Goal: Task Accomplishment & Management: Manage account settings

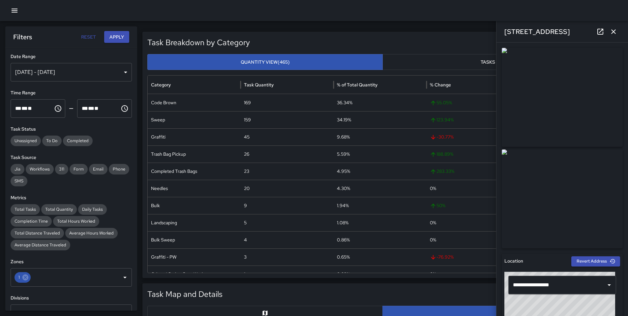
scroll to position [249, 0]
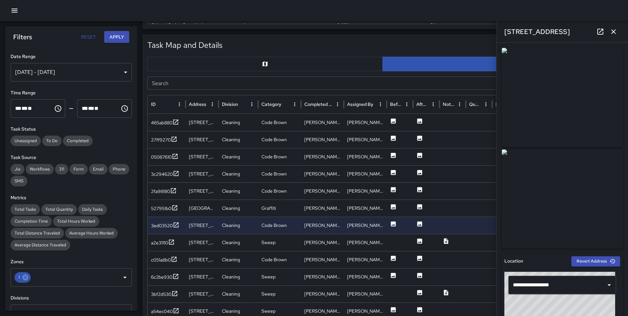
click at [13, 14] on icon "button" at bounding box center [15, 11] width 8 height 8
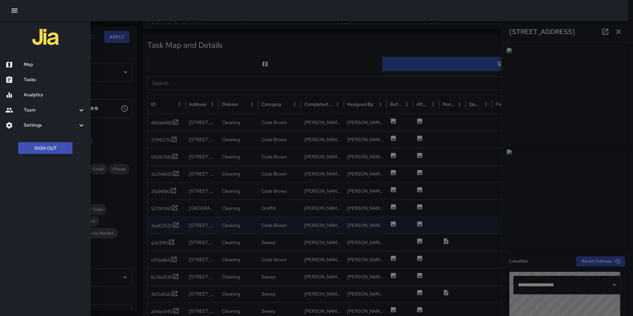
click at [13, 14] on icon "button" at bounding box center [15, 11] width 8 height 8
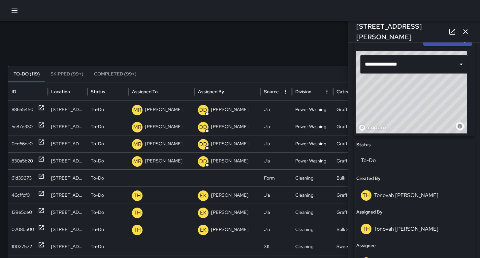
scroll to position [408, 0]
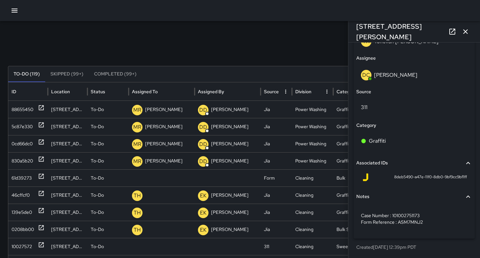
click at [469, 32] on icon "button" at bounding box center [465, 32] width 8 height 8
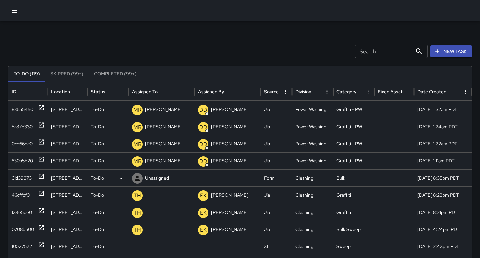
click at [23, 177] on div "61d39273" at bounding box center [22, 178] width 20 height 17
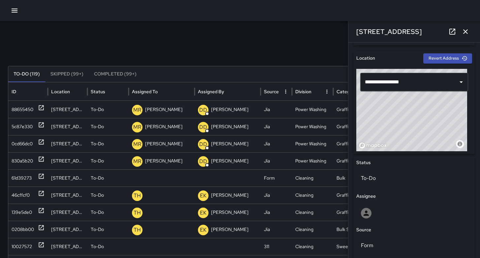
scroll to position [289, 0]
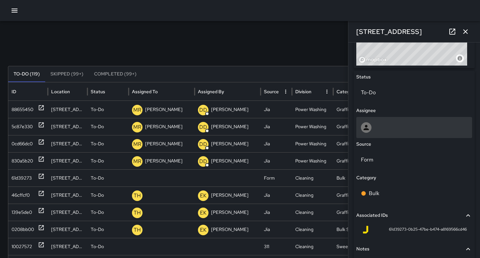
click at [379, 135] on div at bounding box center [414, 127] width 116 height 21
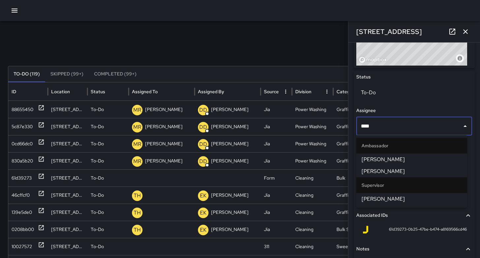
type input "*****"
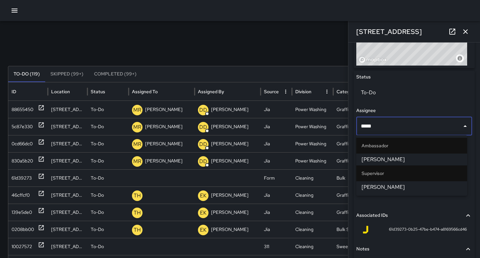
click at [387, 188] on span "[PERSON_NAME]" at bounding box center [411, 187] width 100 height 8
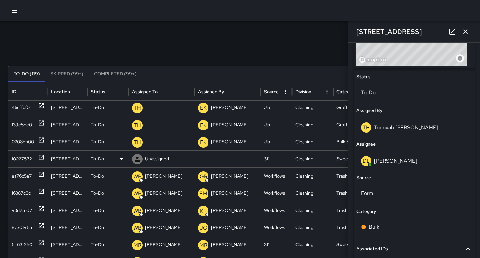
scroll to position [65, 0]
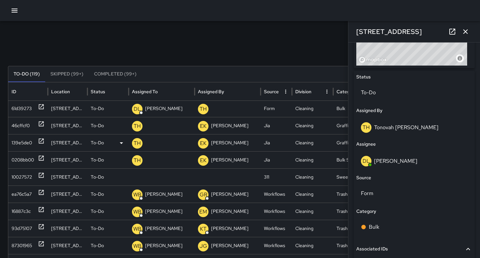
click at [21, 144] on div "139e5de0" at bounding box center [22, 143] width 20 height 17
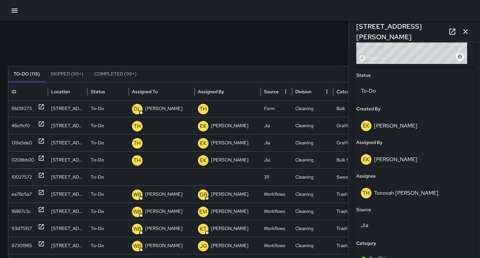
scroll to position [328, 0]
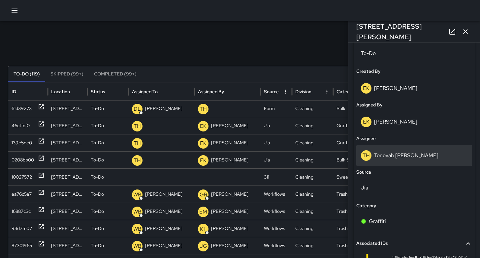
click at [386, 159] on p "Tonovah [PERSON_NAME]" at bounding box center [406, 155] width 64 height 7
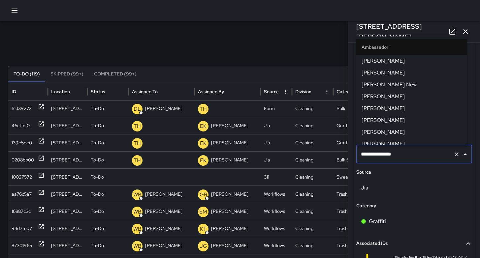
scroll to position [422, 0]
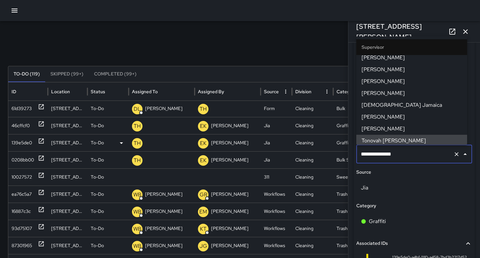
drag, startPoint x: 402, startPoint y: 153, endPoint x: 310, endPoint y: 149, distance: 92.4
click at [311, 148] on div "Search Search New Task To-Do (119) Skipped (99+) Completed (99+) ID Location St…" at bounding box center [240, 208] width 480 height 374
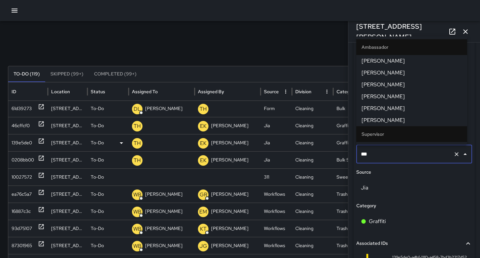
type input "****"
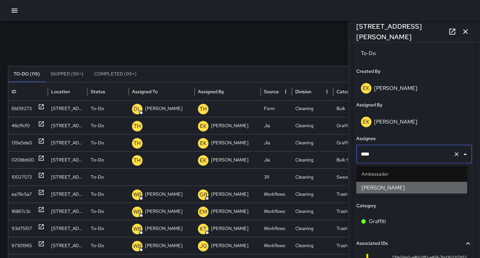
click at [370, 189] on span "[PERSON_NAME]" at bounding box center [411, 188] width 100 height 8
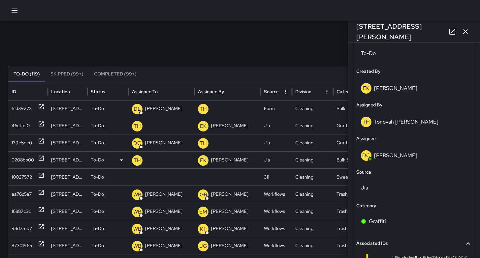
click at [28, 160] on div "0208bb00" at bounding box center [23, 160] width 22 height 17
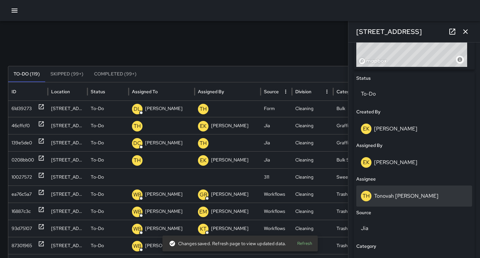
scroll to position [294, 0]
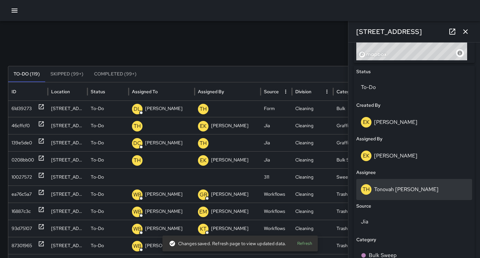
click at [415, 195] on div "TH Tonovah Hillman" at bounding box center [414, 189] width 116 height 21
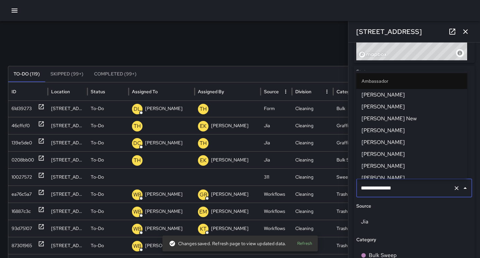
scroll to position [422, 0]
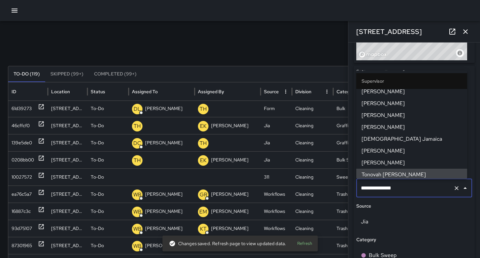
drag, startPoint x: 414, startPoint y: 189, endPoint x: 352, endPoint y: 185, distance: 62.1
click at [352, 185] on div "**********" at bounding box center [414, 151] width 132 height 216
type input "*"
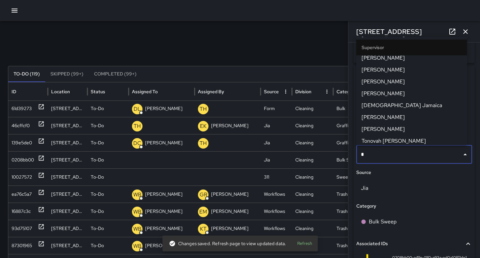
scroll to position [0, 0]
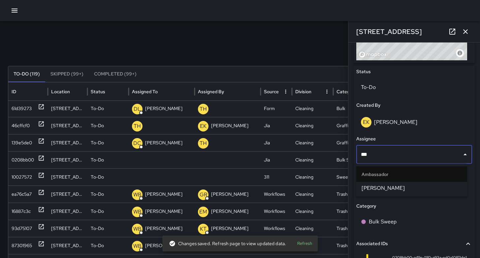
type input "****"
click at [374, 185] on span "[PERSON_NAME]" at bounding box center [411, 188] width 100 height 8
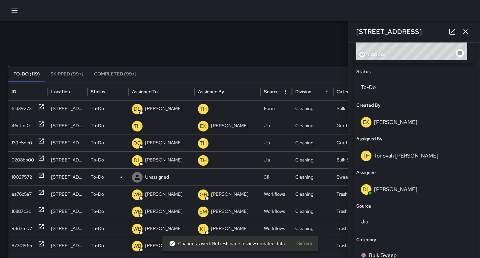
click at [28, 176] on div "10027572" at bounding box center [22, 177] width 20 height 17
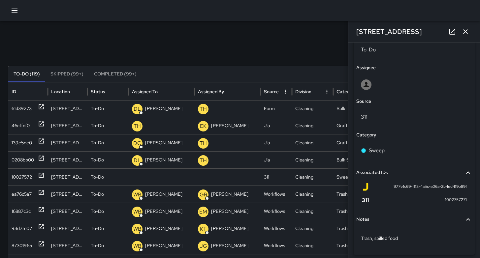
scroll to position [348, 0]
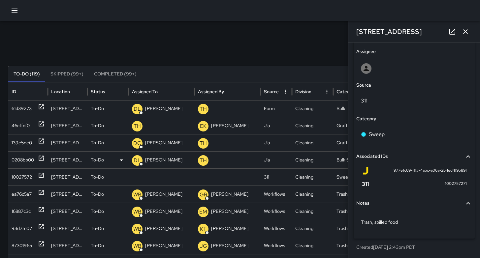
click at [152, 161] on p "[PERSON_NAME]" at bounding box center [163, 160] width 37 height 17
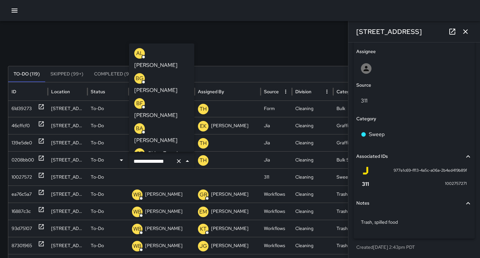
scroll to position [101, 0]
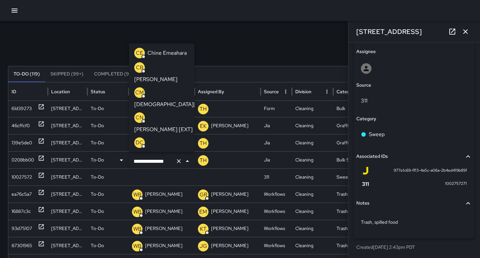
drag, startPoint x: 173, startPoint y: 161, endPoint x: 120, endPoint y: 161, distance: 52.8
click at [120, 161] on div "**********" at bounding box center [242, 159] width 468 height 17
drag, startPoint x: 172, startPoint y: 160, endPoint x: 116, endPoint y: 161, distance: 56.1
click at [116, 161] on div "**********" at bounding box center [242, 159] width 468 height 17
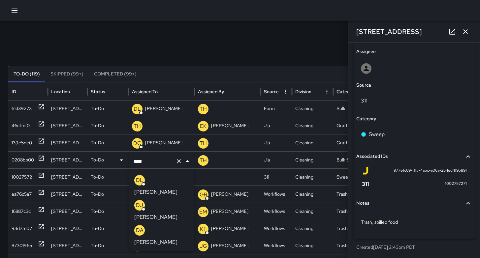
type input "*****"
click at [144, 181] on div "DL" at bounding box center [139, 180] width 11 height 11
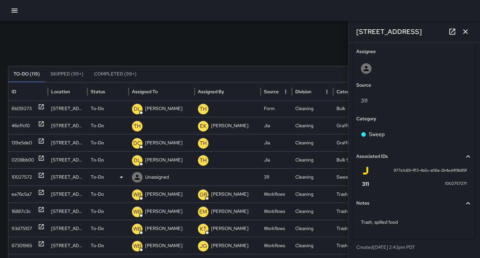
click at [15, 180] on div "10027572" at bounding box center [22, 177] width 20 height 17
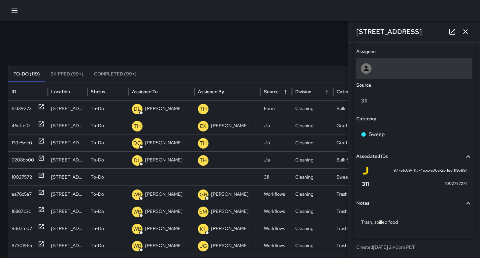
click at [374, 67] on div at bounding box center [414, 68] width 106 height 11
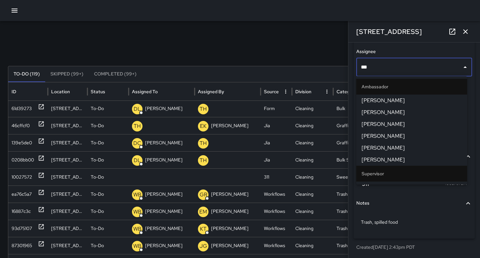
type input "****"
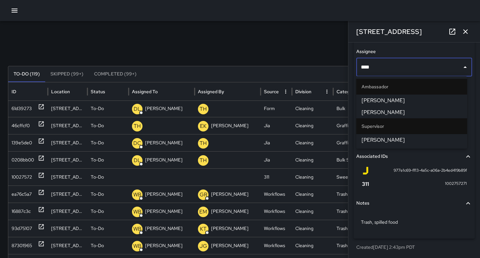
click at [376, 137] on span "[PERSON_NAME]" at bounding box center [411, 140] width 100 height 8
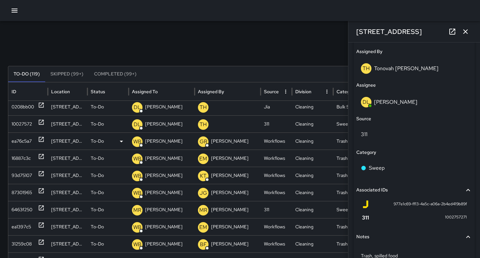
scroll to position [115, 0]
click at [18, 211] on div "6463f250" at bounding box center [22, 209] width 21 height 17
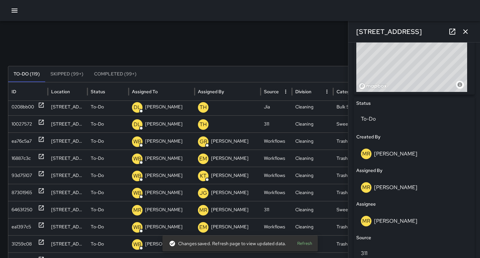
scroll to position [298, 0]
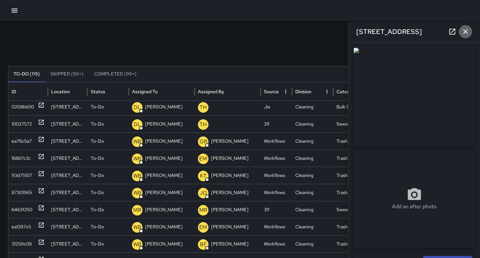
click at [463, 32] on icon "button" at bounding box center [465, 32] width 8 height 8
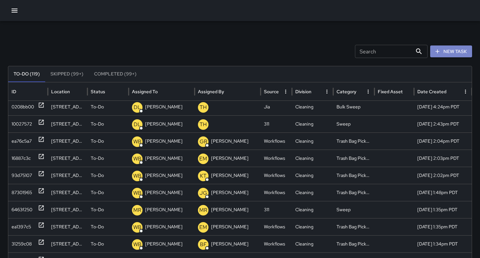
click at [448, 52] on button "New Task" at bounding box center [451, 52] width 42 height 12
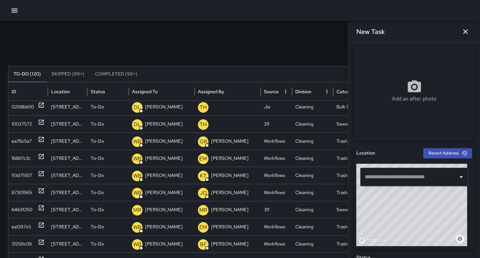
scroll to position [138, 0]
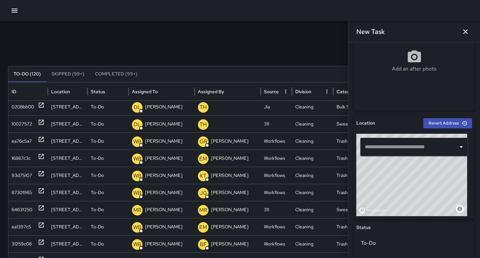
click at [380, 156] on div "​" at bounding box center [414, 147] width 116 height 26
click at [382, 144] on input "text" at bounding box center [409, 147] width 92 height 13
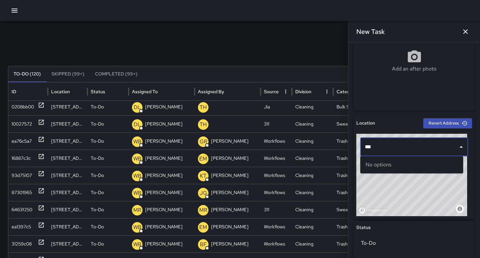
type input "***"
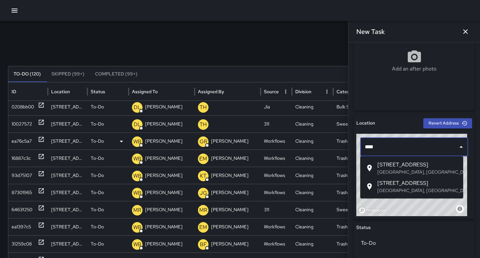
drag, startPoint x: 378, startPoint y: 149, endPoint x: 335, endPoint y: 144, distance: 43.4
click at [335, 142] on div "Search Search New Task To-Do (120) Skipped (99+) Completed (99+) ID Location St…" at bounding box center [240, 208] width 480 height 374
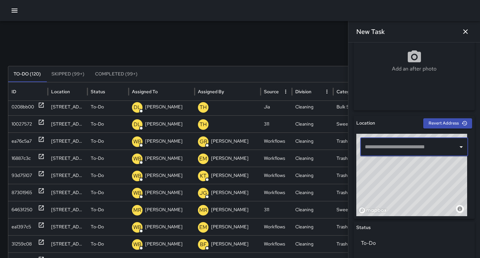
paste input "**********"
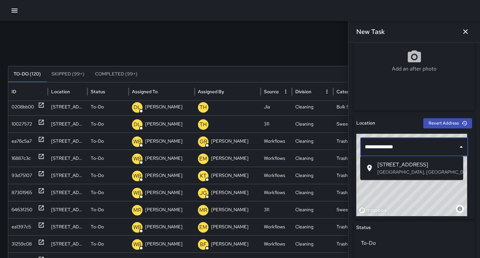
click at [397, 165] on span "208 8th Street" at bounding box center [417, 165] width 80 height 8
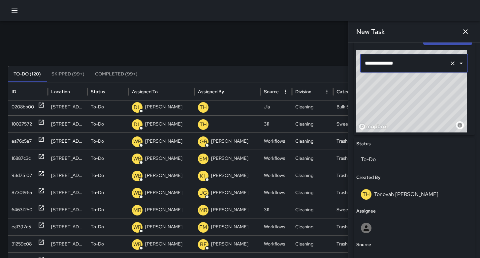
scroll to position [345, 0]
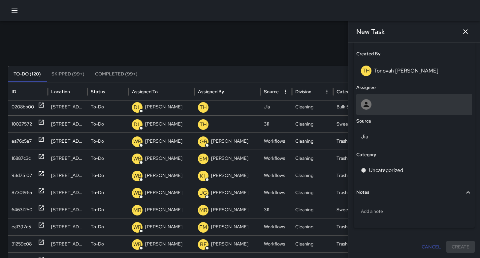
type input "**********"
click at [388, 99] on div at bounding box center [414, 104] width 106 height 11
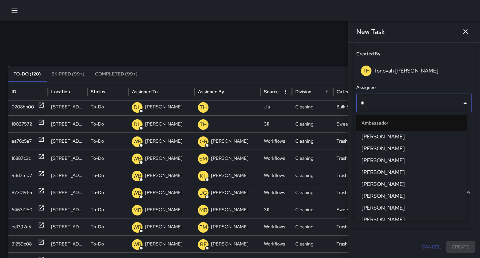
type input "**"
click at [383, 137] on span "[PERSON_NAME]" at bounding box center [411, 137] width 100 height 8
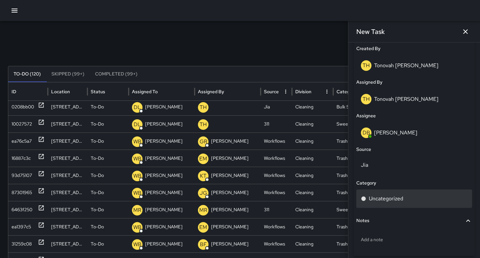
scroll to position [358, 0]
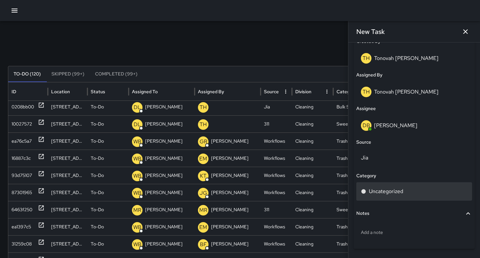
click at [385, 193] on p "Uncategorized" at bounding box center [386, 192] width 34 height 8
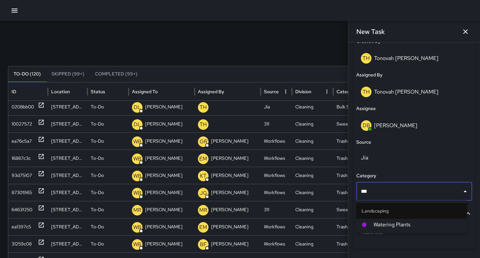
type input "****"
click at [368, 232] on ul "Landscaping Watering Plants" at bounding box center [411, 216] width 111 height 33
click at [370, 226] on div at bounding box center [367, 224] width 12 height 5
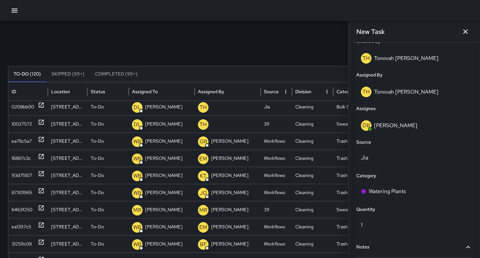
scroll to position [412, 0]
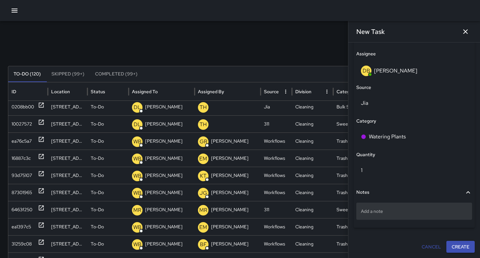
click at [408, 215] on div "Add a note" at bounding box center [414, 211] width 116 height 17
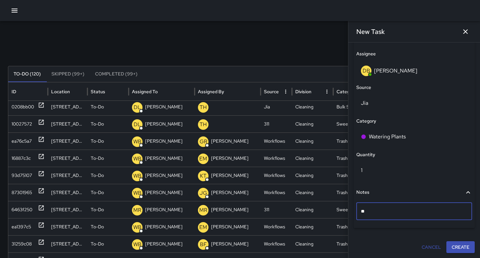
type textarea "*"
type textarea "**********"
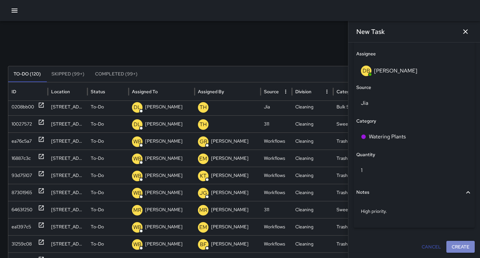
click at [462, 247] on button "Create" at bounding box center [460, 247] width 28 height 12
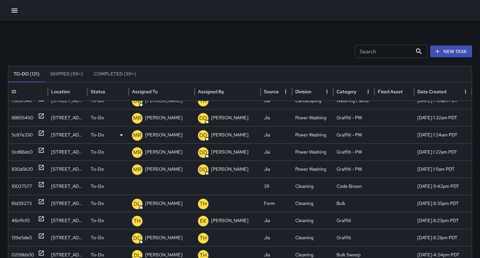
scroll to position [0, 0]
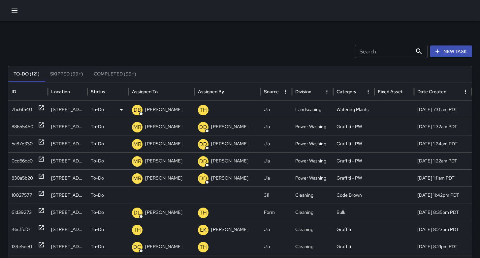
click at [16, 110] on div "7bc6f540" at bounding box center [22, 109] width 20 height 17
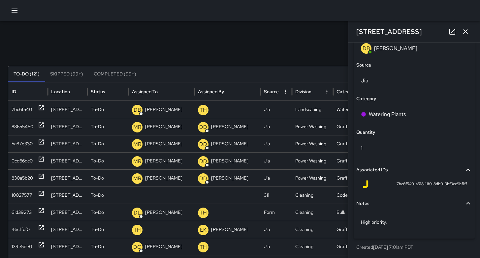
scroll to position [435, 0]
click at [449, 30] on icon at bounding box center [452, 32] width 8 height 8
click at [25, 195] on div "10027577" at bounding box center [22, 195] width 20 height 17
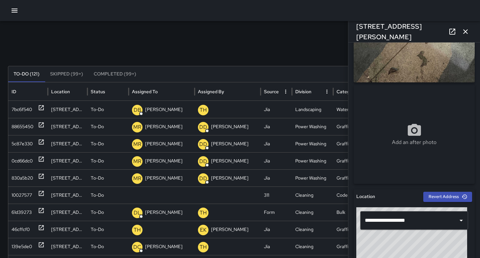
scroll to position [143, 0]
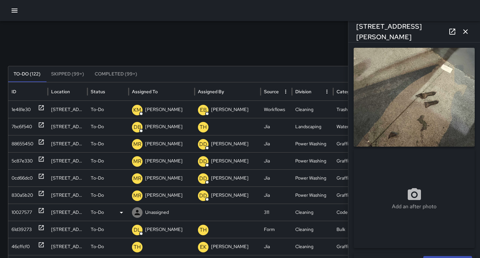
click at [19, 213] on div "10027577" at bounding box center [22, 212] width 20 height 17
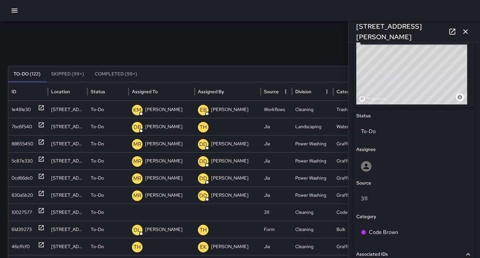
scroll to position [348, 0]
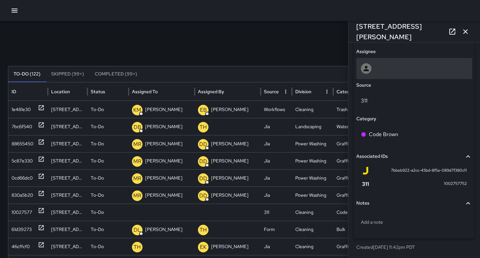
click at [394, 69] on div at bounding box center [414, 68] width 106 height 11
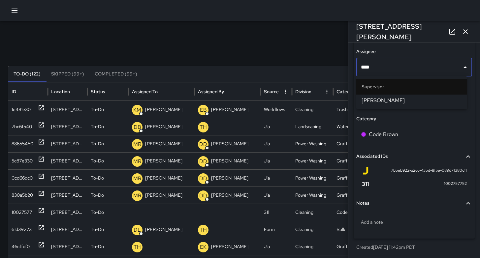
type input "*****"
click at [401, 105] on li "[PERSON_NAME]" at bounding box center [411, 101] width 111 height 12
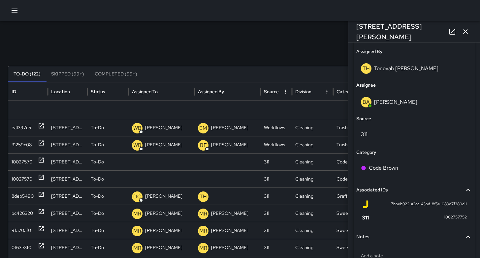
scroll to position [293, 0]
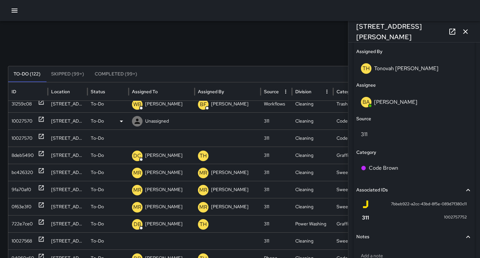
click at [24, 121] on div "10027570" at bounding box center [22, 121] width 21 height 17
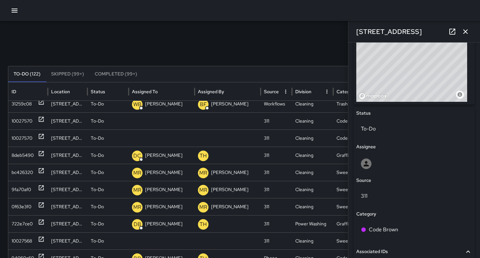
scroll to position [280, 0]
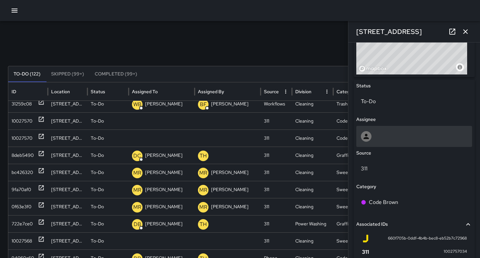
click at [392, 138] on div at bounding box center [414, 136] width 106 height 11
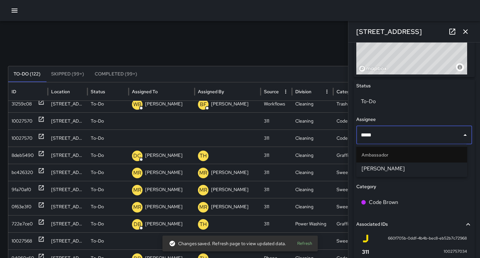
type input "******"
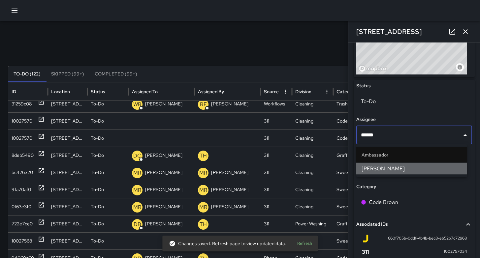
click at [399, 171] on span "Maclis Velasquez" at bounding box center [411, 169] width 100 height 8
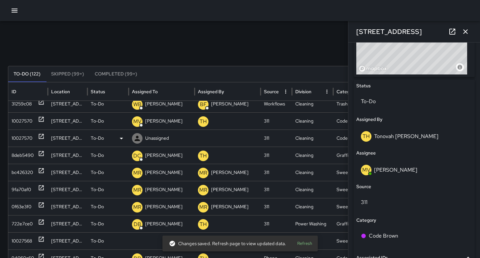
click at [15, 138] on div "10027570" at bounding box center [22, 138] width 21 height 17
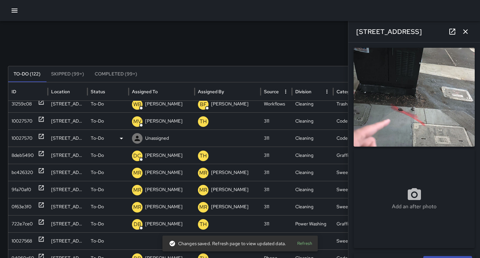
type input "**********"
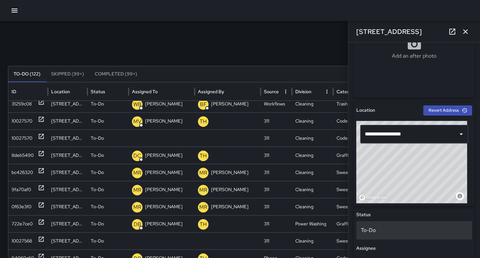
scroll to position [206, 0]
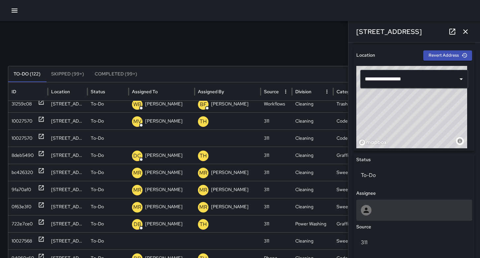
click at [374, 208] on div at bounding box center [414, 210] width 106 height 11
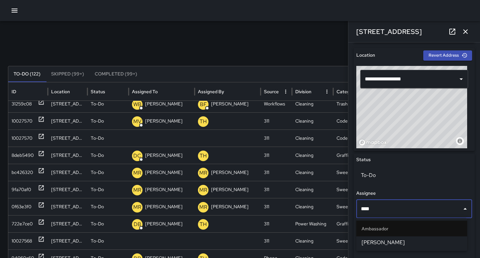
type input "*****"
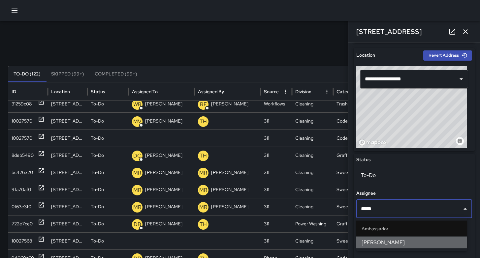
click at [379, 244] on span "[PERSON_NAME]" at bounding box center [411, 243] width 100 height 8
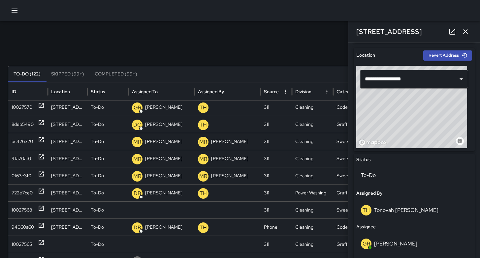
scroll to position [349, 0]
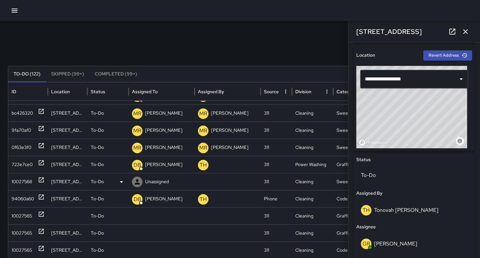
click at [23, 185] on div "10027568" at bounding box center [22, 181] width 20 height 17
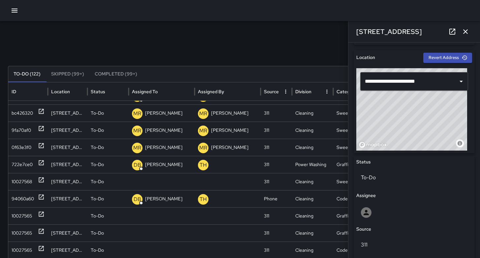
scroll to position [340, 0]
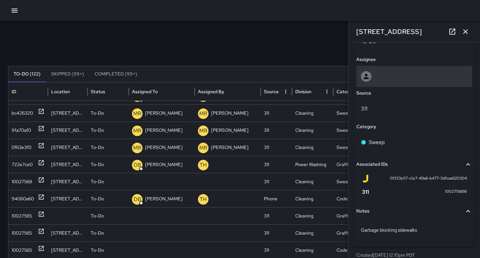
click at [388, 84] on div at bounding box center [414, 76] width 116 height 21
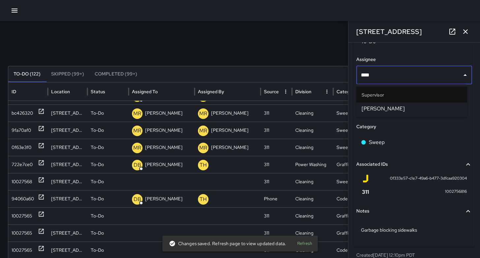
type input "*****"
click at [414, 101] on li "Supervisor" at bounding box center [411, 95] width 111 height 16
click at [413, 108] on span "Bryan Alexander" at bounding box center [411, 109] width 100 height 8
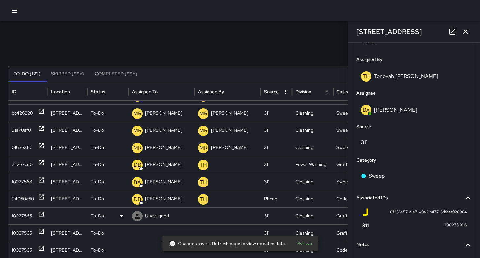
click at [30, 217] on div "10027565" at bounding box center [22, 216] width 20 height 17
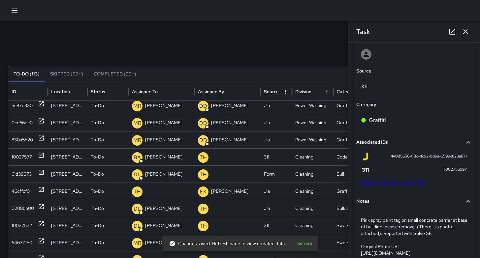
scroll to position [0, 0]
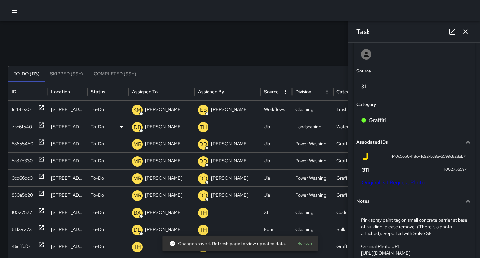
click at [16, 129] on div "7bc6f540" at bounding box center [22, 126] width 20 height 17
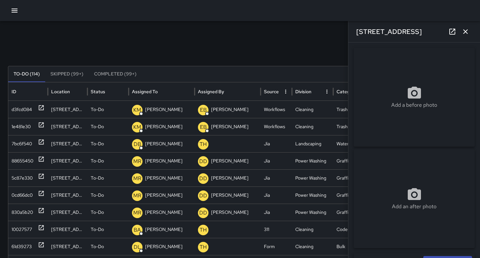
click at [465, 34] on icon "button" at bounding box center [465, 32] width 8 height 8
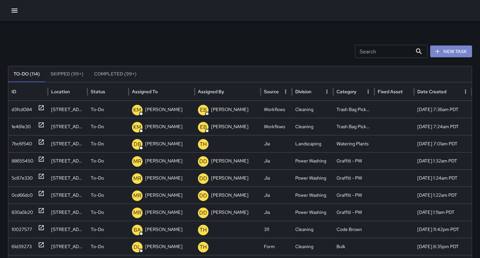
click at [450, 52] on button "New Task" at bounding box center [451, 52] width 42 height 12
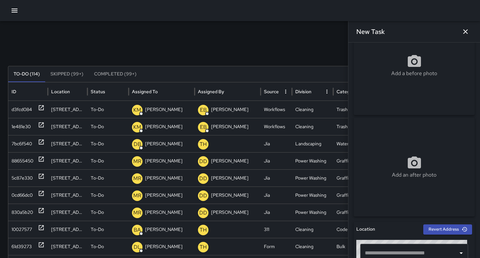
scroll to position [58, 0]
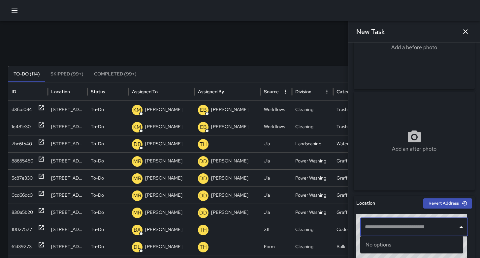
click at [404, 226] on input "text" at bounding box center [409, 227] width 92 height 13
paste input "**********"
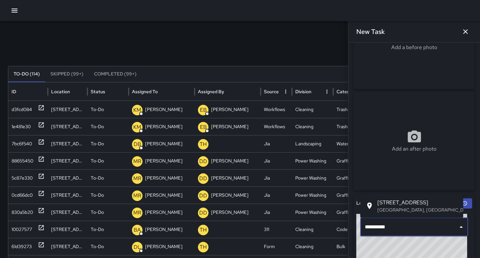
click at [391, 211] on p "San Francisco, CA, USA" at bounding box center [417, 209] width 80 height 7
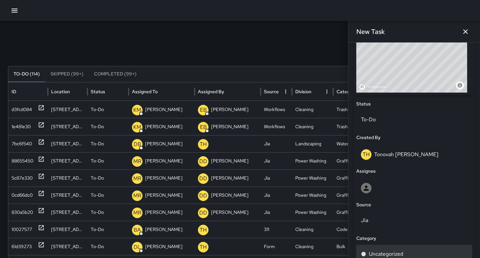
scroll to position [306, 0]
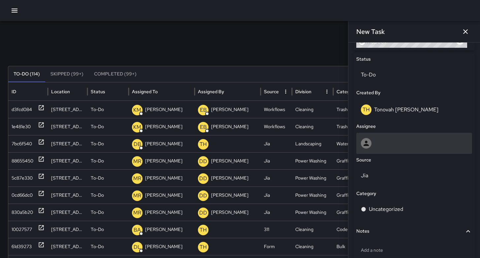
type input "**********"
click at [380, 141] on div at bounding box center [414, 143] width 106 height 11
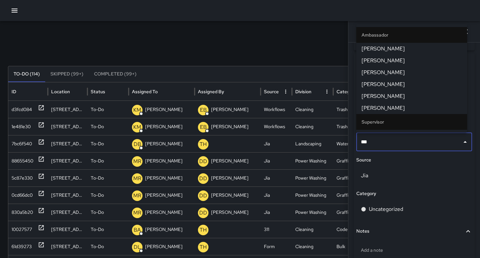
type input "****"
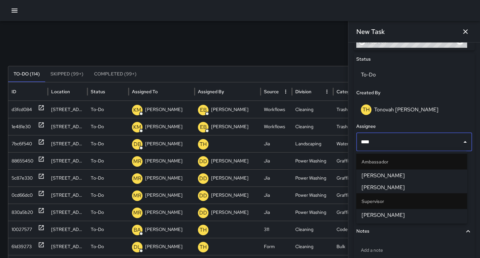
click at [386, 214] on span "[PERSON_NAME]" at bounding box center [411, 215] width 100 height 8
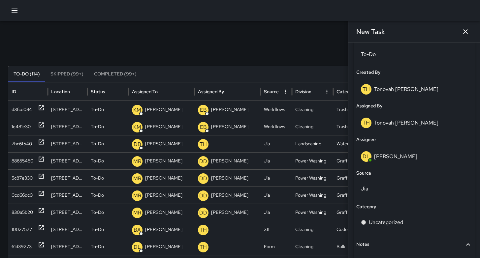
scroll to position [362, 0]
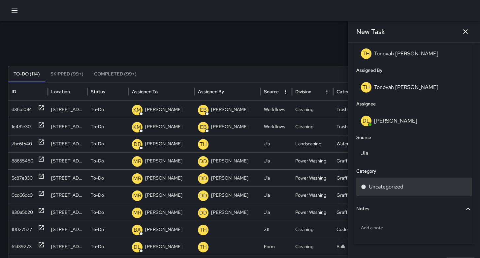
click at [390, 190] on p "Uncategorized" at bounding box center [386, 187] width 34 height 8
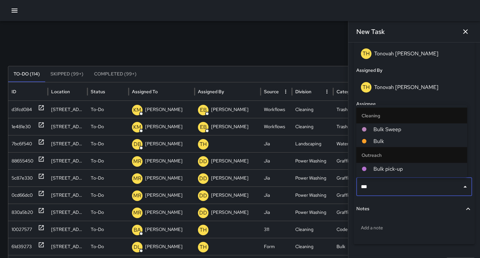
type input "****"
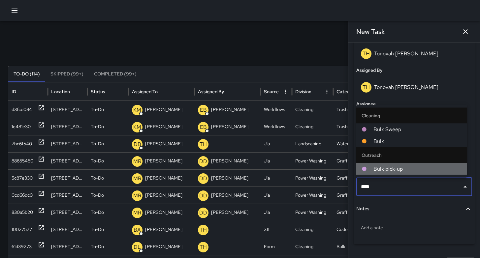
click at [407, 167] on span "Bulk pick-up" at bounding box center [417, 169] width 88 height 8
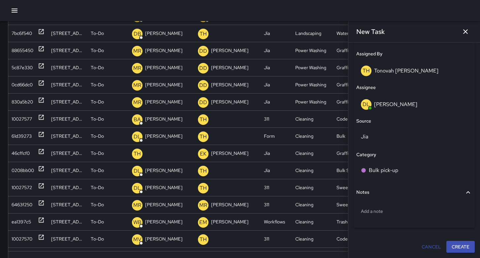
scroll to position [137, 0]
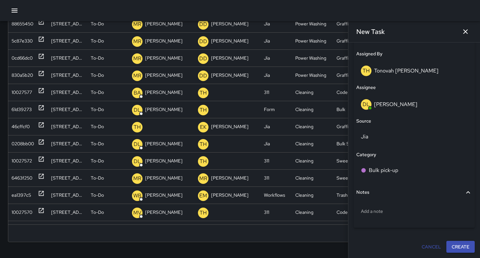
click at [458, 245] on button "Create" at bounding box center [460, 247] width 28 height 12
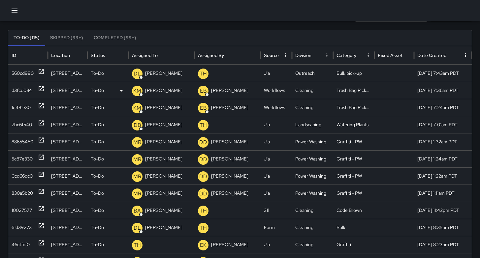
scroll to position [0, 0]
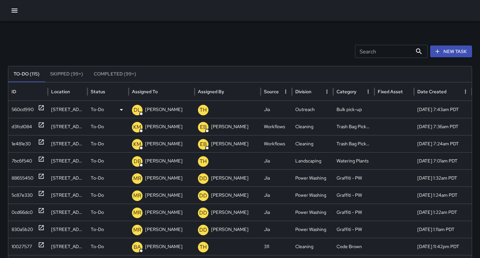
click at [17, 110] on div "560cd990" at bounding box center [23, 109] width 22 height 17
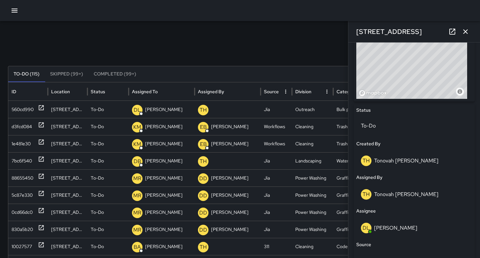
scroll to position [358, 0]
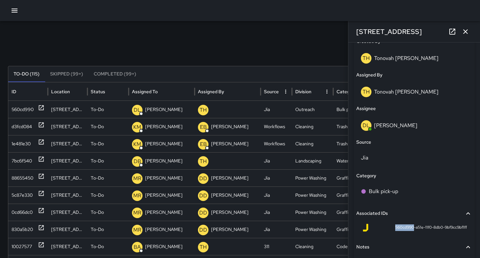
drag, startPoint x: 408, startPoint y: 229, endPoint x: 387, endPoint y: 228, distance: 20.4
click at [387, 228] on div "560cd990-a51e-11f0-8db0-9bf9cc9bf1ff" at bounding box center [413, 228] width 105 height 8
copy span "560cd990"
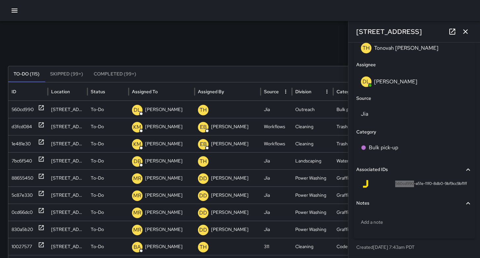
scroll to position [137, 0]
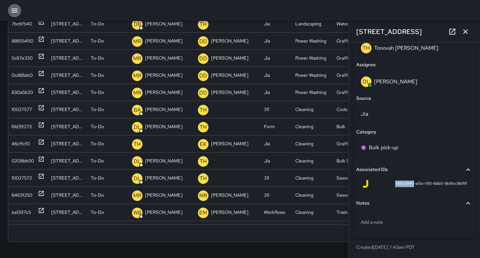
click at [13, 13] on icon "button" at bounding box center [15, 11] width 8 height 8
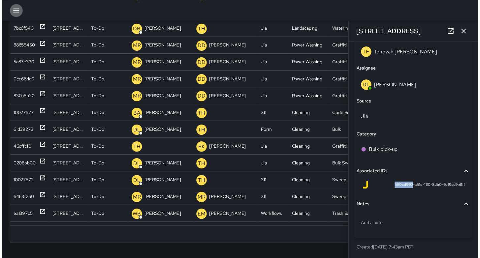
scroll to position [397, 0]
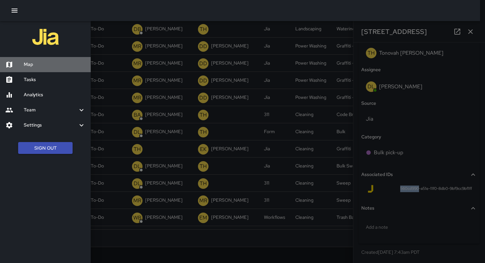
click at [39, 64] on h6 "Map" at bounding box center [55, 64] width 62 height 7
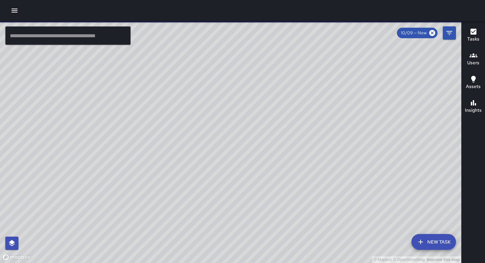
click at [78, 35] on input "text" at bounding box center [67, 35] width 125 height 18
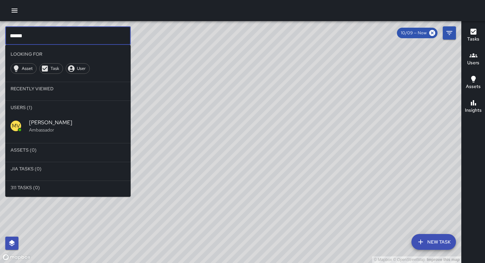
type input "******"
click at [67, 116] on div "MV Maclis Velasquez Ambassador" at bounding box center [67, 126] width 125 height 24
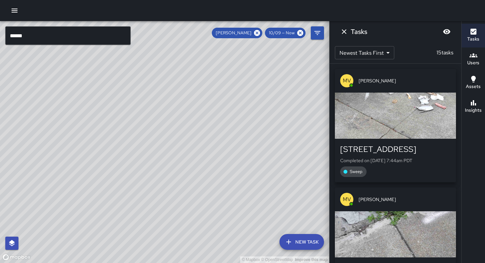
drag, startPoint x: 81, startPoint y: 223, endPoint x: 162, endPoint y: 128, distance: 124.9
click at [162, 128] on div "© Mapbox © OpenStreetMap Improve this map" at bounding box center [164, 142] width 329 height 242
drag, startPoint x: 147, startPoint y: 164, endPoint x: 148, endPoint y: 171, distance: 7.6
click at [148, 171] on div "© Mapbox © OpenStreetMap Improve this map" at bounding box center [164, 142] width 329 height 242
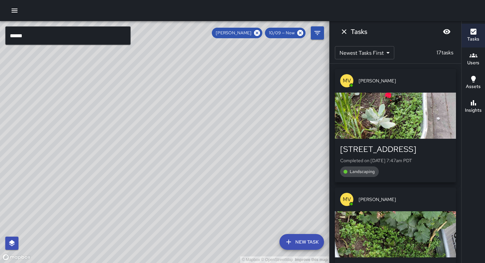
click at [14, 9] on icon "button" at bounding box center [15, 11] width 6 height 4
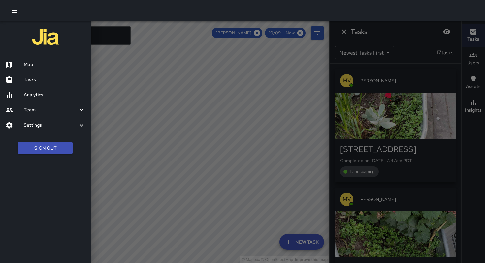
click at [29, 79] on h6 "Tasks" at bounding box center [55, 79] width 62 height 7
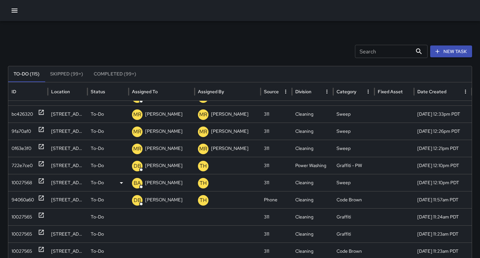
scroll to position [303, 0]
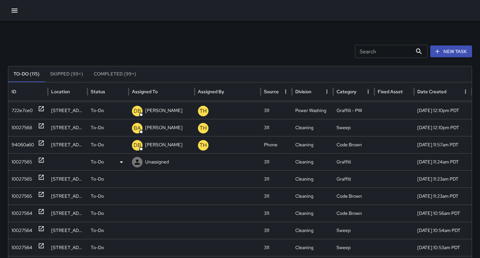
click at [19, 164] on div "10027565" at bounding box center [22, 162] width 20 height 17
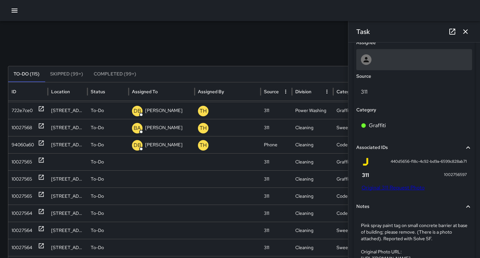
scroll to position [370, 0]
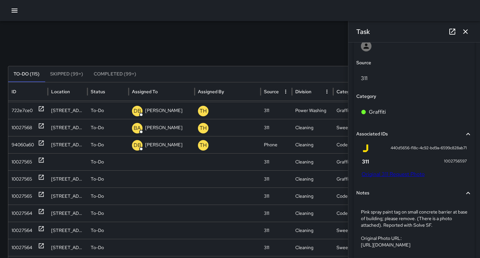
click at [378, 173] on link "Original 311 Request Photo" at bounding box center [392, 174] width 63 height 7
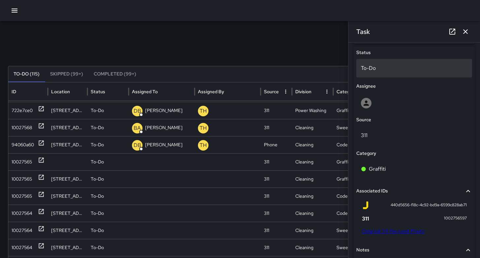
scroll to position [267, 0]
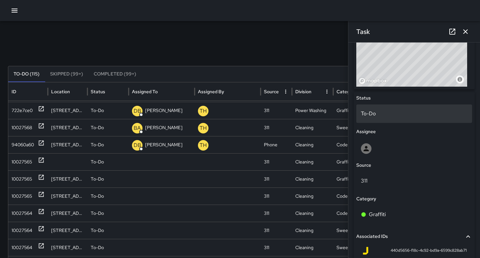
click at [375, 116] on p "To-Do" at bounding box center [414, 114] width 106 height 8
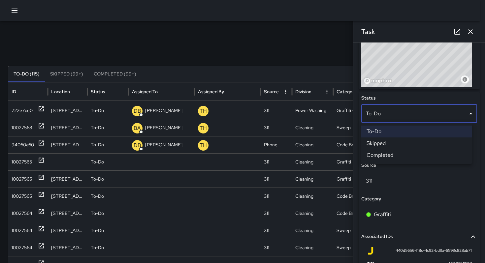
click at [378, 143] on li "Skipped" at bounding box center [416, 143] width 111 height 12
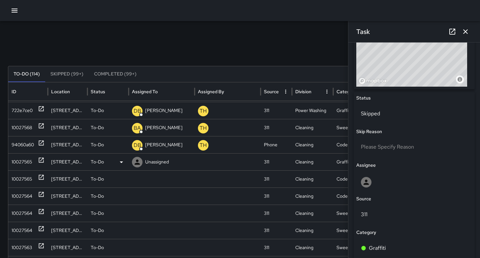
click at [26, 165] on div "10027565" at bounding box center [22, 162] width 20 height 17
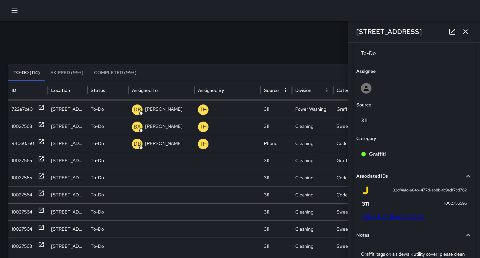
scroll to position [406, 0]
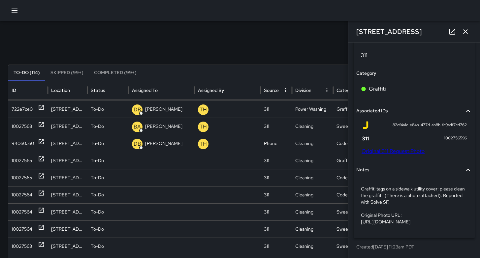
click at [391, 148] on link "Original 311 Request Photo" at bounding box center [392, 151] width 63 height 7
drag, startPoint x: 405, startPoint y: 33, endPoint x: 353, endPoint y: 33, distance: 51.4
click at [353, 33] on div "[STREET_ADDRESS]" at bounding box center [414, 31] width 132 height 21
copy h6 "[STREET_ADDRESS]"
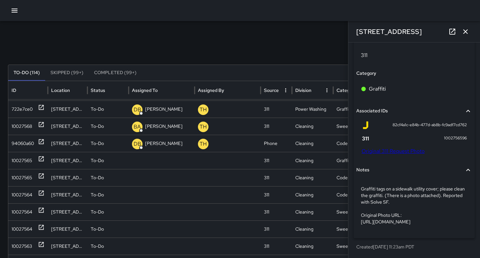
click at [247, 43] on div "Search Search New Task To-Do (114) Skipped (99+) Completed (99+) ID Location St…" at bounding box center [240, 207] width 480 height 374
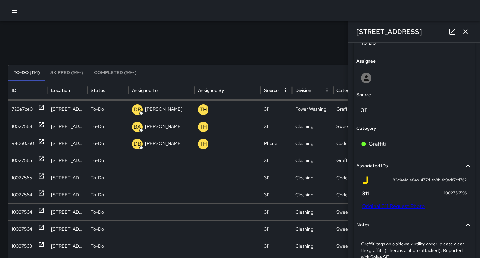
scroll to position [259, 0]
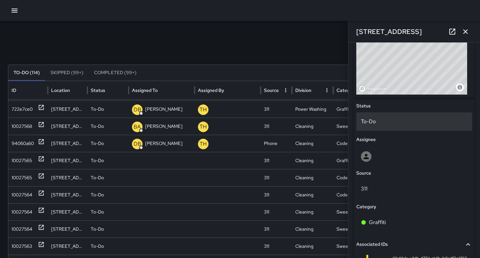
click at [377, 124] on p "To-Do" at bounding box center [414, 122] width 106 height 8
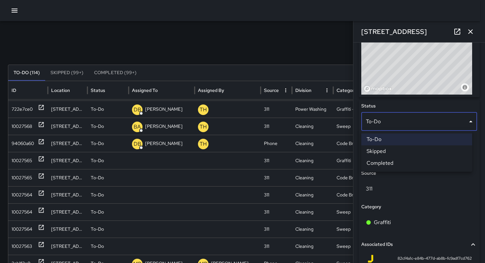
click at [386, 152] on li "Skipped" at bounding box center [416, 151] width 111 height 12
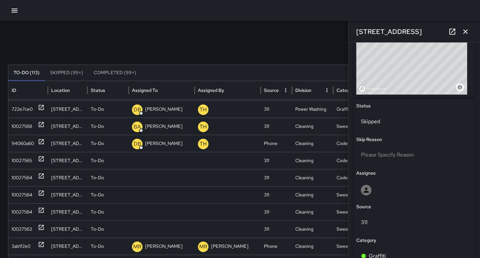
click at [285, 62] on div "Search Search New Task To-Do (113) Skipped (99+) Completed (99+) ID Location St…" at bounding box center [240, 207] width 480 height 374
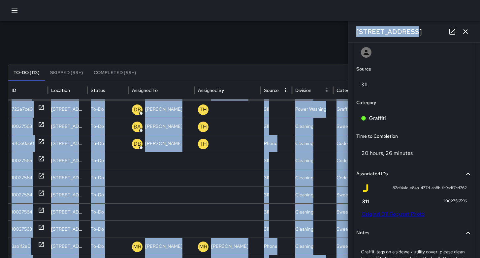
drag, startPoint x: 406, startPoint y: 29, endPoint x: 329, endPoint y: 26, distance: 77.2
click at [329, 26] on div "Search Search New Task To-Do (113) Skipped (99+) Completed (99+) ID Location St…" at bounding box center [240, 207] width 480 height 374
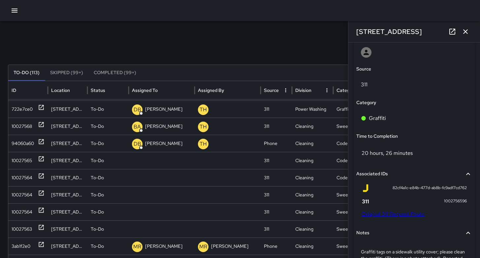
click at [324, 33] on div "Search Search New Task To-Do (113) Skipped (99+) Completed (99+) ID Location St…" at bounding box center [240, 207] width 480 height 374
drag, startPoint x: 402, startPoint y: 31, endPoint x: 357, endPoint y: 27, distance: 45.6
click at [357, 27] on div "[STREET_ADDRESS]" at bounding box center [414, 31] width 132 height 21
copy h6 "[STREET_ADDRESS]"
click at [464, 33] on icon "button" at bounding box center [465, 31] width 5 height 5
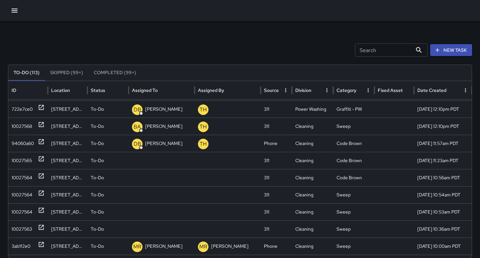
click at [460, 49] on button "New Task" at bounding box center [451, 50] width 42 height 12
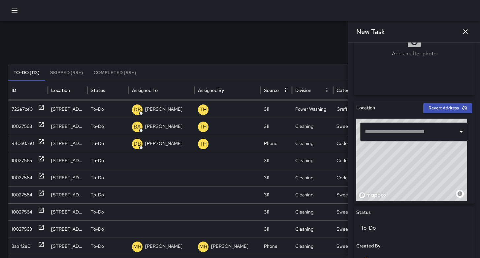
scroll to position [217, 0]
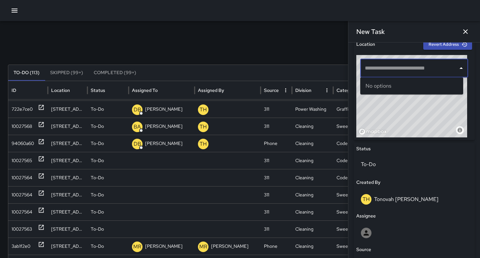
click at [388, 68] on input "text" at bounding box center [409, 68] width 92 height 13
paste input "**********"
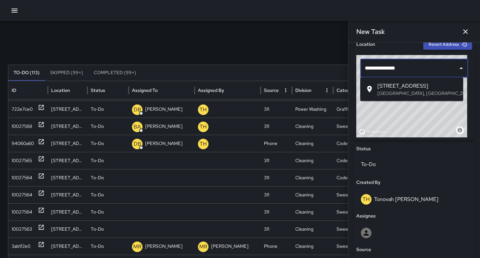
click at [389, 87] on span "[STREET_ADDRESS]" at bounding box center [417, 86] width 80 height 8
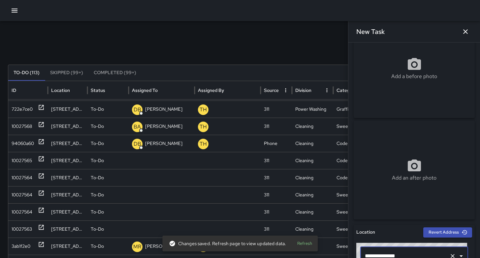
scroll to position [0, 0]
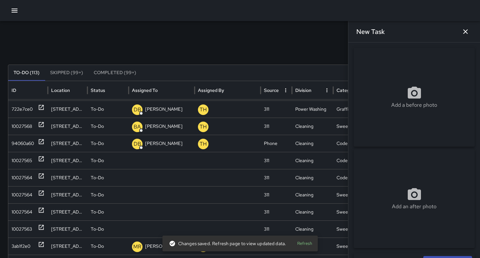
type input "**********"
click at [406, 80] on div "Add a before photo" at bounding box center [413, 97] width 121 height 99
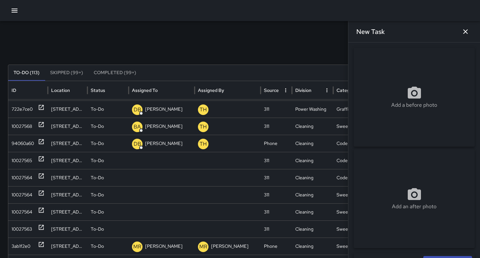
click at [382, 118] on div "Add a before photo" at bounding box center [413, 97] width 121 height 99
type input "**********"
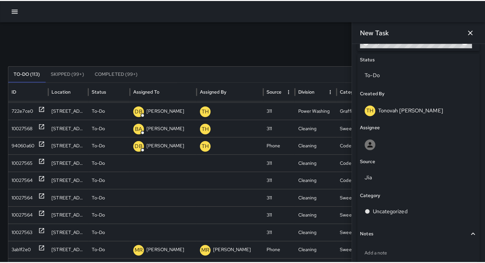
scroll to position [345, 0]
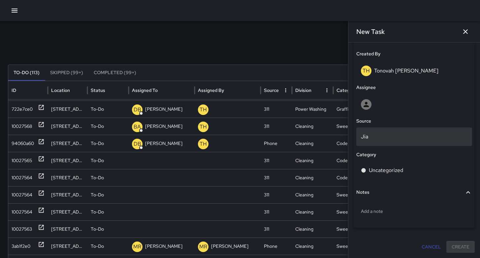
click at [373, 135] on p "Jia" at bounding box center [414, 137] width 106 height 8
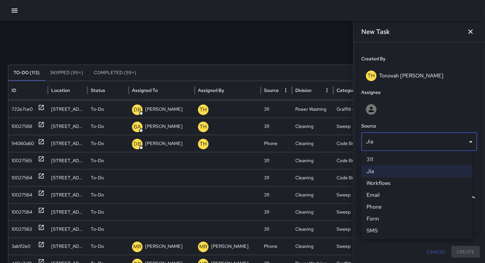
click at [375, 160] on li "311" at bounding box center [416, 160] width 111 height 12
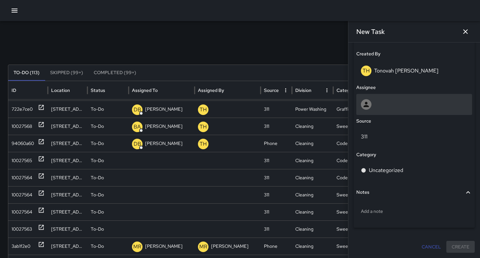
click at [371, 102] on div at bounding box center [414, 104] width 106 height 11
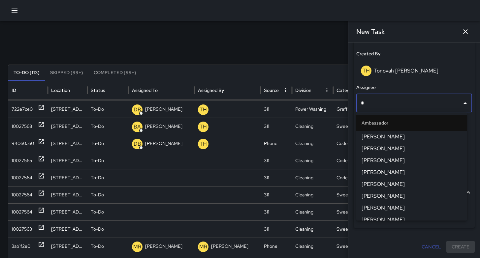
type input "**"
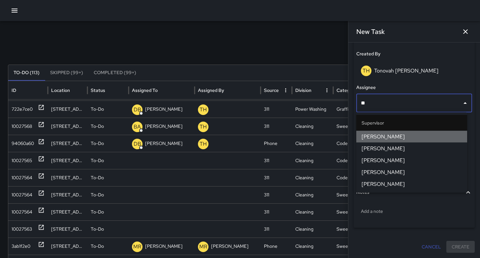
click at [391, 134] on span "[PERSON_NAME]" at bounding box center [411, 137] width 100 height 8
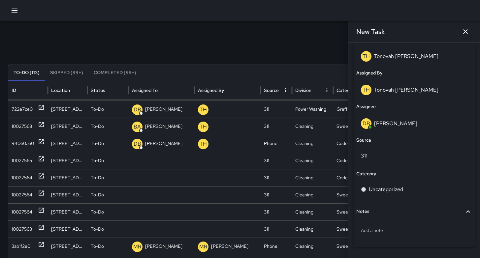
scroll to position [379, 0]
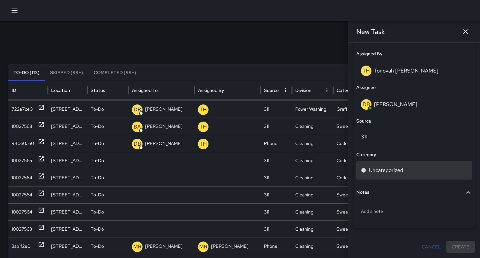
click at [396, 177] on div "Uncategorized" at bounding box center [414, 170] width 116 height 18
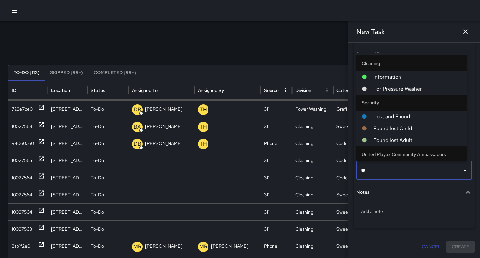
type input "***"
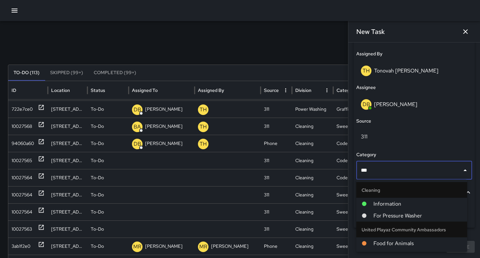
click at [415, 214] on span "For Pressure Washer" at bounding box center [417, 216] width 88 height 8
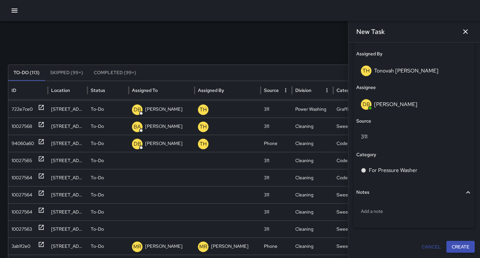
click at [456, 248] on button "Create" at bounding box center [460, 247] width 28 height 12
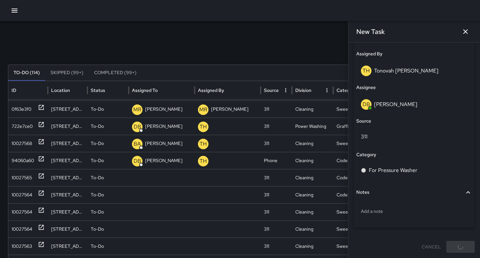
scroll to position [319, 0]
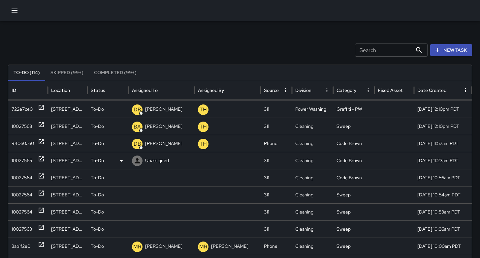
click at [20, 161] on div "10027565" at bounding box center [22, 160] width 20 height 17
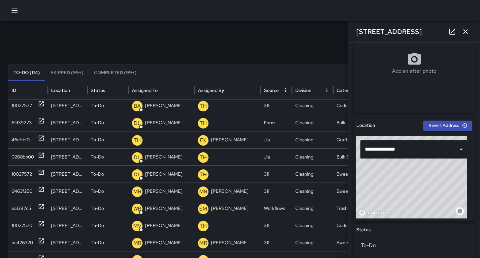
scroll to position [62, 0]
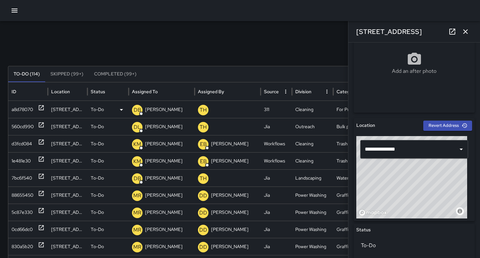
click at [29, 111] on div "a8d78070" at bounding box center [22, 109] width 21 height 17
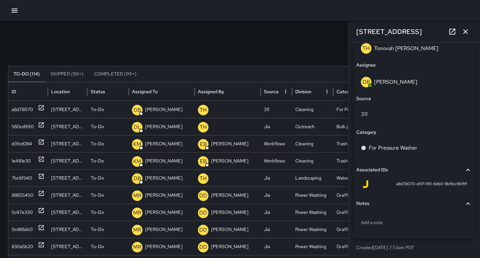
scroll to position [402, 0]
drag, startPoint x: 408, startPoint y: 185, endPoint x: 389, endPoint y: 184, distance: 18.5
click at [389, 184] on div "a8d78070-a51f-11f0-8db0-9bf9cc9bf1ff" at bounding box center [413, 184] width 105 height 8
copy span "a8d78070"
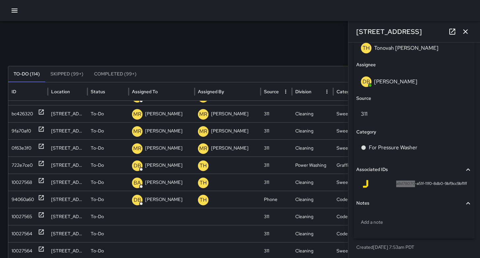
scroll to position [269, 0]
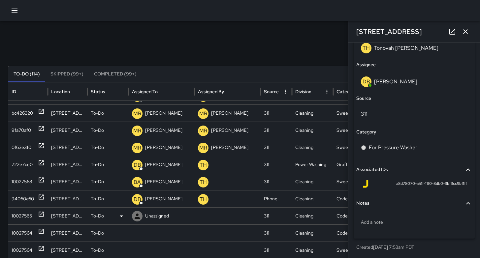
click at [14, 216] on div "10027565" at bounding box center [22, 216] width 20 height 17
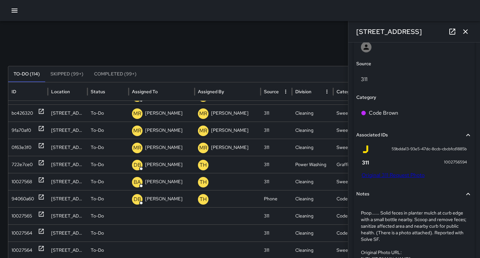
scroll to position [419, 0]
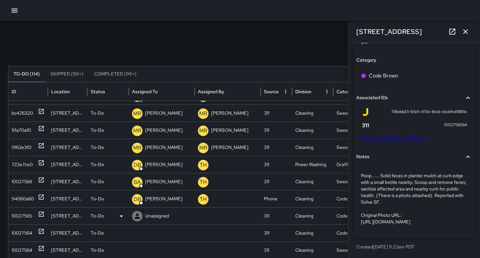
click at [22, 214] on div "10027565" at bounding box center [22, 216] width 20 height 17
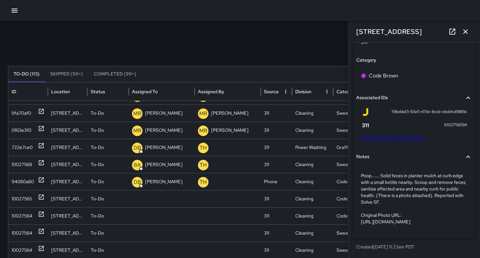
scroll to position [253, 0]
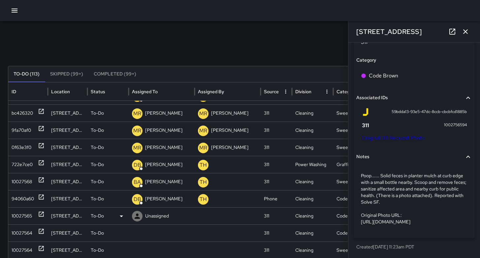
click at [22, 218] on div "10027565" at bounding box center [22, 216] width 20 height 17
click at [214, 48] on div "Search Search New Task" at bounding box center [240, 51] width 464 height 13
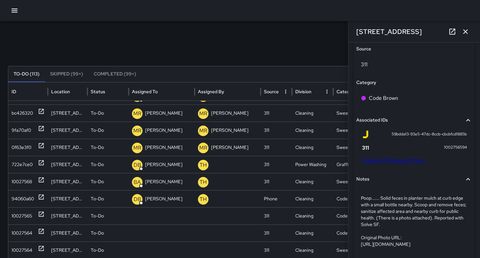
scroll to position [419, 0]
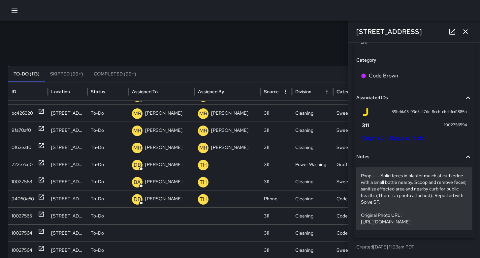
click at [377, 194] on p "Poop...... Solid feces in planter mulch at curb edge with a small bottle nearby…" at bounding box center [414, 198] width 106 height 53
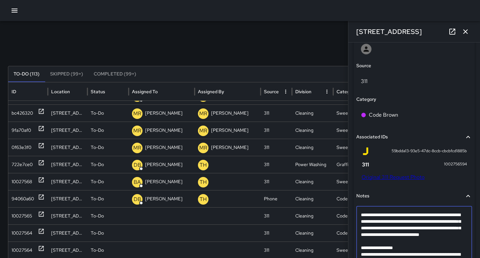
click at [377, 245] on textarea "**********" at bounding box center [412, 245] width 102 height 66
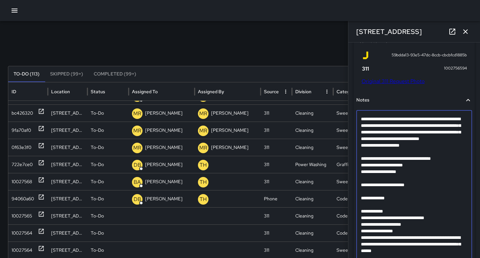
scroll to position [499, 0]
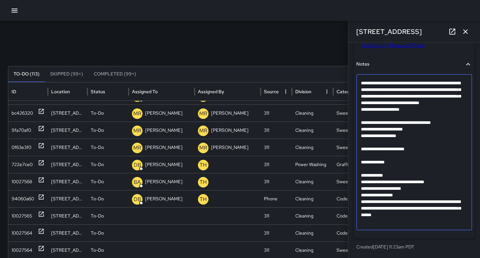
drag, startPoint x: 412, startPoint y: 198, endPoint x: 369, endPoint y: 116, distance: 92.8
click at [369, 116] on textarea "**********" at bounding box center [412, 152] width 102 height 145
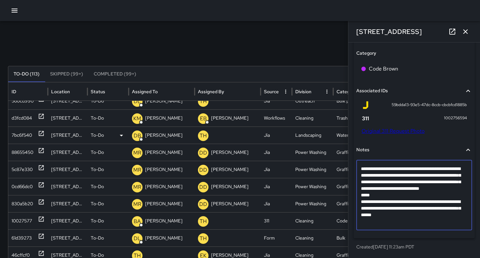
scroll to position [0, 0]
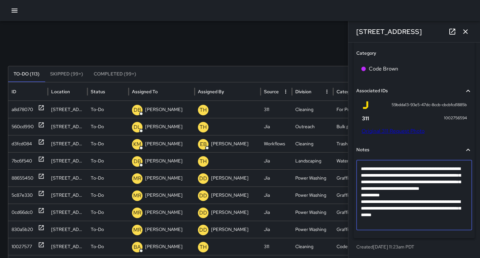
type textarea "**********"
click at [281, 48] on div "Search Search New Task" at bounding box center [240, 51] width 464 height 13
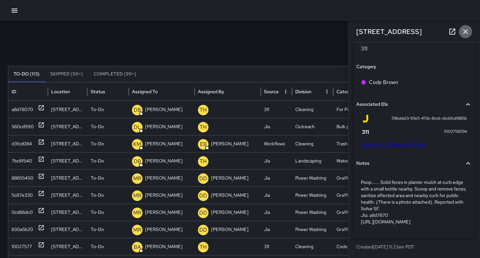
click at [470, 34] on button "button" at bounding box center [465, 31] width 13 height 13
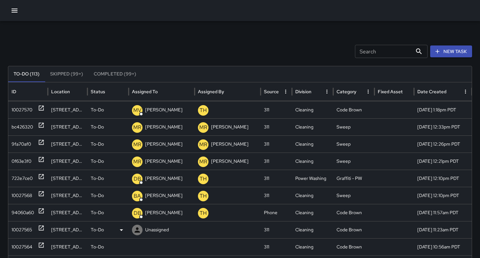
scroll to position [282, 0]
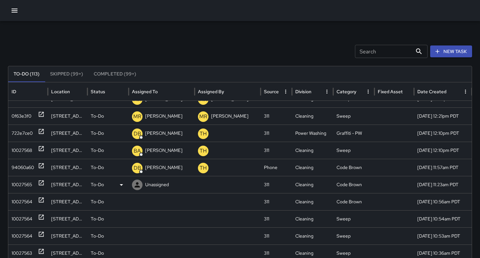
click at [18, 186] on div "10027565" at bounding box center [22, 184] width 20 height 17
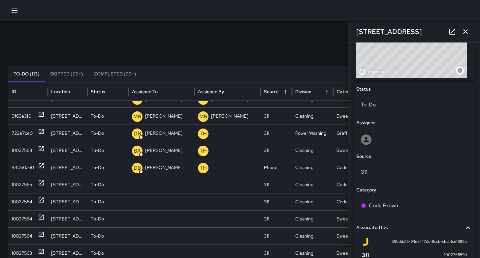
scroll to position [318, 0]
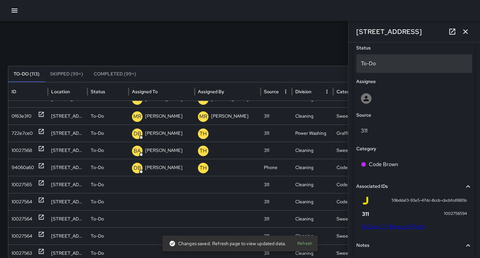
click at [372, 66] on p "To-Do" at bounding box center [414, 64] width 106 height 8
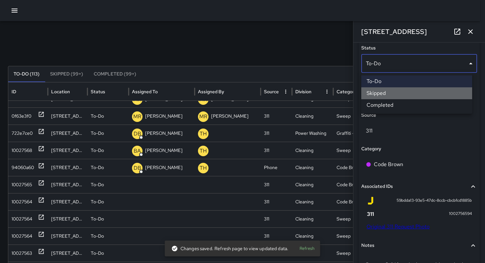
click at [384, 96] on li "Skipped" at bounding box center [416, 93] width 111 height 12
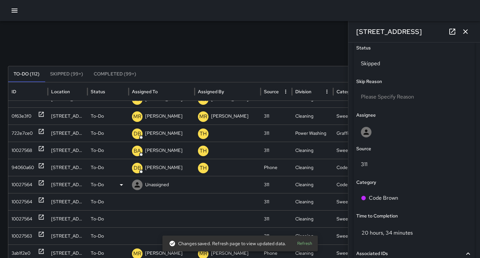
click at [22, 185] on div "10027564" at bounding box center [22, 184] width 21 height 17
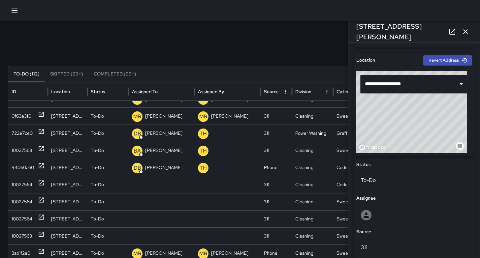
scroll to position [212, 0]
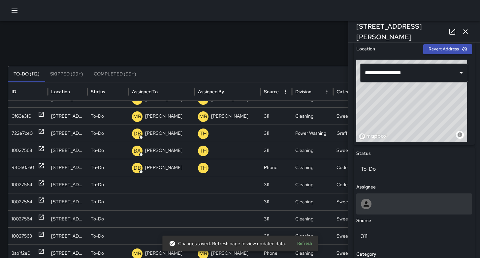
click at [374, 205] on div at bounding box center [414, 204] width 106 height 11
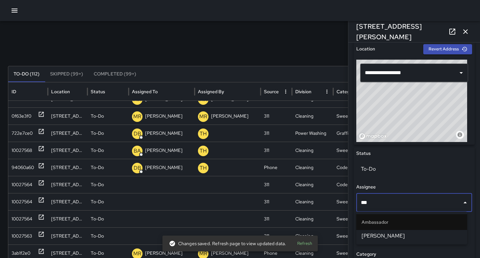
type input "****"
click at [375, 234] on span "[PERSON_NAME]" at bounding box center [411, 236] width 100 height 8
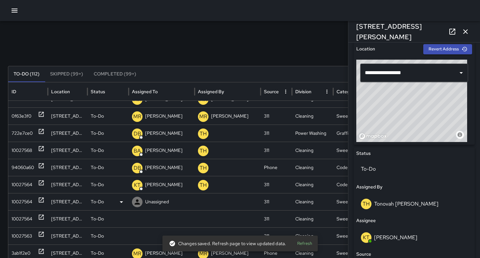
click at [25, 204] on div "10027564" at bounding box center [22, 202] width 21 height 17
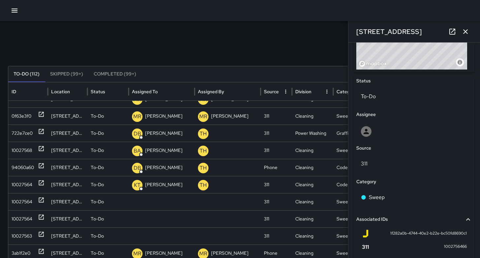
scroll to position [208, 0]
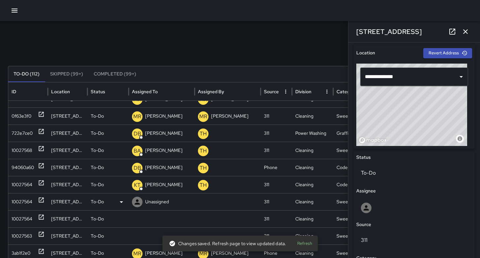
click at [20, 203] on div "10027564" at bounding box center [22, 202] width 21 height 17
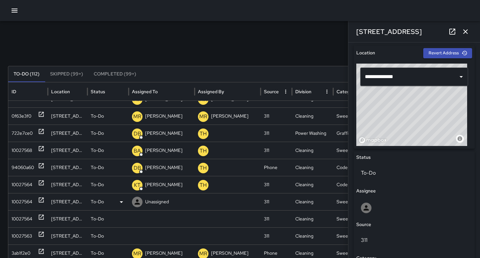
click at [160, 201] on p "Unassigned" at bounding box center [157, 202] width 24 height 17
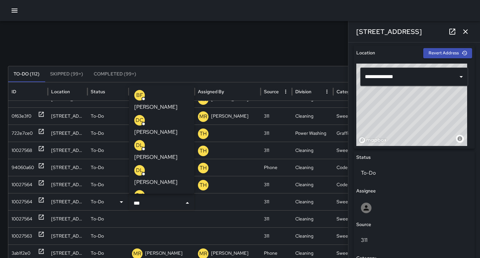
type input "****"
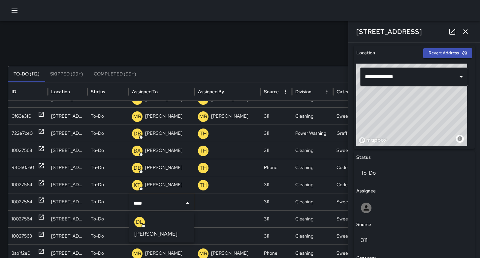
click at [154, 230] on p "[PERSON_NAME]" at bounding box center [155, 234] width 43 height 8
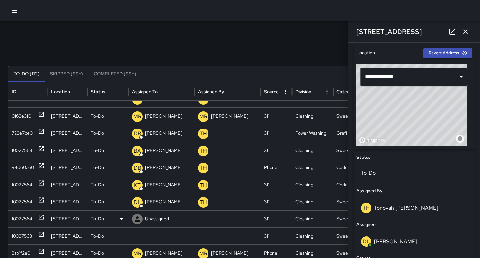
click at [21, 218] on div "10027564" at bounding box center [22, 219] width 21 height 17
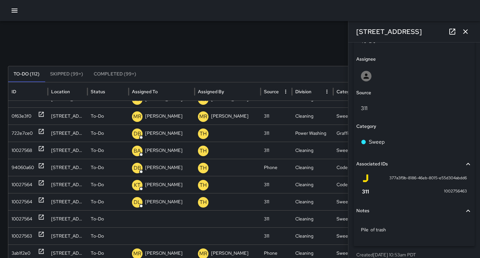
scroll to position [348, 0]
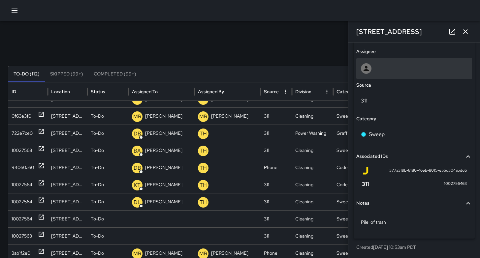
click at [385, 69] on div at bounding box center [414, 68] width 106 height 11
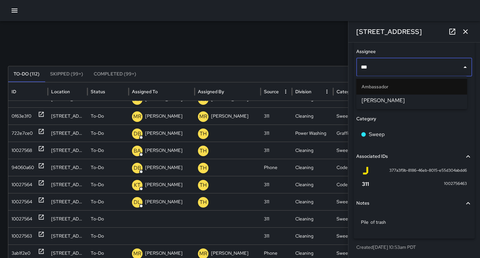
type input "****"
click at [379, 99] on span "Damariye Lewis" at bounding box center [411, 101] width 100 height 8
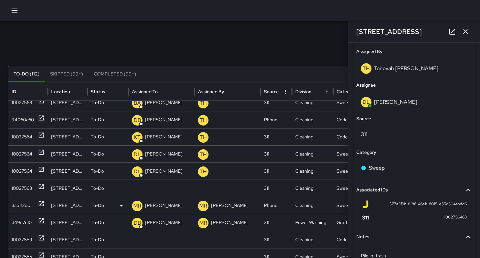
scroll to position [327, 0]
click at [21, 193] on div "10027563" at bounding box center [22, 188] width 20 height 17
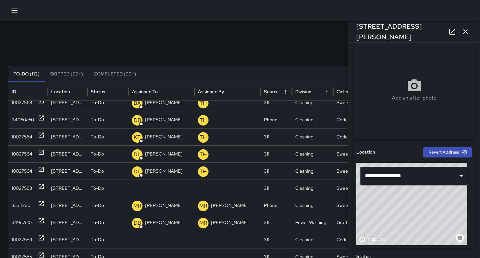
scroll to position [133, 0]
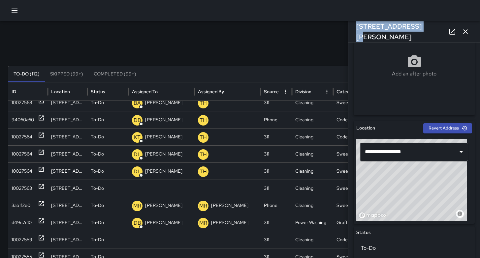
drag, startPoint x: 411, startPoint y: 31, endPoint x: 352, endPoint y: 32, distance: 58.7
click at [352, 32] on div "[STREET_ADDRESS][PERSON_NAME]" at bounding box center [414, 31] width 132 height 21
copy h6 "[STREET_ADDRESS][PERSON_NAME]"
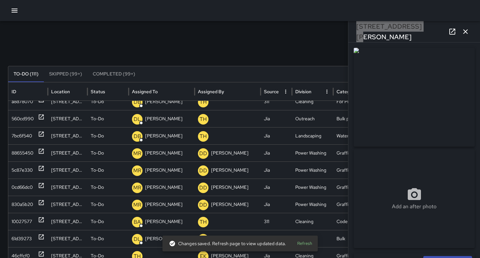
scroll to position [0, 0]
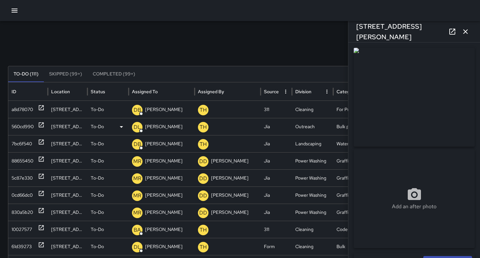
click at [15, 126] on div "560cd990" at bounding box center [23, 126] width 22 height 17
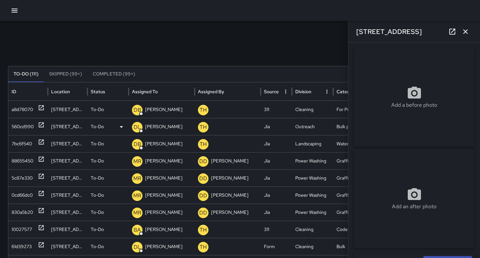
type input "**********"
click at [374, 113] on div "Add a before photo" at bounding box center [413, 97] width 121 height 99
type input "**********"
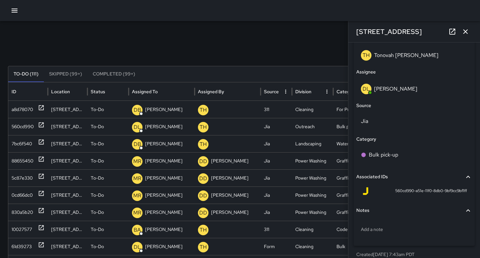
scroll to position [402, 0]
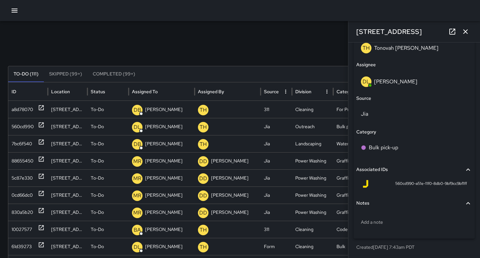
click at [467, 31] on icon "button" at bounding box center [465, 32] width 8 height 8
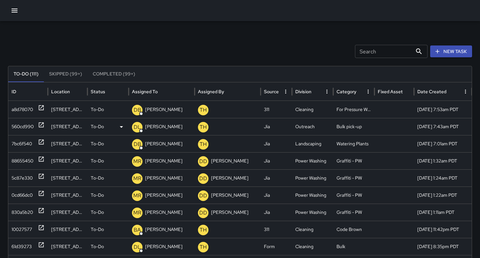
click at [26, 128] on div "560cd990" at bounding box center [23, 126] width 22 height 17
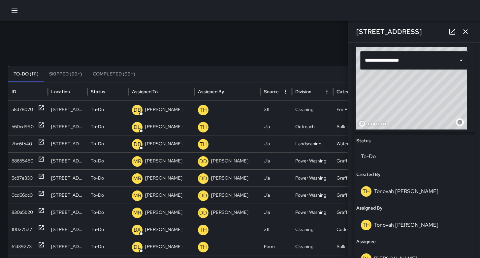
scroll to position [365, 0]
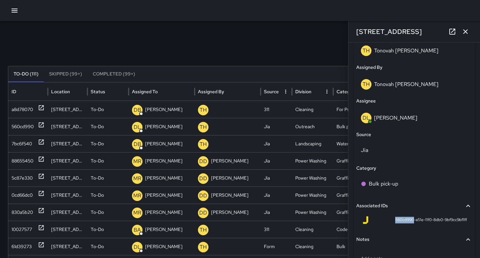
drag, startPoint x: 407, startPoint y: 219, endPoint x: 388, endPoint y: 219, distance: 19.1
click at [388, 219] on div "560cd990-a51e-11f0-8db0-9bf9cc9bf1ff" at bounding box center [413, 220] width 105 height 8
copy span "560cd990"
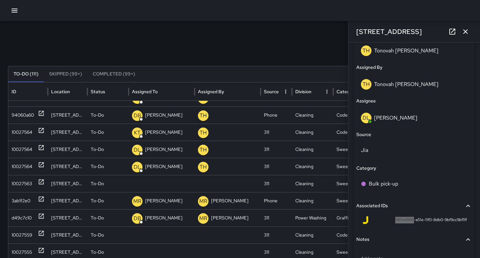
scroll to position [315, 0]
click at [26, 183] on div "10027563" at bounding box center [22, 183] width 20 height 17
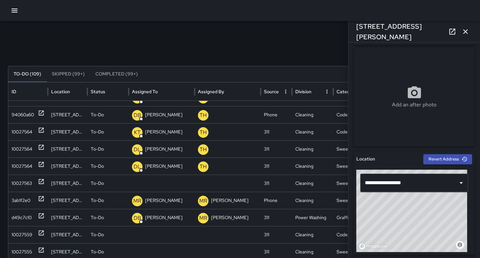
scroll to position [330, 0]
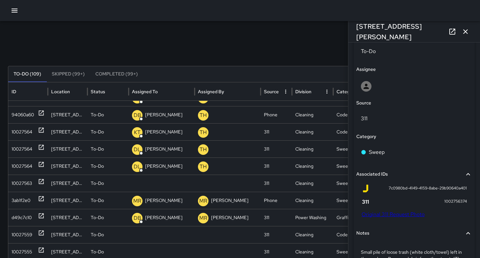
click at [401, 216] on link "Original 311 Request Photo" at bounding box center [392, 214] width 63 height 7
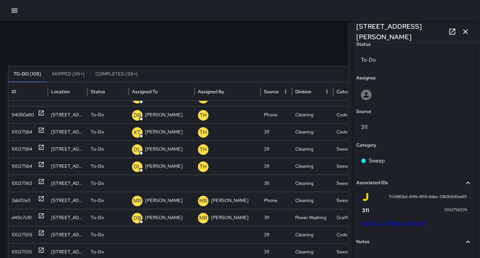
scroll to position [287, 0]
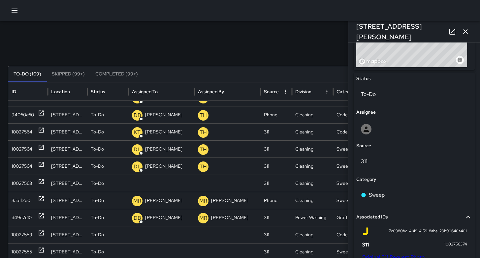
click at [464, 31] on icon "button" at bounding box center [465, 32] width 8 height 8
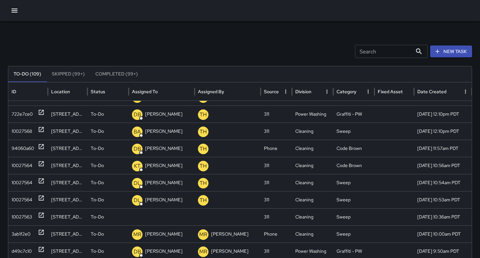
scroll to position [284, 0]
click at [29, 220] on div "10027563" at bounding box center [22, 217] width 20 height 17
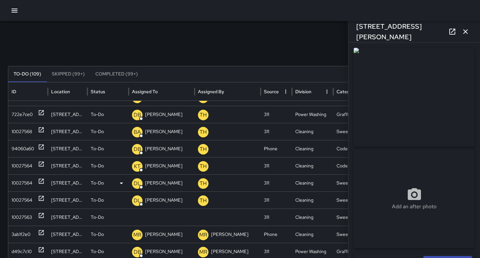
type input "**********"
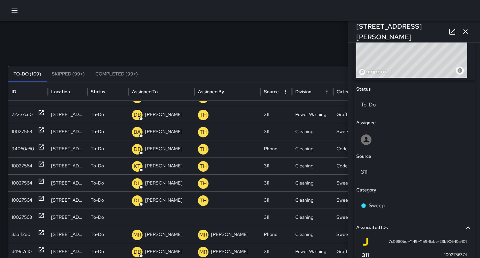
scroll to position [214, 0]
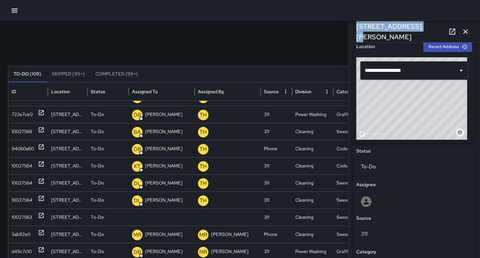
drag, startPoint x: 405, startPoint y: 31, endPoint x: 353, endPoint y: 31, distance: 51.1
click at [353, 31] on div "21a Harriet Street" at bounding box center [414, 31] width 132 height 21
copy h6 "21a Harriet Street"
click at [465, 32] on icon "button" at bounding box center [465, 32] width 8 height 8
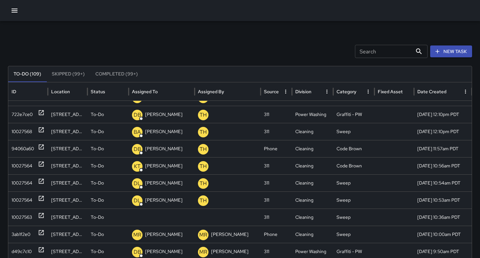
click at [459, 49] on button "New Task" at bounding box center [451, 52] width 42 height 12
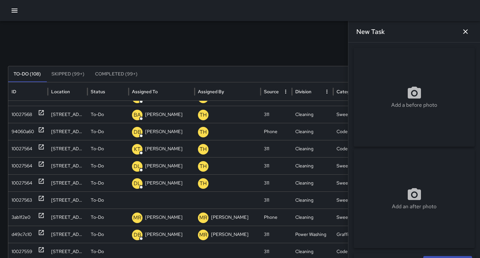
scroll to position [287, 0]
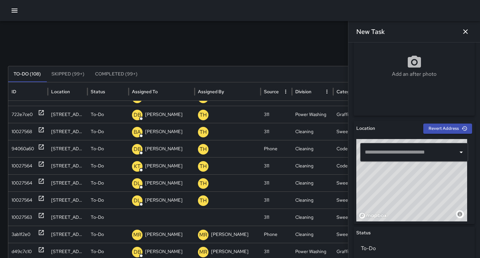
click at [368, 153] on input "text" at bounding box center [409, 152] width 92 height 13
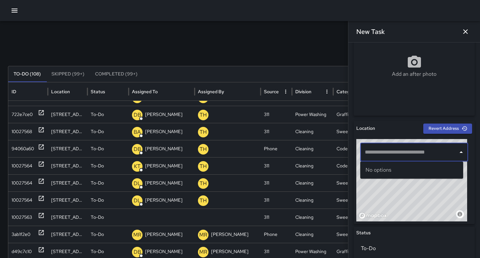
paste input "**********"
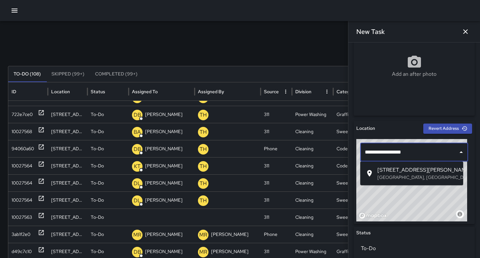
click at [388, 173] on span "21a Harriet Street" at bounding box center [417, 170] width 80 height 8
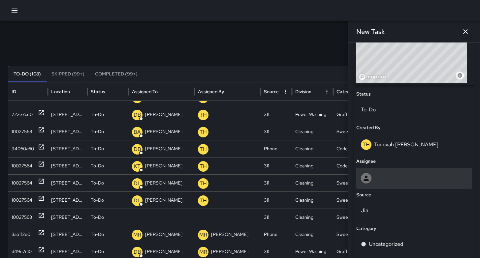
type input "**********"
click at [372, 177] on div at bounding box center [414, 178] width 106 height 11
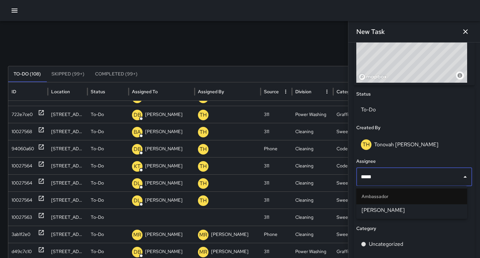
type input "******"
click at [379, 212] on span "[PERSON_NAME]" at bounding box center [411, 210] width 100 height 8
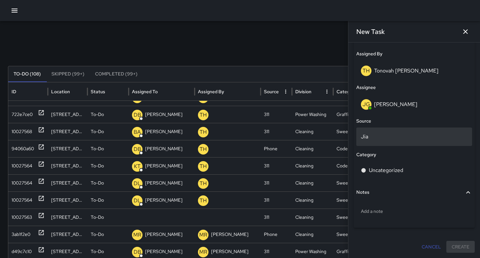
click at [380, 137] on p "Jia" at bounding box center [414, 137] width 106 height 8
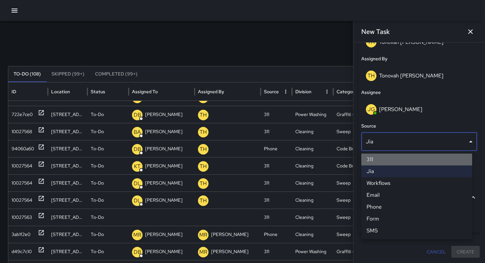
click at [378, 161] on li "311" at bounding box center [416, 160] width 111 height 12
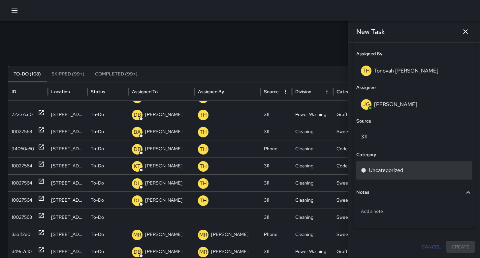
click at [379, 169] on p "Uncategorized" at bounding box center [386, 171] width 34 height 8
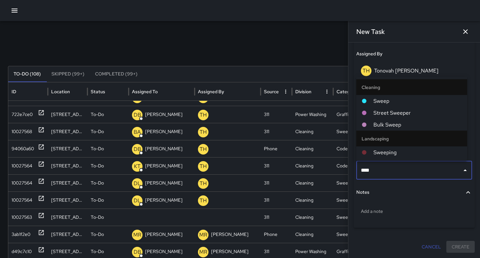
type input "*****"
click at [388, 102] on span "Sweep" at bounding box center [417, 101] width 88 height 8
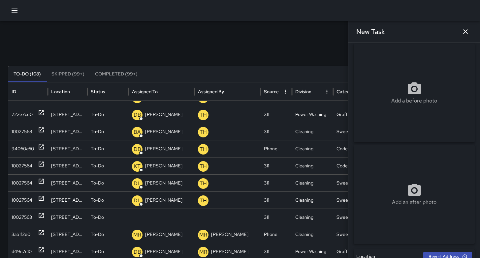
scroll to position [0, 0]
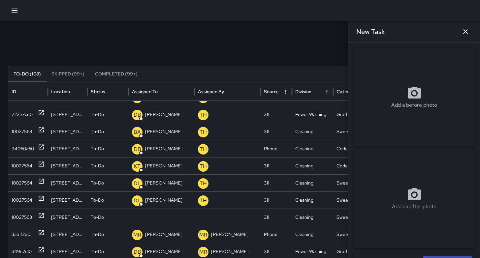
click at [406, 106] on p "Add a before photo" at bounding box center [414, 105] width 46 height 8
type input "**********"
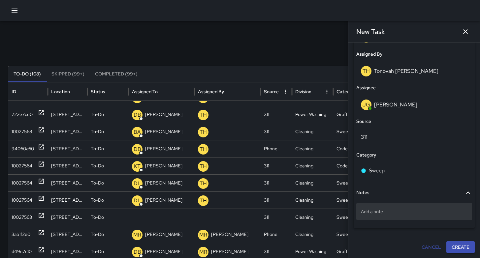
scroll to position [379, 0]
click at [385, 212] on p "Add a note" at bounding box center [414, 211] width 106 height 7
click at [408, 211] on p "Add a note" at bounding box center [414, 211] width 106 height 7
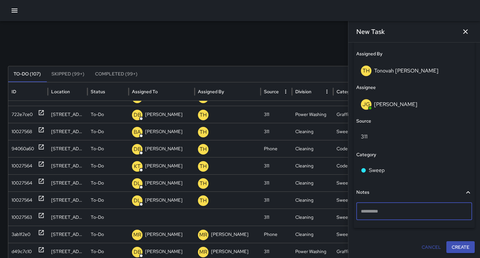
type textarea "**********"
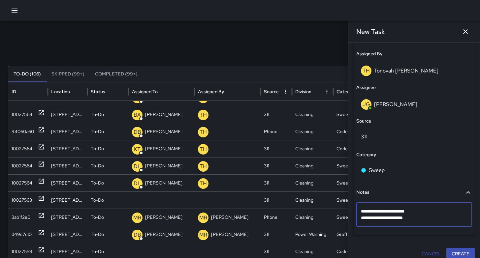
scroll to position [252, 0]
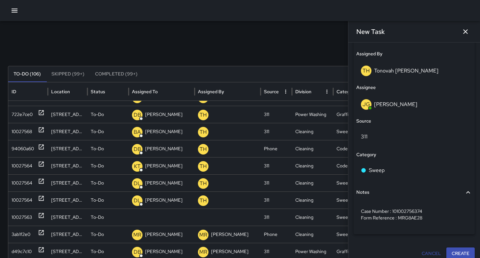
click at [458, 255] on button "Create" at bounding box center [460, 254] width 28 height 12
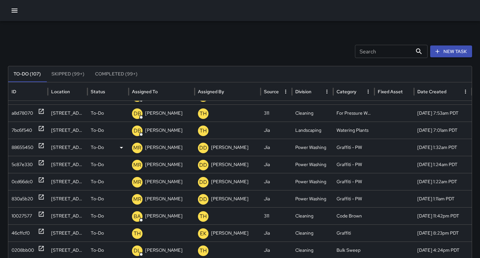
scroll to position [13, 0]
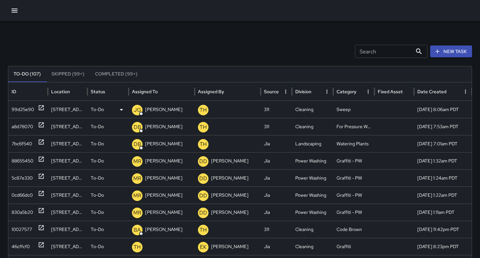
click at [21, 108] on div "99d25e90" at bounding box center [23, 109] width 22 height 17
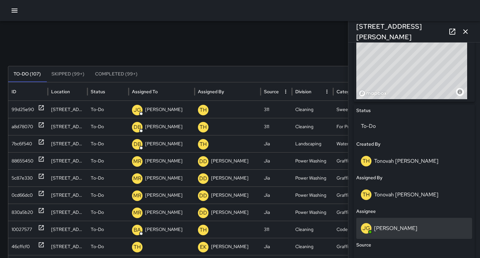
scroll to position [385, 0]
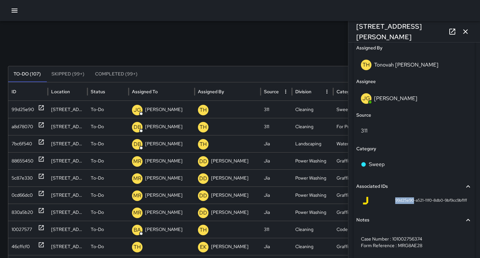
drag, startPoint x: 408, startPoint y: 200, endPoint x: 385, endPoint y: 199, distance: 22.8
click at [385, 199] on div "99d25e90-a521-11f0-8db0-9bf9cc9bf1ff" at bounding box center [413, 201] width 105 height 8
copy span "99d25e90"
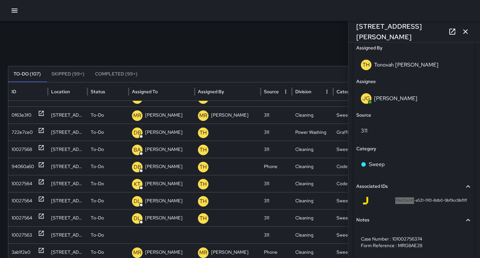
scroll to position [315, 0]
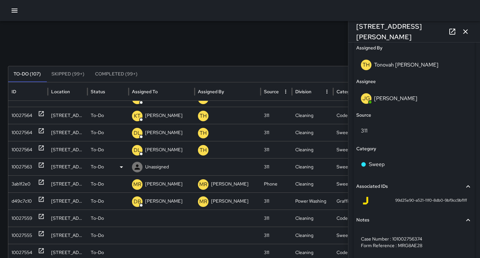
click at [25, 170] on div "10027563" at bounding box center [22, 167] width 20 height 17
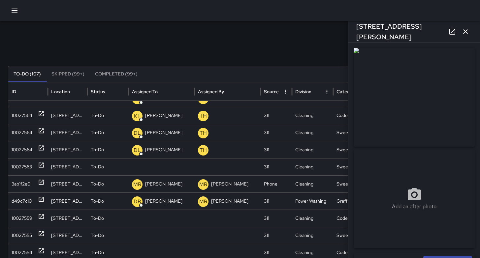
scroll to position [209, 0]
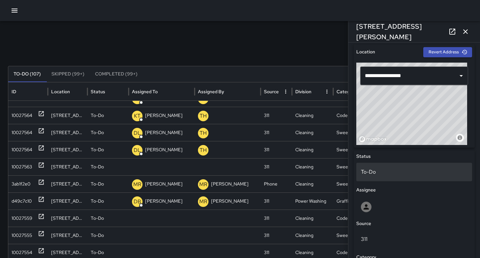
click at [384, 173] on p "To-Do" at bounding box center [414, 172] width 106 height 8
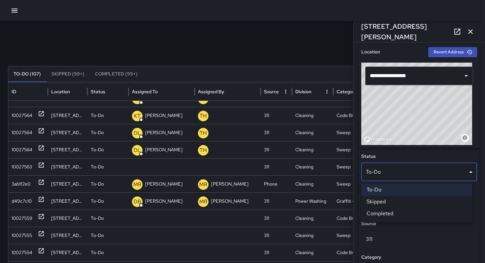
click at [382, 200] on li "Skipped" at bounding box center [416, 202] width 111 height 12
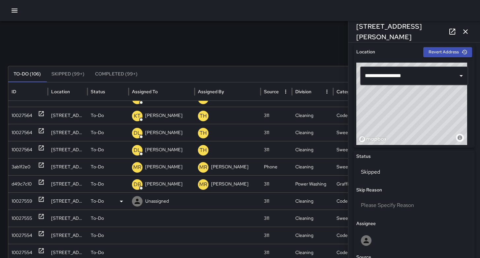
click at [10, 200] on div "10027559" at bounding box center [28, 201] width 40 height 17
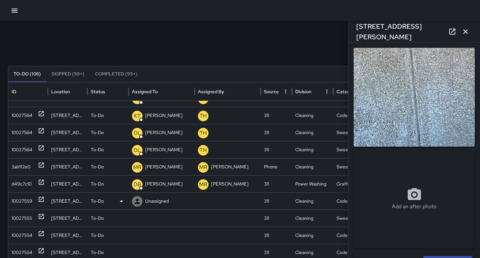
click at [15, 201] on div "10027559" at bounding box center [22, 201] width 21 height 17
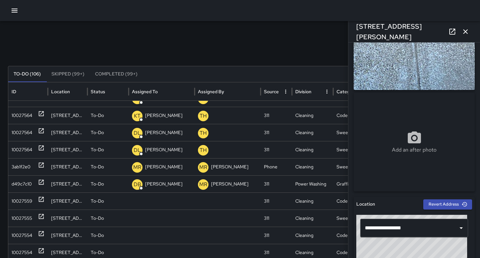
scroll to position [68, 0]
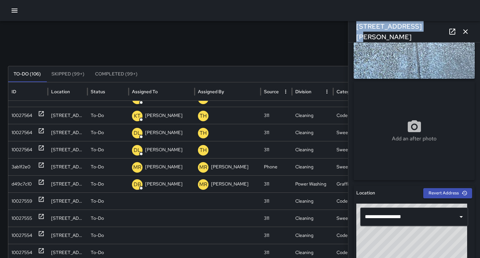
drag, startPoint x: 415, startPoint y: 29, endPoint x: 350, endPoint y: 29, distance: 64.6
click at [350, 29] on div "321 Langton Street" at bounding box center [414, 31] width 132 height 21
copy h6 "321 Langton Street"
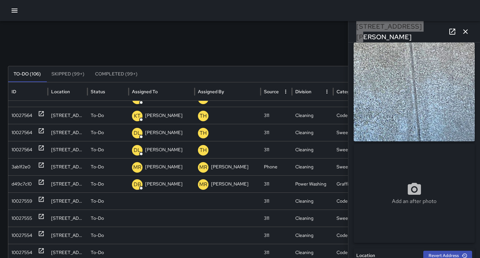
scroll to position [0, 0]
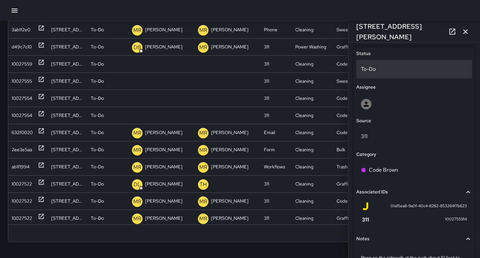
click at [379, 72] on p "To-Do" at bounding box center [414, 69] width 106 height 8
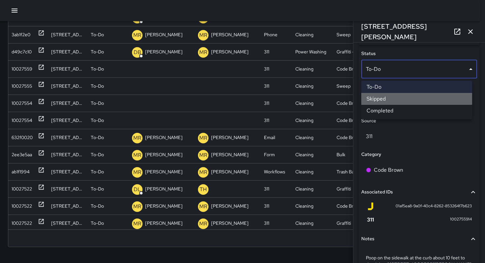
click at [384, 97] on li "Skipped" at bounding box center [416, 99] width 111 height 12
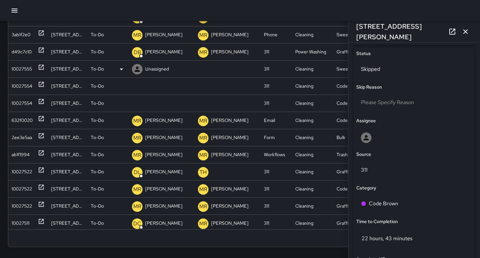
click at [22, 73] on div "10027555" at bounding box center [22, 69] width 20 height 17
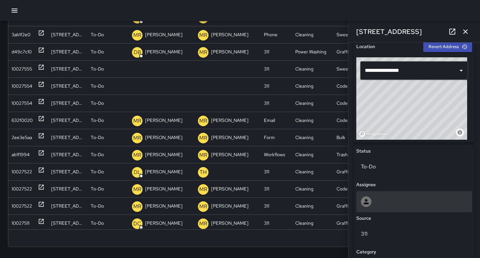
scroll to position [217, 0]
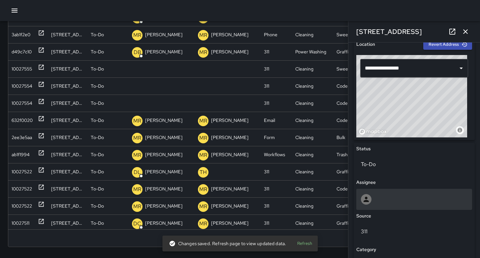
click at [400, 200] on div at bounding box center [414, 199] width 106 height 11
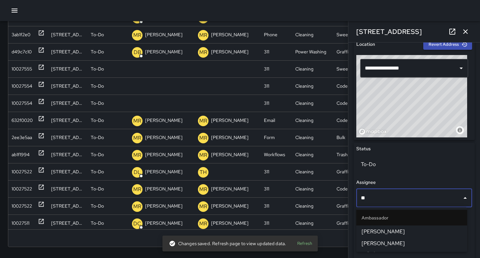
type input "***"
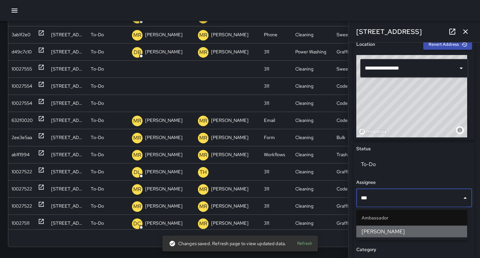
click at [391, 227] on li "[PERSON_NAME]" at bounding box center [411, 232] width 111 height 12
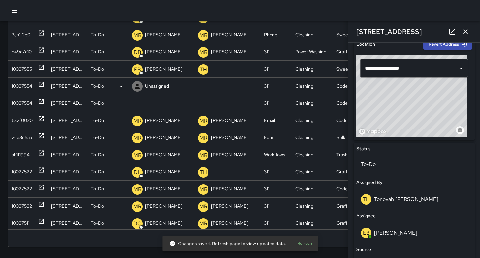
click at [12, 86] on div "10027554" at bounding box center [22, 86] width 21 height 17
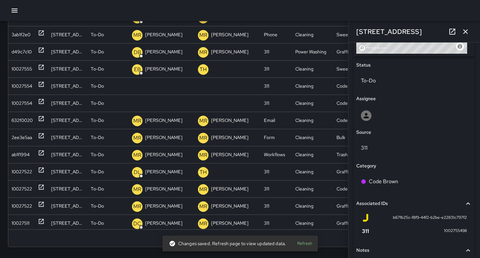
scroll to position [354, 0]
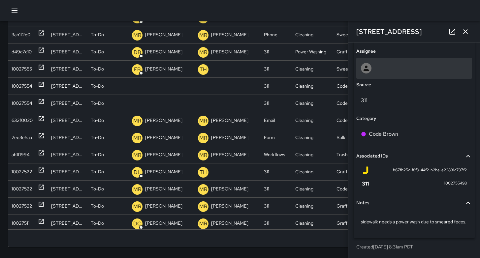
click at [392, 63] on div at bounding box center [414, 68] width 106 height 11
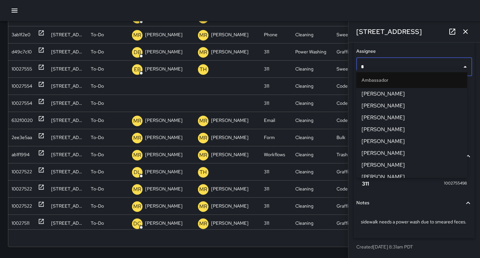
type input "**"
click at [393, 95] on span "[PERSON_NAME]" at bounding box center [411, 94] width 100 height 8
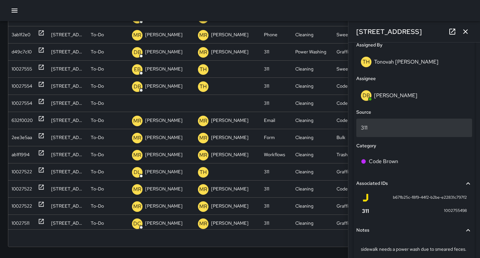
scroll to position [388, 0]
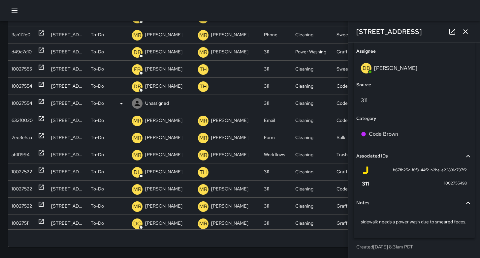
click at [21, 103] on div "10027554" at bounding box center [22, 103] width 21 height 17
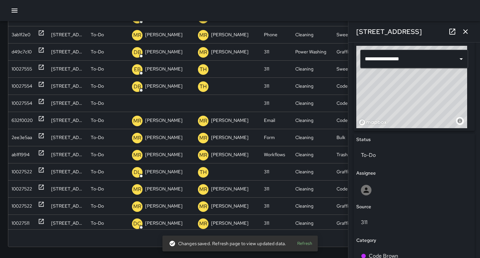
scroll to position [353, 0]
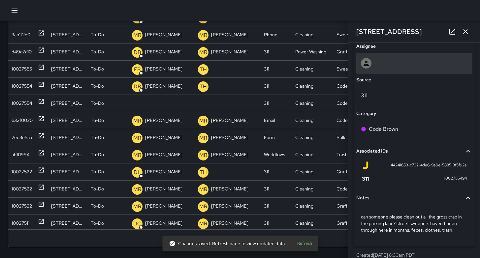
click at [393, 60] on div at bounding box center [414, 63] width 106 height 11
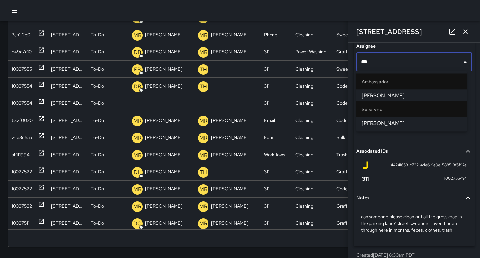
type input "****"
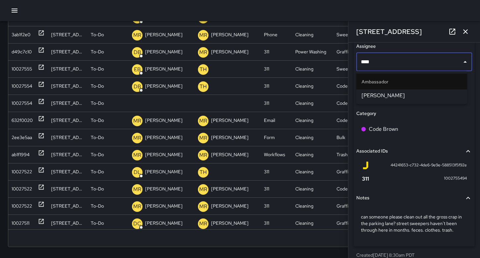
click at [387, 95] on span "[PERSON_NAME]" at bounding box center [411, 96] width 100 height 8
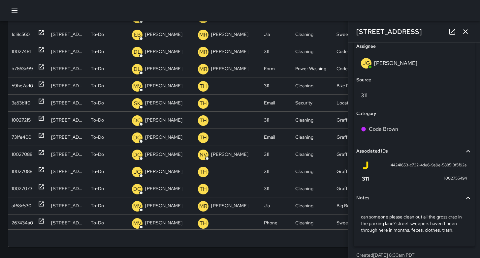
scroll to position [710, 0]
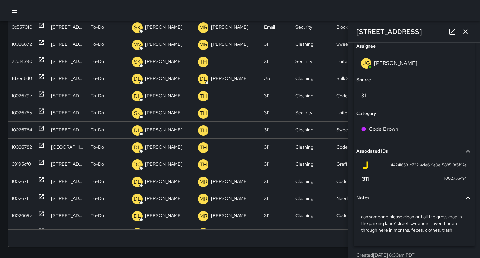
click at [466, 34] on icon "button" at bounding box center [465, 32] width 8 height 8
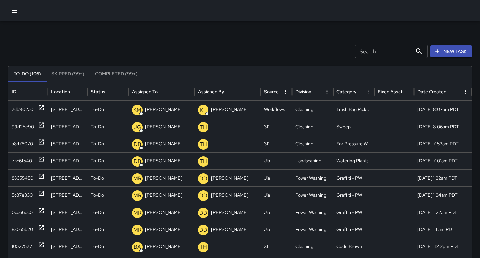
click at [395, 53] on input "Search" at bounding box center [383, 51] width 57 height 13
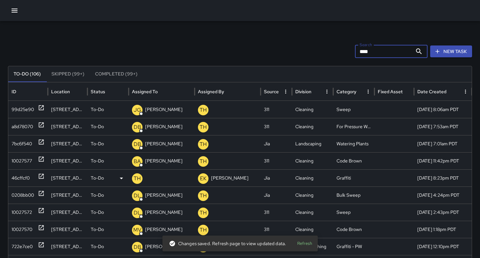
type input "****"
click at [13, 180] on div "46cffcf0" at bounding box center [21, 178] width 18 height 17
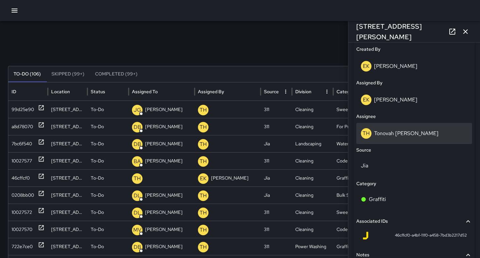
click at [388, 133] on p "Tonovah [PERSON_NAME]" at bounding box center [406, 133] width 64 height 7
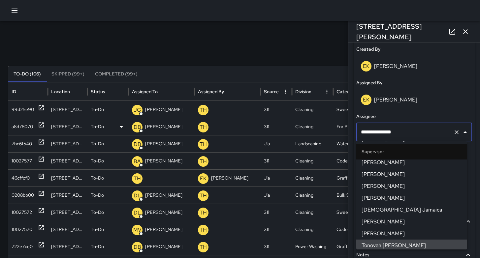
drag, startPoint x: 364, startPoint y: 128, endPoint x: 309, endPoint y: 131, distance: 55.5
click at [311, 130] on div "Search **** Search New Task To-Do (106) Skipped (99+) Completed (99+) ID Locati…" at bounding box center [240, 208] width 480 height 374
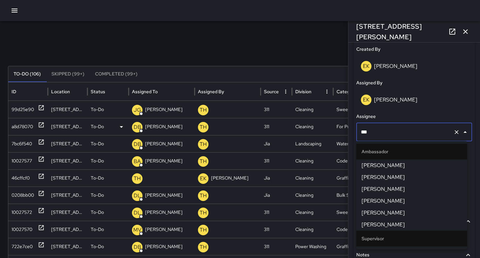
type input "****"
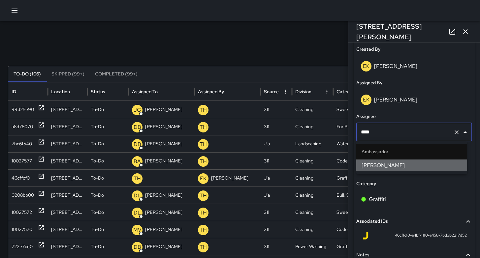
click at [369, 163] on span "[PERSON_NAME]" at bounding box center [411, 166] width 100 height 8
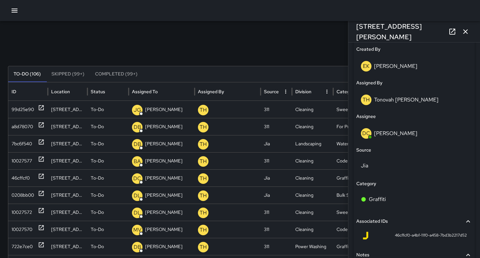
click at [466, 34] on icon "button" at bounding box center [465, 32] width 8 height 8
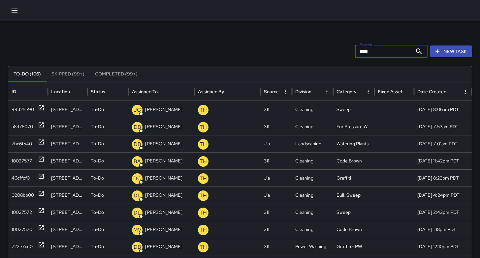
drag, startPoint x: 383, startPoint y: 54, endPoint x: 320, endPoint y: 53, distance: 62.7
click at [331, 51] on div "Search **** Search New Task" at bounding box center [240, 51] width 464 height 13
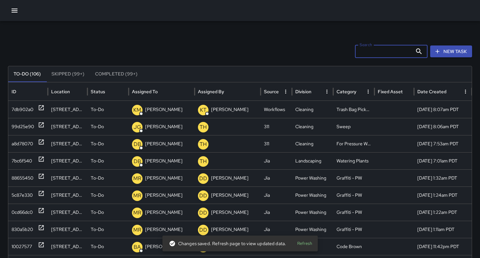
click at [377, 55] on input "Search" at bounding box center [383, 51] width 57 height 13
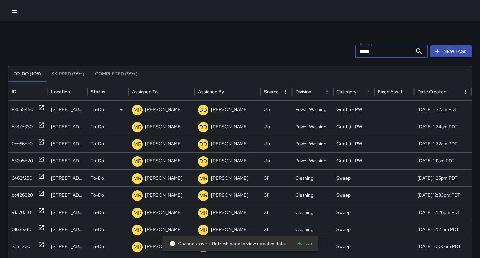
type input "*****"
click at [20, 108] on div "88655450" at bounding box center [23, 109] width 22 height 17
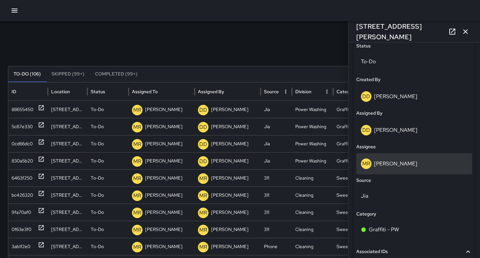
click at [399, 167] on div "MR Maria Rosas" at bounding box center [414, 164] width 106 height 11
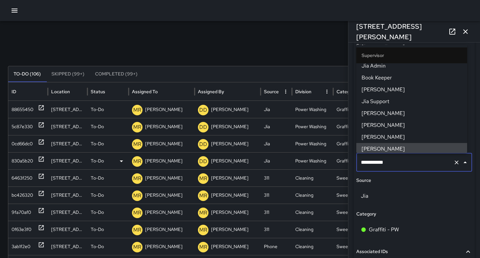
drag, startPoint x: 391, startPoint y: 165, endPoint x: 315, endPoint y: 161, distance: 76.6
click at [317, 161] on div "Search ***** Search New Task To-Do (106) Skipped (99+) Completed (99+) ID Locat…" at bounding box center [240, 208] width 480 height 374
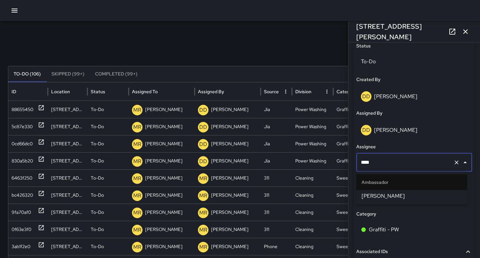
drag, startPoint x: 380, startPoint y: 164, endPoint x: 349, endPoint y: 163, distance: 30.7
click at [349, 163] on div "**********" at bounding box center [414, 151] width 132 height 216
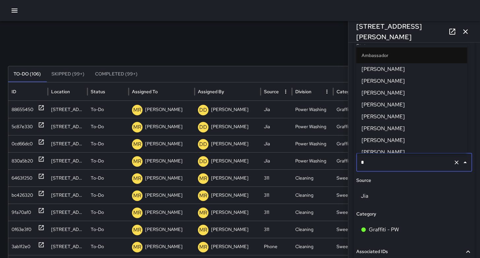
type input "**"
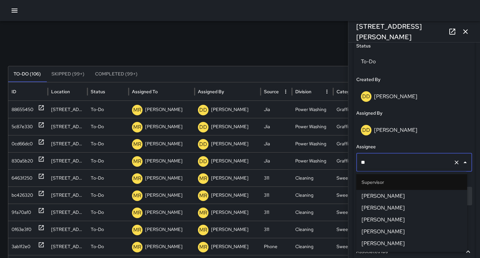
click at [365, 196] on span "[PERSON_NAME]" at bounding box center [411, 196] width 100 height 8
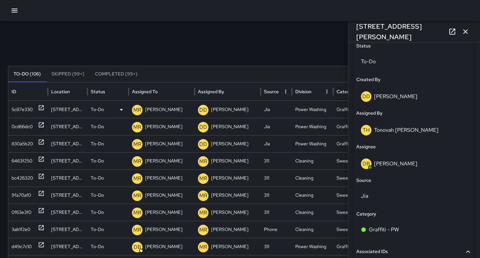
click at [25, 107] on div "5c87e330" at bounding box center [22, 109] width 21 height 17
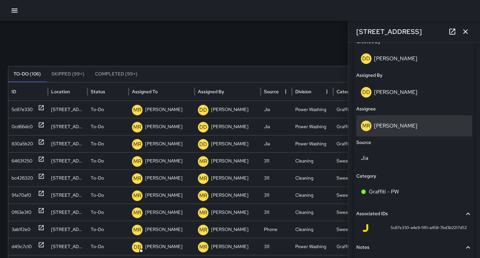
click at [403, 130] on div "MR Maria Rosas" at bounding box center [414, 126] width 106 height 11
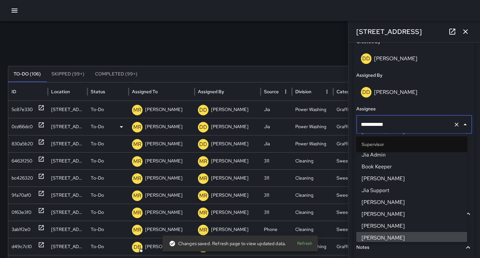
drag, startPoint x: 404, startPoint y: 128, endPoint x: 335, endPoint y: 123, distance: 68.8
click at [336, 122] on div "Search ***** Search New Task To-Do (106) Skipped (99+) Completed (99+) ID Locat…" at bounding box center [240, 208] width 480 height 374
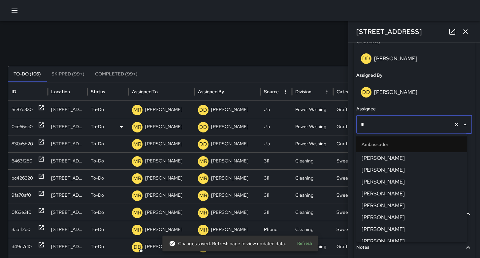
type input "**"
click at [375, 157] on span "[PERSON_NAME]" at bounding box center [411, 158] width 100 height 8
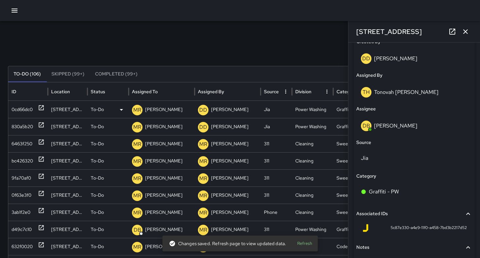
click at [22, 111] on div "0cd66dc0" at bounding box center [22, 109] width 21 height 17
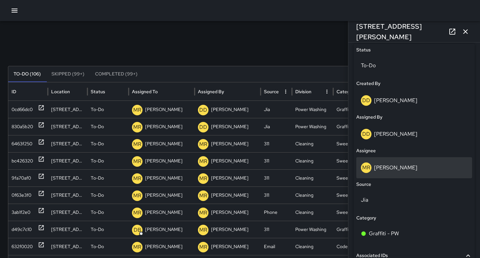
click at [398, 168] on p "[PERSON_NAME]" at bounding box center [395, 167] width 43 height 7
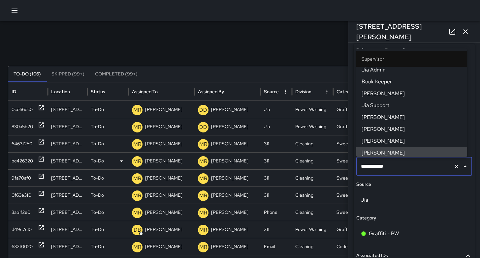
drag, startPoint x: 405, startPoint y: 167, endPoint x: 333, endPoint y: 164, distance: 72.0
click at [342, 164] on div "Search ***** Search New Task To-Do (106) Skipped (99+) Completed (99+) ID Locat…" at bounding box center [240, 208] width 480 height 374
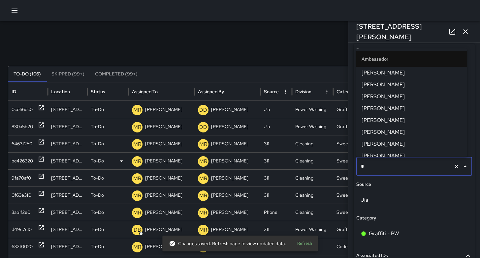
type input "**"
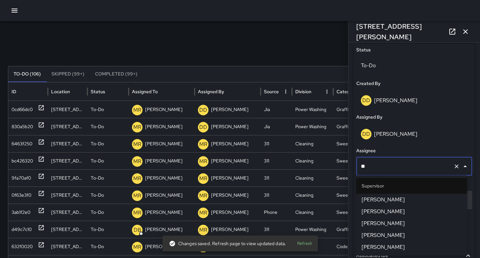
click at [409, 197] on span "[PERSON_NAME]" at bounding box center [411, 200] width 100 height 8
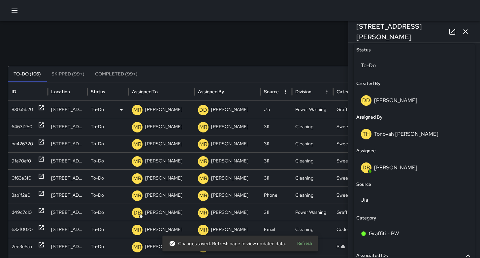
click at [18, 109] on div "830a5b20" at bounding box center [22, 109] width 21 height 17
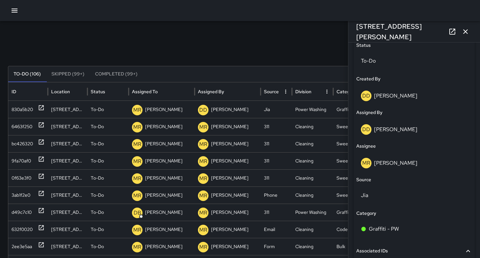
scroll to position [368, 0]
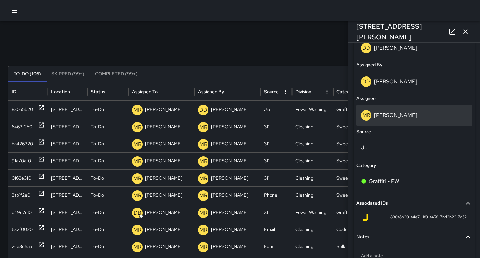
click at [414, 118] on div "MR Maria Rosas" at bounding box center [414, 115] width 106 height 11
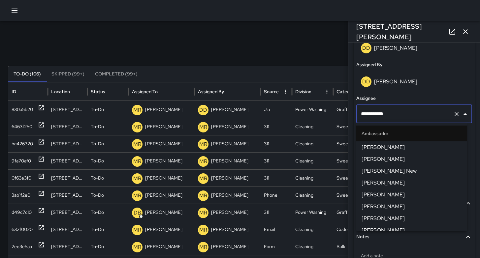
scroll to position [648, 0]
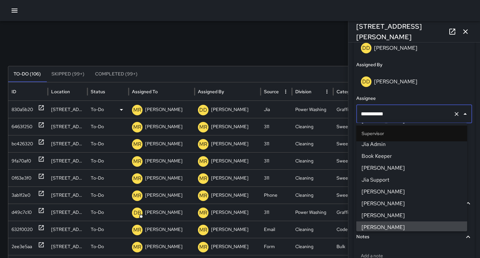
drag, startPoint x: 402, startPoint y: 113, endPoint x: 325, endPoint y: 112, distance: 77.2
click at [336, 112] on div "Search ***** Search New Task To-Do (106) Skipped (99+) Completed (99+) ID Locat…" at bounding box center [240, 208] width 480 height 374
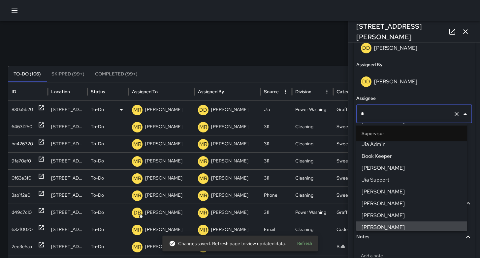
scroll to position [0, 0]
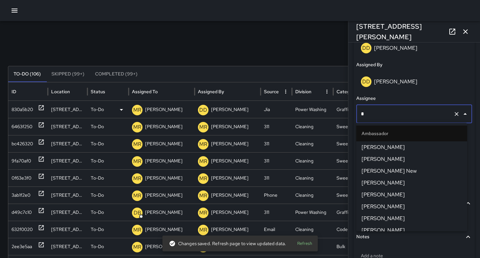
type input "**"
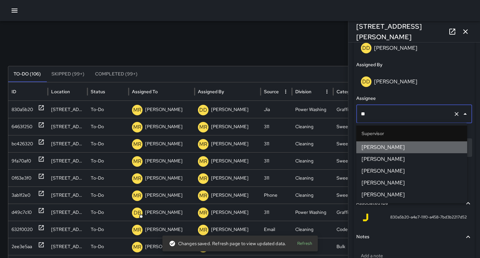
click at [381, 148] on span "[PERSON_NAME]" at bounding box center [411, 147] width 100 height 8
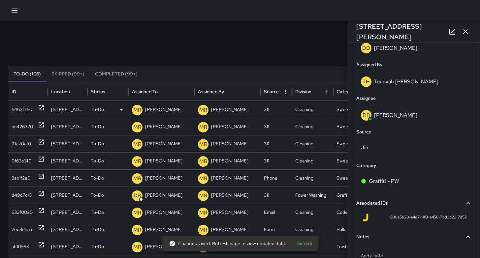
click at [19, 106] on div "6463f250" at bounding box center [22, 109] width 21 height 17
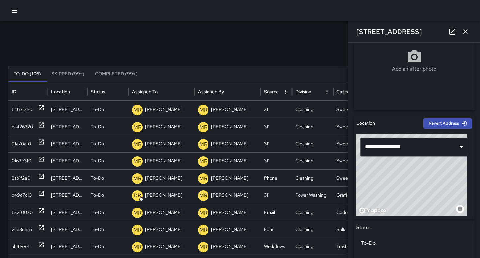
scroll to position [362, 0]
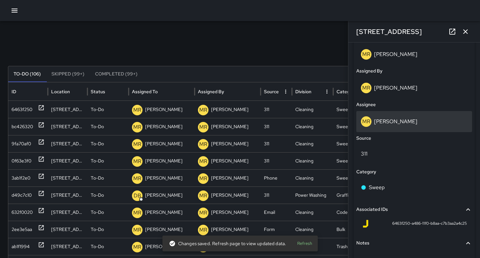
click at [397, 116] on div "MR Maria Rosas" at bounding box center [414, 121] width 106 height 11
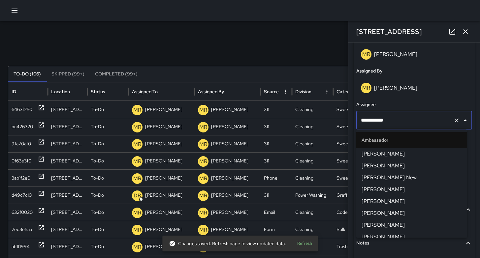
scroll to position [648, 0]
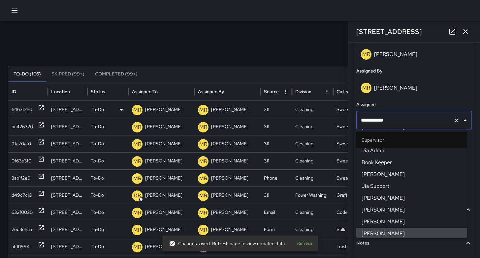
drag, startPoint x: 386, startPoint y: 124, endPoint x: 333, endPoint y: 117, distance: 53.2
click at [334, 118] on div "Search ***** Search New Task To-Do (106) Skipped (99+) Completed (99+) ID Locat…" at bounding box center [240, 208] width 480 height 374
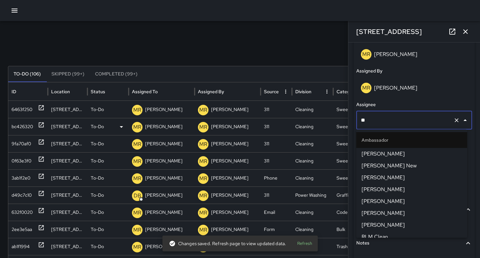
type input "***"
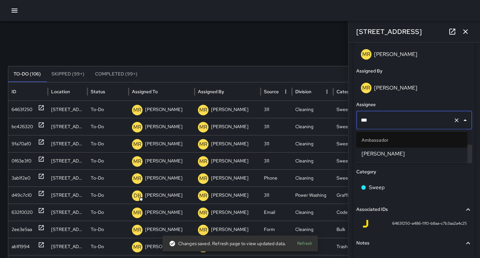
drag, startPoint x: 382, startPoint y: 153, endPoint x: 378, endPoint y: 154, distance: 4.3
click at [383, 153] on span "[PERSON_NAME]" at bounding box center [411, 154] width 100 height 8
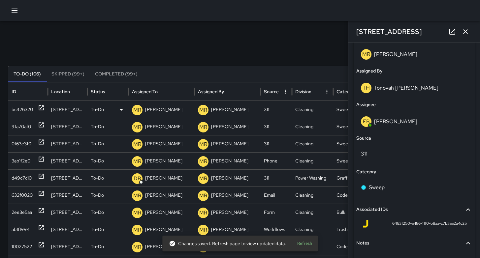
click at [22, 112] on div "bc426320" at bounding box center [22, 109] width 21 height 17
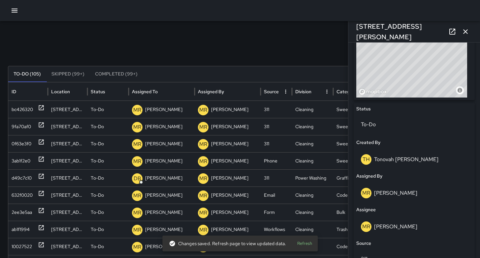
scroll to position [292, 0]
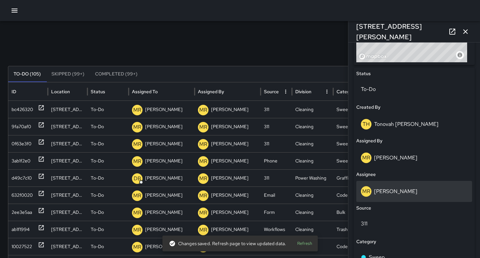
click at [405, 193] on div "MR Maria Rosas" at bounding box center [414, 191] width 106 height 11
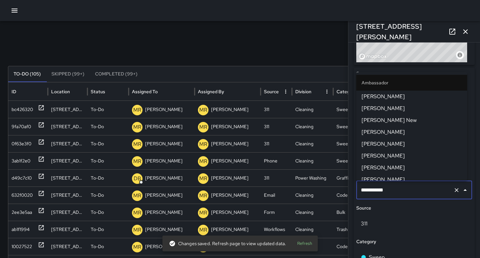
scroll to position [648, 0]
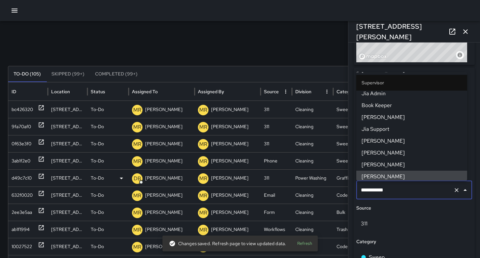
drag, startPoint x: 395, startPoint y: 189, endPoint x: 341, endPoint y: 185, distance: 53.9
click at [342, 185] on div "Search ***** Search New Task To-Do (105) Skipped (99+) Completed (99+) ID Locat…" at bounding box center [240, 208] width 480 height 374
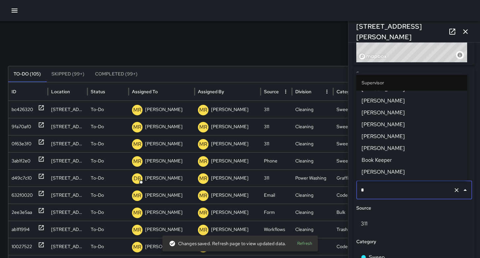
scroll to position [0, 0]
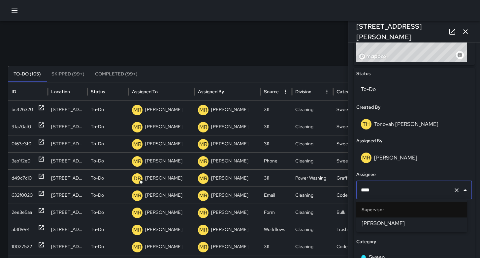
type input "*****"
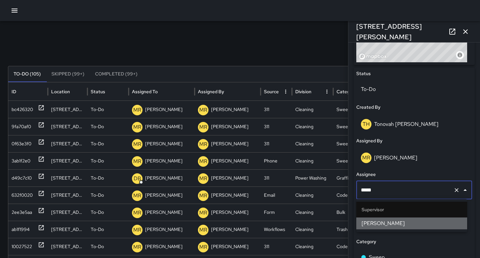
click at [370, 224] on span "[PERSON_NAME]" at bounding box center [411, 224] width 100 height 8
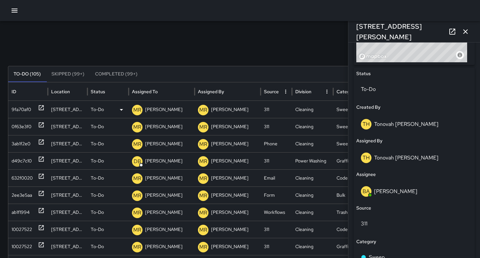
click at [23, 108] on div "9fa70af0" at bounding box center [21, 109] width 19 height 17
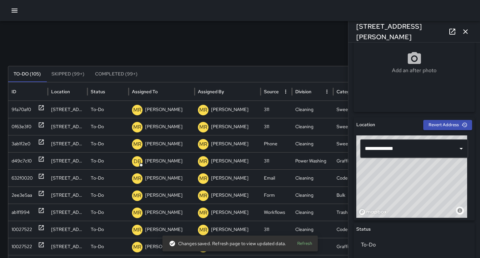
scroll to position [278, 0]
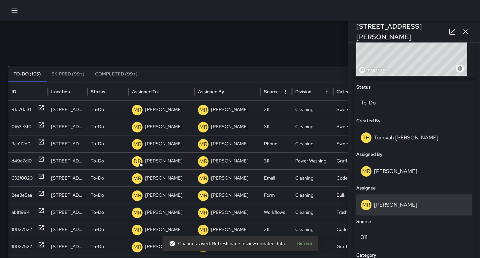
click at [405, 200] on div "MR Maria Rosas" at bounding box center [414, 205] width 106 height 11
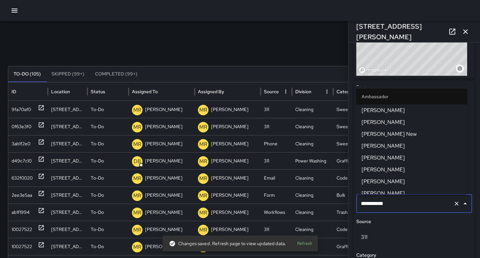
scroll to position [648, 0]
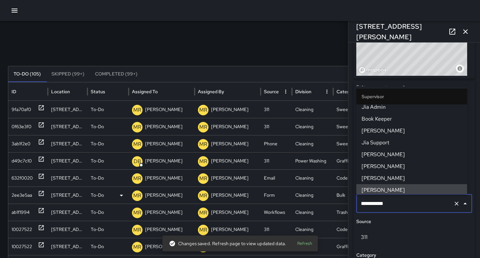
drag, startPoint x: 398, startPoint y: 202, endPoint x: 337, endPoint y: 200, distance: 61.0
click at [337, 200] on div "Search ***** Search New Task To-Do (105) Skipped (99+) Completed (99+) ID Locat…" at bounding box center [240, 208] width 480 height 374
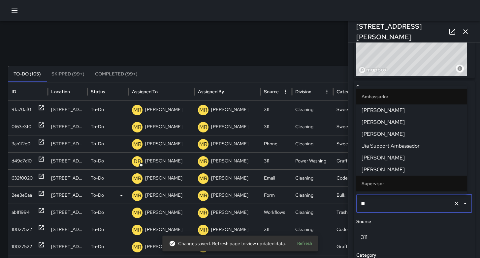
type input "***"
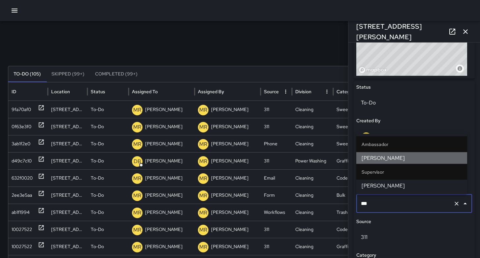
click at [364, 157] on span "[PERSON_NAME]" at bounding box center [411, 158] width 100 height 8
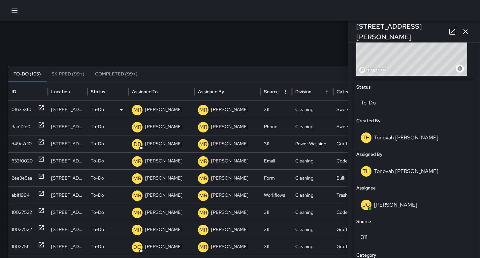
click at [24, 108] on div "0f63e3f0" at bounding box center [22, 109] width 20 height 17
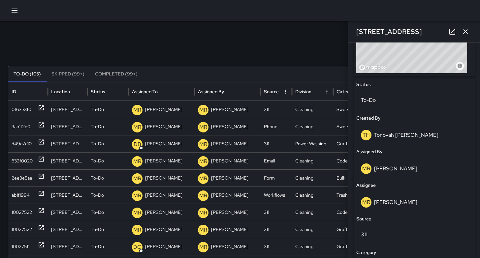
scroll to position [307, 0]
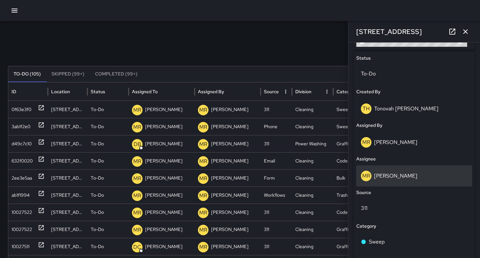
click at [402, 181] on div "MR Maria Rosas" at bounding box center [414, 176] width 116 height 21
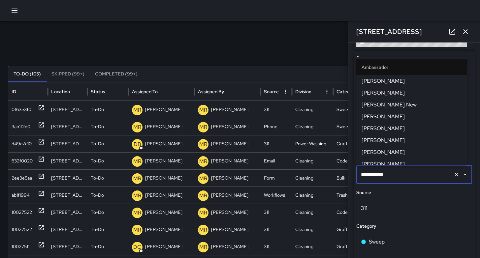
scroll to position [648, 0]
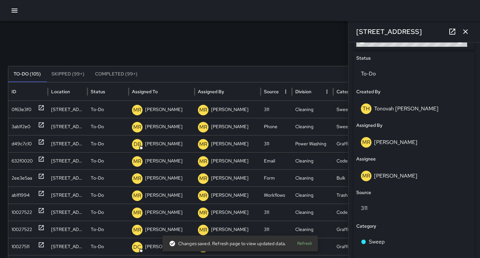
click at [300, 59] on div "Search ***** Search New Task To-Do (105) Skipped (99+) Completed (99+) ID Locat…" at bounding box center [240, 208] width 480 height 374
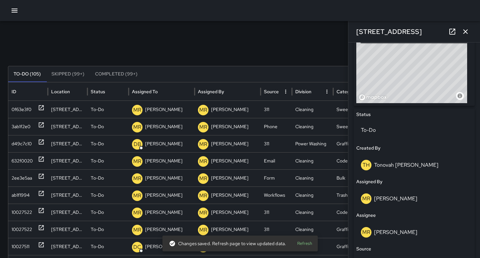
scroll to position [245, 0]
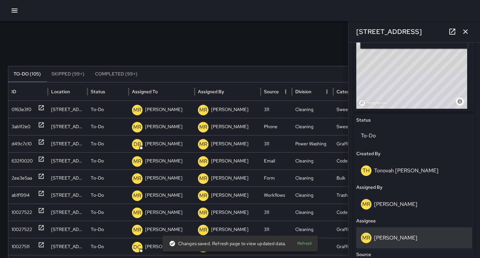
click at [402, 237] on p "[PERSON_NAME]" at bounding box center [395, 237] width 43 height 7
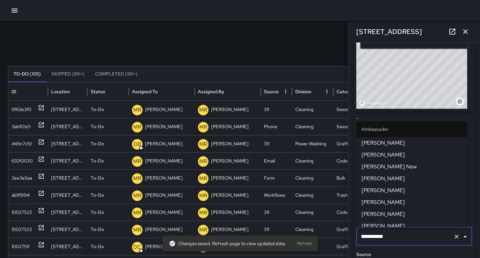
scroll to position [648, 0]
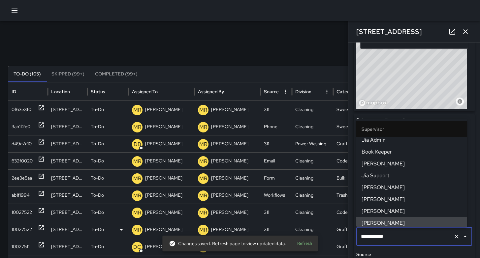
drag, startPoint x: 403, startPoint y: 237, endPoint x: 344, endPoint y: 235, distance: 59.4
click at [344, 235] on div "Search ***** Search New Task To-Do (105) Skipped (99+) Completed (99+) ID Locat…" at bounding box center [240, 208] width 480 height 374
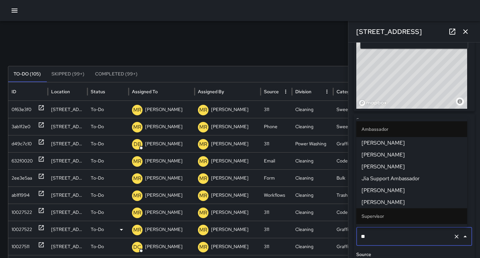
type input "***"
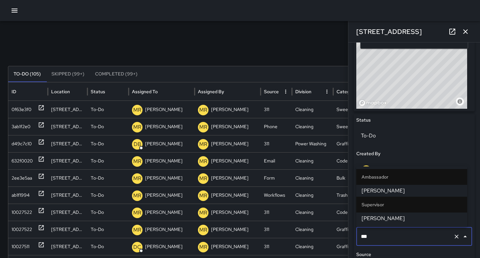
click at [375, 189] on span "[PERSON_NAME]" at bounding box center [411, 191] width 100 height 8
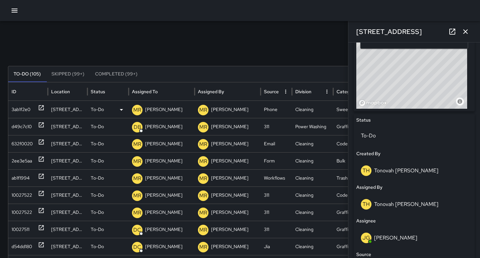
click at [22, 109] on div "3ab1f2e0" at bounding box center [21, 109] width 19 height 17
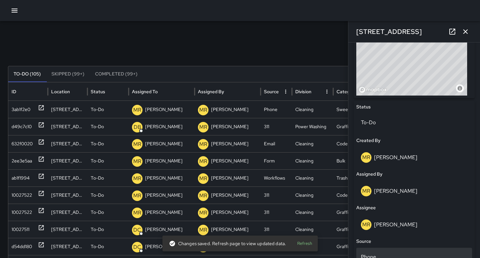
scroll to position [360, 0]
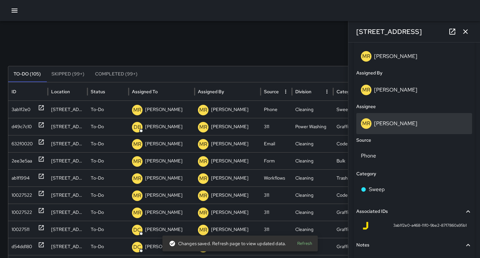
click at [401, 123] on p "[PERSON_NAME]" at bounding box center [395, 123] width 43 height 7
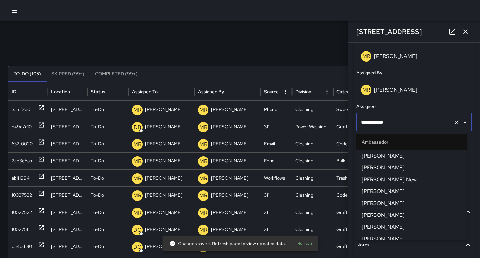
scroll to position [648, 0]
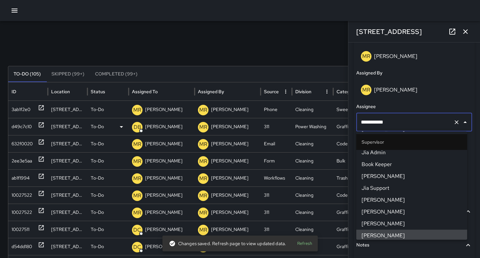
drag, startPoint x: 404, startPoint y: 123, endPoint x: 336, endPoint y: 122, distance: 67.6
click at [337, 121] on div "Search ***** Search New Task To-Do (105) Skipped (99+) Completed (99+) ID Locat…" at bounding box center [240, 208] width 480 height 374
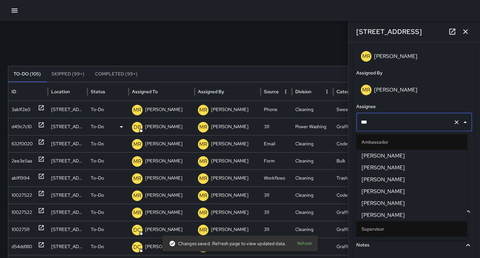
type input "****"
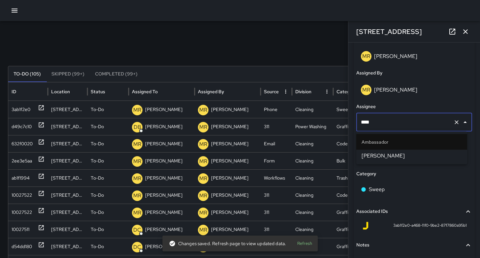
click at [365, 155] on span "[PERSON_NAME]" at bounding box center [411, 156] width 100 height 8
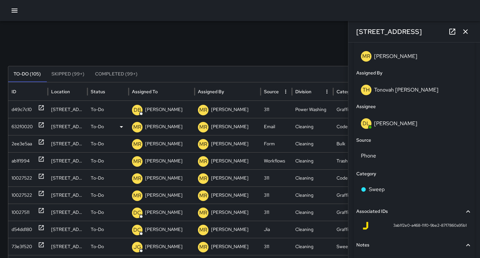
click at [21, 126] on div "632f0020" at bounding box center [22, 126] width 21 height 17
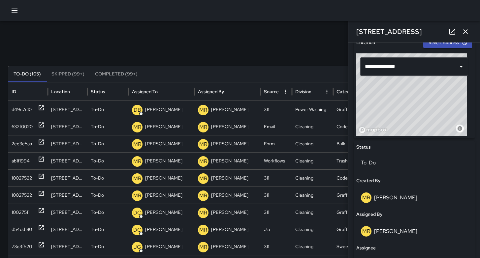
scroll to position [356, 0]
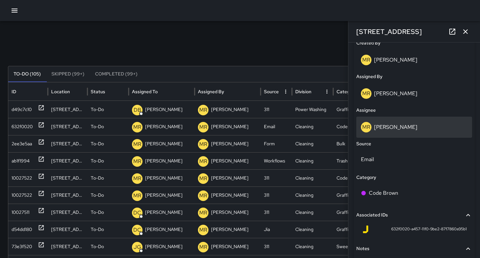
click at [400, 135] on div "MR Maria Rosas" at bounding box center [414, 127] width 116 height 21
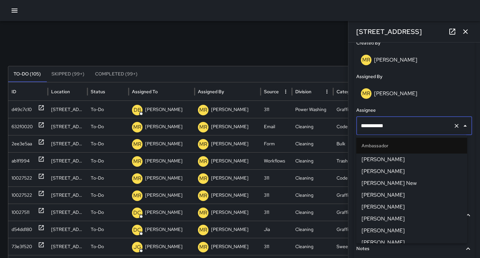
scroll to position [648, 0]
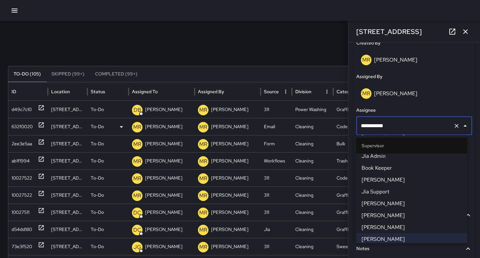
drag, startPoint x: 402, startPoint y: 131, endPoint x: 329, endPoint y: 118, distance: 73.2
click at [329, 118] on div "Search ***** Search New Task To-Do (105) Skipped (99+) Completed (99+) ID Locat…" at bounding box center [240, 208] width 480 height 374
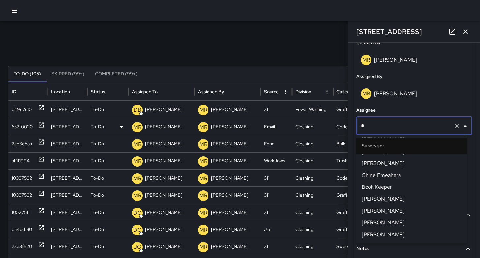
scroll to position [0, 0]
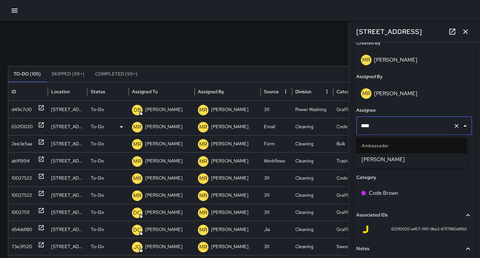
type input "*****"
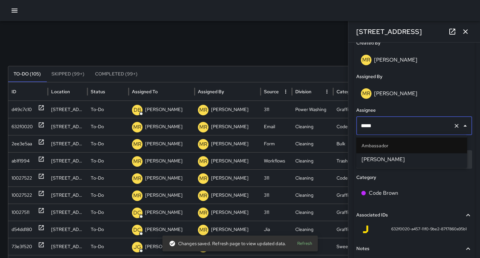
click at [374, 163] on span "[PERSON_NAME]" at bounding box center [411, 160] width 100 height 8
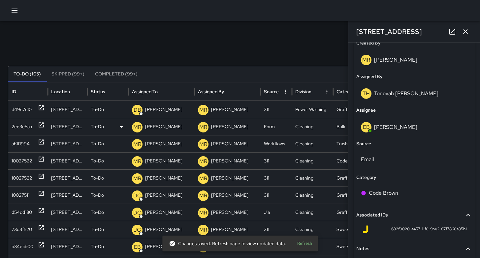
click at [26, 125] on div "2ee3e5aa" at bounding box center [22, 126] width 20 height 17
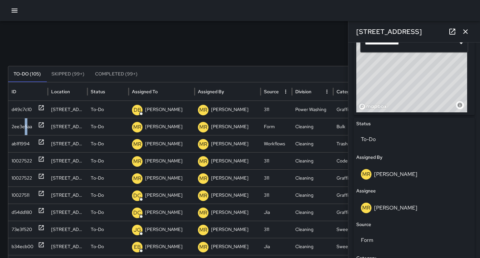
scroll to position [327, 0]
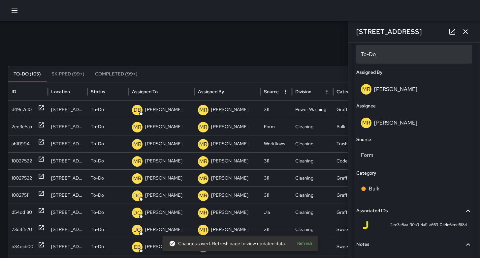
click at [401, 51] on p "To-Do" at bounding box center [414, 54] width 106 height 8
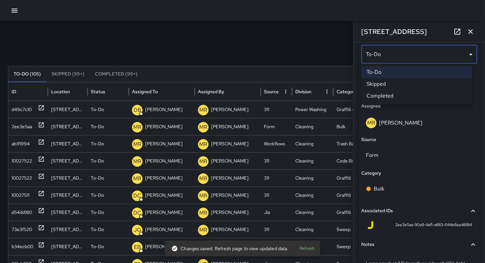
click at [315, 51] on div at bounding box center [242, 131] width 485 height 263
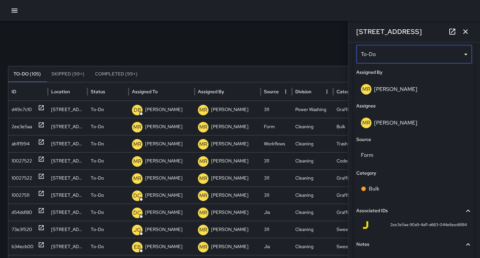
click at [380, 57] on body "Search ***** Search New Task To-Do (105) Skipped (99+) Completed (99+) ID Locat…" at bounding box center [240, 197] width 480 height 395
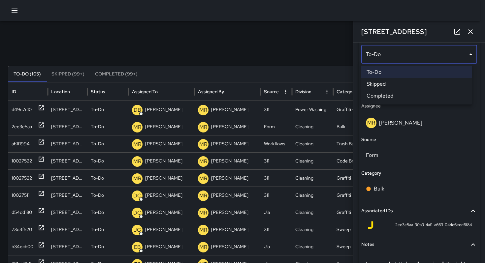
click at [389, 86] on li "Skipped" at bounding box center [416, 84] width 111 height 12
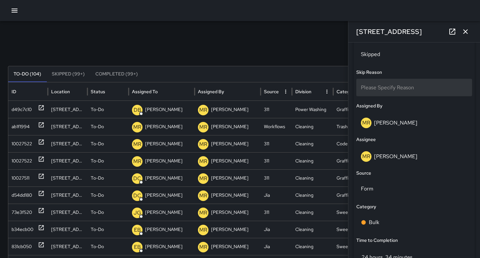
click at [387, 89] on span "Please Specify Reason" at bounding box center [387, 87] width 53 height 7
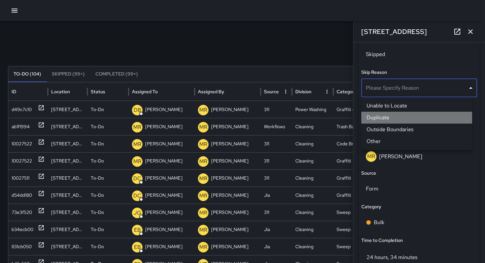
click at [407, 116] on li "Duplicate" at bounding box center [416, 118] width 111 height 12
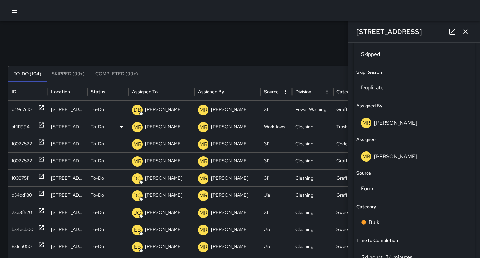
click at [31, 127] on div "ab1f1994" at bounding box center [28, 126] width 33 height 17
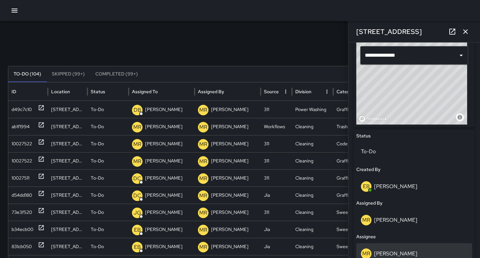
scroll to position [325, 0]
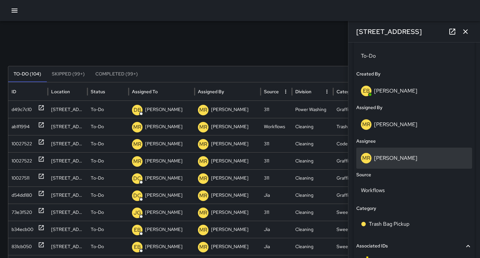
click at [400, 156] on p "[PERSON_NAME]" at bounding box center [395, 158] width 43 height 7
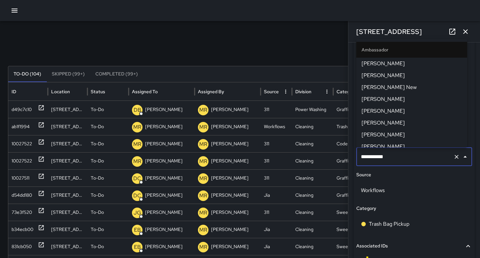
scroll to position [648, 0]
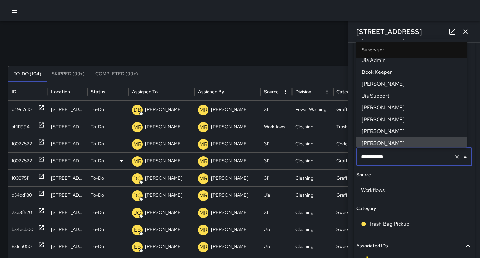
drag, startPoint x: 369, startPoint y: 158, endPoint x: 334, endPoint y: 154, distance: 34.9
click at [334, 154] on div "Search ***** Search New Task To-Do (104) Skipped (99+) Completed (99+) ID Locat…" at bounding box center [240, 208] width 480 height 374
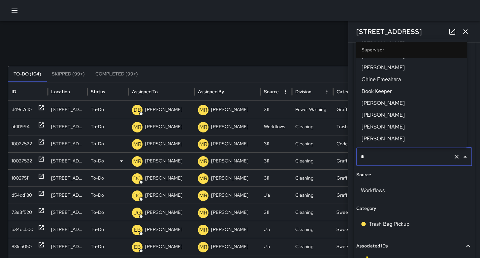
scroll to position [0, 0]
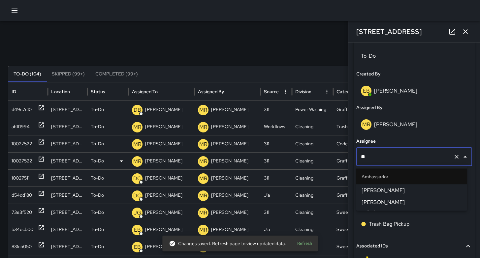
type input "*"
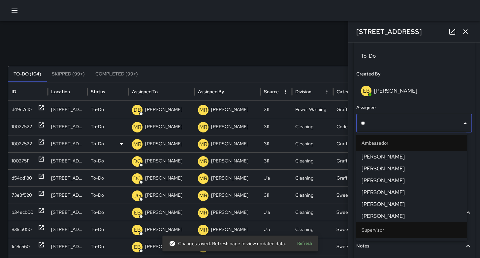
type input "*"
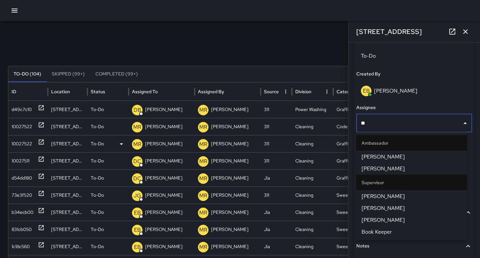
type input "*"
type input "****"
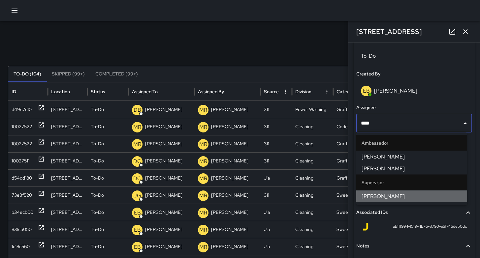
click at [382, 196] on span "[PERSON_NAME]" at bounding box center [411, 197] width 100 height 8
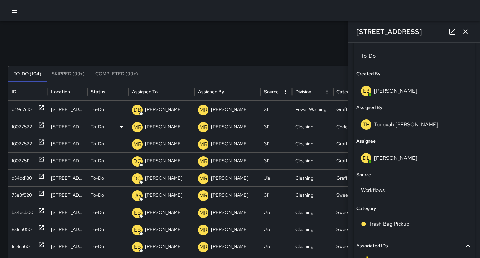
click at [23, 125] on div "10027522" at bounding box center [22, 126] width 20 height 17
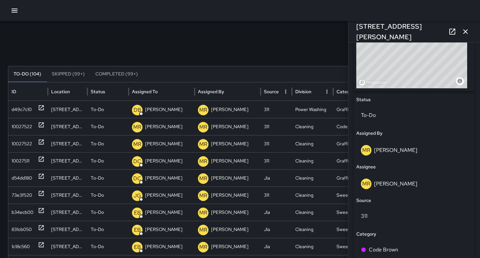
scroll to position [271, 0]
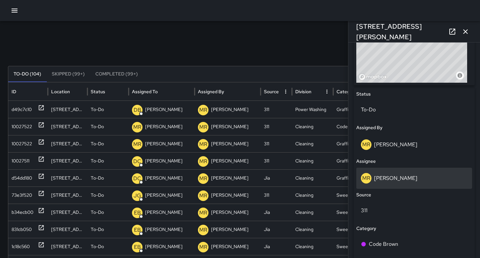
click at [408, 179] on div "MR Maria Rosas" at bounding box center [414, 178] width 106 height 11
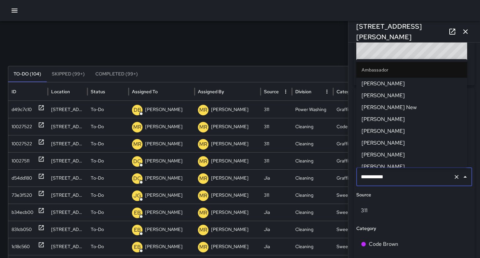
scroll to position [648, 0]
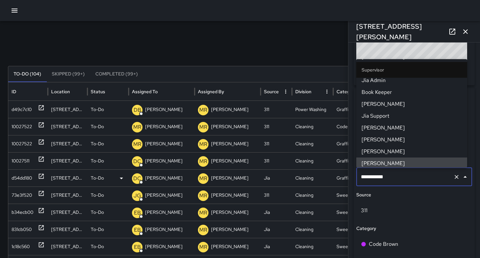
drag, startPoint x: 404, startPoint y: 178, endPoint x: 344, endPoint y: 174, distance: 60.1
click at [344, 174] on div "Search ***** Search New Task To-Do (104) Skipped (99+) Completed (99+) ID Locat…" at bounding box center [240, 208] width 480 height 374
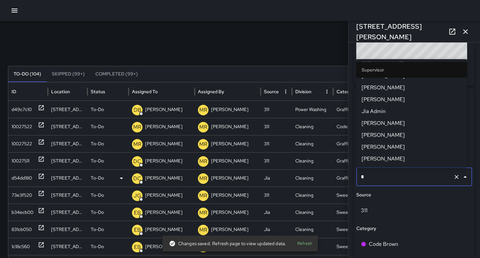
scroll to position [0, 0]
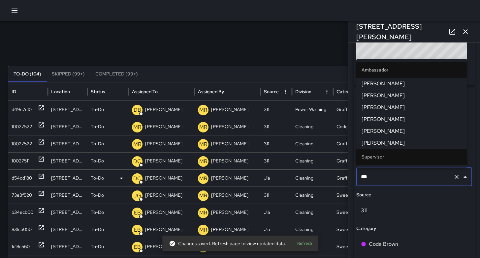
type input "****"
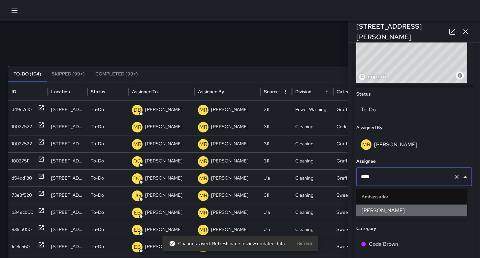
click at [370, 210] on span "[PERSON_NAME]" at bounding box center [411, 211] width 100 height 8
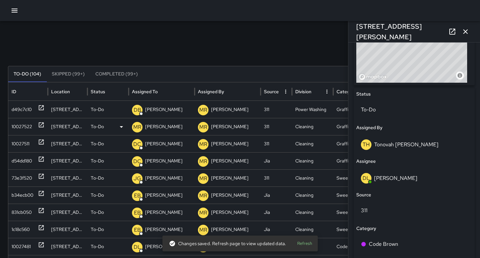
click at [26, 127] on div "10027522" at bounding box center [22, 126] width 20 height 17
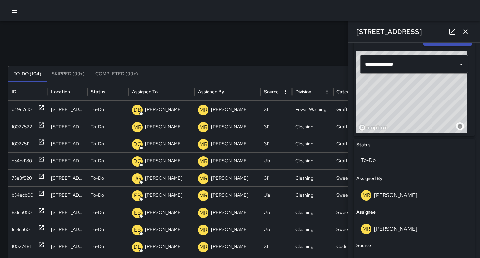
scroll to position [275, 0]
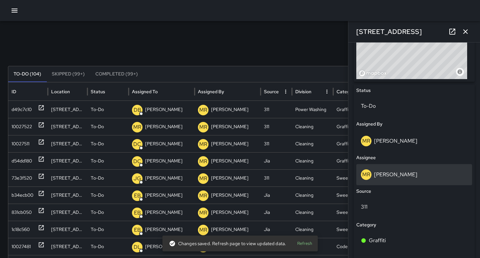
click at [406, 173] on div "MR Maria Rosas" at bounding box center [414, 174] width 106 height 11
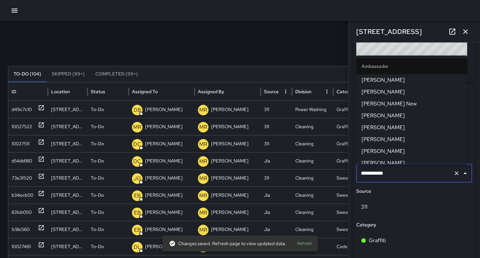
scroll to position [648, 0]
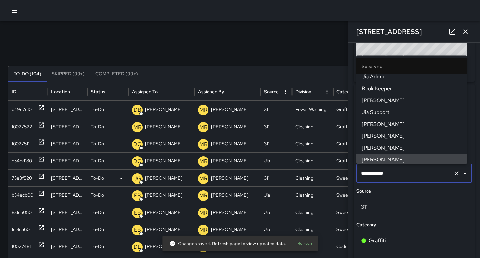
drag, startPoint x: 405, startPoint y: 176, endPoint x: 330, endPoint y: 174, distance: 74.2
click at [332, 175] on div "Search ***** Search New Task To-Do (104) Skipped (99+) Completed (99+) ID Locat…" at bounding box center [240, 208] width 480 height 374
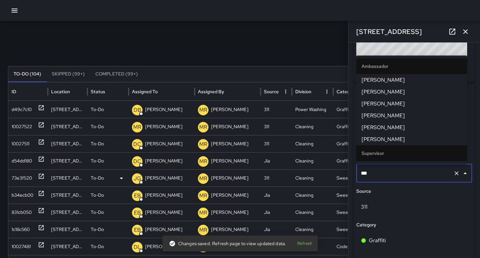
type input "****"
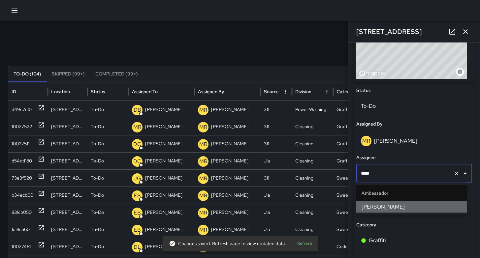
click at [370, 205] on span "[PERSON_NAME]" at bounding box center [411, 207] width 100 height 8
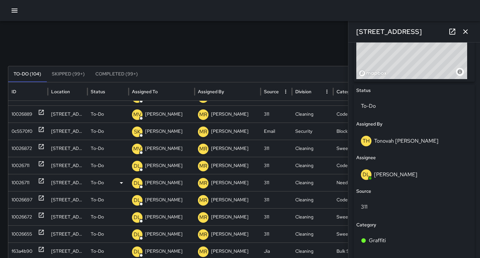
scroll to position [244, 0]
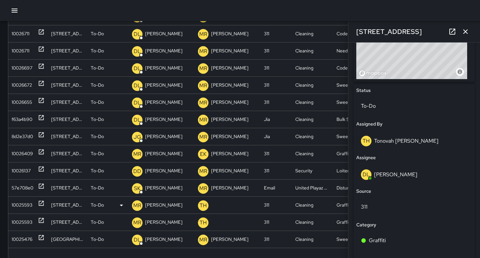
click at [13, 204] on div "10025593" at bounding box center [22, 205] width 21 height 17
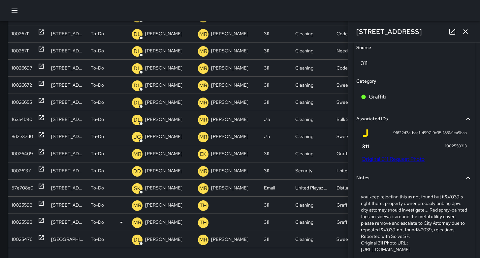
click at [19, 222] on div "10025593" at bounding box center [22, 222] width 21 height 17
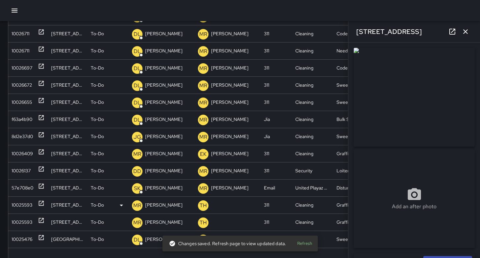
click at [29, 203] on div "10025593" at bounding box center [22, 205] width 21 height 17
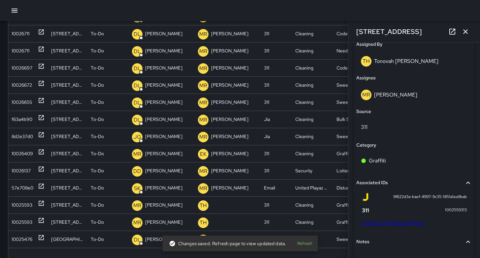
drag, startPoint x: 388, startPoint y: 217, endPoint x: 388, endPoint y: 220, distance: 3.3
click at [388, 217] on div "9f622d3a-baef-4997-9c35-1851a1ea9bab 1002559313 Original 311 Request Photo" at bounding box center [413, 209] width 105 height 33
click at [389, 222] on link "Original 311 Request Photo" at bounding box center [392, 223] width 63 height 7
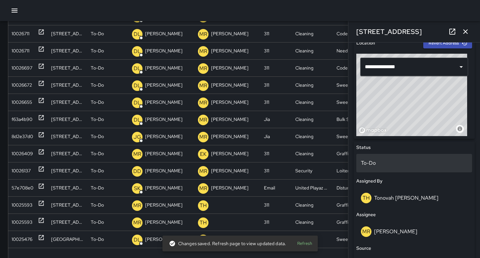
click at [384, 166] on p "To-Do" at bounding box center [414, 163] width 106 height 8
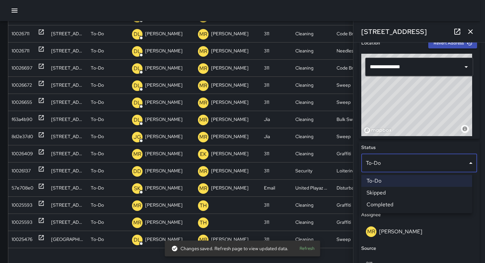
click at [389, 191] on li "Skipped" at bounding box center [416, 193] width 111 height 12
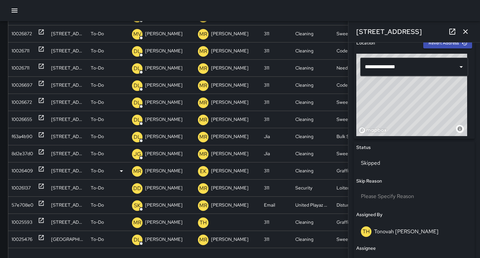
click at [14, 170] on div "10026409" at bounding box center [22, 171] width 21 height 17
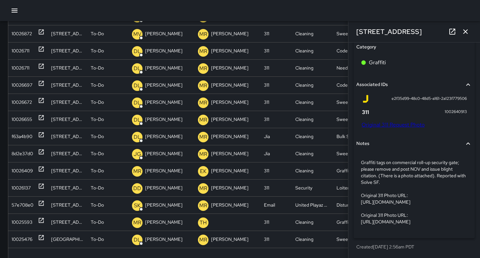
click at [382, 123] on link "Original 311 Request Photo" at bounding box center [392, 124] width 63 height 7
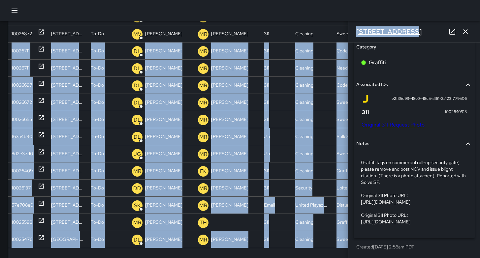
drag, startPoint x: 400, startPoint y: 31, endPoint x: 356, endPoint y: 32, distance: 43.9
click at [347, 32] on div "Search ***** Search New Task To-Do (103) Skipped (99+) Completed (99+) ID Locat…" at bounding box center [240, 94] width 480 height 374
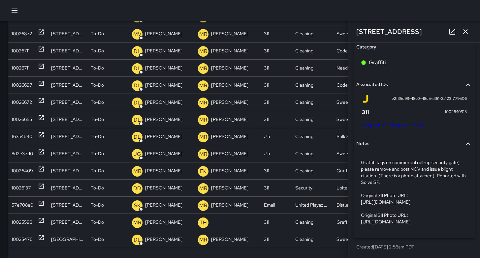
click at [405, 31] on div "[STREET_ADDRESS]" at bounding box center [414, 31] width 132 height 21
drag, startPoint x: 398, startPoint y: 31, endPoint x: 357, endPoint y: 32, distance: 40.9
click at [357, 32] on div "[STREET_ADDRESS]" at bounding box center [414, 31] width 132 height 21
click at [394, 121] on link "Original 311 Request Photo" at bounding box center [392, 124] width 63 height 7
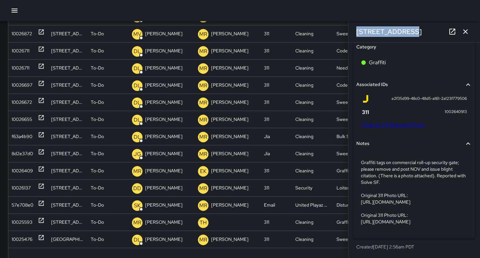
click at [466, 32] on icon "button" at bounding box center [465, 31] width 5 height 5
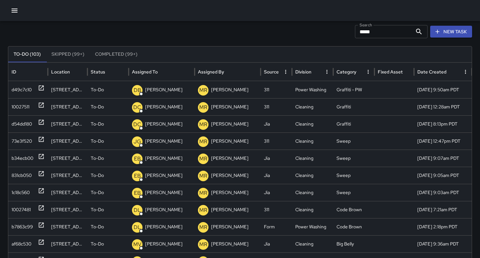
scroll to position [0, 0]
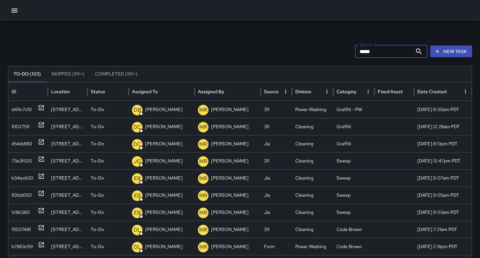
drag, startPoint x: 359, startPoint y: 50, endPoint x: 318, endPoint y: 51, distance: 40.9
click at [319, 50] on div "Search ***** Search New Task" at bounding box center [240, 51] width 464 height 13
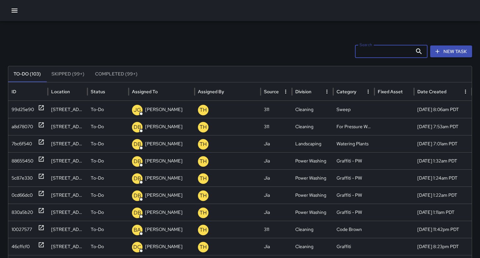
click at [448, 55] on button "New Task" at bounding box center [451, 52] width 42 height 12
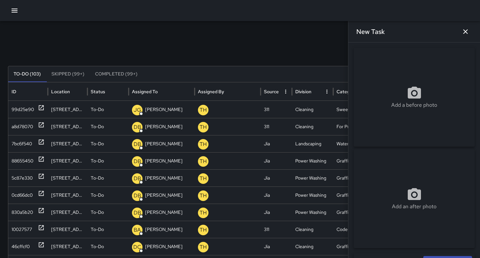
scroll to position [130, 0]
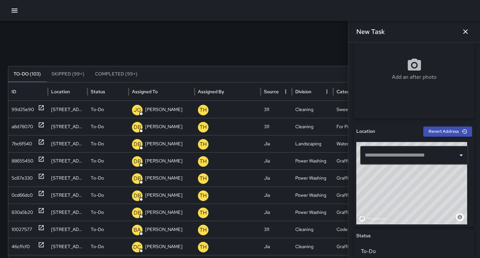
click at [393, 153] on input "text" at bounding box center [409, 155] width 92 height 13
paste input "**********"
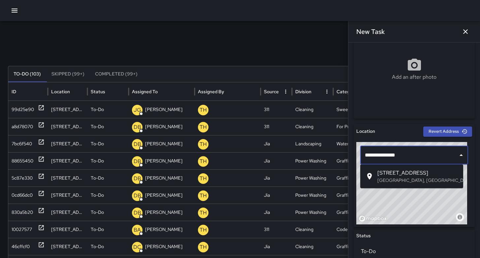
click at [388, 174] on span "[STREET_ADDRESS]" at bounding box center [417, 173] width 80 height 8
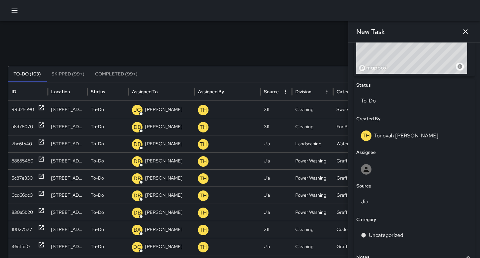
scroll to position [255, 0]
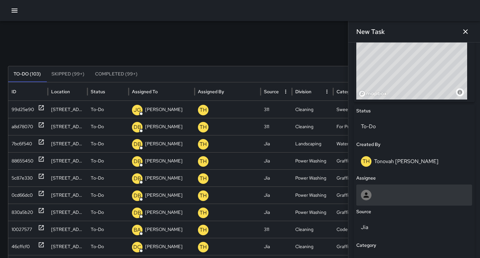
type input "**********"
click at [395, 191] on div at bounding box center [414, 195] width 106 height 11
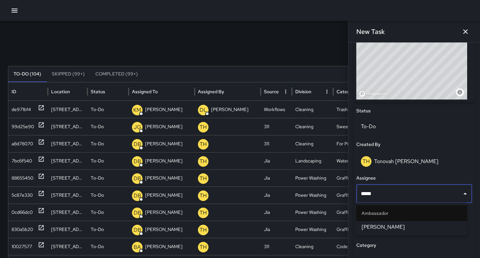
type input "******"
click at [404, 225] on span "[PERSON_NAME]" at bounding box center [411, 227] width 100 height 8
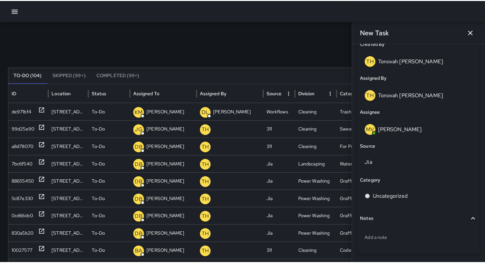
scroll to position [379, 0]
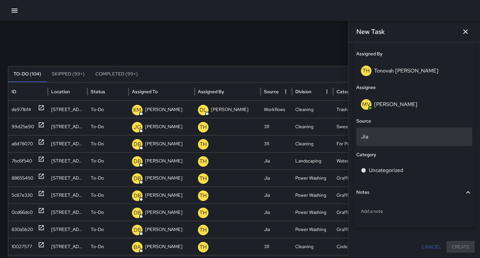
click at [380, 139] on p "Jia" at bounding box center [414, 137] width 106 height 8
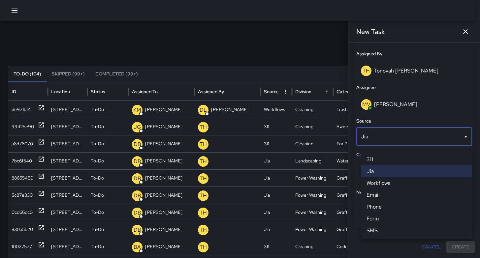
scroll to position [374, 0]
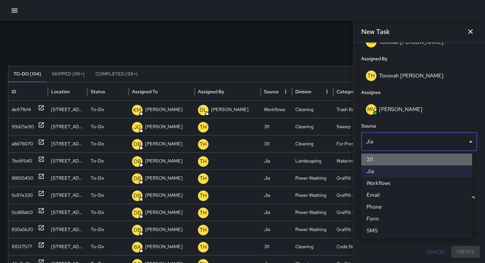
click at [381, 159] on li "311" at bounding box center [416, 160] width 111 height 12
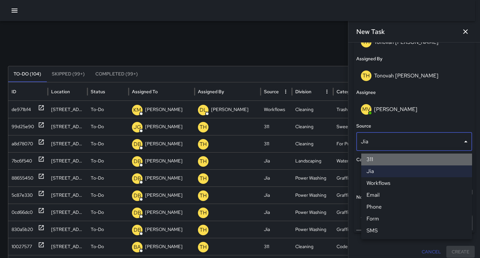
scroll to position [379, 0]
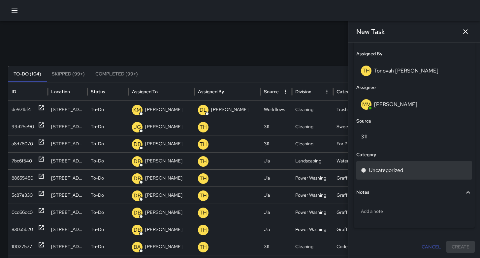
click at [381, 173] on p "Uncategorized" at bounding box center [386, 171] width 34 height 8
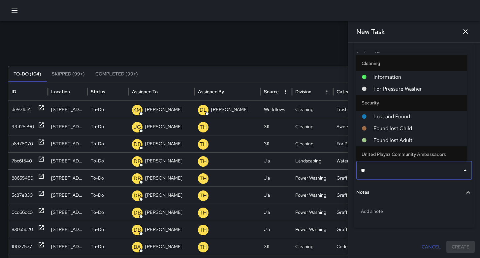
type input "***"
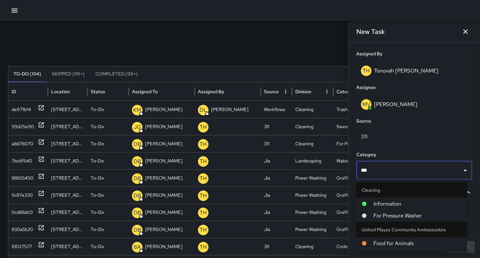
click at [396, 214] on span "For Pressure Washer" at bounding box center [417, 216] width 88 height 8
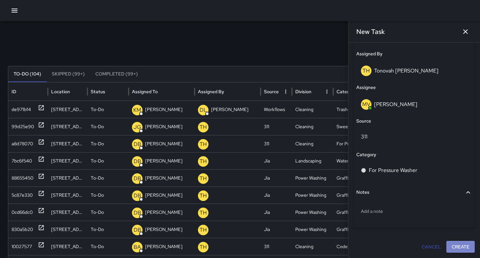
click at [449, 246] on button "Create" at bounding box center [460, 247] width 28 height 12
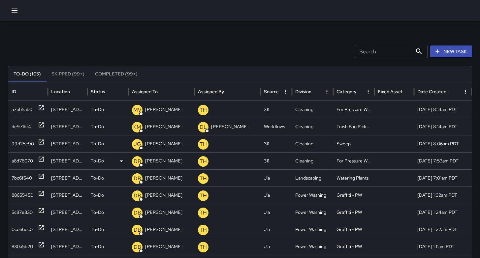
click at [30, 159] on div "a8d78070" at bounding box center [22, 161] width 21 height 17
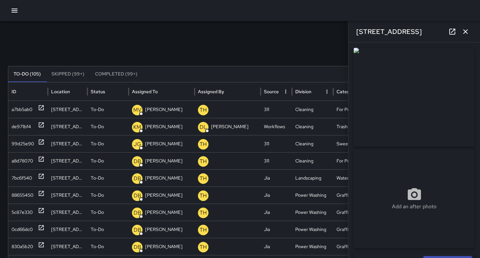
click at [468, 33] on icon "button" at bounding box center [465, 32] width 8 height 8
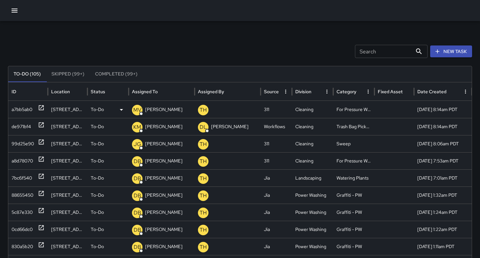
click at [13, 106] on div "a7bb5ab0" at bounding box center [22, 109] width 21 height 17
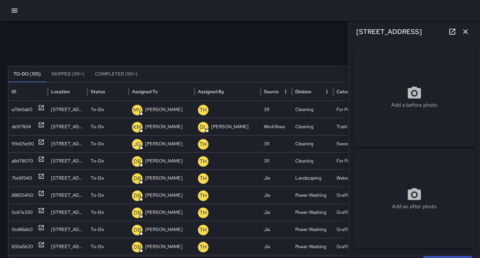
click at [378, 104] on div "Add a before photo" at bounding box center [413, 97] width 121 height 24
type input "**********"
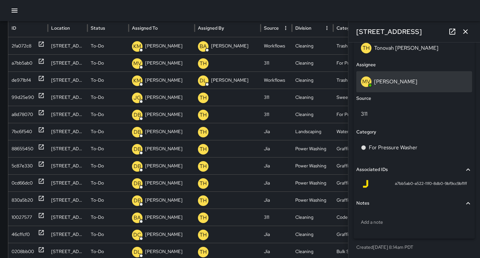
scroll to position [64, 0]
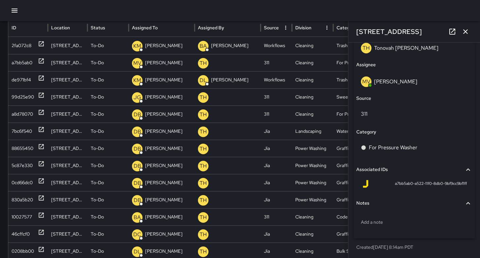
click at [467, 33] on icon "button" at bounding box center [465, 31] width 5 height 5
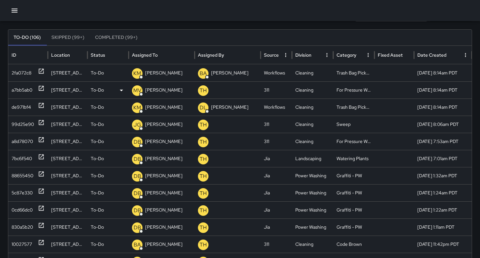
scroll to position [0, 0]
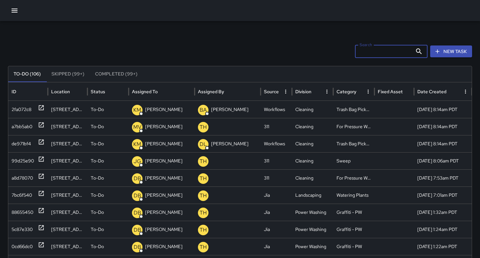
click at [374, 52] on input "Search" at bounding box center [383, 51] width 57 height 13
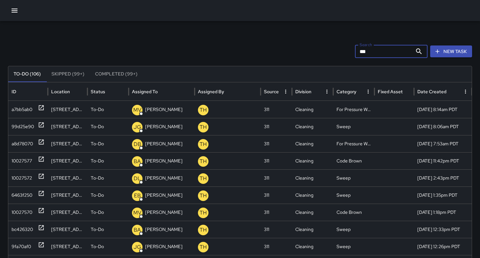
type input "***"
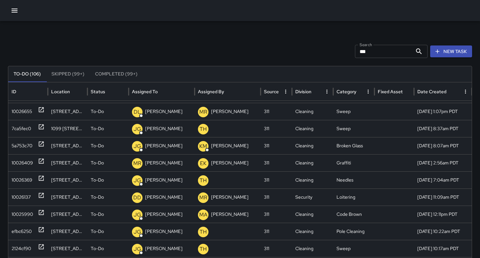
scroll to position [781, 0]
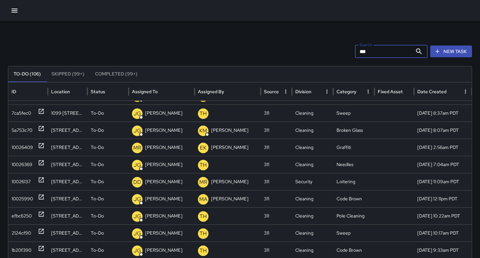
drag, startPoint x: 378, startPoint y: 54, endPoint x: 338, endPoint y: 47, distance: 40.1
click at [338, 47] on div "Search *** Search New Task" at bounding box center [240, 51] width 464 height 13
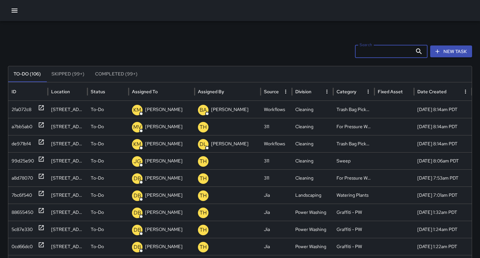
scroll to position [0, 0]
click at [317, 56] on div "Search Search New Task" at bounding box center [240, 51] width 464 height 13
click at [360, 53] on input "Search" at bounding box center [383, 51] width 57 height 13
click at [388, 53] on input "Search" at bounding box center [383, 51] width 57 height 13
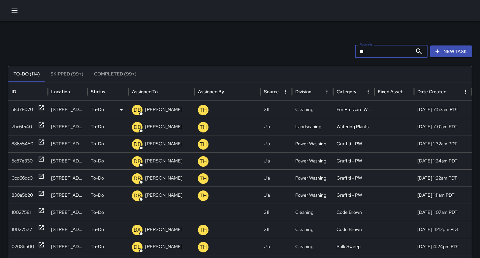
type input "**"
click at [32, 111] on div "a8d78070" at bounding box center [22, 109] width 21 height 17
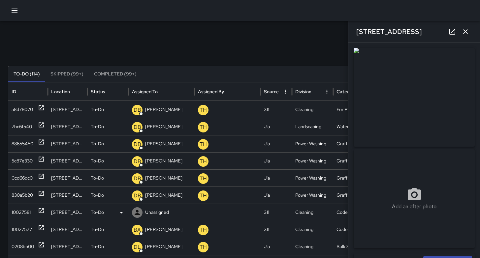
click at [17, 211] on div "10027581" at bounding box center [21, 212] width 19 height 17
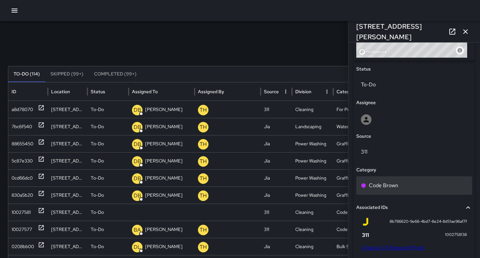
scroll to position [364, 0]
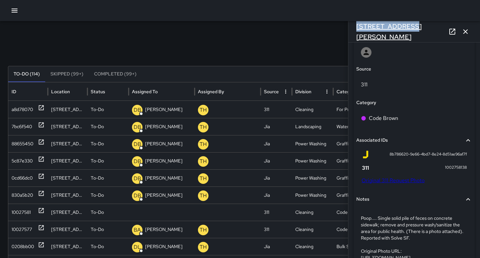
drag, startPoint x: 408, startPoint y: 32, endPoint x: 368, endPoint y: 34, distance: 39.7
click at [355, 30] on div "192 Russ Street" at bounding box center [414, 31] width 132 height 21
click at [402, 181] on link "Original 311 Request Photo" at bounding box center [392, 180] width 63 height 7
click at [290, 40] on div "Search ** Search New Task To-Do (114) Skipped (99+) Completed (99+) ID Location…" at bounding box center [240, 208] width 480 height 374
click at [463, 32] on icon "button" at bounding box center [465, 32] width 8 height 8
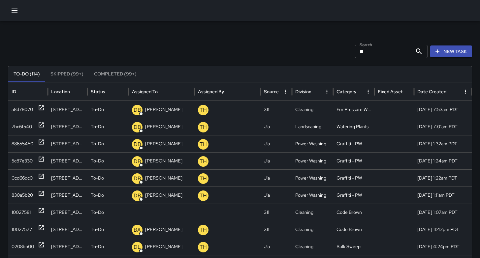
click at [450, 49] on button "New Task" at bounding box center [451, 52] width 42 height 12
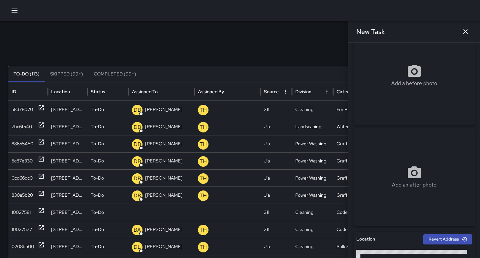
scroll to position [59, 0]
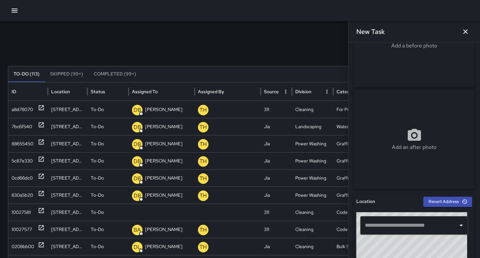
click at [407, 226] on input "text" at bounding box center [409, 225] width 92 height 13
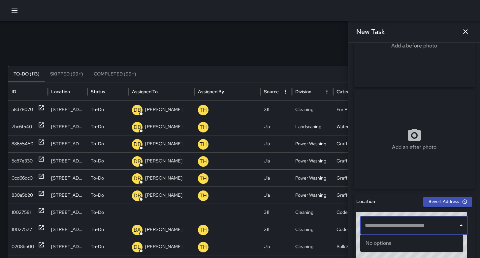
paste input "**********"
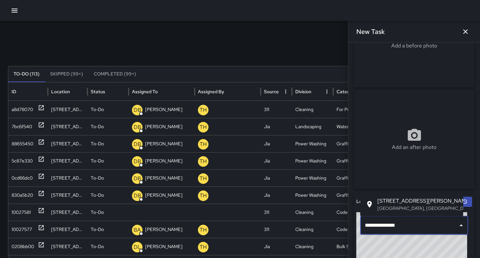
click at [404, 206] on p "San Francisco, CA, USA" at bounding box center [417, 208] width 80 height 7
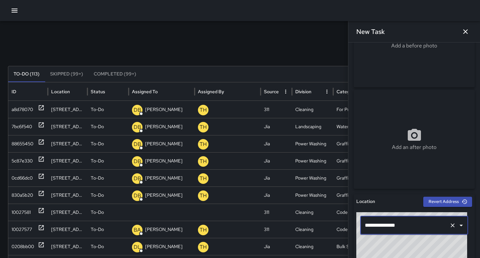
type input "**********"
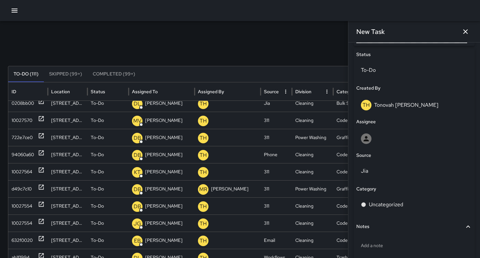
scroll to position [345, 0]
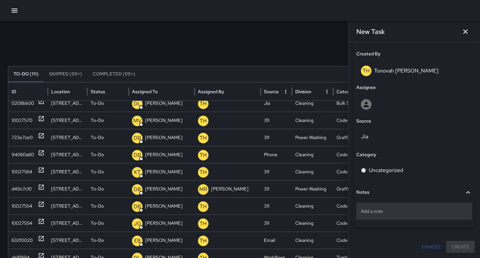
click at [385, 211] on p "Add a note" at bounding box center [414, 211] width 106 height 7
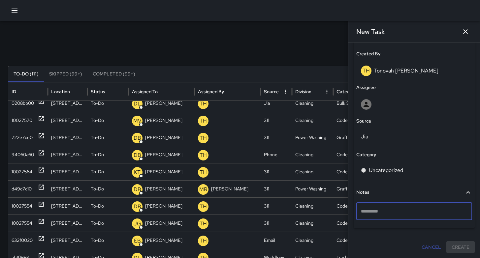
type textarea "**********"
drag, startPoint x: 400, startPoint y: 210, endPoint x: 325, endPoint y: 205, distance: 75.7
click at [328, 203] on div "Search ** Search New Task To-Do (111) Skipped (99+) Completed (99+) ID Location…" at bounding box center [240, 208] width 480 height 374
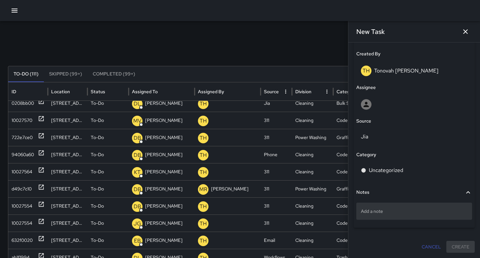
click at [406, 216] on div "Add a note" at bounding box center [414, 211] width 116 height 17
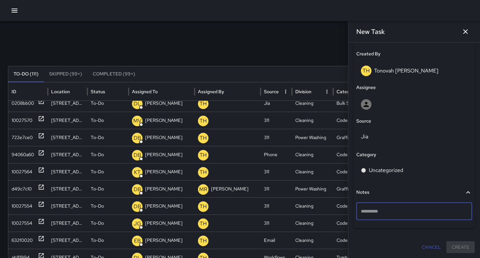
type textarea "**********"
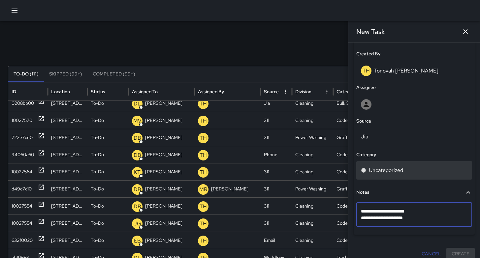
click at [388, 170] on p "Uncategorized" at bounding box center [386, 171] width 34 height 8
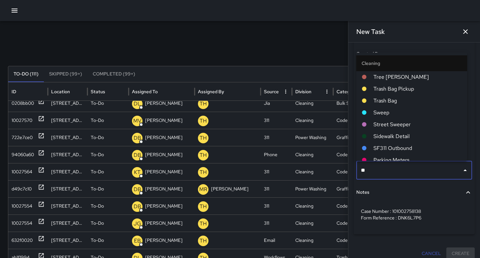
type input "***"
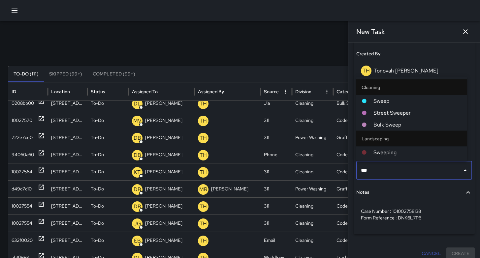
click at [387, 101] on span "Sweep" at bounding box center [417, 101] width 88 height 8
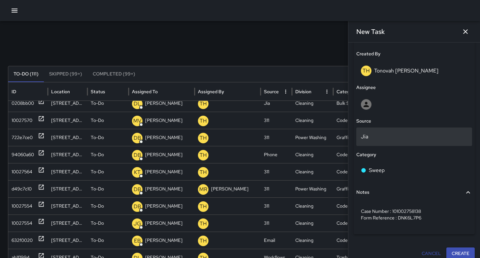
click at [382, 137] on p "Jia" at bounding box center [414, 137] width 106 height 8
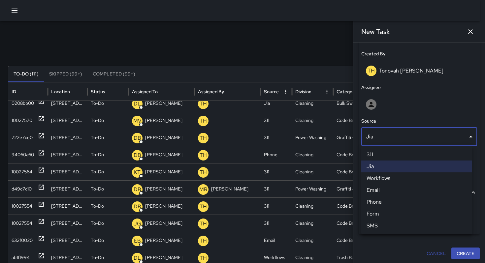
click at [372, 153] on li "311" at bounding box center [416, 155] width 111 height 12
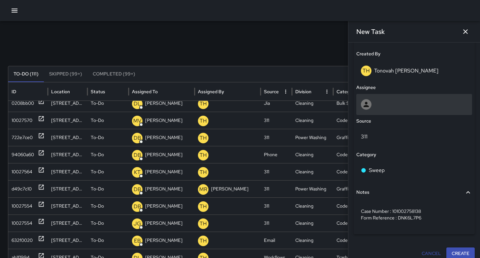
click at [379, 105] on div at bounding box center [414, 104] width 106 height 11
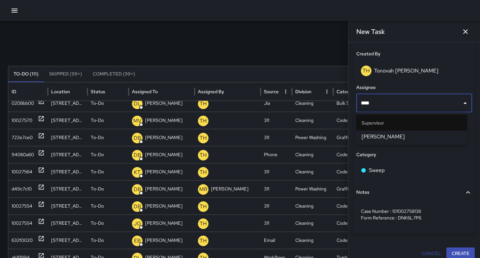
type input "*****"
click at [382, 140] on span "[PERSON_NAME]" at bounding box center [411, 137] width 100 height 8
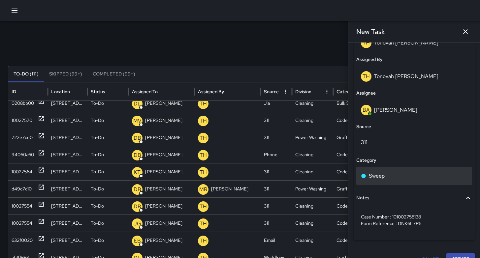
scroll to position [385, 0]
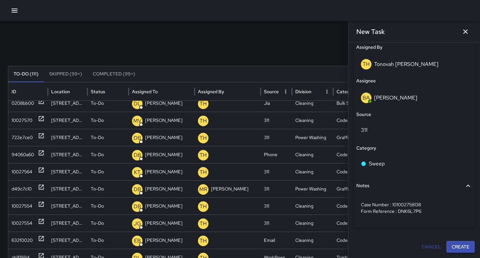
click at [450, 247] on button "Create" at bounding box center [460, 247] width 28 height 12
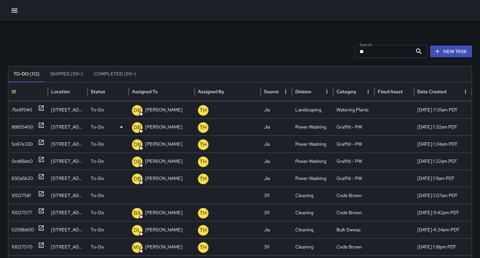
scroll to position [7, 0]
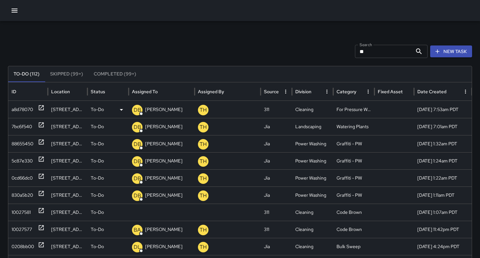
click at [24, 109] on div "a8d78070" at bounding box center [22, 109] width 21 height 17
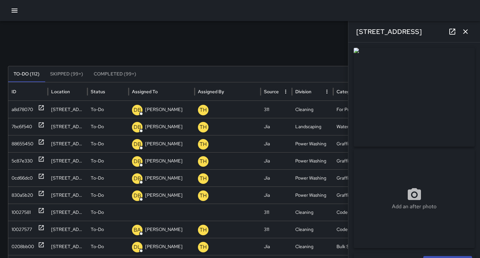
click at [462, 34] on icon "button" at bounding box center [465, 32] width 8 height 8
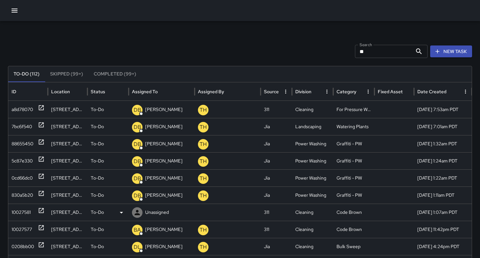
click at [15, 212] on div "10027581" at bounding box center [21, 212] width 19 height 17
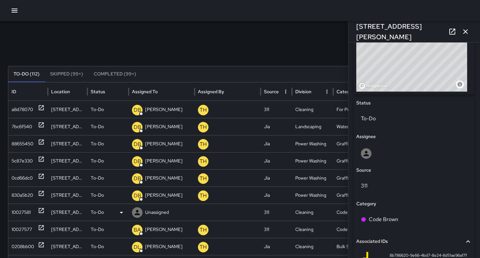
scroll to position [222, 0]
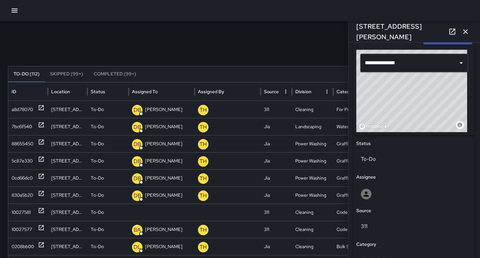
click at [465, 36] on button "button" at bounding box center [465, 31] width 13 height 13
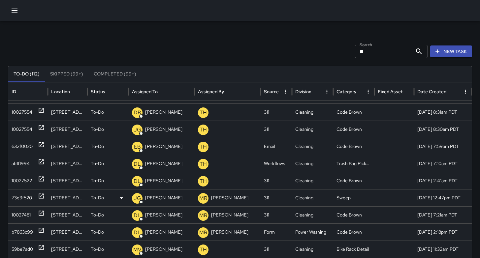
scroll to position [245, 0]
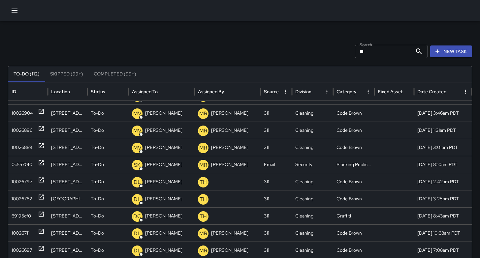
click at [405, 50] on input "**" at bounding box center [383, 51] width 57 height 13
type input "*"
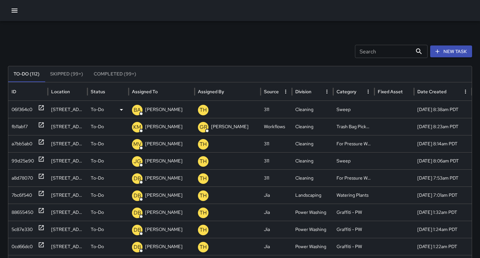
click at [17, 110] on div "06f364c0" at bounding box center [22, 109] width 21 height 17
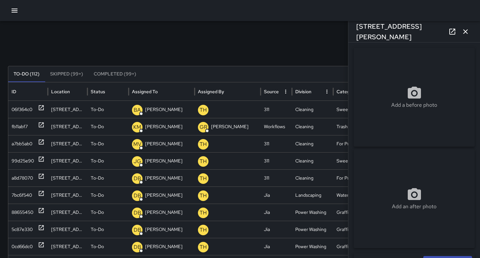
click at [398, 109] on p "Add a before photo" at bounding box center [414, 105] width 46 height 8
type input "**********"
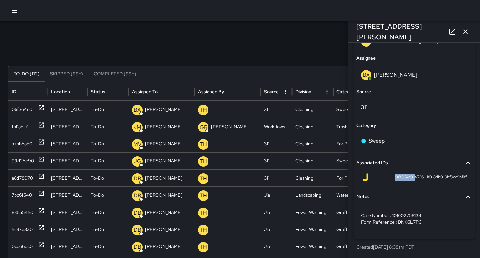
drag, startPoint x: 407, startPoint y: 176, endPoint x: 387, endPoint y: 173, distance: 20.1
click at [387, 173] on div "06f364c0-a526-11f0-8db0-9bf9cc9bf1ff" at bounding box center [413, 177] width 105 height 8
click at [468, 32] on icon "button" at bounding box center [465, 32] width 8 height 8
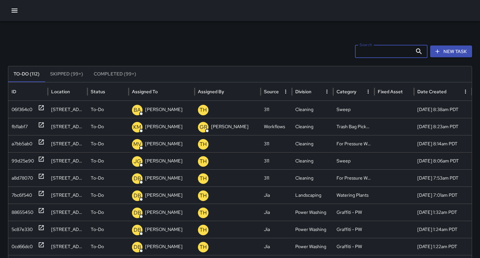
click at [397, 50] on input "Search" at bounding box center [383, 51] width 57 height 13
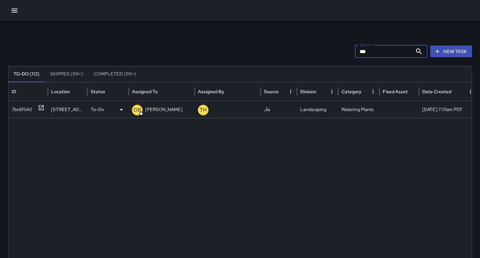
type input "***"
click at [14, 110] on div "7bc6f540" at bounding box center [22, 109] width 20 height 17
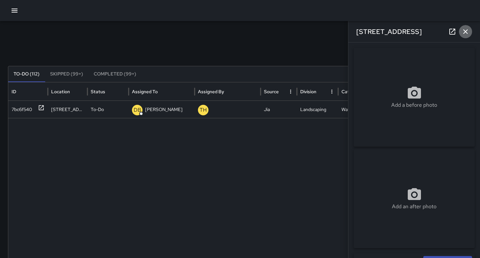
click at [464, 32] on icon "button" at bounding box center [465, 32] width 8 height 8
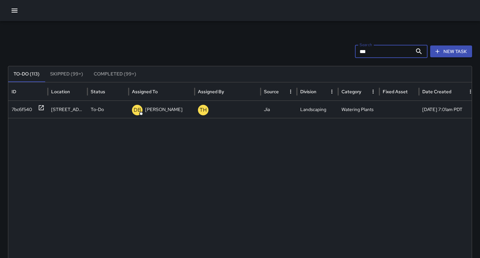
drag, startPoint x: 370, startPoint y: 53, endPoint x: 337, endPoint y: 46, distance: 33.6
click at [337, 46] on div "Search *** Search New Task" at bounding box center [240, 51] width 464 height 13
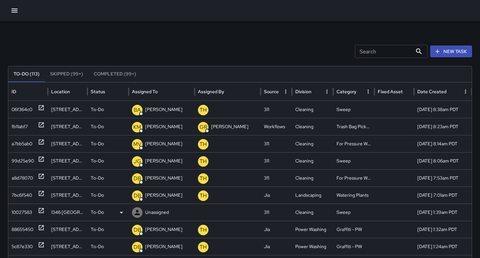
click at [20, 210] on div "10027583" at bounding box center [22, 212] width 20 height 17
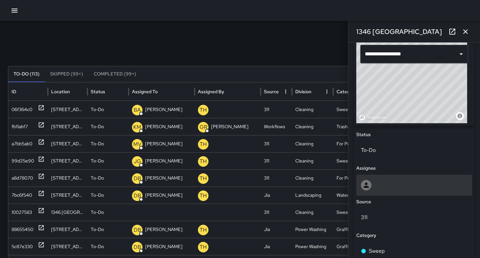
scroll to position [278, 0]
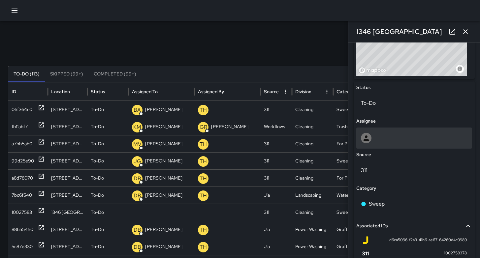
click at [388, 138] on div at bounding box center [414, 138] width 106 height 11
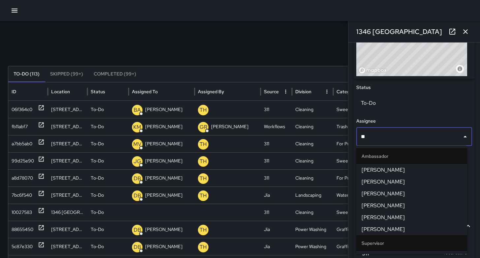
type input "***"
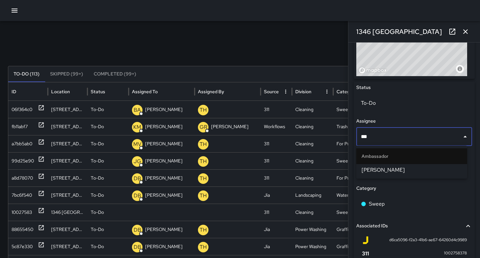
click at [380, 171] on span "[PERSON_NAME]" at bounding box center [411, 170] width 100 height 8
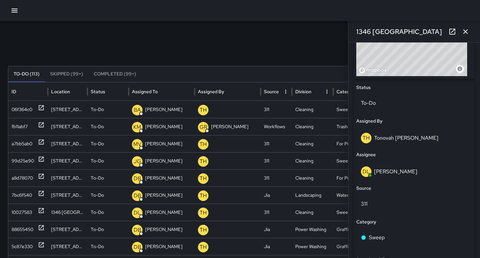
click at [467, 32] on icon "button" at bounding box center [465, 32] width 8 height 8
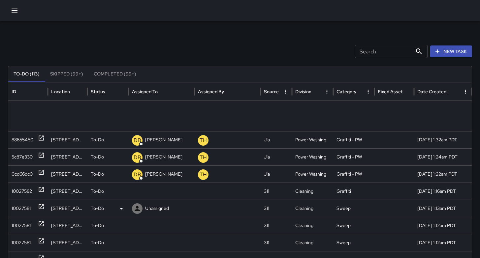
scroll to position [127, 0]
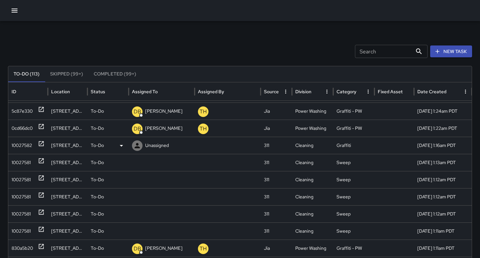
click at [22, 147] on div "10027582" at bounding box center [22, 145] width 20 height 17
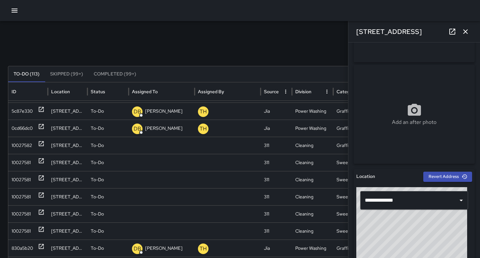
scroll to position [135, 0]
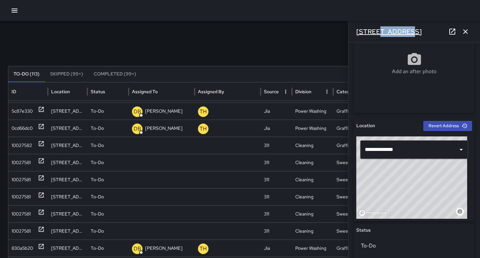
drag, startPoint x: 393, startPoint y: 32, endPoint x: 374, endPoint y: 28, distance: 20.1
click at [374, 28] on div "[STREET_ADDRESS]" at bounding box center [414, 31] width 132 height 21
click at [420, 35] on div "[STREET_ADDRESS]" at bounding box center [414, 31] width 132 height 21
drag, startPoint x: 400, startPoint y: 28, endPoint x: 354, endPoint y: 29, distance: 45.5
click at [354, 29] on div "[STREET_ADDRESS]" at bounding box center [414, 31] width 132 height 21
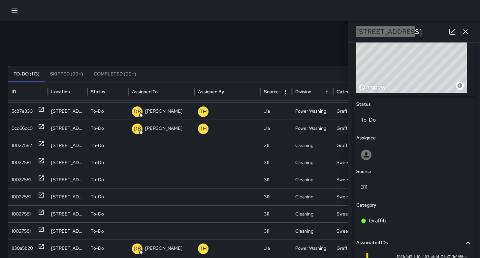
scroll to position [394, 0]
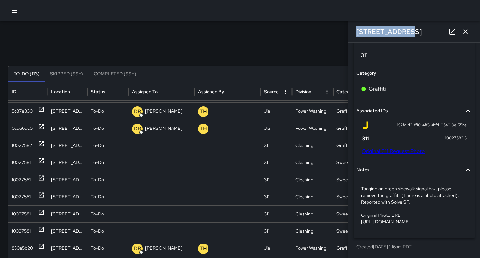
click at [404, 150] on link "Original 311 Request Photo" at bounding box center [392, 151] width 63 height 7
click at [227, 38] on div "Search Search New Task To-Do (113) Skipped (99+) Completed (99+) ID Location St…" at bounding box center [240, 208] width 480 height 374
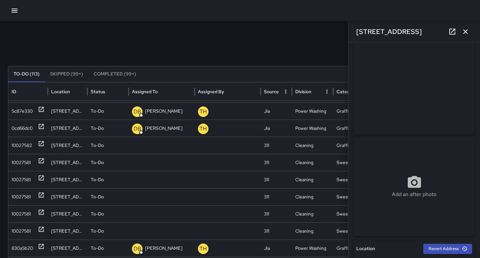
scroll to position [0, 0]
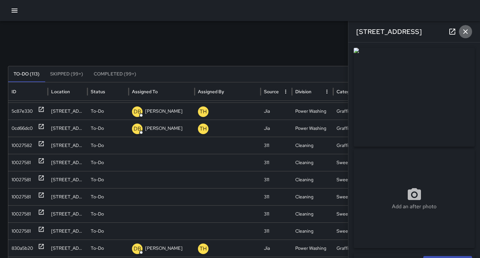
click at [468, 32] on icon "button" at bounding box center [465, 32] width 8 height 8
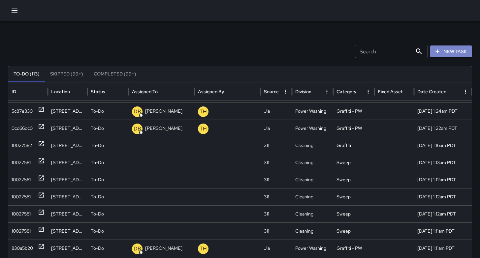
click at [460, 54] on button "New Task" at bounding box center [451, 52] width 42 height 12
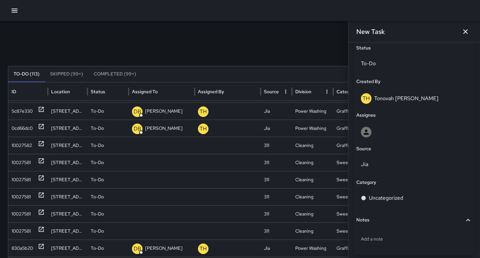
scroll to position [345, 0]
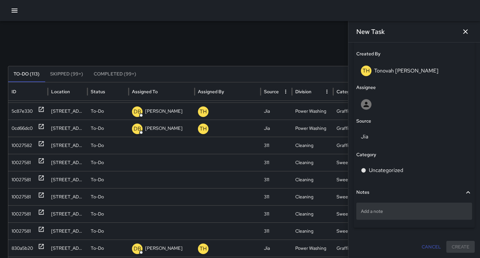
click at [386, 215] on div "Add a note" at bounding box center [414, 211] width 116 height 17
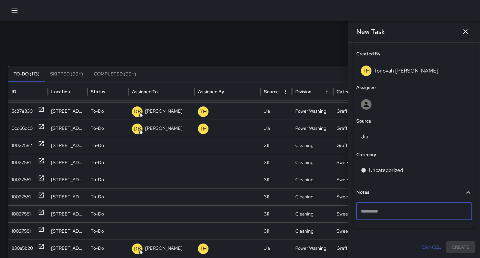
type textarea "**********"
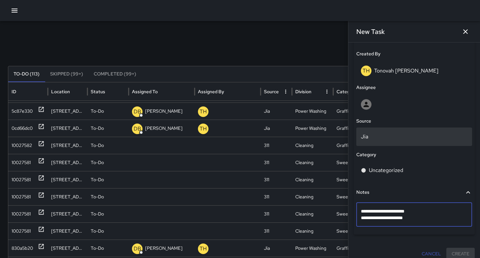
click at [372, 137] on p "Jia" at bounding box center [414, 137] width 106 height 8
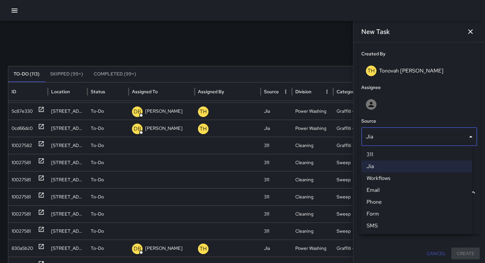
click at [374, 155] on li "311" at bounding box center [416, 155] width 111 height 12
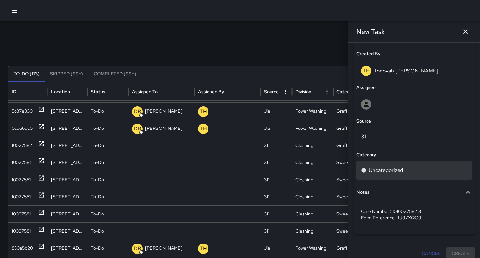
click at [377, 174] on p "Uncategorized" at bounding box center [386, 171] width 34 height 8
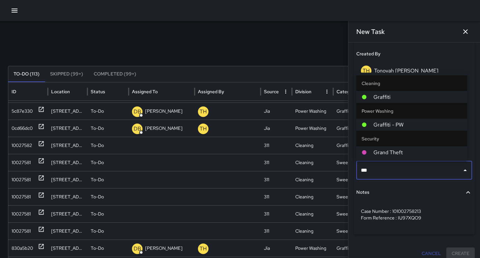
type input "****"
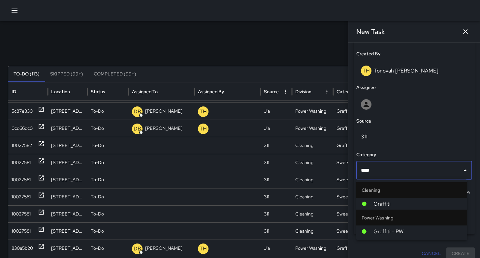
click at [381, 204] on span "Graffiti" at bounding box center [417, 204] width 88 height 8
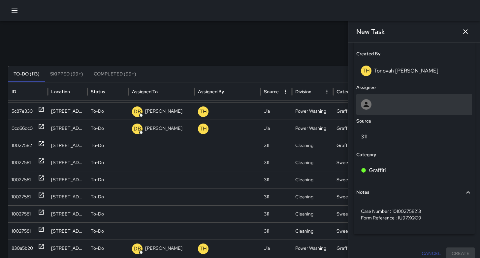
click at [374, 105] on div at bounding box center [414, 104] width 106 height 11
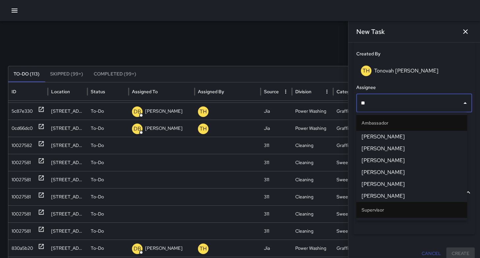
type input "***"
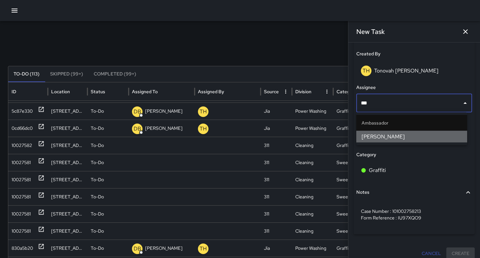
click at [379, 136] on span "[PERSON_NAME]" at bounding box center [411, 137] width 100 height 8
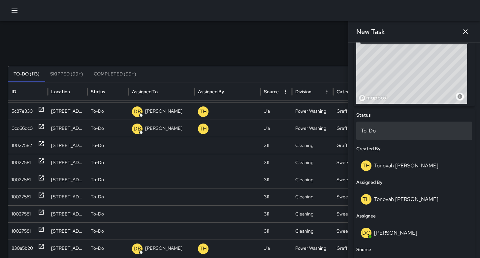
scroll to position [212, 0]
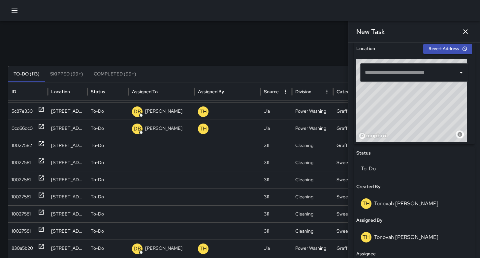
click at [382, 68] on input "text" at bounding box center [409, 72] width 92 height 13
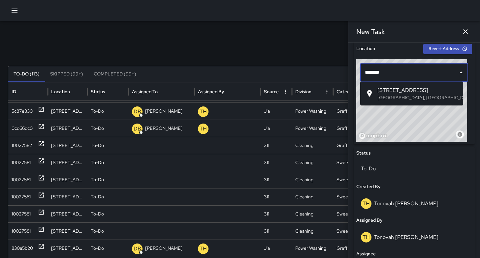
click at [394, 93] on span "[STREET_ADDRESS]" at bounding box center [417, 90] width 80 height 8
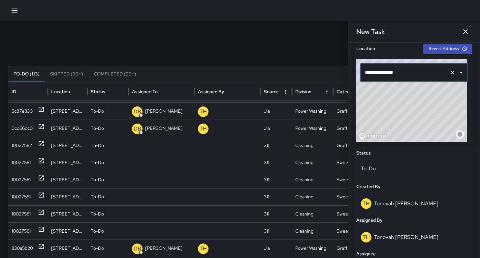
type input "**********"
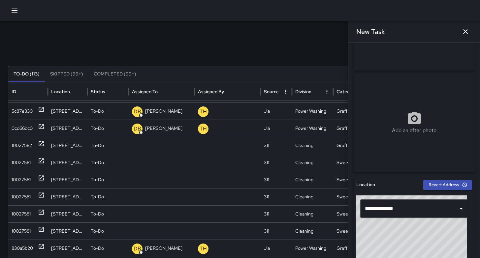
scroll to position [0, 0]
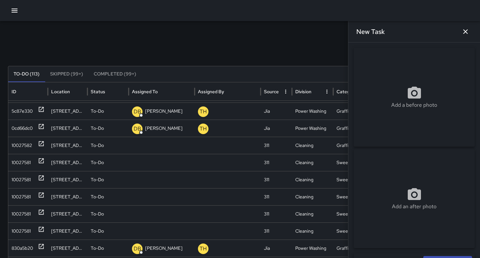
click at [387, 93] on div "Add a before photo" at bounding box center [413, 97] width 121 height 24
type input "**********"
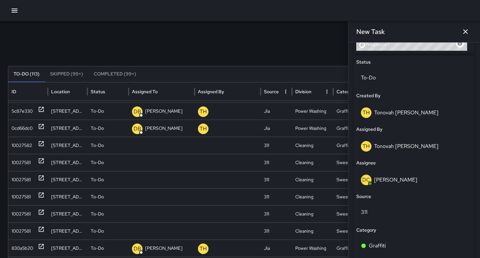
scroll to position [385, 0]
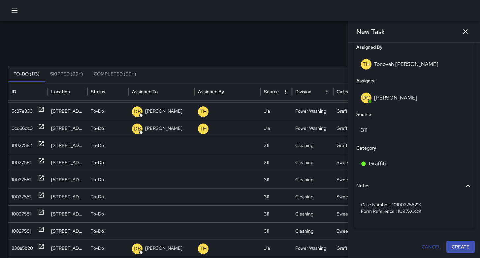
click at [451, 251] on button "Create" at bounding box center [460, 247] width 28 height 12
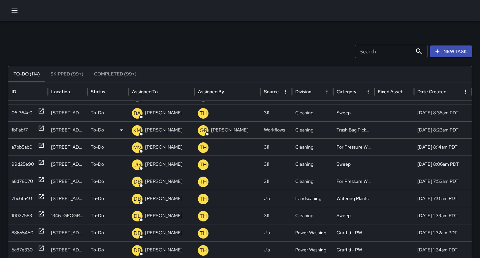
scroll to position [0, 0]
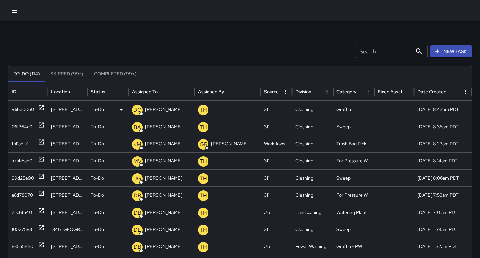
click at [26, 110] on div "96be0060" at bounding box center [23, 109] width 22 height 17
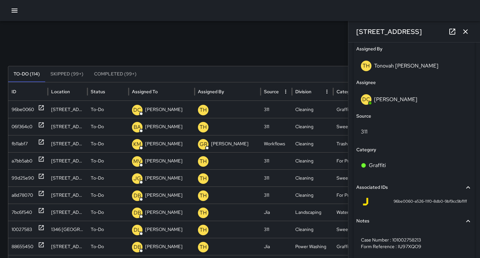
scroll to position [408, 0]
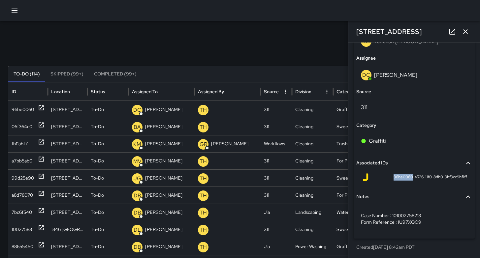
drag, startPoint x: 406, startPoint y: 177, endPoint x: 394, endPoint y: 179, distance: 12.4
click at [376, 173] on div "96be0060-a526-11f0-8db0-9bf9cc9bf1ff" at bounding box center [413, 177] width 105 height 8
click at [465, 35] on icon "button" at bounding box center [465, 32] width 8 height 8
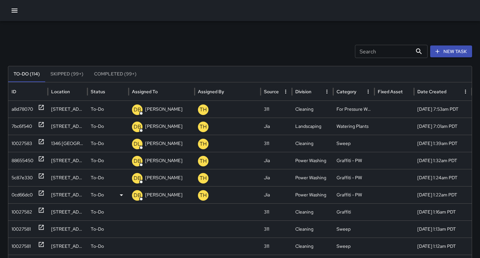
scroll to position [106, 0]
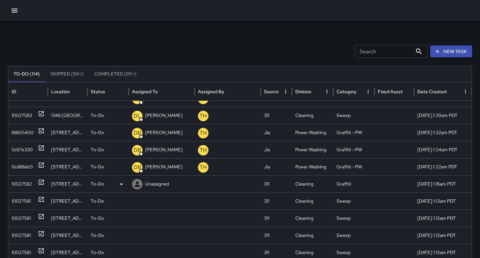
click at [26, 183] on div "10027582" at bounding box center [22, 184] width 20 height 17
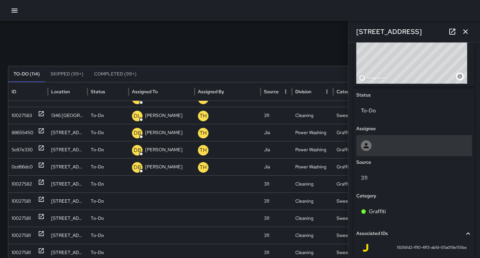
scroll to position [271, 0]
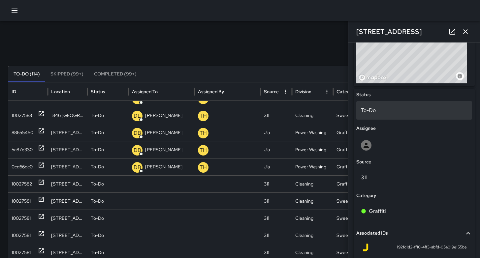
click at [382, 109] on p "To-Do" at bounding box center [414, 110] width 106 height 8
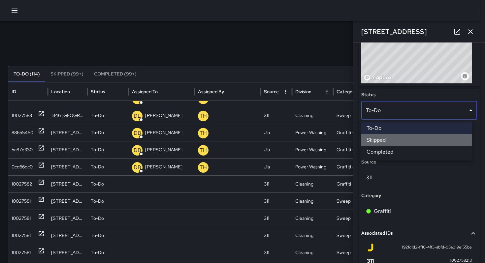
click at [389, 139] on li "Skipped" at bounding box center [416, 140] width 111 height 12
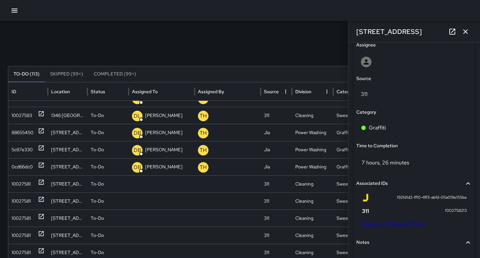
scroll to position [408, 0]
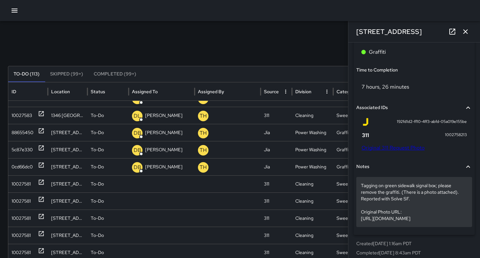
click at [415, 201] on p "Tagging on green sidewalk signal box; please remove the graffiti. (There is a p…" at bounding box center [414, 202] width 106 height 40
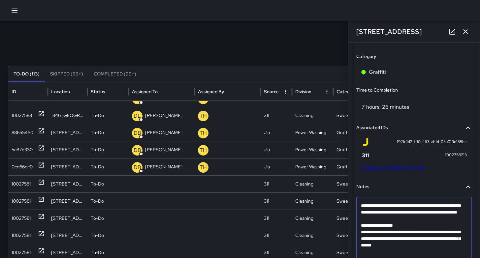
click at [377, 227] on textarea "**********" at bounding box center [412, 228] width 102 height 53
type textarea "**********"
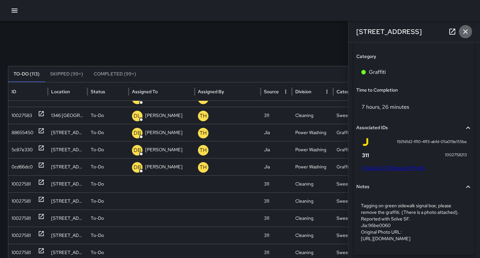
click at [464, 30] on icon "button" at bounding box center [465, 31] width 5 height 5
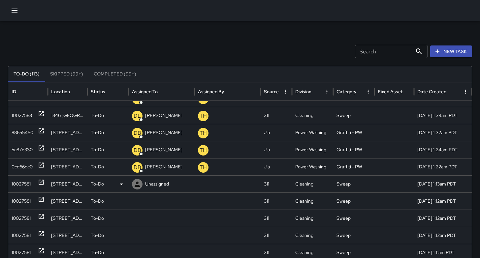
click at [22, 184] on div "10027581" at bounding box center [21, 184] width 19 height 17
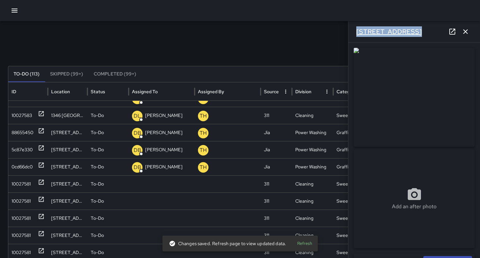
drag, startPoint x: 410, startPoint y: 31, endPoint x: 358, endPoint y: 28, distance: 52.2
click at [358, 27] on div "551 Minna Street" at bounding box center [414, 31] width 132 height 21
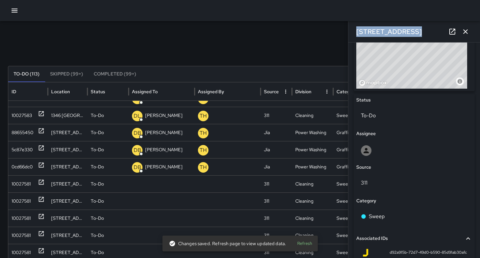
scroll to position [339, 0]
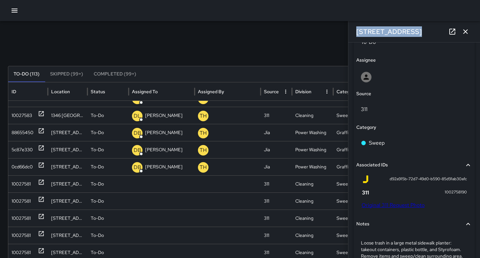
click at [392, 204] on link "Original 311 Request Photo" at bounding box center [392, 205] width 63 height 7
click at [466, 32] on icon "button" at bounding box center [465, 31] width 5 height 5
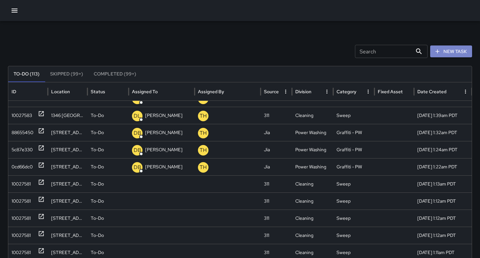
click at [463, 49] on button "New Task" at bounding box center [451, 52] width 42 height 12
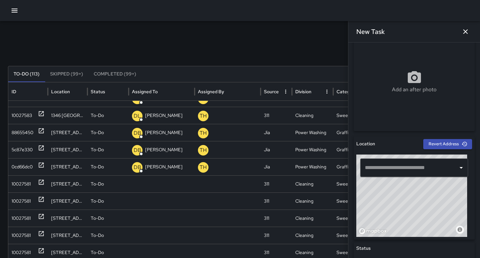
scroll to position [138, 0]
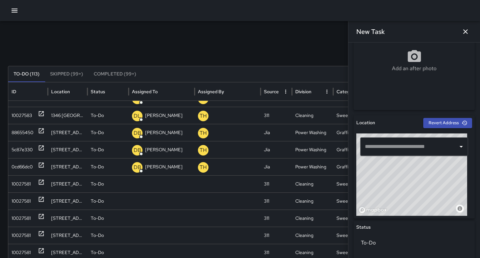
click at [421, 149] on input "text" at bounding box center [409, 146] width 92 height 13
paste input "**********"
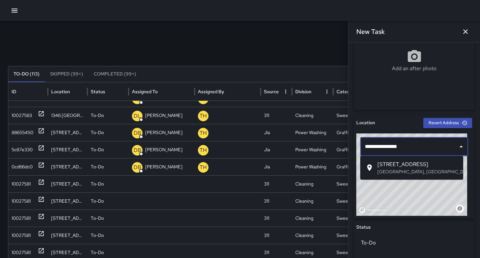
click at [384, 172] on p "San Francisco, CA, USA" at bounding box center [417, 171] width 80 height 7
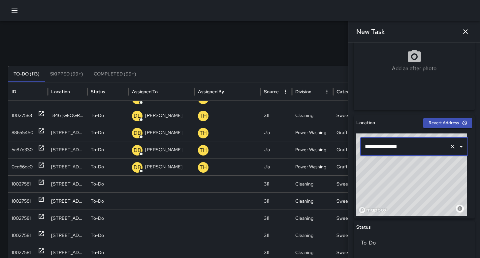
type input "**********"
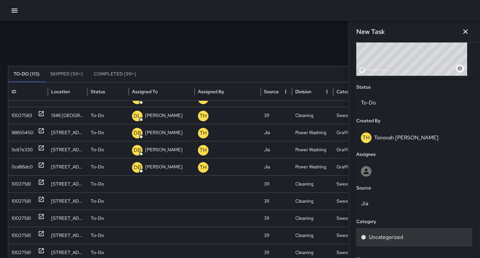
scroll to position [337, 0]
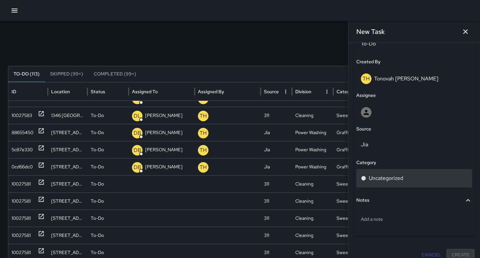
click at [382, 180] on p "Uncategorized" at bounding box center [386, 178] width 34 height 8
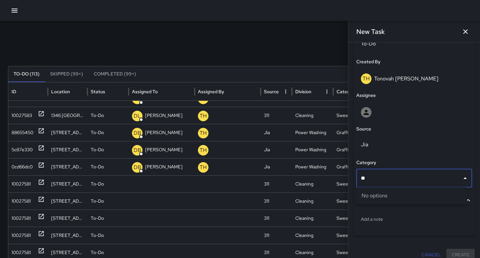
type input "*"
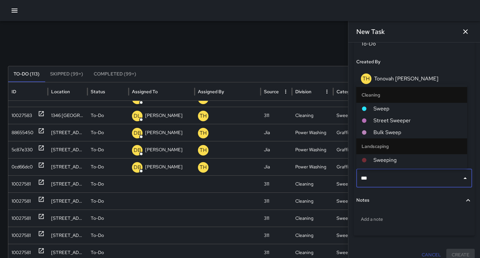
type input "****"
click at [376, 112] on span "Sweep" at bounding box center [417, 109] width 88 height 8
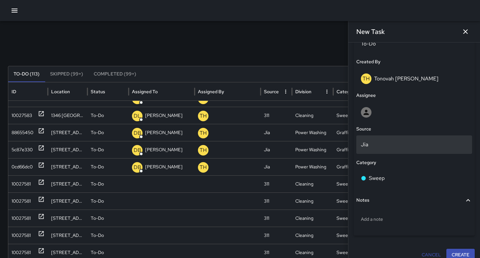
click at [374, 143] on p "Jia" at bounding box center [414, 145] width 106 height 8
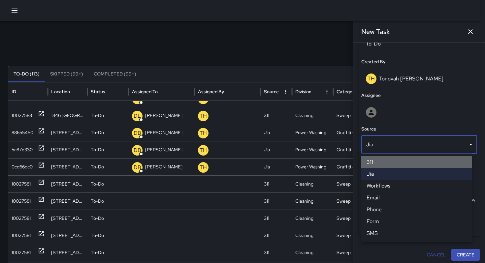
drag, startPoint x: 376, startPoint y: 162, endPoint x: 376, endPoint y: 154, distance: 7.9
click at [376, 162] on li "311" at bounding box center [416, 162] width 111 height 12
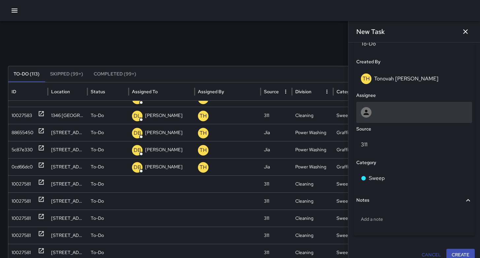
click at [377, 109] on div at bounding box center [414, 112] width 106 height 11
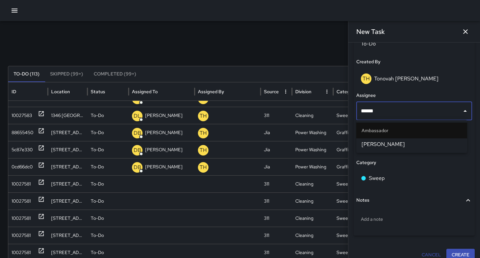
type input "*******"
click at [382, 141] on span "[PERSON_NAME]" at bounding box center [411, 144] width 100 height 8
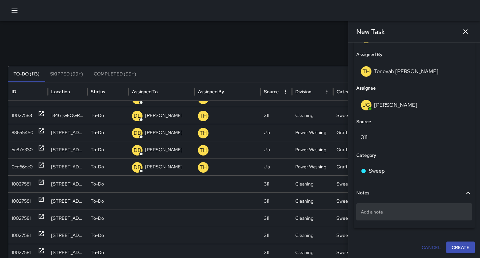
scroll to position [379, 0]
click at [388, 208] on p "Add a note" at bounding box center [414, 211] width 106 height 7
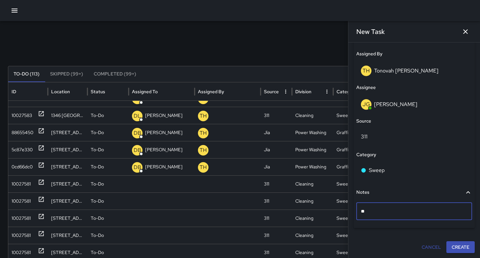
type textarea "*"
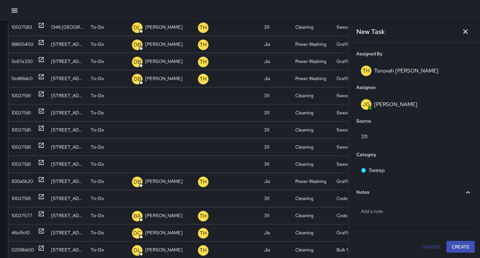
scroll to position [137, 0]
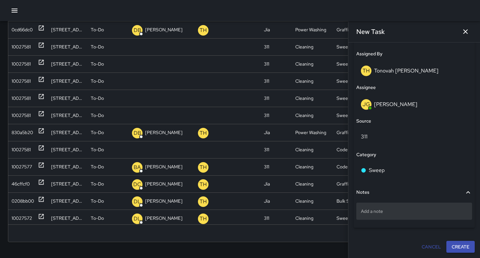
click at [386, 208] on p "Add a note" at bounding box center [414, 211] width 106 height 7
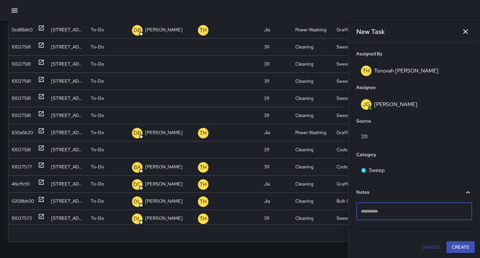
type textarea "**********"
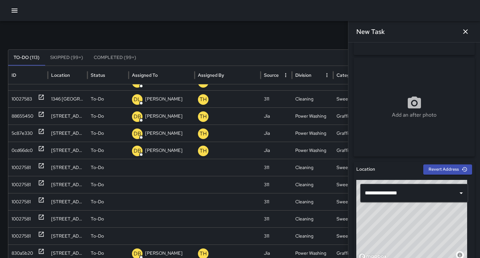
scroll to position [1, 0]
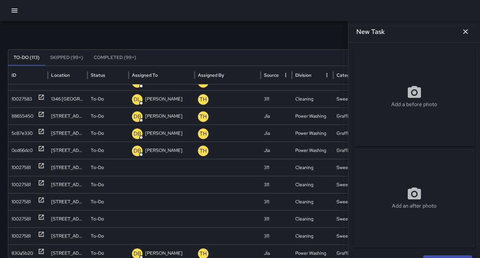
click at [398, 98] on div "Add a before photo" at bounding box center [413, 97] width 121 height 24
type input "**********"
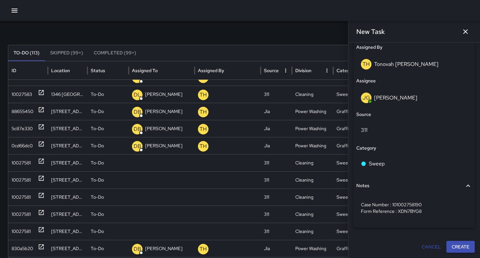
scroll to position [28, 0]
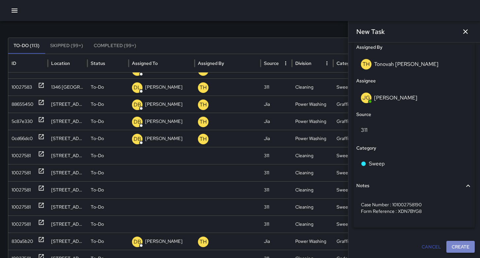
click at [454, 243] on button "Create" at bounding box center [460, 247] width 28 height 12
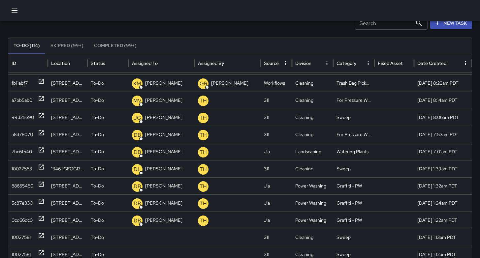
scroll to position [23, 0]
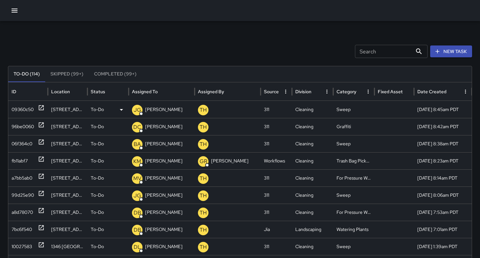
click at [25, 110] on div "09360c50" at bounding box center [23, 109] width 22 height 17
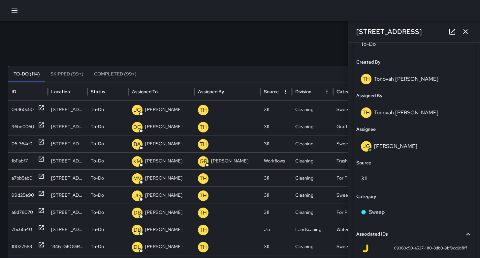
scroll to position [396, 0]
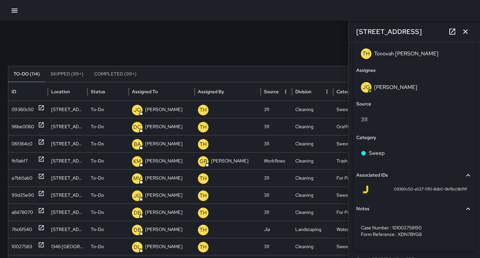
click at [405, 188] on span "09360c50-a527-11f0-8db0-9bf9cc9bf1ff" at bounding box center [430, 189] width 73 height 7
drag, startPoint x: 407, startPoint y: 190, endPoint x: 381, endPoint y: 190, distance: 26.0
click at [381, 190] on div "09360c50-a527-11f0-8db0-9bf9cc9bf1ff" at bounding box center [413, 190] width 105 height 8
click at [466, 36] on button "button" at bounding box center [465, 31] width 13 height 13
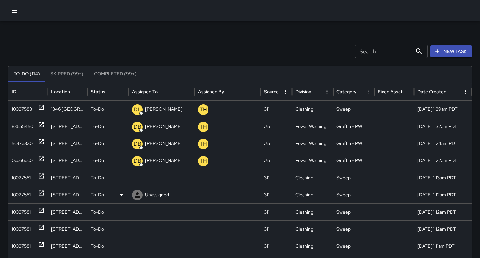
scroll to position [135, 0]
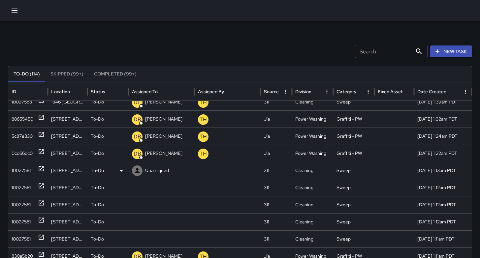
click at [20, 173] on div "10027581" at bounding box center [21, 170] width 19 height 17
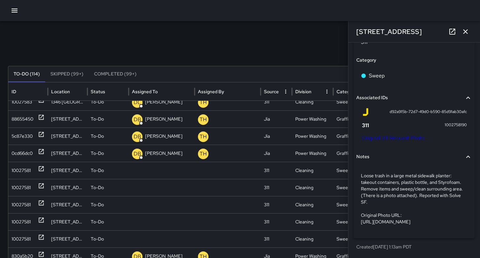
click at [371, 198] on p "Loose trash in a large metal sidewalk planter: takeout containers, plastic bott…" at bounding box center [414, 198] width 106 height 53
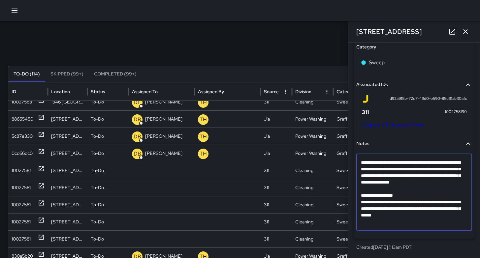
scroll to position [367, 0]
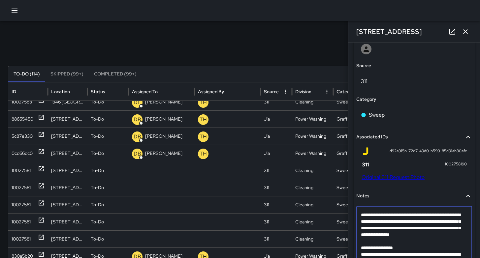
click at [368, 247] on textarea "**********" at bounding box center [412, 245] width 102 height 66
type textarea "**********"
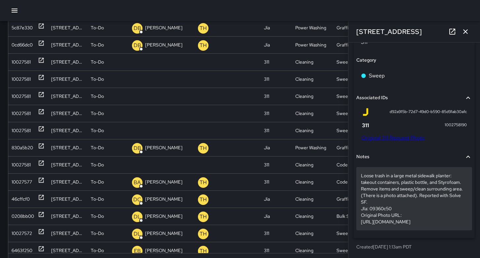
scroll to position [131, 0]
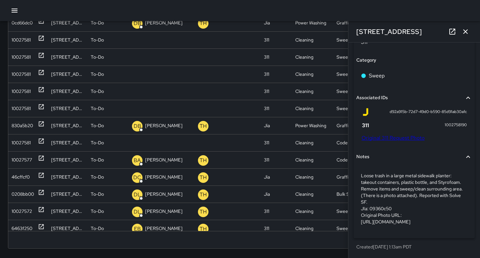
click at [462, 32] on icon "button" at bounding box center [465, 32] width 8 height 8
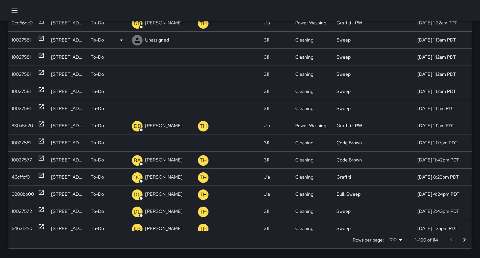
click at [24, 43] on div "10027581" at bounding box center [21, 40] width 19 height 17
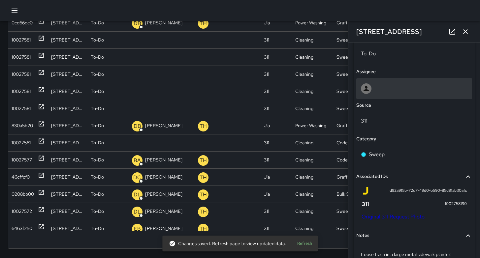
scroll to position [304, 0]
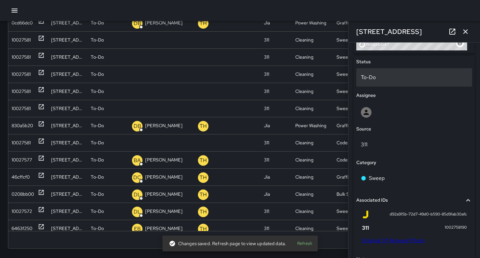
click at [375, 75] on p "To-Do" at bounding box center [414, 78] width 106 height 8
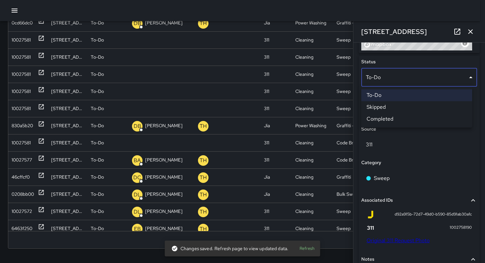
click at [386, 105] on li "Skipped" at bounding box center [416, 107] width 111 height 12
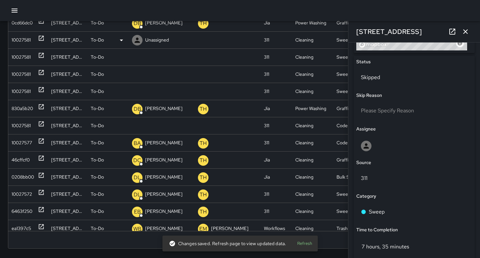
click at [25, 38] on div "10027581" at bounding box center [21, 40] width 19 height 17
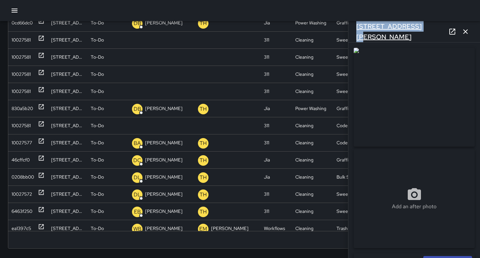
drag, startPoint x: 414, startPoint y: 33, endPoint x: 358, endPoint y: 30, distance: 56.5
click at [358, 30] on div "64a Harriet Street" at bounding box center [414, 31] width 132 height 21
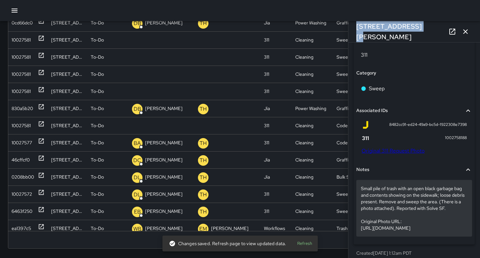
scroll to position [419, 0]
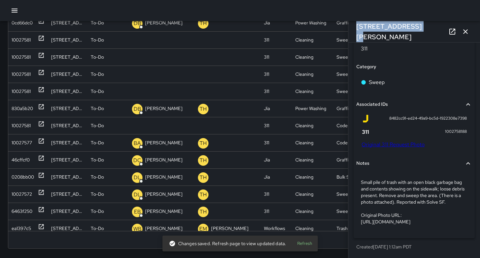
click at [393, 141] on link "Original 311 Request Photo" at bounding box center [392, 144] width 63 height 7
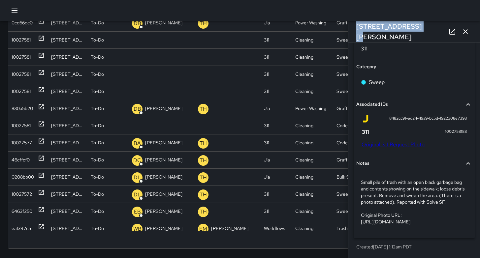
click at [465, 34] on icon "button" at bounding box center [465, 32] width 8 height 8
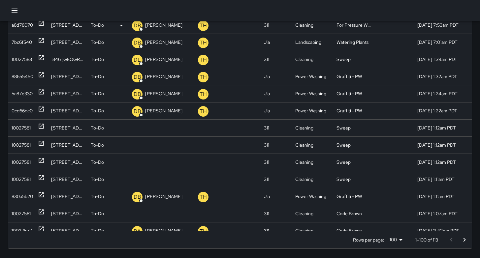
scroll to position [19, 0]
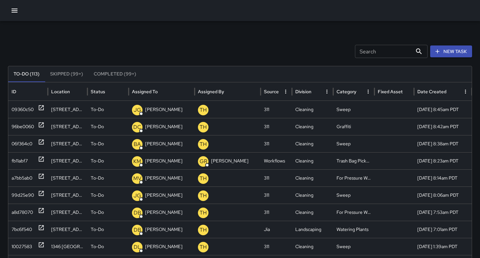
click at [460, 54] on button "New Task" at bounding box center [451, 52] width 42 height 12
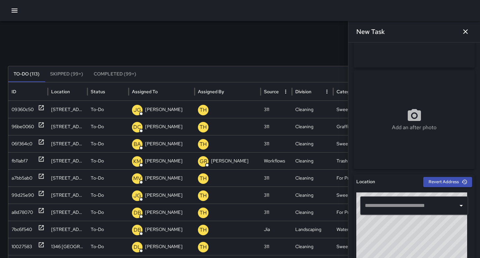
scroll to position [138, 0]
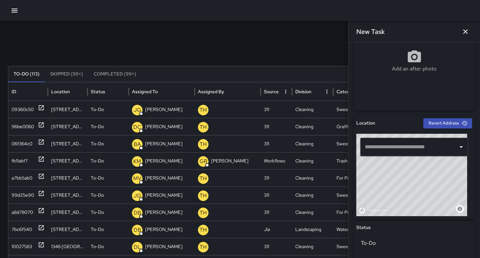
click at [389, 148] on input "text" at bounding box center [409, 147] width 92 height 13
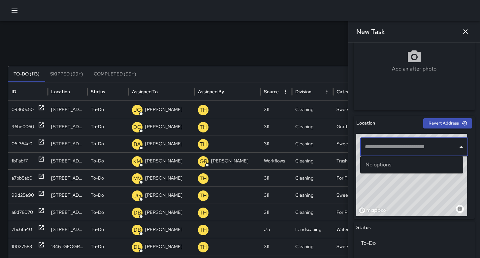
paste input "**********"
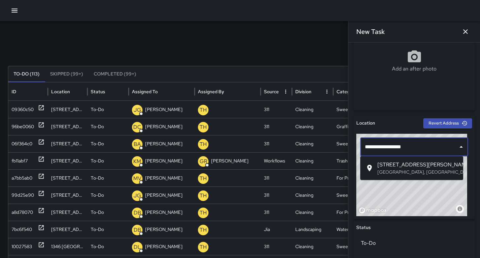
click at [396, 178] on ul "64a Harriet Street San Francisco, CA, USA" at bounding box center [411, 168] width 103 height 24
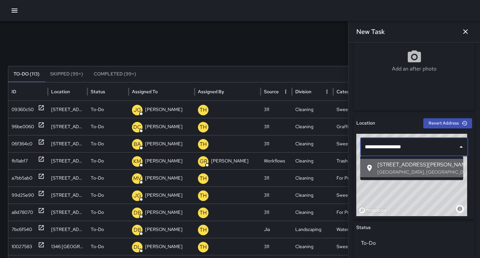
click at [396, 171] on p "San Francisco, CA, USA" at bounding box center [417, 172] width 80 height 7
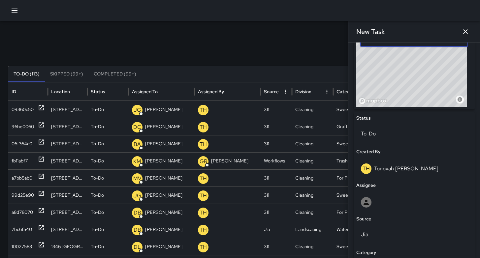
scroll to position [278, 0]
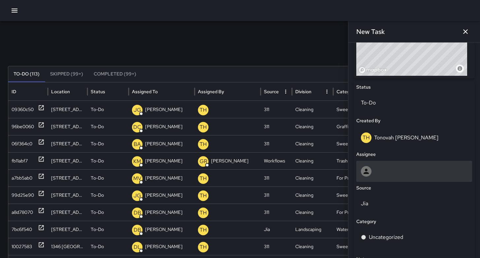
type input "**********"
click at [381, 171] on div at bounding box center [414, 171] width 106 height 11
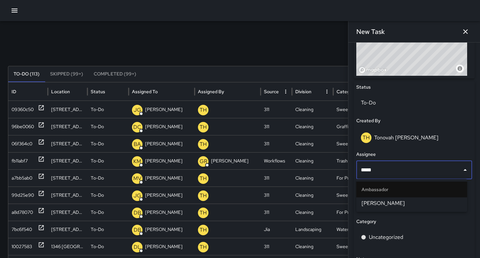
type input "******"
click at [376, 206] on span "[PERSON_NAME]" at bounding box center [411, 203] width 100 height 8
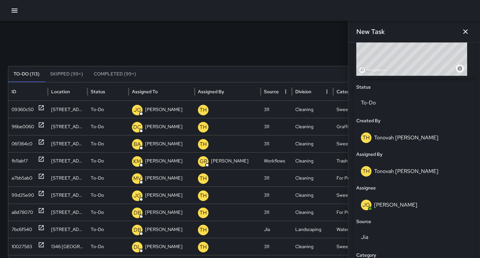
scroll to position [333, 0]
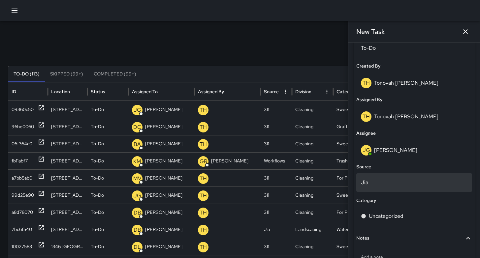
click at [378, 179] on p "Jia" at bounding box center [414, 183] width 106 height 8
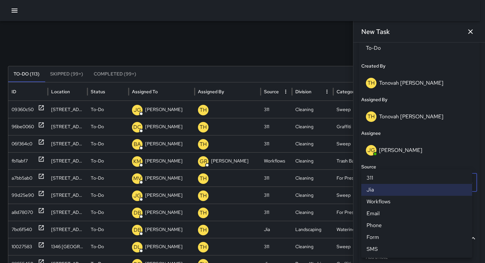
click at [376, 177] on li "311" at bounding box center [416, 178] width 111 height 12
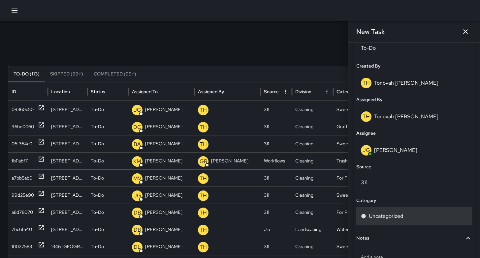
click at [384, 210] on div "Uncategorized" at bounding box center [414, 216] width 116 height 18
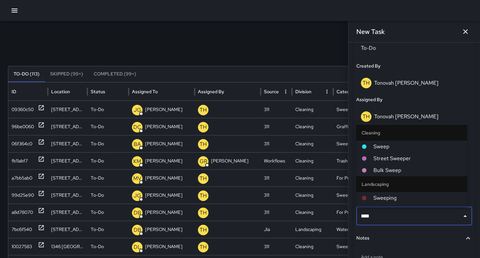
type input "*****"
click at [392, 143] on span "Sweep" at bounding box center [417, 147] width 88 height 8
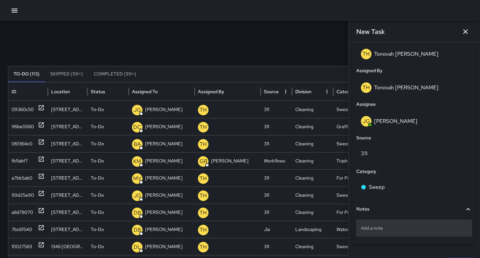
scroll to position [379, 0]
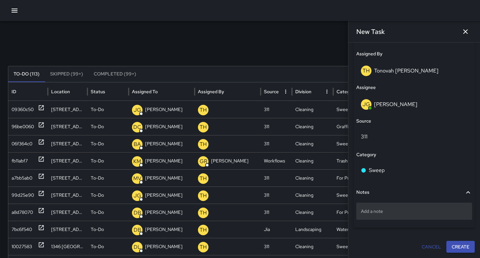
click at [384, 210] on p "Add a note" at bounding box center [414, 211] width 106 height 7
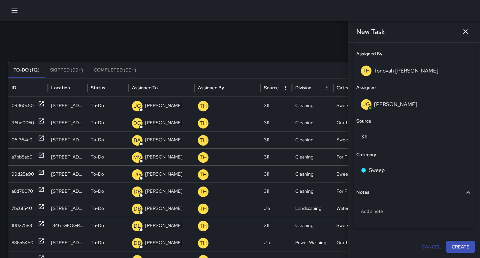
scroll to position [137, 0]
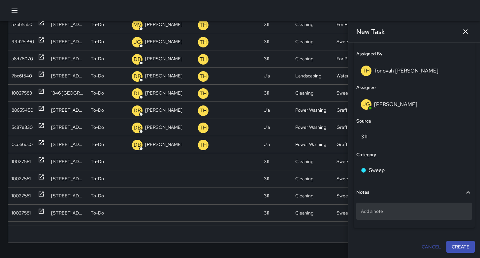
click at [386, 209] on p "Add a note" at bounding box center [414, 211] width 106 height 7
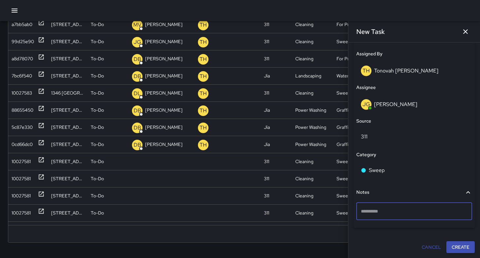
type textarea "**********"
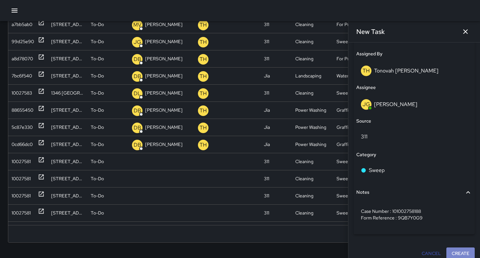
click at [455, 254] on button "Create" at bounding box center [460, 254] width 28 height 12
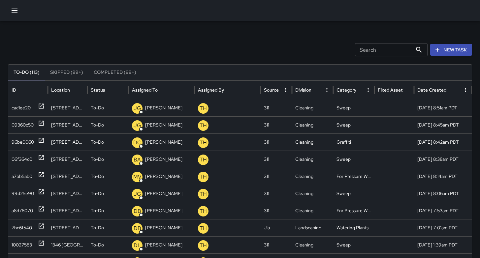
scroll to position [0, 0]
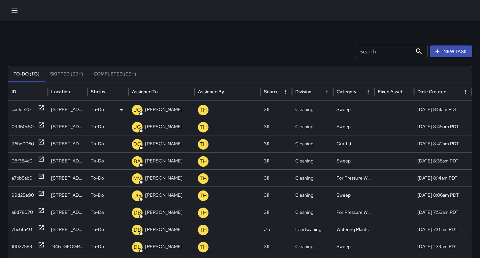
click at [24, 107] on div "cac1ee20" at bounding box center [21, 109] width 19 height 17
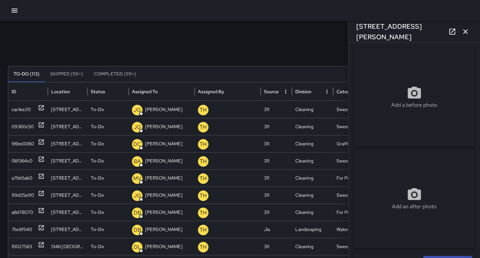
click at [381, 105] on div "Add a before photo" at bounding box center [413, 97] width 121 height 24
type input "**********"
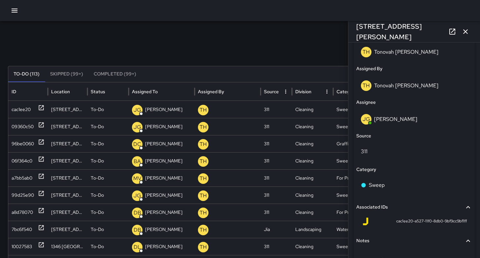
scroll to position [408, 0]
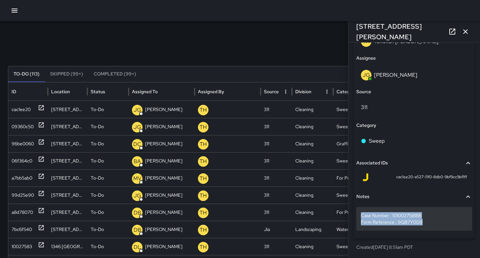
drag, startPoint x: 407, startPoint y: 219, endPoint x: 360, endPoint y: 214, distance: 47.0
click at [360, 214] on div "Case Number : 101002758188 Form Reference : 9QB7Y0G9" at bounding box center [414, 219] width 116 height 24
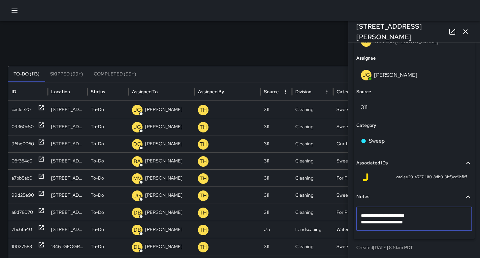
drag, startPoint x: 431, startPoint y: 221, endPoint x: 362, endPoint y: 215, distance: 69.1
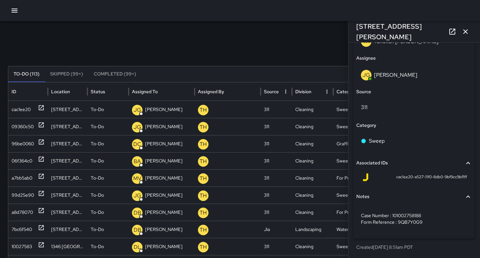
click at [401, 175] on span "cac1ee20-a527-11f0-8db0-9bf9cc9bf1ff" at bounding box center [431, 177] width 71 height 7
drag, startPoint x: 406, startPoint y: 177, endPoint x: 386, endPoint y: 173, distance: 20.4
click at [386, 173] on div "cac1ee20-a527-11f0-8db0-9bf9cc9bf1ff" at bounding box center [413, 177] width 105 height 8
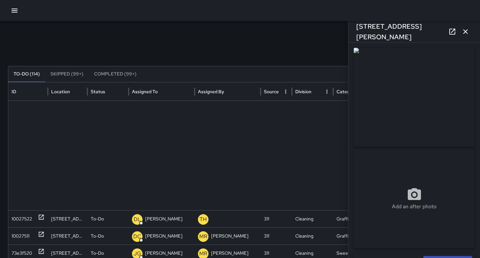
scroll to position [785, 0]
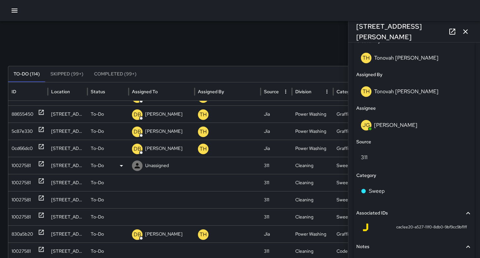
click at [20, 166] on div "10027581" at bounding box center [21, 165] width 19 height 17
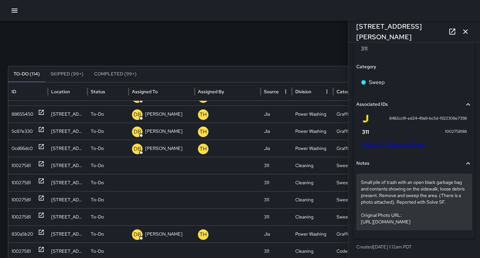
click at [384, 201] on p "Small pile of trash with an open black garbage bag and contents showing on the …" at bounding box center [414, 202] width 106 height 46
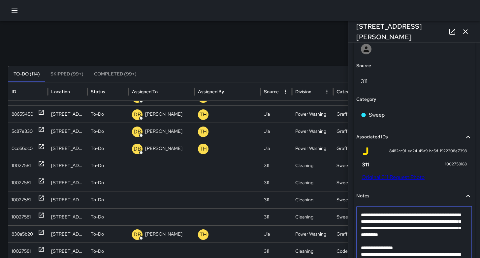
click at [368, 248] on textarea "**********" at bounding box center [412, 245] width 102 height 66
type textarea "**********"
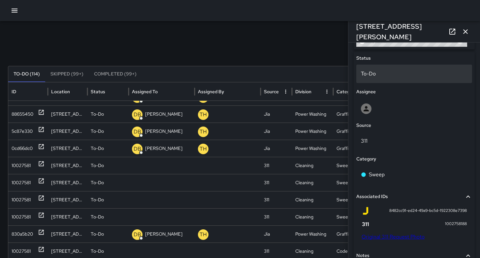
click at [377, 74] on p "To-Do" at bounding box center [414, 74] width 106 height 8
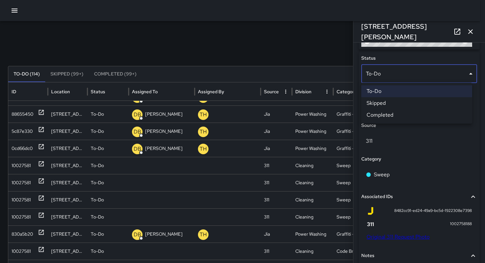
click at [380, 103] on li "Skipped" at bounding box center [416, 103] width 111 height 12
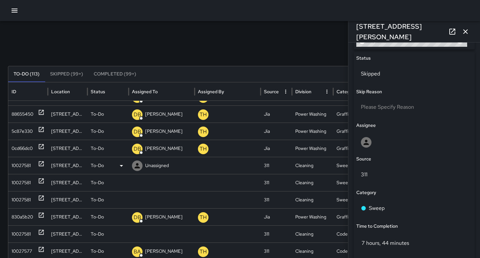
click at [18, 169] on div "10027581" at bounding box center [21, 165] width 19 height 17
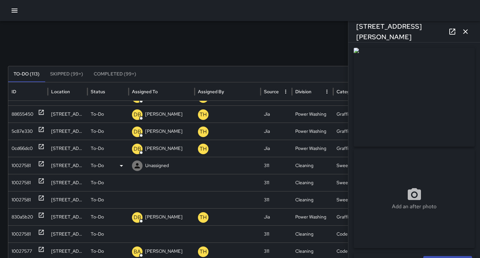
click at [21, 168] on div "10027581" at bounding box center [21, 165] width 19 height 17
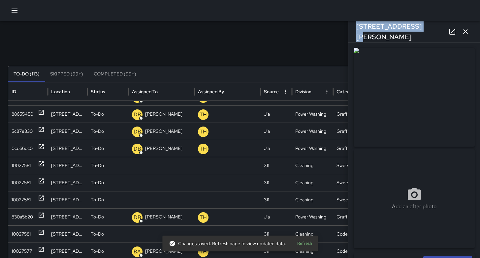
drag, startPoint x: 413, startPoint y: 33, endPoint x: 355, endPoint y: 31, distance: 57.4
click at [355, 31] on div "1011 Howard Street" at bounding box center [414, 31] width 132 height 21
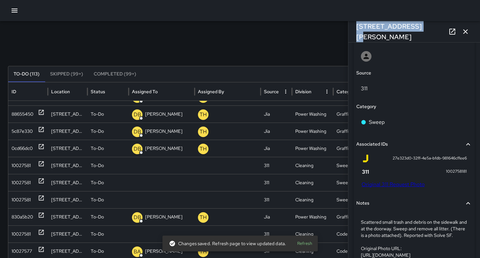
click at [397, 186] on link "Original 311 Request Photo" at bounding box center [392, 184] width 63 height 7
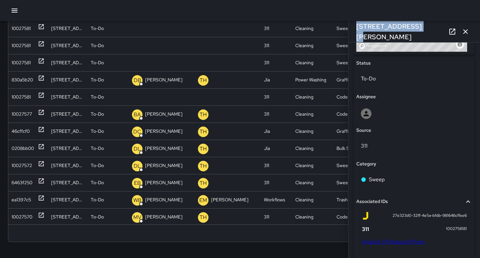
scroll to position [289, 0]
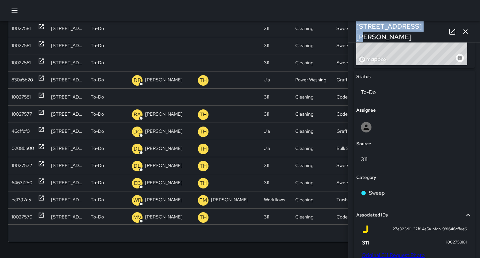
click at [468, 33] on icon "button" at bounding box center [465, 32] width 8 height 8
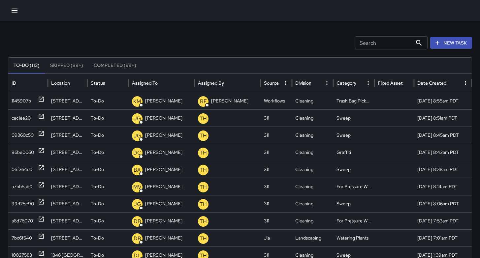
scroll to position [0, 0]
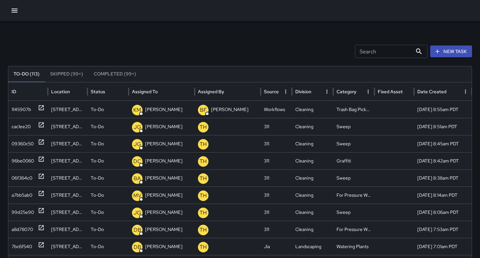
click at [459, 51] on button "New Task" at bounding box center [451, 52] width 42 height 12
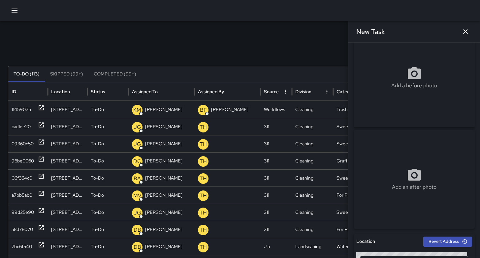
scroll to position [56, 0]
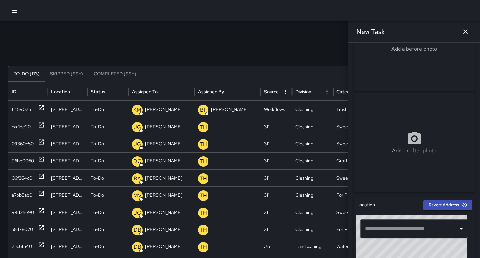
click at [393, 227] on input "text" at bounding box center [409, 229] width 92 height 13
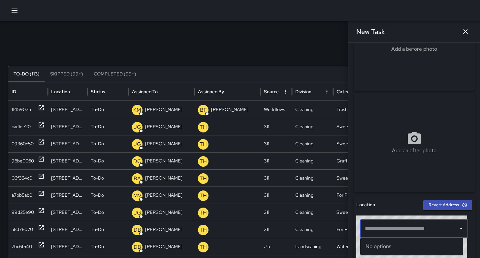
paste input "**********"
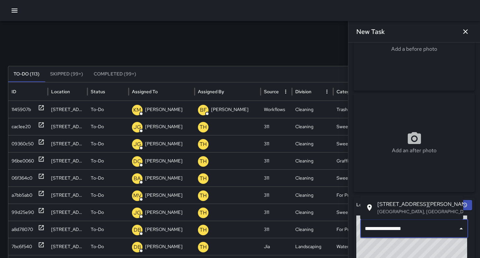
click at [407, 208] on span "1011 Howard Street" at bounding box center [417, 204] width 80 height 8
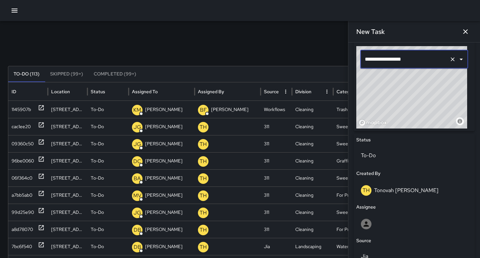
scroll to position [285, 0]
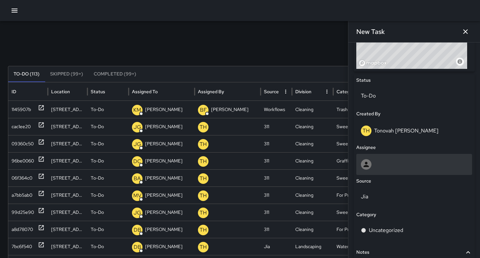
type input "**********"
click at [388, 167] on div at bounding box center [414, 164] width 106 height 11
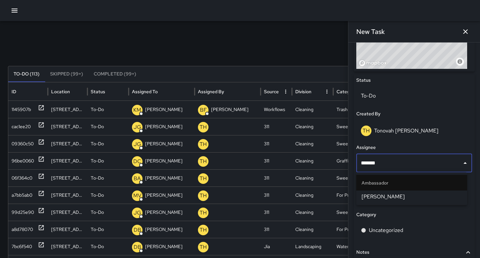
type input "********"
click at [399, 192] on li "[PERSON_NAME]" at bounding box center [411, 197] width 111 height 12
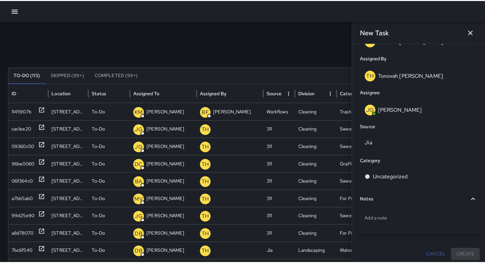
scroll to position [379, 0]
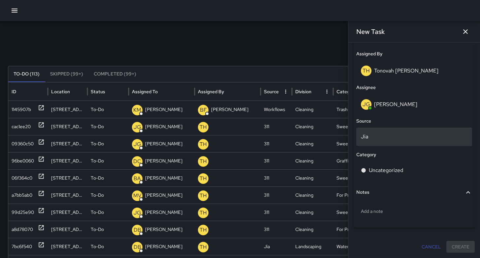
click at [371, 137] on p "Jia" at bounding box center [414, 137] width 106 height 8
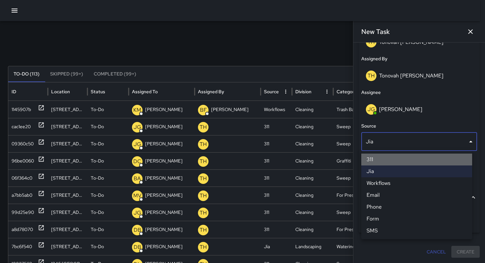
click at [372, 165] on li "311" at bounding box center [416, 160] width 111 height 12
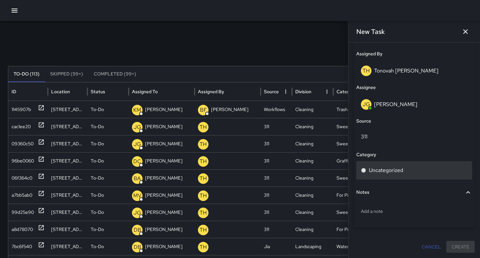
click at [379, 170] on p "Uncategorized" at bounding box center [386, 171] width 34 height 8
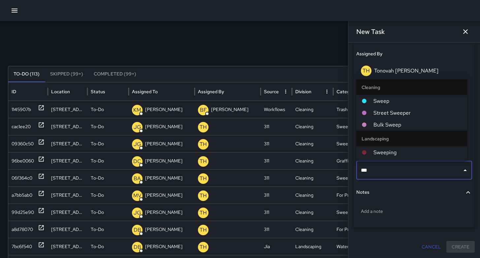
type input "****"
click at [392, 103] on span "Sweep" at bounding box center [417, 101] width 88 height 8
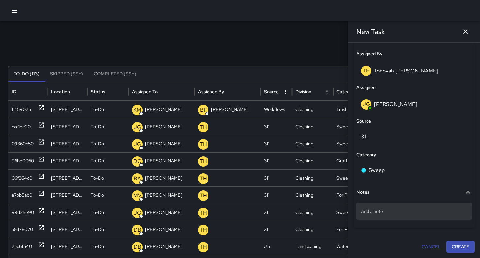
click at [386, 207] on div "Add a note" at bounding box center [414, 211] width 116 height 17
click at [371, 210] on p "Add a note" at bounding box center [414, 211] width 106 height 7
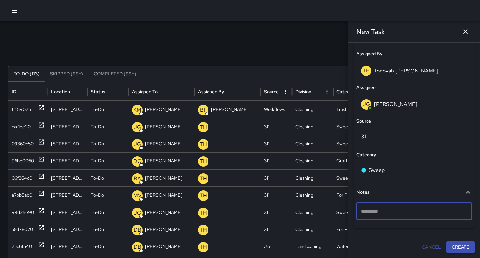
type textarea "**********"
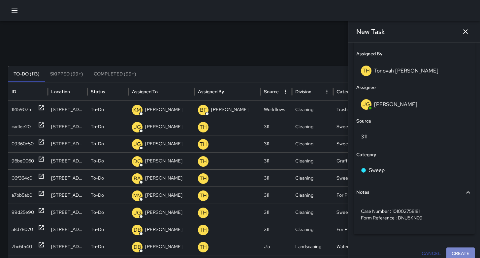
click at [456, 254] on button "Create" at bounding box center [460, 254] width 28 height 12
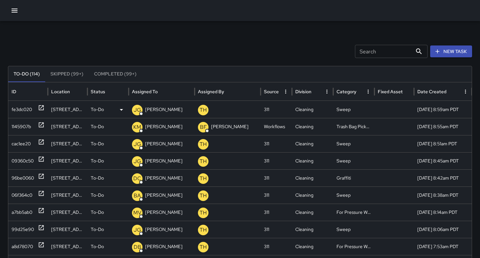
click at [26, 110] on div "fe3dc020" at bounding box center [22, 109] width 20 height 17
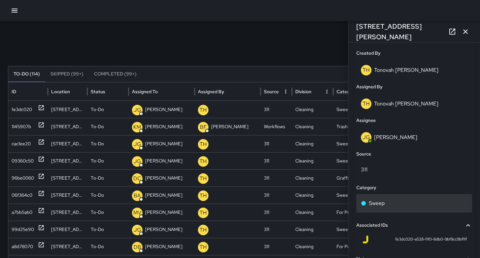
scroll to position [408, 0]
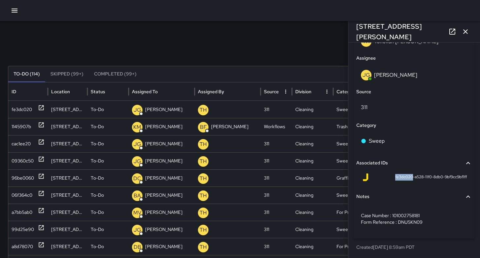
drag, startPoint x: 407, startPoint y: 177, endPoint x: 387, endPoint y: 176, distance: 19.8
click at [387, 176] on div "fe3dc020-a528-11f0-8db0-9bf9cc9bf1ff" at bounding box center [413, 177] width 105 height 8
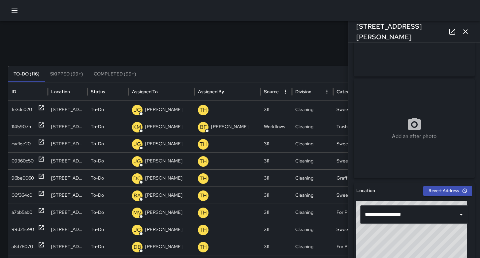
scroll to position [0, 0]
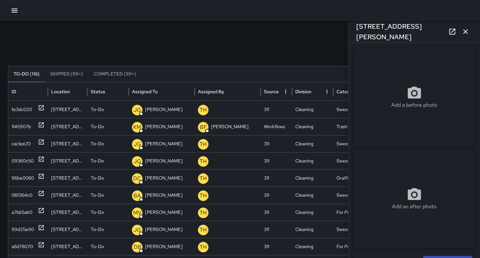
click at [416, 81] on div "Add a before photo" at bounding box center [413, 97] width 121 height 99
type input "**********"
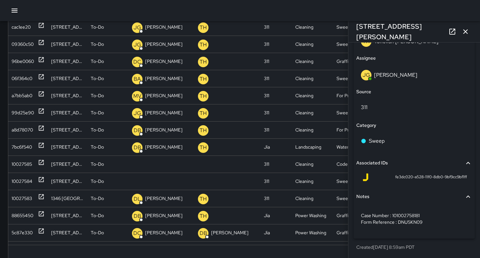
scroll to position [137, 0]
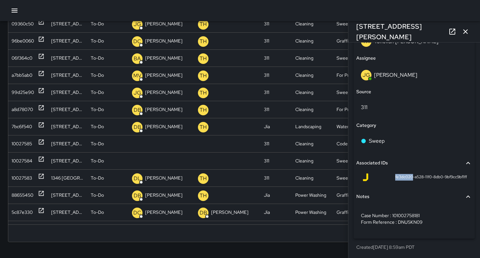
drag, startPoint x: 406, startPoint y: 177, endPoint x: 387, endPoint y: 178, distance: 19.1
click at [386, 178] on div "fe3dc020-a528-11f0-8db0-9bf9cc9bf1ff" at bounding box center [413, 177] width 105 height 8
click at [466, 31] on icon "button" at bounding box center [465, 32] width 8 height 8
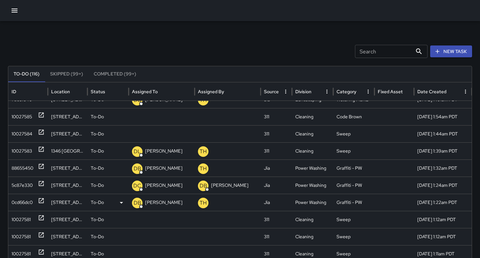
scroll to position [188, 0]
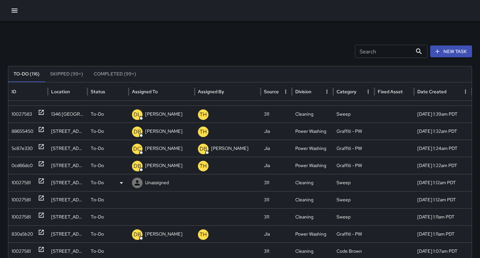
click at [19, 181] on div "10027581" at bounding box center [21, 182] width 19 height 17
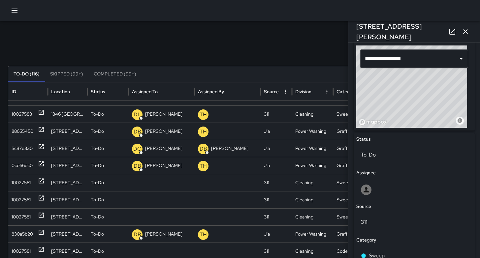
scroll to position [367, 0]
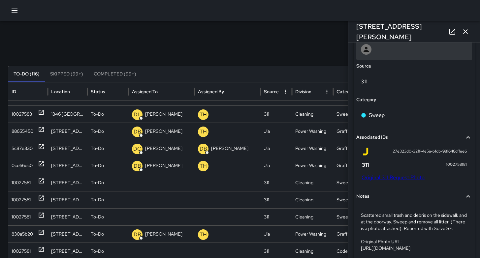
click at [385, 51] on div at bounding box center [414, 49] width 106 height 11
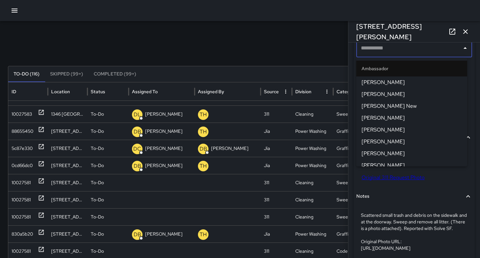
scroll to position [366, 0]
click at [426, 188] on div "Status To-Do Assignee ​ Source 311 Category Sweep Associated IDs 27e323d0-32ff-…" at bounding box center [413, 130] width 121 height 272
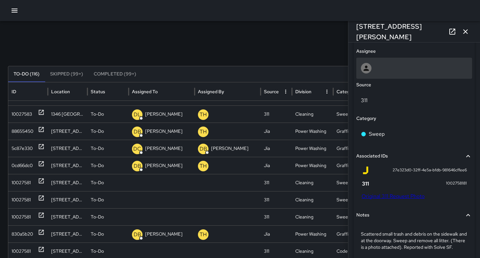
scroll to position [310, 0]
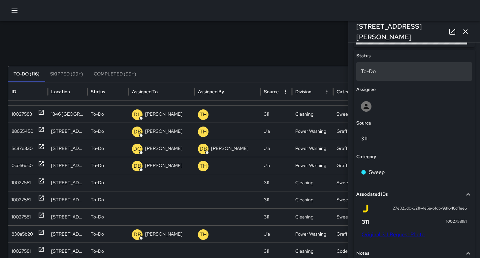
click at [383, 75] on div "To-Do" at bounding box center [414, 71] width 116 height 18
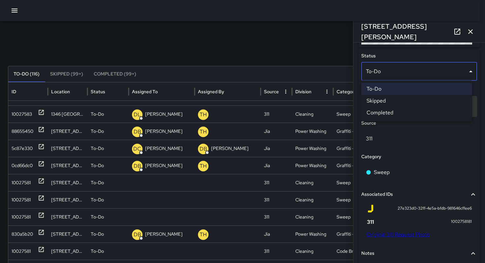
click at [388, 97] on li "Skipped" at bounding box center [416, 101] width 111 height 12
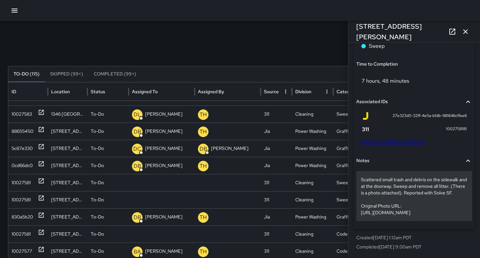
click at [374, 198] on p "Scattered small trash and debris on the sidewalk and at the doorway. Sweep and …" at bounding box center [414, 196] width 106 height 40
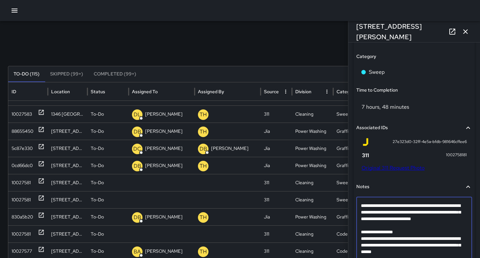
click at [365, 231] on textarea "**********" at bounding box center [412, 231] width 102 height 59
type textarea "**********"
click at [466, 30] on icon "button" at bounding box center [465, 31] width 5 height 5
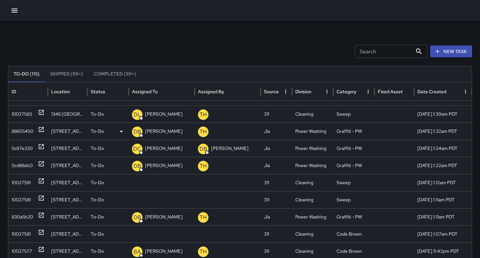
scroll to position [148, 0]
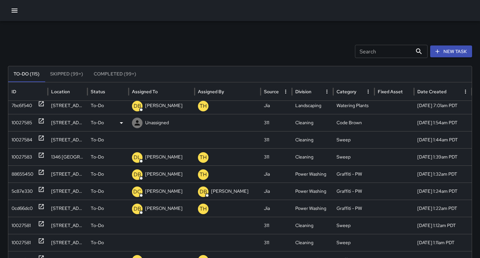
click at [24, 124] on div "10027585" at bounding box center [22, 122] width 20 height 17
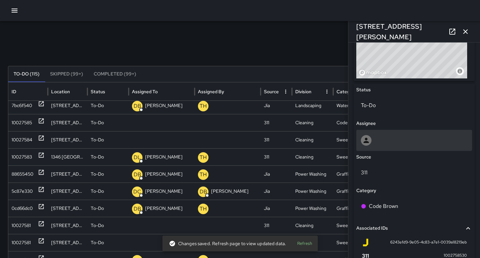
click at [395, 141] on div at bounding box center [414, 140] width 106 height 11
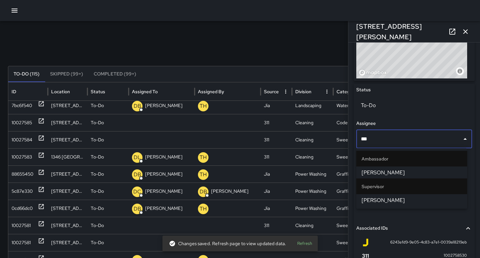
type input "****"
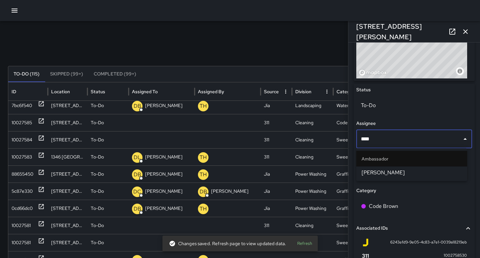
click at [394, 170] on span "[PERSON_NAME]" at bounding box center [411, 173] width 100 height 8
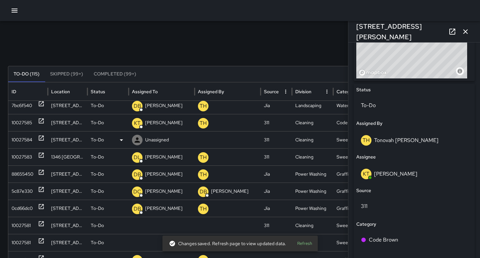
click at [21, 141] on div "10027584" at bounding box center [22, 140] width 21 height 17
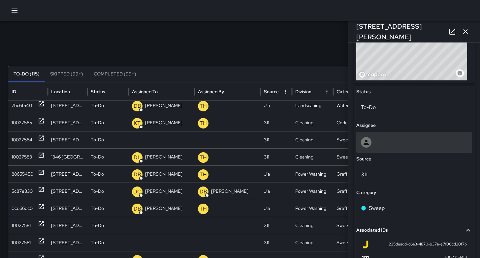
click at [385, 141] on div at bounding box center [414, 142] width 106 height 11
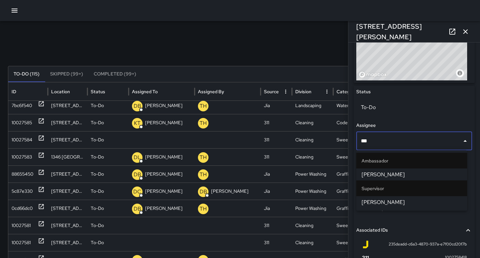
type input "****"
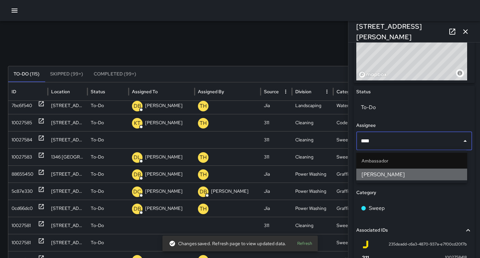
click at [392, 171] on span "[PERSON_NAME]" at bounding box center [411, 175] width 100 height 8
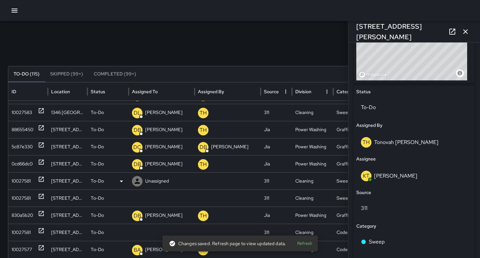
click at [17, 180] on div "10027581" at bounding box center [21, 181] width 19 height 17
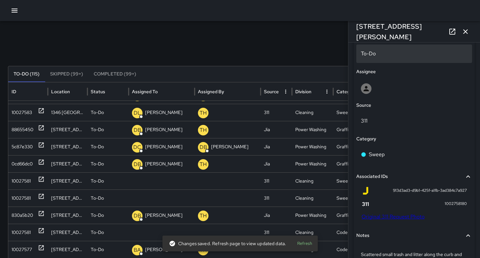
click at [380, 55] on p "To-Do" at bounding box center [414, 54] width 106 height 8
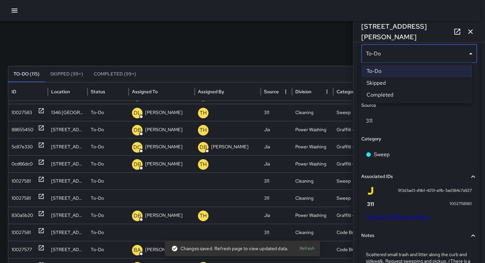
click at [383, 83] on li "Skipped" at bounding box center [416, 83] width 111 height 12
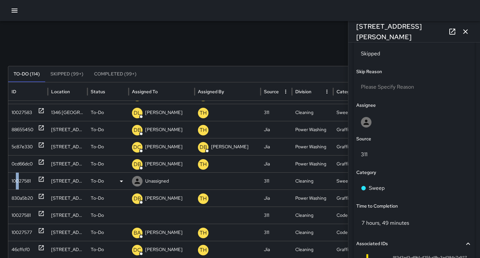
click at [17, 182] on div "10027581" at bounding box center [21, 181] width 19 height 17
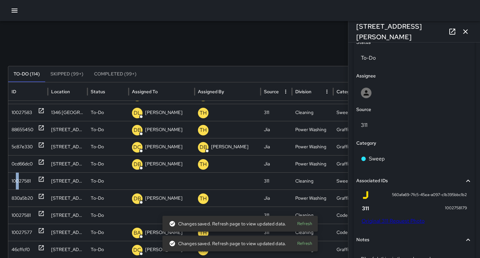
click at [399, 222] on link "Original 311 Request Photo" at bounding box center [392, 221] width 63 height 7
drag, startPoint x: 411, startPoint y: 30, endPoint x: 361, endPoint y: 31, distance: 50.4
click at [354, 28] on div "64a Harriet Street" at bounding box center [414, 31] width 132 height 21
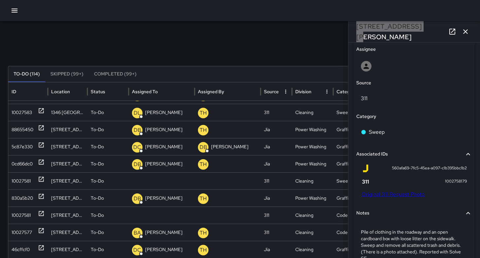
scroll to position [419, 0]
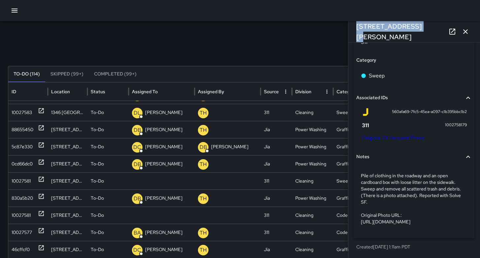
click at [385, 135] on link "Original 311 Request Photo" at bounding box center [392, 138] width 63 height 7
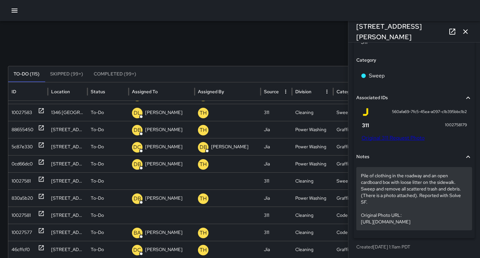
click at [388, 196] on p "Pile of clothing in the roadway and an open cardboard box with loose litter on …" at bounding box center [414, 198] width 106 height 53
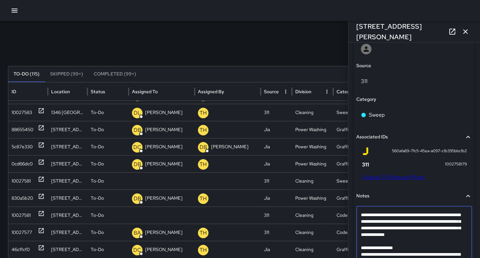
click at [460, 33] on button "button" at bounding box center [465, 31] width 13 height 13
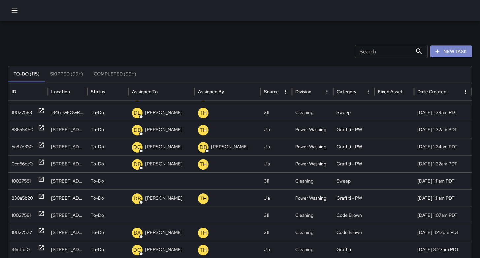
click at [462, 49] on button "New Task" at bounding box center [451, 52] width 42 height 12
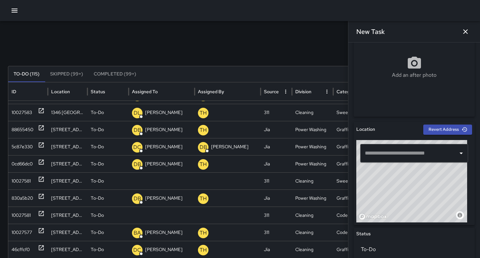
scroll to position [216, 0]
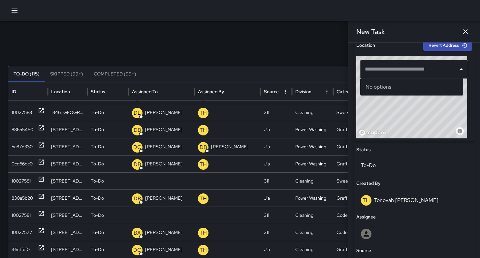
click at [376, 76] on div "​" at bounding box center [414, 69] width 108 height 18
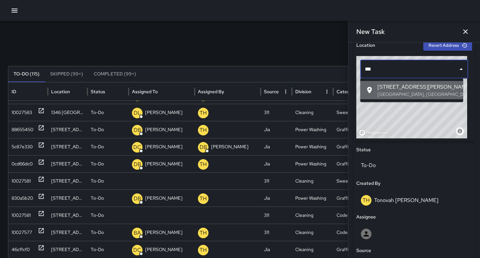
click at [384, 90] on span "64a Harriet Street" at bounding box center [417, 87] width 80 height 8
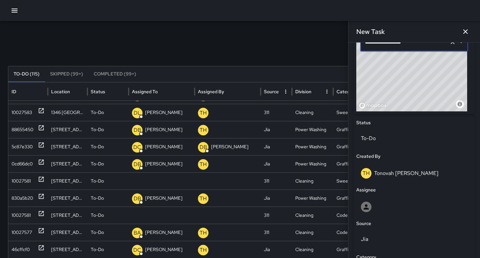
scroll to position [345, 0]
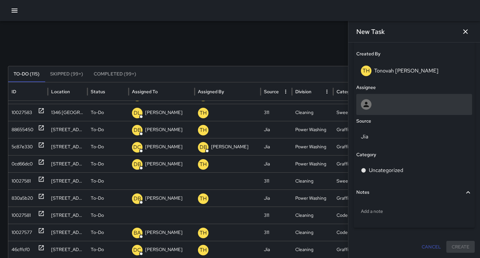
type input "**********"
click at [372, 99] on div at bounding box center [414, 104] width 106 height 11
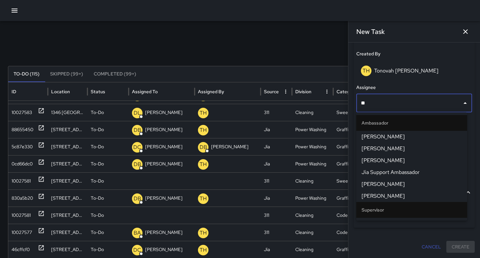
type input "***"
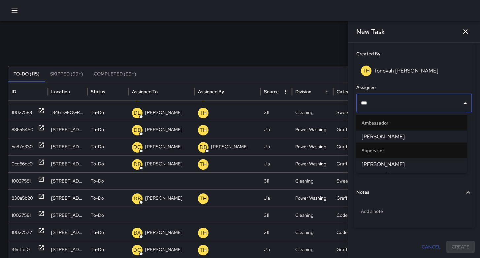
click at [383, 138] on span "[PERSON_NAME]" at bounding box center [411, 137] width 100 height 8
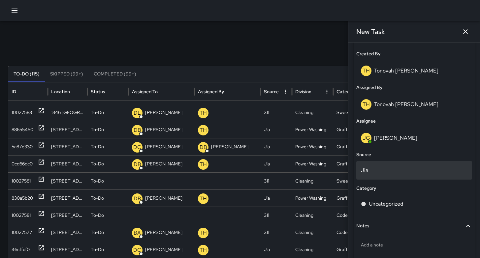
click at [380, 171] on p "Jia" at bounding box center [414, 171] width 106 height 8
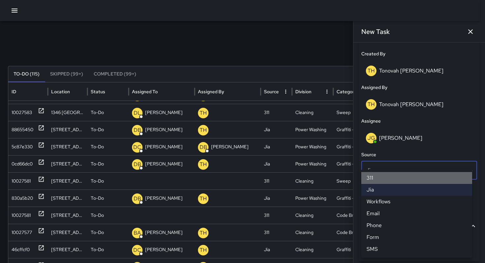
click at [376, 179] on li "311" at bounding box center [416, 178] width 111 height 12
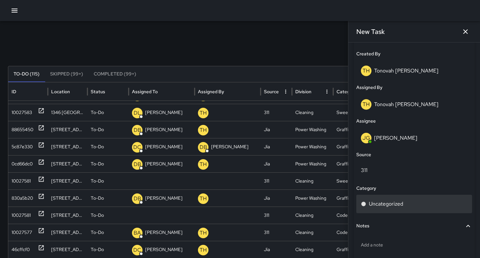
click at [381, 202] on p "Uncategorized" at bounding box center [386, 204] width 34 height 8
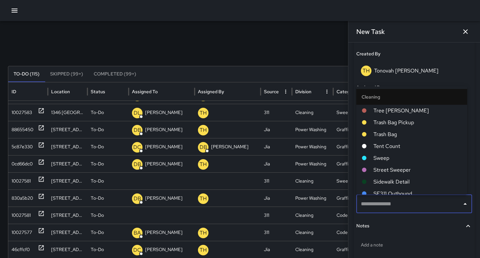
click at [385, 156] on span "Sweep" at bounding box center [417, 158] width 88 height 8
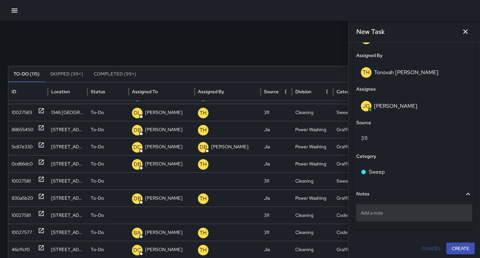
scroll to position [379, 0]
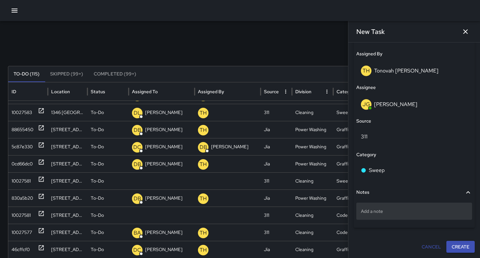
click at [392, 215] on div "Add a note" at bounding box center [414, 211] width 116 height 17
click at [380, 212] on p "Add a note" at bounding box center [414, 211] width 106 height 7
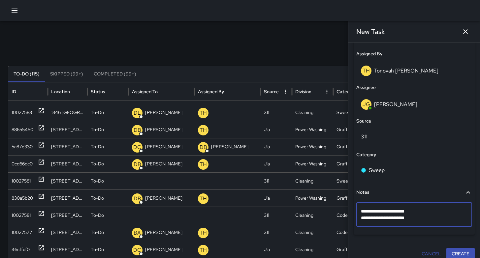
type textarea "**********"
click at [454, 249] on button "Create" at bounding box center [460, 254] width 28 height 12
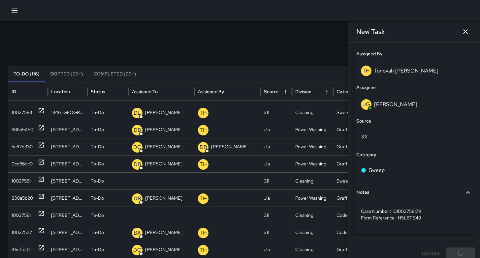
scroll to position [222, 0]
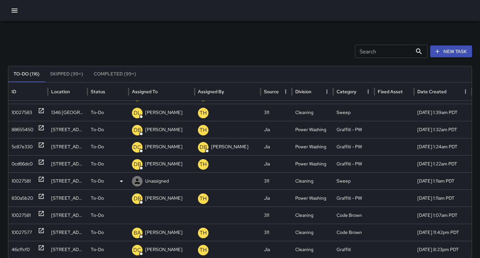
click at [26, 183] on div "10027581" at bounding box center [21, 181] width 19 height 17
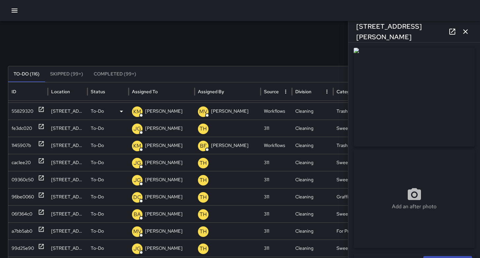
scroll to position [0, 0]
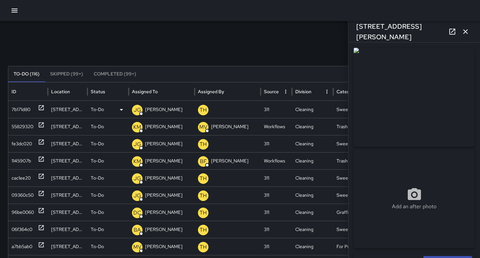
click at [20, 110] on div "7b171d80" at bounding box center [21, 109] width 19 height 17
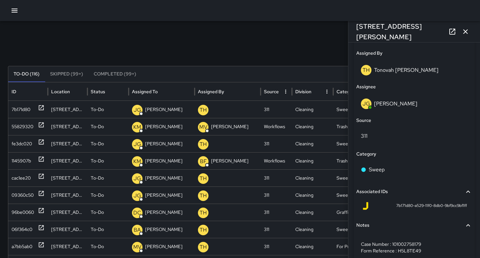
scroll to position [407, 0]
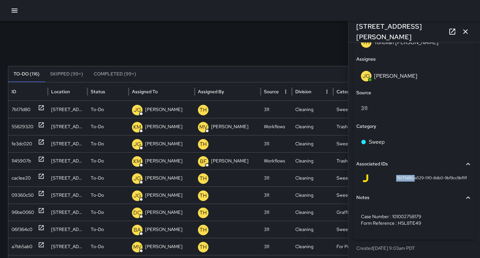
drag, startPoint x: 408, startPoint y: 179, endPoint x: 397, endPoint y: 179, distance: 10.9
click at [388, 175] on div "7b171d80-a529-11f0-8db0-9bf9cc9bf1ff" at bounding box center [413, 178] width 105 height 8
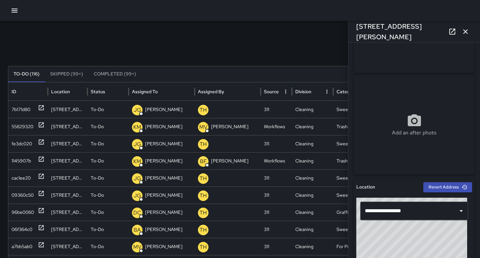
scroll to position [60, 0]
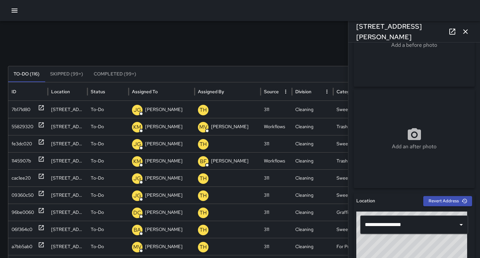
click at [416, 69] on div "Add a before photo" at bounding box center [413, 37] width 121 height 99
type input "**********"
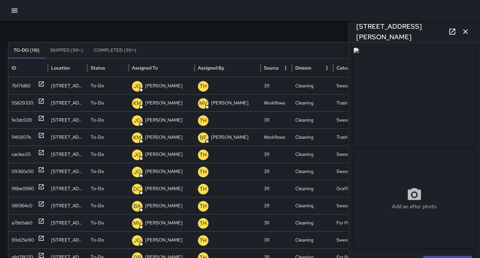
scroll to position [0, 0]
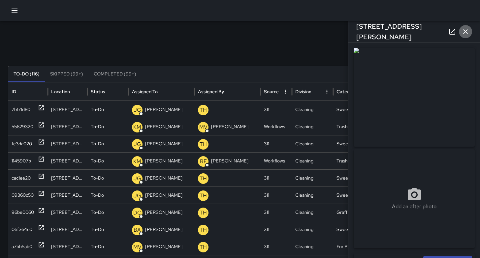
click at [467, 29] on icon "button" at bounding box center [465, 32] width 8 height 8
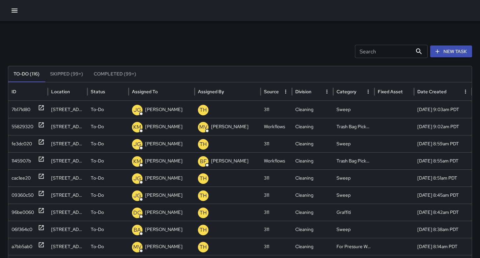
click at [446, 29] on div "Search Search New Task To-Do (116) Skipped (99+) Completed (99+) ID Location St…" at bounding box center [240, 208] width 480 height 374
click at [445, 31] on div "Search Search New Task To-Do (116) Skipped (99+) Completed (99+) ID Location St…" at bounding box center [240, 208] width 480 height 374
click at [18, 111] on div "7b171d80" at bounding box center [21, 109] width 19 height 17
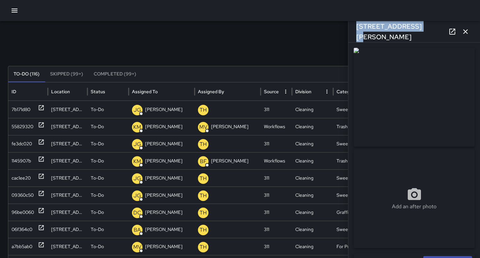
drag, startPoint x: 417, startPoint y: 32, endPoint x: 349, endPoint y: 32, distance: 67.6
click at [349, 32] on div "64a Harriet Street" at bounding box center [414, 31] width 132 height 21
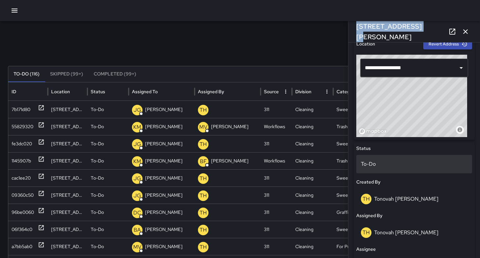
scroll to position [218, 0]
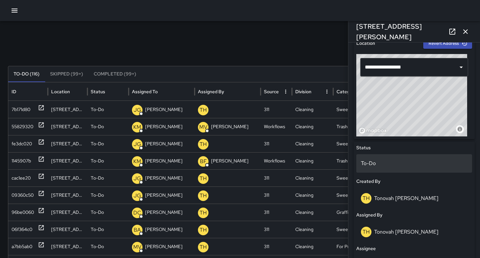
click at [380, 164] on p "To-Do" at bounding box center [414, 164] width 106 height 8
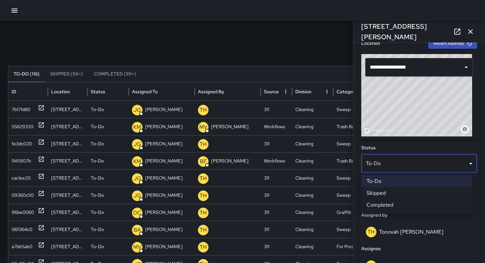
click at [382, 193] on li "Skipped" at bounding box center [416, 193] width 111 height 12
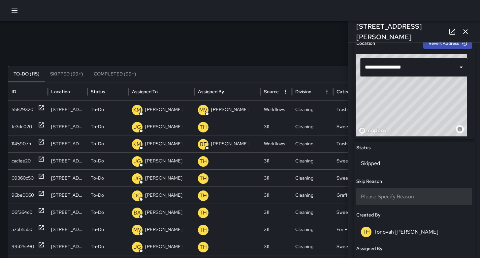
click at [375, 194] on span "Please Specify Reason" at bounding box center [387, 196] width 53 height 7
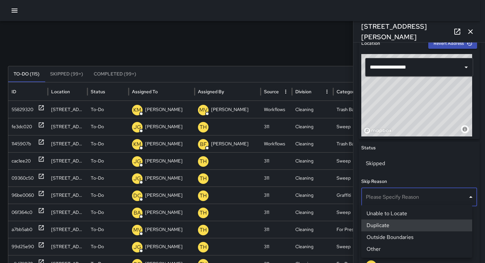
click at [384, 223] on li "Duplicate" at bounding box center [416, 226] width 111 height 12
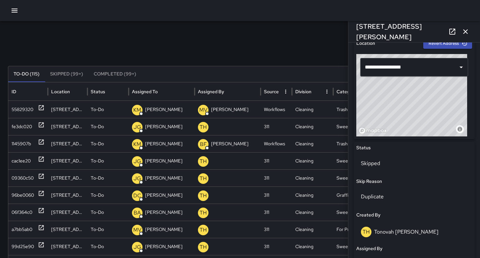
click at [465, 34] on icon "button" at bounding box center [465, 32] width 8 height 8
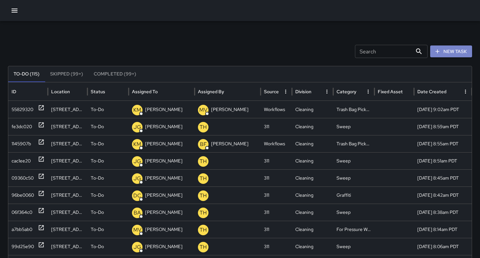
click at [459, 52] on button "New Task" at bounding box center [451, 52] width 42 height 12
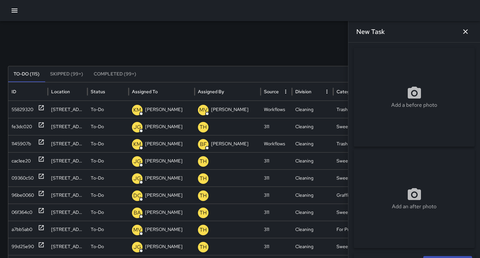
click at [420, 97] on div "Add a before photo" at bounding box center [413, 97] width 121 height 24
type input "**********"
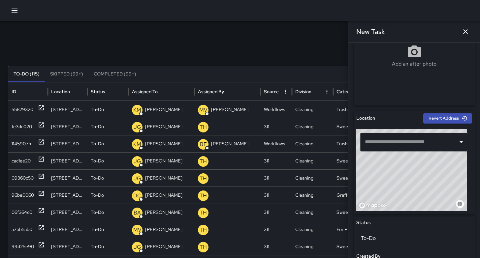
scroll to position [144, 0]
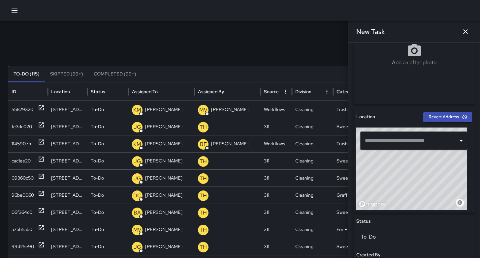
click at [388, 141] on input "text" at bounding box center [409, 141] width 92 height 13
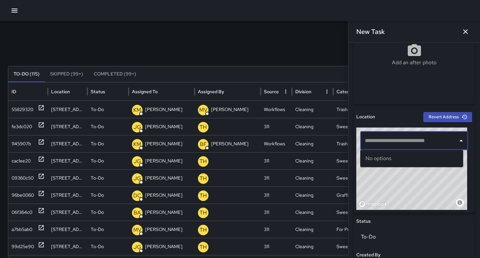
paste input "**********"
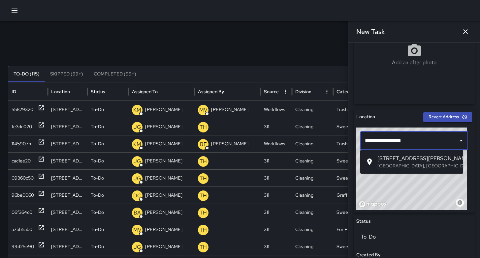
click at [380, 156] on span "64a Harriet Street" at bounding box center [417, 159] width 80 height 8
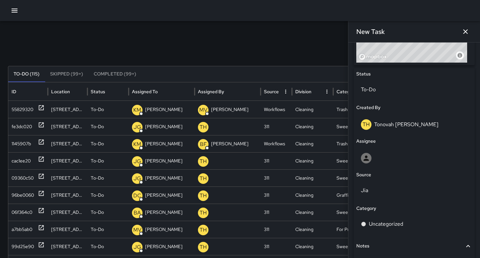
scroll to position [292, 0]
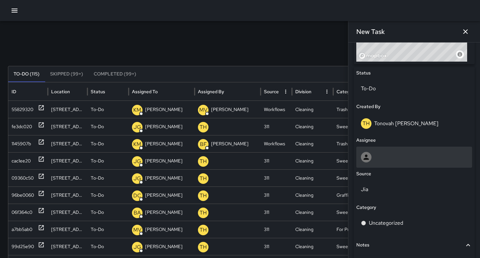
type input "**********"
click at [387, 157] on div at bounding box center [414, 157] width 106 height 11
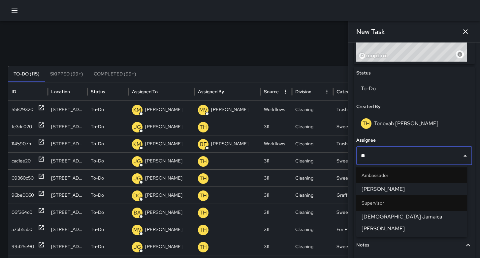
type input "***"
click at [404, 186] on span "[PERSON_NAME]" at bounding box center [411, 189] width 100 height 8
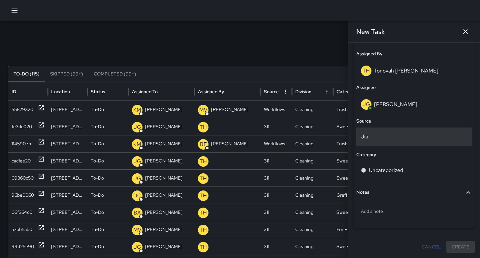
click at [378, 139] on p "Jia" at bounding box center [414, 137] width 106 height 8
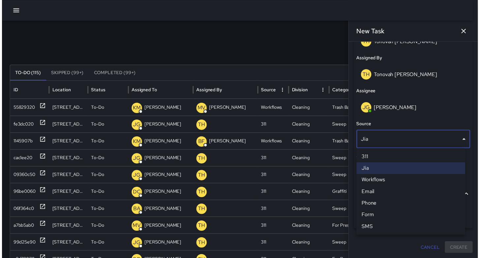
scroll to position [374, 0]
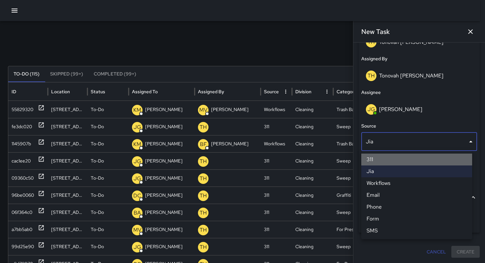
click at [375, 163] on li "311" at bounding box center [416, 160] width 111 height 12
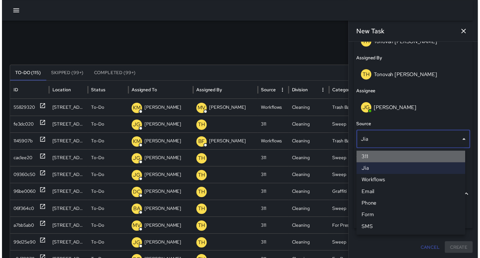
scroll to position [379, 0]
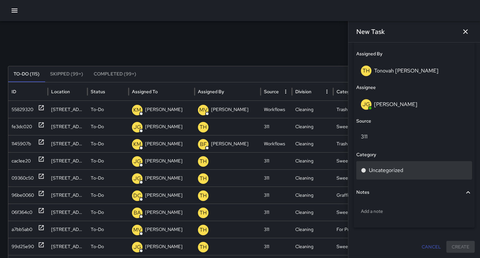
click at [378, 167] on p "Uncategorized" at bounding box center [386, 171] width 34 height 8
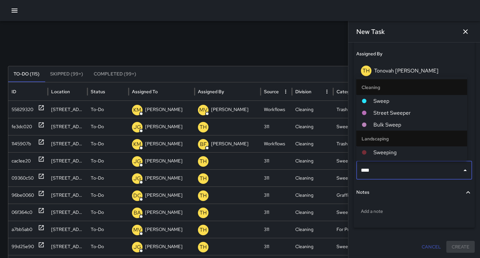
type input "*****"
click at [391, 100] on span "Sweep" at bounding box center [417, 101] width 88 height 8
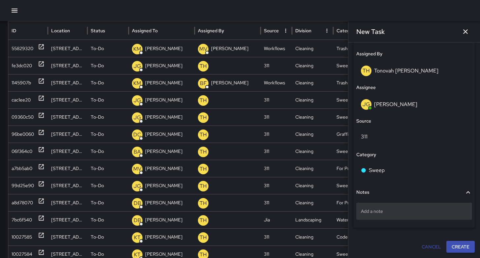
scroll to position [118, 0]
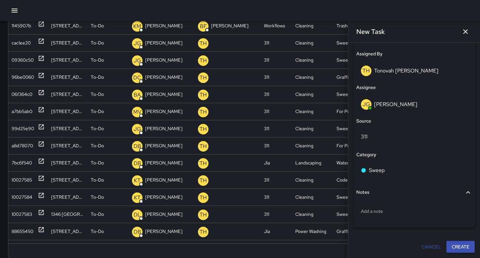
click at [458, 246] on button "Create" at bounding box center [460, 247] width 28 height 12
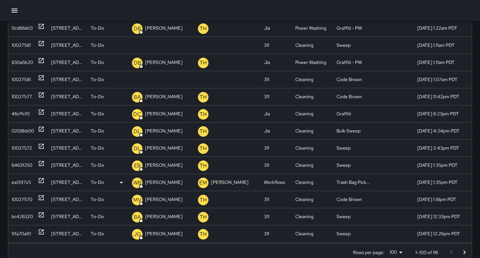
scroll to position [249, 0]
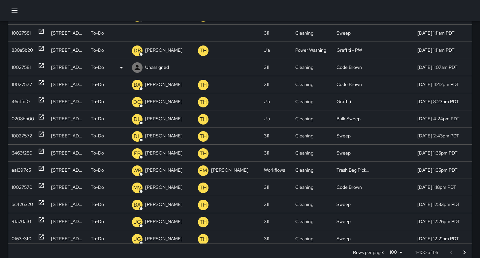
click at [20, 64] on div "10027581" at bounding box center [21, 67] width 19 height 17
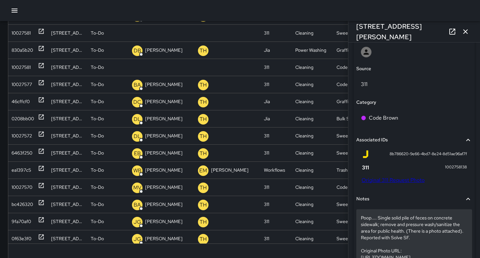
scroll to position [406, 0]
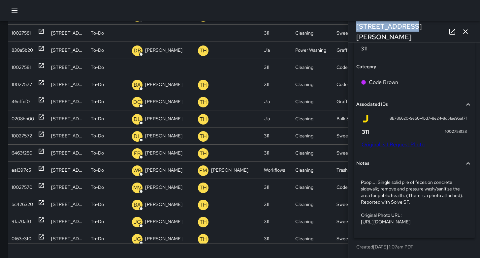
drag, startPoint x: 402, startPoint y: 30, endPoint x: 358, endPoint y: 34, distance: 44.3
click at [351, 33] on div "192 Russ Street" at bounding box center [414, 31] width 132 height 21
click at [374, 141] on link "Original 311 Request Photo" at bounding box center [392, 144] width 63 height 7
click at [0, 0] on div "Search Search New Task To-Do (116) Skipped (99+) Completed (99+) ID Location St…" at bounding box center [240, 79] width 480 height 395
click at [462, 32] on icon "button" at bounding box center [465, 32] width 8 height 8
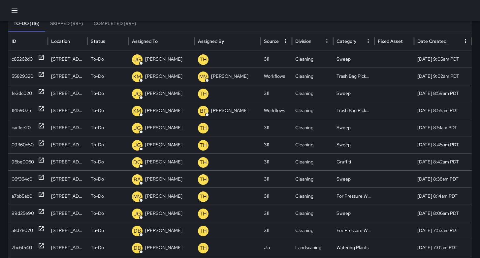
scroll to position [0, 0]
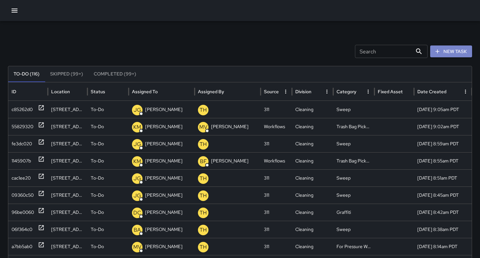
click at [457, 52] on button "New Task" at bounding box center [451, 52] width 42 height 12
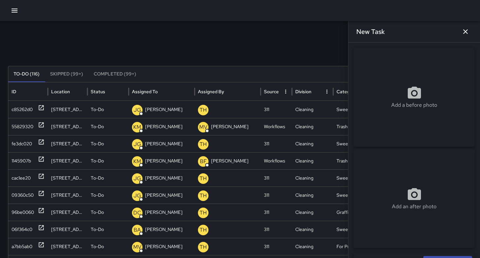
click at [404, 103] on p "Add a before photo" at bounding box center [414, 105] width 46 height 8
drag, startPoint x: 460, startPoint y: 28, endPoint x: 462, endPoint y: 33, distance: 5.2
click at [460, 30] on button "button" at bounding box center [465, 31] width 13 height 13
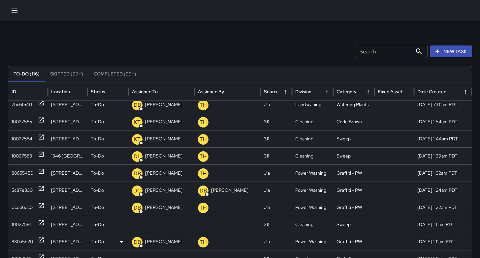
scroll to position [225, 0]
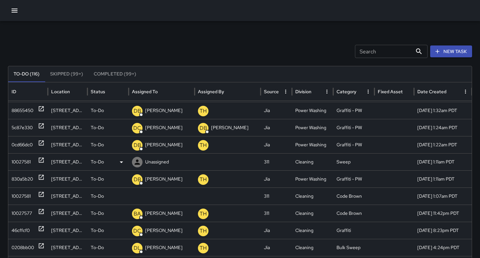
click at [18, 162] on div "10027581" at bounding box center [21, 162] width 19 height 17
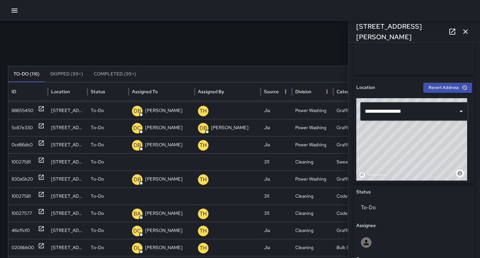
scroll to position [316, 0]
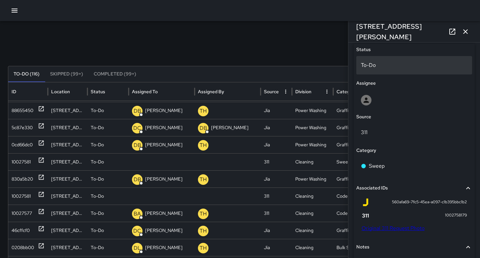
click at [379, 64] on p "To-Do" at bounding box center [414, 65] width 106 height 8
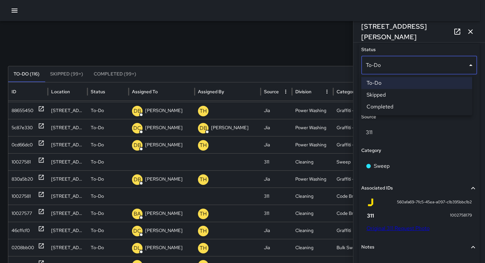
click at [381, 96] on li "Skipped" at bounding box center [416, 95] width 111 height 12
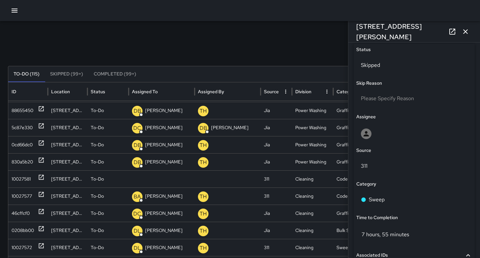
click at [292, 54] on div "Search Search New Task" at bounding box center [240, 51] width 464 height 13
click at [14, 183] on div "10027581" at bounding box center [21, 179] width 19 height 17
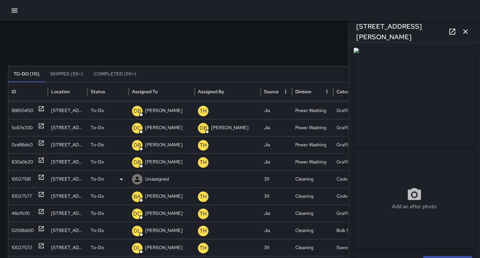
click at [18, 180] on div "10027581" at bounding box center [21, 179] width 19 height 17
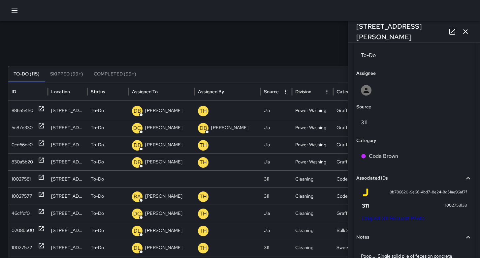
scroll to position [292, 0]
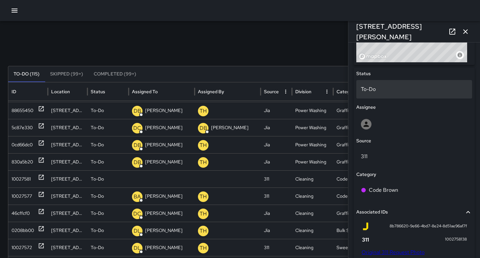
click at [394, 97] on div "To-Do" at bounding box center [414, 89] width 116 height 18
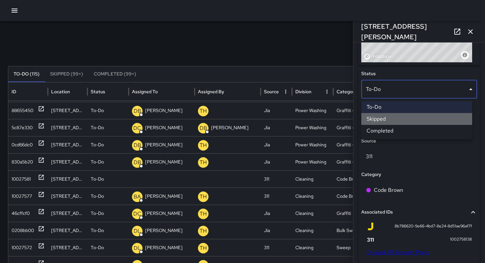
click at [396, 122] on li "Skipped" at bounding box center [416, 119] width 111 height 12
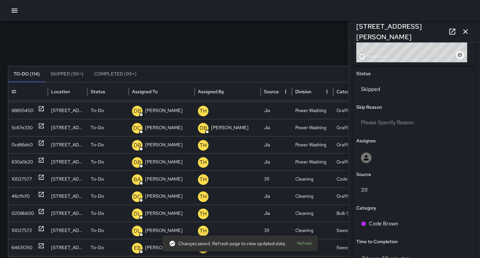
click at [251, 42] on div "Search Search New Task To-Do (114) Skipped (99+) Completed (99+) ID Location St…" at bounding box center [240, 208] width 480 height 374
click at [466, 37] on button "button" at bounding box center [465, 31] width 13 height 13
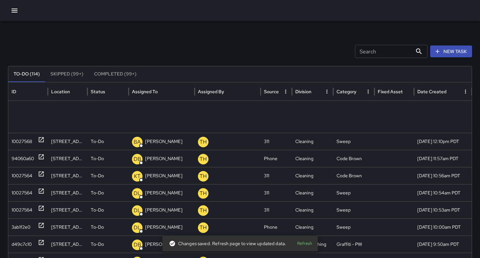
scroll to position [607, 0]
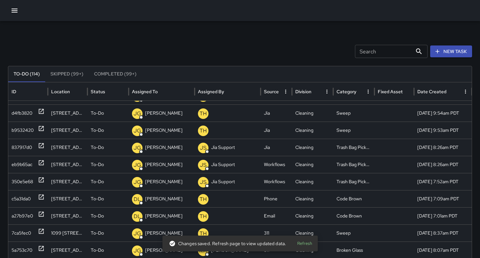
click at [163, 42] on div "Search Search New Task To-Do (114) Skipped (99+) Completed (99+) ID Location St…" at bounding box center [240, 208] width 480 height 374
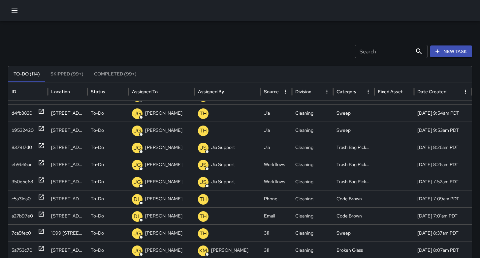
click at [96, 27] on div "Search Search New Task To-Do (114) Skipped (99+) Completed (99+) ID Location St…" at bounding box center [240, 208] width 480 height 374
click at [395, 47] on input "Search" at bounding box center [383, 51] width 57 height 13
type input "***"
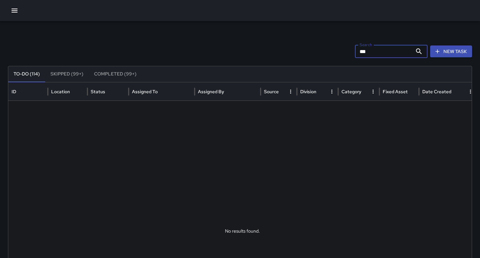
drag, startPoint x: 377, startPoint y: 52, endPoint x: 319, endPoint y: 52, distance: 58.0
click at [321, 50] on div "Search *** Search New Task" at bounding box center [240, 51] width 464 height 13
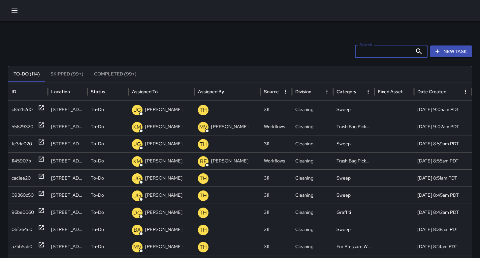
click at [15, 13] on icon "button" at bounding box center [15, 11] width 8 height 8
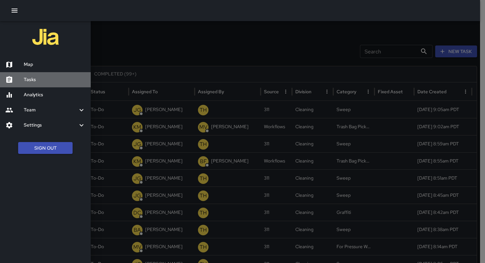
click at [34, 82] on h6 "Tasks" at bounding box center [55, 79] width 62 height 7
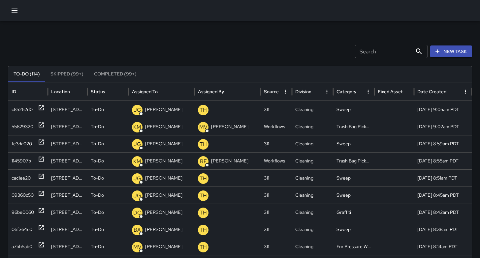
click at [14, 13] on icon "button" at bounding box center [15, 11] width 8 height 8
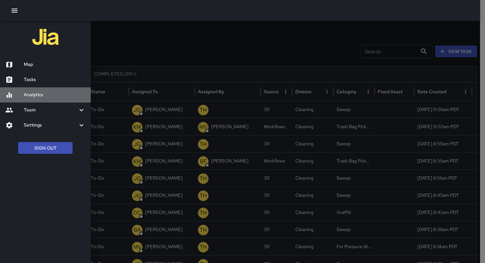
click at [29, 90] on div "Analytics" at bounding box center [45, 94] width 91 height 15
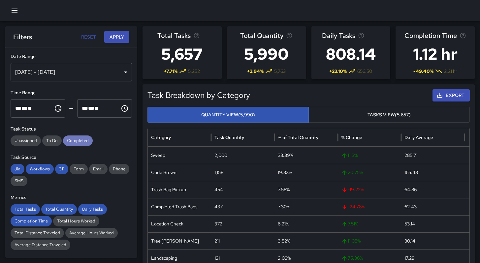
click at [75, 144] on div "Completed" at bounding box center [78, 141] width 30 height 11
drag, startPoint x: 60, startPoint y: 167, endPoint x: 55, endPoint y: 168, distance: 5.8
click at [60, 167] on span "311" at bounding box center [61, 169] width 13 height 7
click at [48, 169] on span "Workflows" at bounding box center [40, 169] width 28 height 7
drag, startPoint x: 19, startPoint y: 167, endPoint x: 15, endPoint y: 174, distance: 8.4
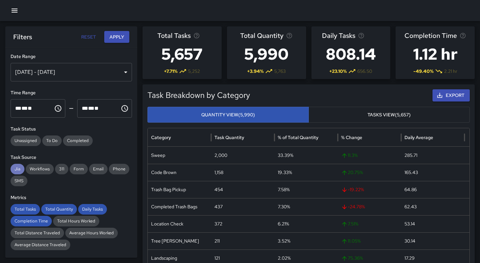
click at [19, 167] on span "Jia" at bounding box center [18, 169] width 14 height 7
click at [23, 210] on span "Total Tasks" at bounding box center [25, 209] width 29 height 7
click at [25, 222] on span "Completion Time" at bounding box center [31, 221] width 41 height 7
drag, startPoint x: 54, startPoint y: 209, endPoint x: 61, endPoint y: 208, distance: 6.6
click at [55, 209] on span "Total Quantity" at bounding box center [59, 209] width 36 height 7
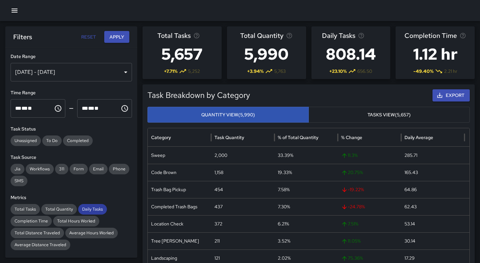
click at [89, 208] on span "Daily Tasks" at bounding box center [92, 209] width 29 height 7
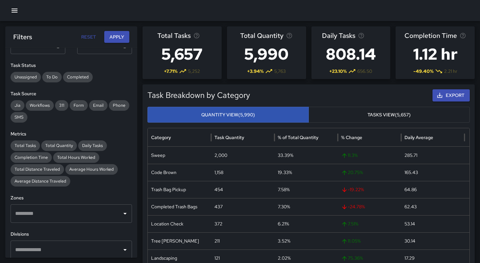
scroll to position [29, 0]
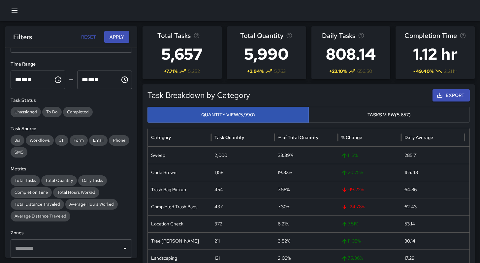
click at [110, 40] on button "Apply" at bounding box center [116, 37] width 25 height 12
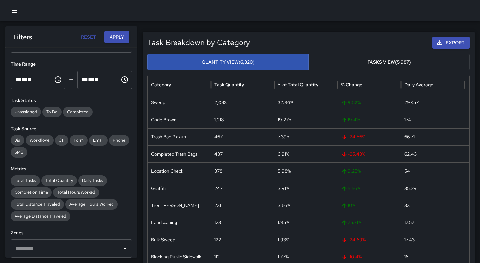
click at [114, 38] on button "Apply" at bounding box center [116, 37] width 25 height 12
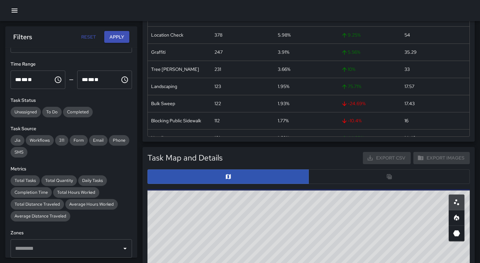
scroll to position [141, 0]
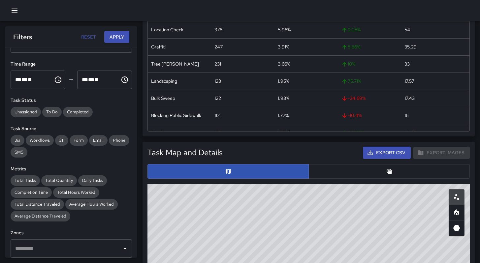
click at [380, 170] on button "button" at bounding box center [388, 171] width 161 height 15
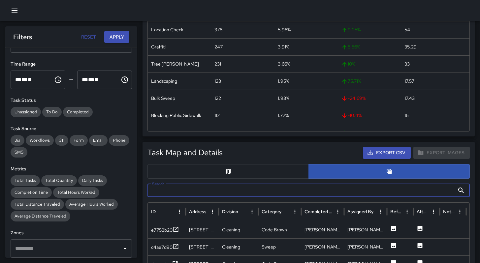
click at [230, 188] on input "Search" at bounding box center [300, 190] width 307 height 13
paste input "**********"
click at [168, 232] on div "d93f6000" at bounding box center [161, 230] width 21 height 7
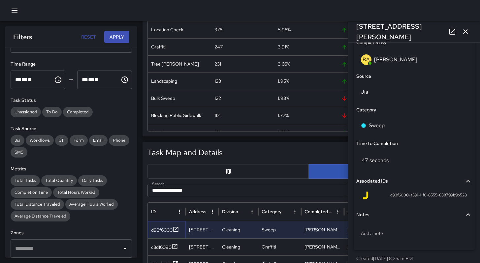
scroll to position [440, 0]
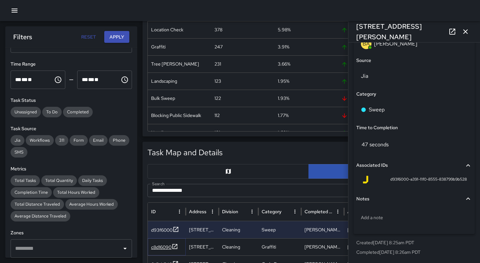
click at [161, 250] on div "c8d16090" at bounding box center [161, 247] width 20 height 7
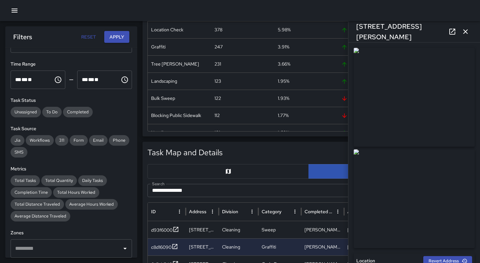
click at [464, 33] on icon "button" at bounding box center [465, 31] width 5 height 5
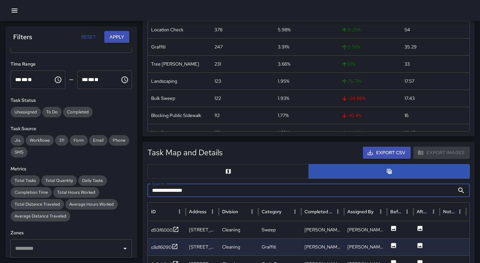
drag, startPoint x: 198, startPoint y: 188, endPoint x: 148, endPoint y: 190, distance: 49.5
click at [148, 190] on input "**********" at bounding box center [300, 190] width 307 height 13
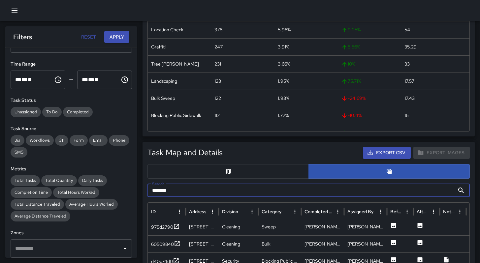
scroll to position [27, 0]
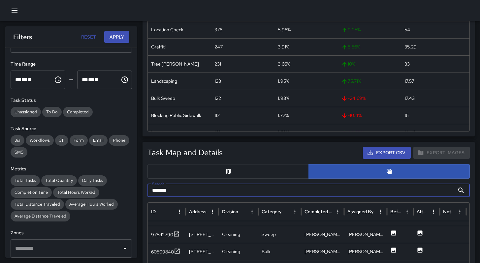
drag, startPoint x: 171, startPoint y: 192, endPoint x: 145, endPoint y: 188, distance: 26.6
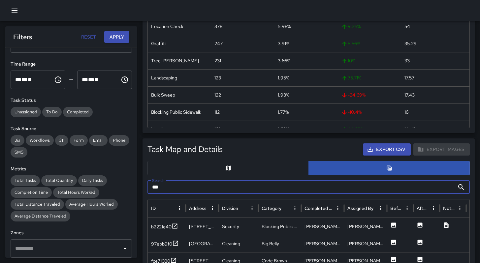
scroll to position [251, 0]
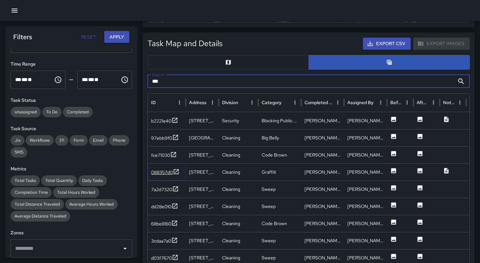
click at [154, 176] on div "088357d0" at bounding box center [165, 172] width 28 height 8
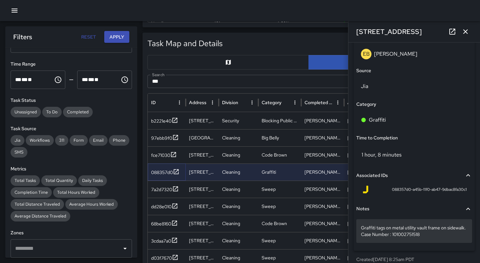
scroll to position [480, 0]
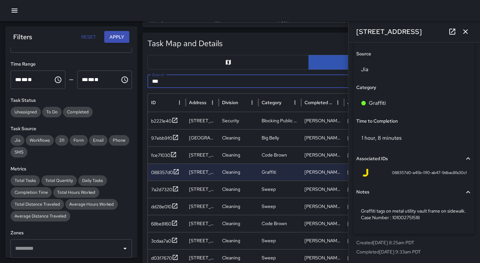
click at [176, 82] on input "***" at bounding box center [300, 81] width 307 height 13
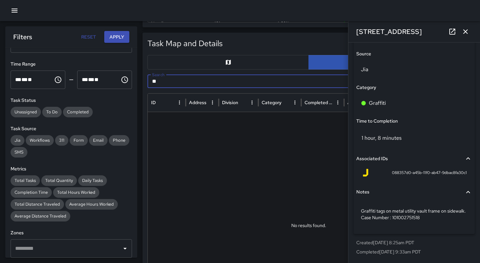
type input "*"
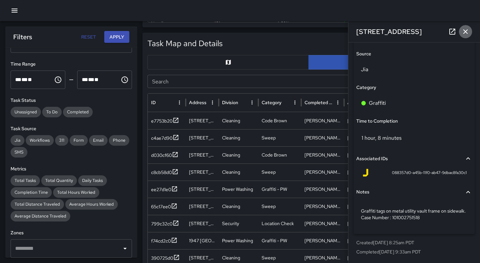
click at [464, 31] on icon "button" at bounding box center [465, 32] width 8 height 8
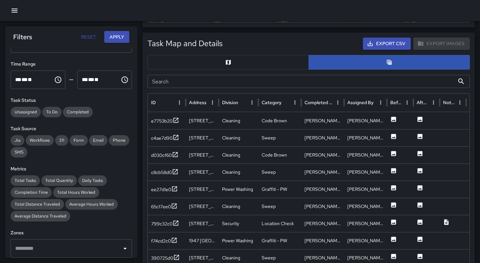
click at [262, 46] on div "Task Map and Details Export CSV Export Images" at bounding box center [308, 44] width 322 height 12
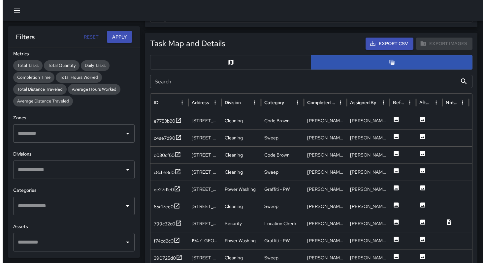
scroll to position [215, 0]
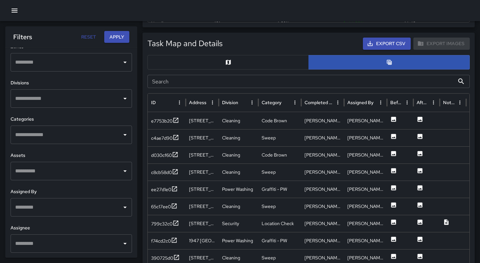
click at [12, 11] on icon "button" at bounding box center [15, 11] width 6 height 4
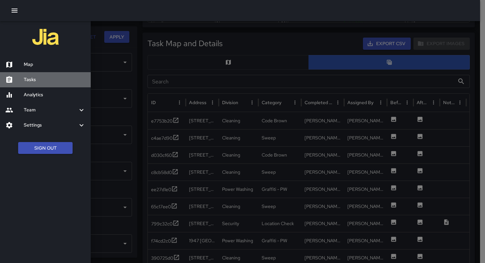
click at [34, 82] on h6 "Tasks" at bounding box center [55, 79] width 62 height 7
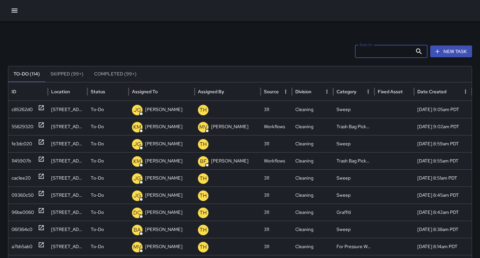
click at [378, 52] on input "Search" at bounding box center [383, 51] width 57 height 13
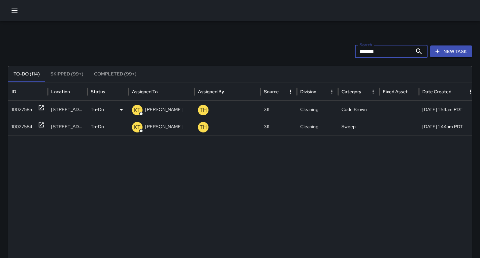
type input "*******"
click at [22, 111] on div "10027585" at bounding box center [22, 109] width 20 height 17
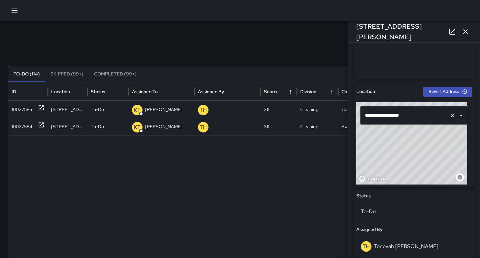
scroll to position [154, 0]
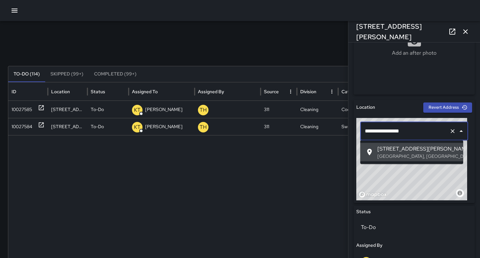
click at [371, 133] on input "**********" at bounding box center [404, 131] width 83 height 13
click at [372, 133] on input "**********" at bounding box center [404, 131] width 83 height 13
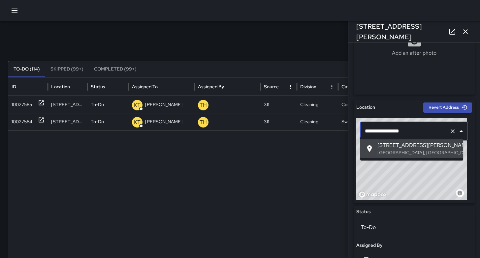
scroll to position [10, 0]
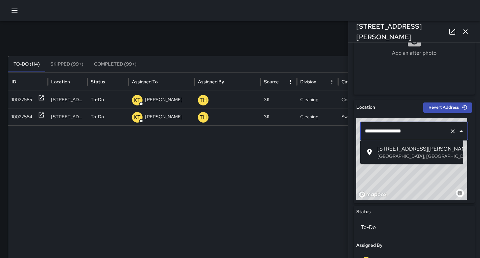
click at [387, 154] on p "San Francisco, CA, USA" at bounding box center [417, 156] width 80 height 7
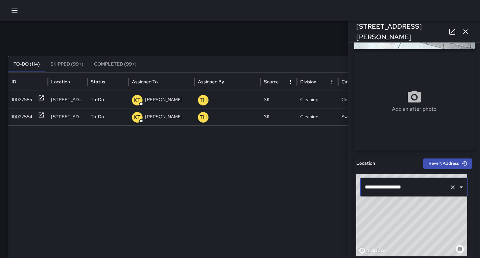
scroll to position [222, 0]
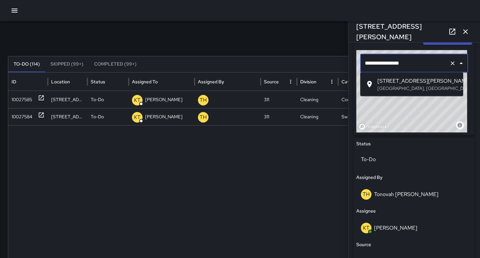
click at [388, 84] on span "32 Langton Street" at bounding box center [417, 81] width 80 height 8
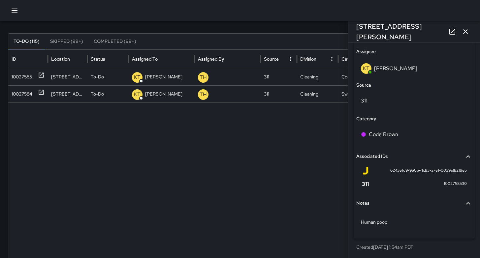
scroll to position [73, 0]
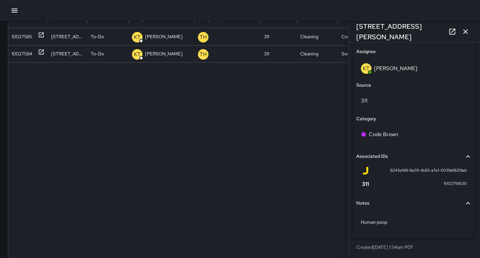
type input "**********"
drag, startPoint x: 402, startPoint y: 169, endPoint x: 384, endPoint y: 171, distance: 17.9
click at [383, 171] on div "6243efd9-9e05-4c83-a7e1-0039a18219eb" at bounding box center [413, 171] width 105 height 8
click at [466, 33] on icon "button" at bounding box center [465, 32] width 8 height 8
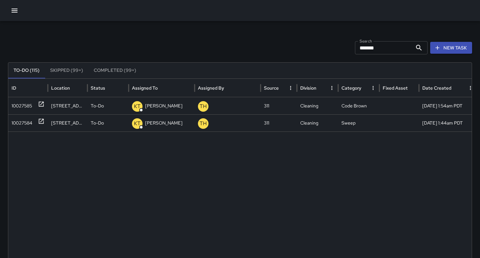
scroll to position [0, 0]
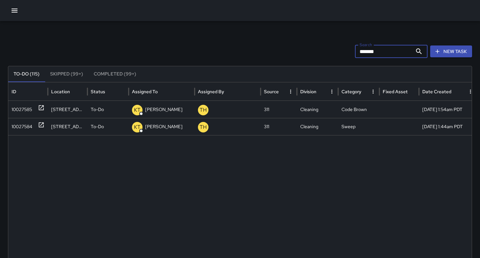
drag, startPoint x: 387, startPoint y: 52, endPoint x: 329, endPoint y: 48, distance: 58.1
click at [333, 49] on div "Search ******* Search New Task" at bounding box center [240, 51] width 464 height 13
type input "***"
click at [29, 108] on div "99d25e90" at bounding box center [23, 109] width 22 height 17
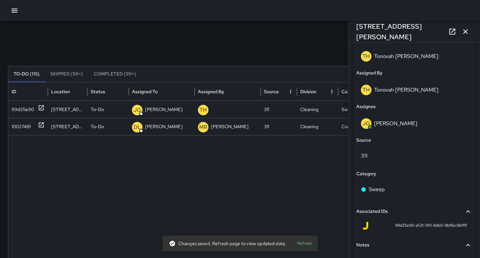
scroll to position [405, 0]
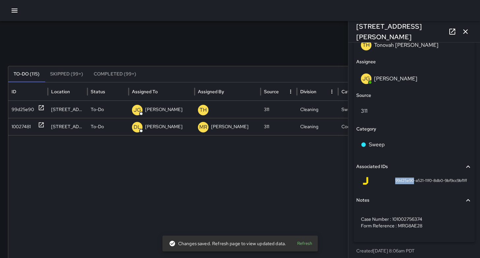
drag, startPoint x: 407, startPoint y: 180, endPoint x: 387, endPoint y: 180, distance: 19.1
click at [387, 180] on div "99d25e90-a521-11f0-8db0-9bf9cc9bf1ff" at bounding box center [413, 181] width 105 height 8
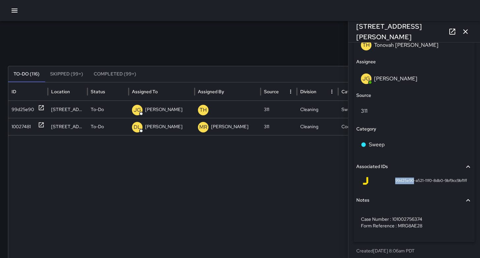
click at [461, 32] on button "button" at bounding box center [465, 31] width 13 height 13
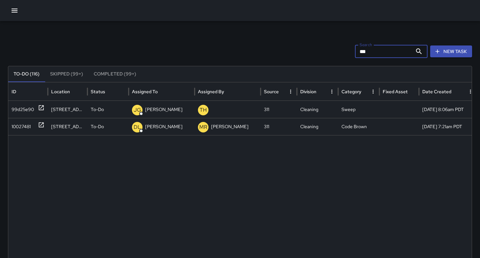
drag, startPoint x: 391, startPoint y: 49, endPoint x: 341, endPoint y: 47, distance: 50.1
click at [341, 47] on div "Search *** Search New Task" at bounding box center [240, 51] width 464 height 13
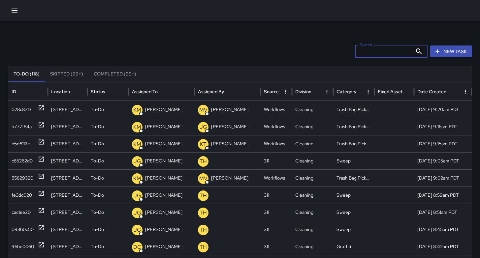
click at [452, 53] on button "New Task" at bounding box center [451, 52] width 42 height 12
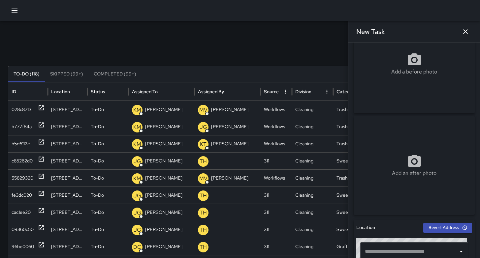
scroll to position [114, 0]
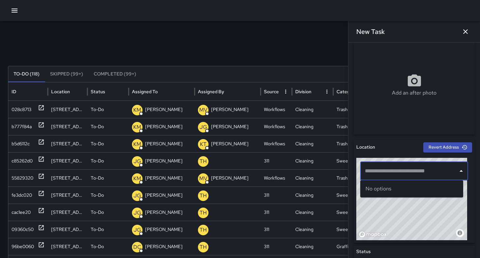
click at [391, 174] on input "text" at bounding box center [409, 171] width 92 height 13
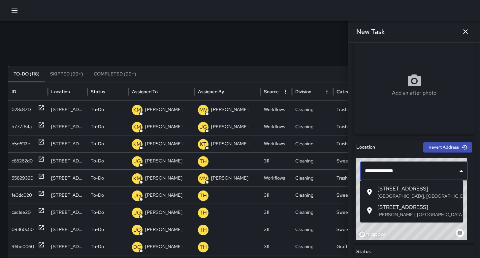
click at [398, 191] on span "[STREET_ADDRESS]" at bounding box center [417, 189] width 80 height 8
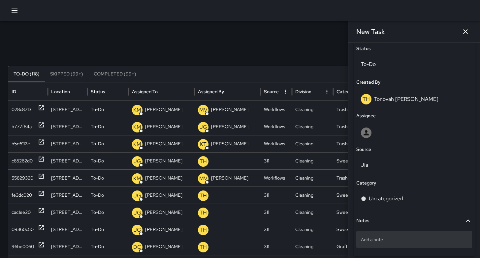
scroll to position [345, 0]
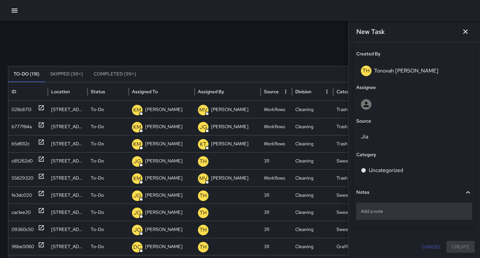
type input "**********"
click at [388, 211] on p "Add a note" at bounding box center [414, 211] width 106 height 7
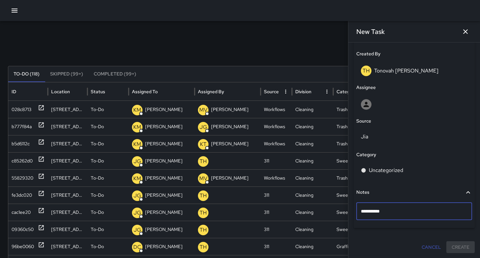
type textarea "**********"
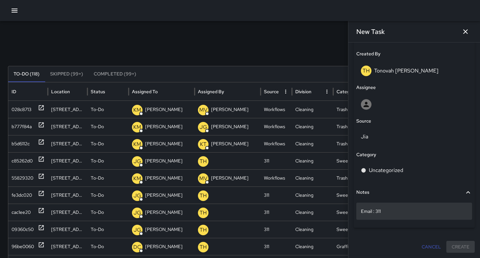
click at [397, 212] on p "Email : 311" at bounding box center [414, 211] width 106 height 7
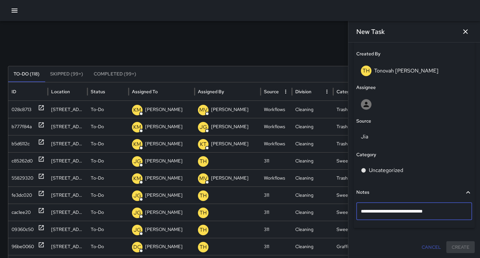
drag, startPoint x: 381, startPoint y: 211, endPoint x: 376, endPoint y: 211, distance: 4.6
click at [376, 211] on textarea "**********" at bounding box center [412, 211] width 102 height 7
type textarea "**********"
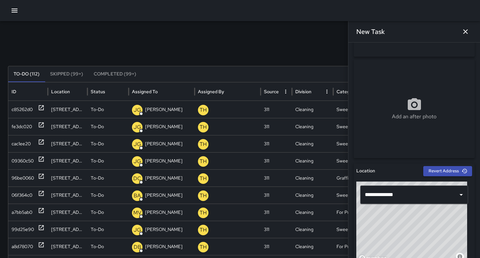
scroll to position [0, 0]
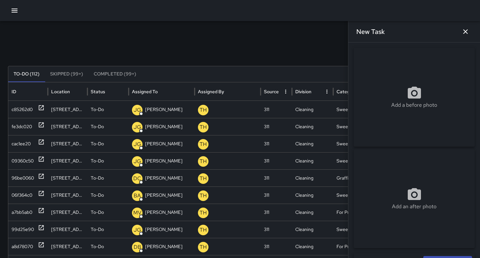
click at [395, 106] on p "Add a before photo" at bounding box center [414, 105] width 46 height 8
type input "**********"
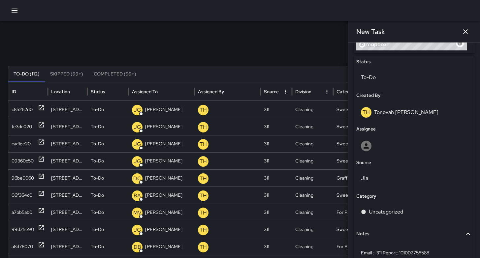
scroll to position [345, 0]
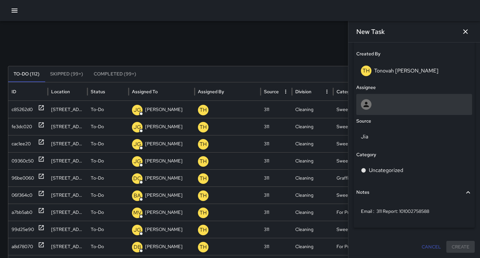
click at [380, 113] on div at bounding box center [414, 104] width 116 height 21
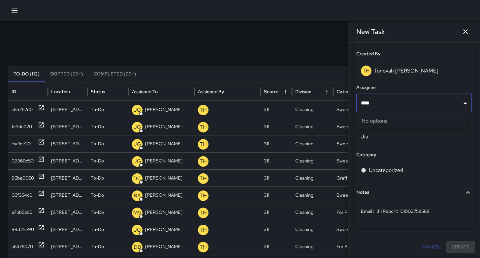
type input "***"
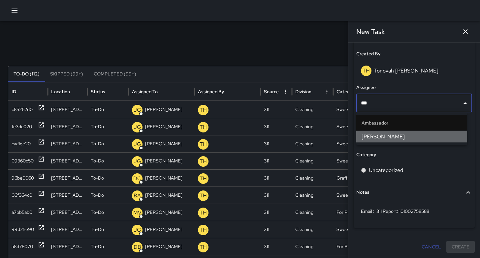
click at [380, 135] on span "[PERSON_NAME]" at bounding box center [411, 137] width 100 height 8
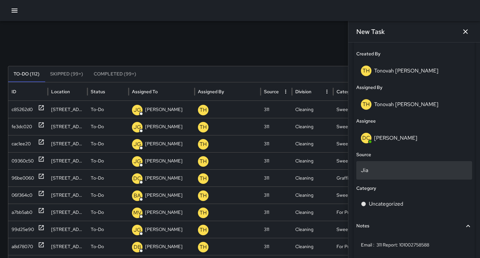
click at [373, 174] on p "Jia" at bounding box center [414, 171] width 106 height 8
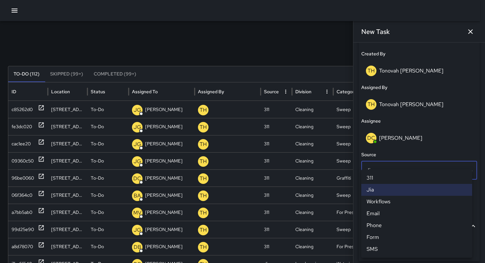
click at [385, 214] on li "Email" at bounding box center [416, 214] width 111 height 12
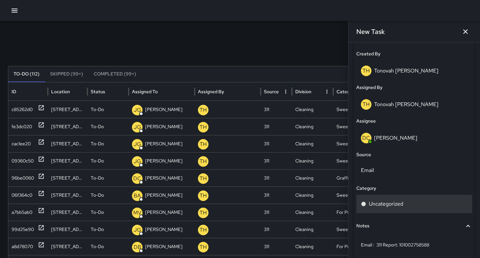
click at [381, 202] on p "Uncategorized" at bounding box center [386, 204] width 34 height 8
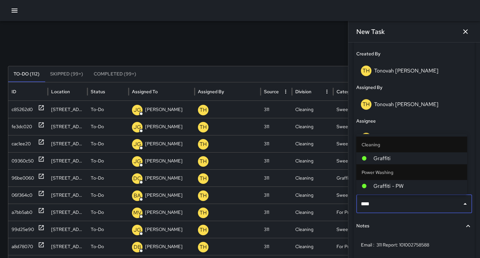
type input "*****"
click at [379, 162] on span "Graffiti" at bounding box center [417, 159] width 88 height 8
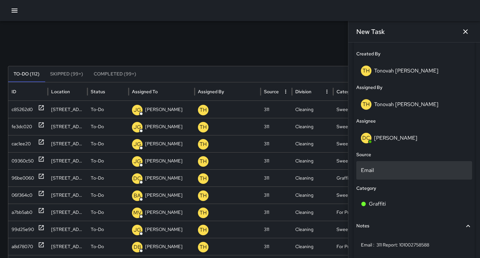
click at [377, 172] on p "Email" at bounding box center [414, 171] width 106 height 8
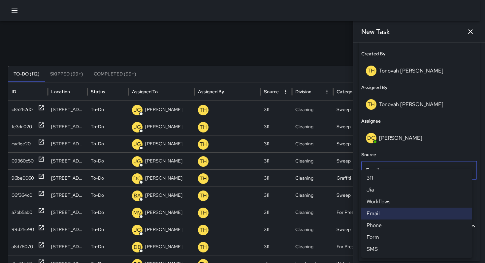
click at [377, 177] on li "311" at bounding box center [416, 178] width 111 height 12
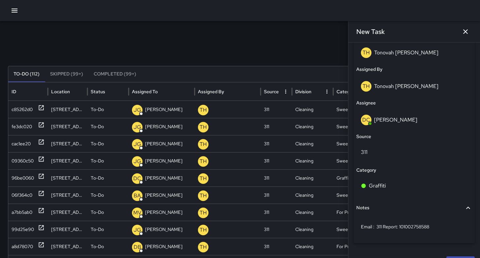
scroll to position [379, 0]
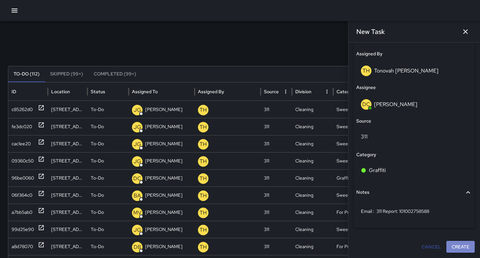
click at [455, 244] on button "Create" at bounding box center [460, 247] width 28 height 12
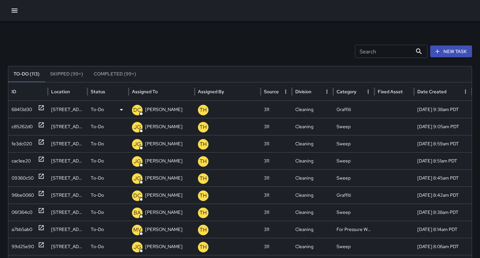
click at [29, 110] on div "68413d30" at bounding box center [22, 109] width 20 height 17
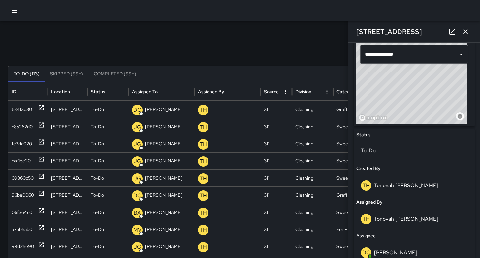
scroll to position [216, 0]
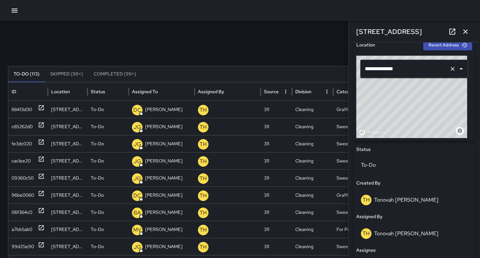
click at [373, 69] on input "**********" at bounding box center [404, 69] width 83 height 13
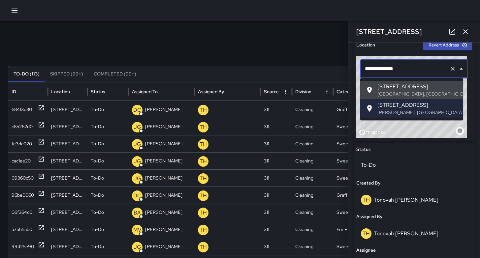
click at [374, 70] on input "**********" at bounding box center [404, 69] width 83 height 13
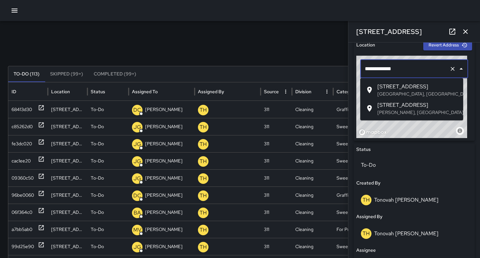
type input "**********"
click at [380, 93] on p "San Francisco, CA, USA" at bounding box center [417, 94] width 80 height 7
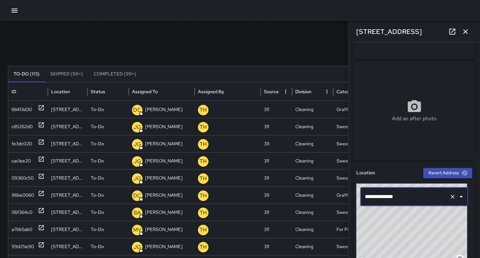
scroll to position [63, 0]
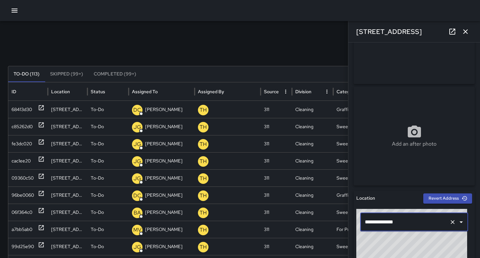
click at [468, 33] on icon "button" at bounding box center [465, 32] width 8 height 8
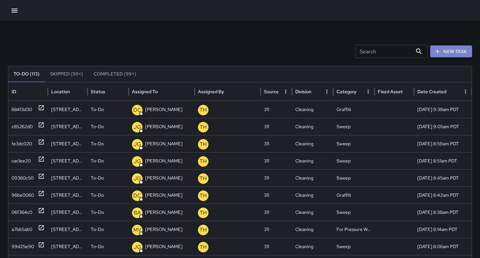
click at [451, 50] on button "New Task" at bounding box center [451, 52] width 42 height 12
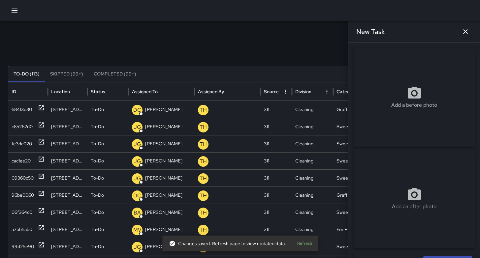
click at [386, 99] on div "Add a before photo" at bounding box center [413, 97] width 121 height 24
type input "**********"
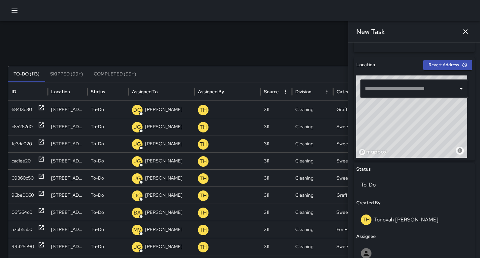
scroll to position [171, 0]
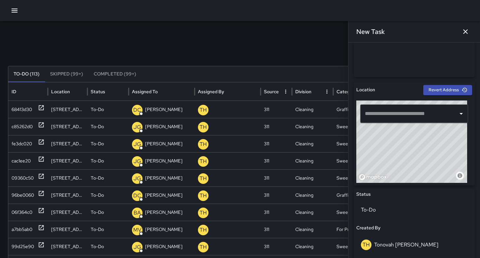
click at [383, 115] on input "text" at bounding box center [409, 113] width 92 height 13
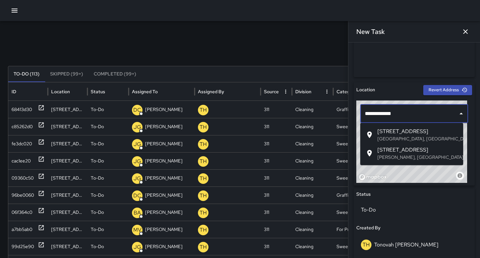
click at [389, 129] on span "356 6th Street" at bounding box center [417, 132] width 80 height 8
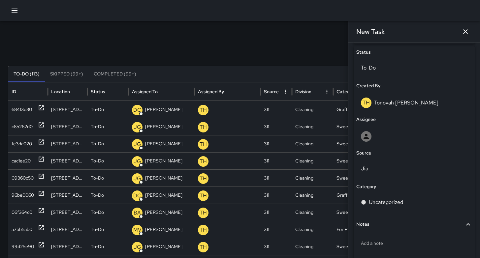
scroll to position [286, 0]
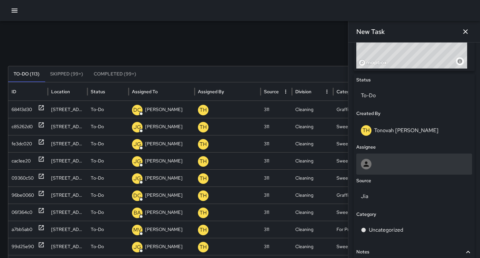
type input "**********"
click at [379, 159] on div at bounding box center [414, 164] width 106 height 11
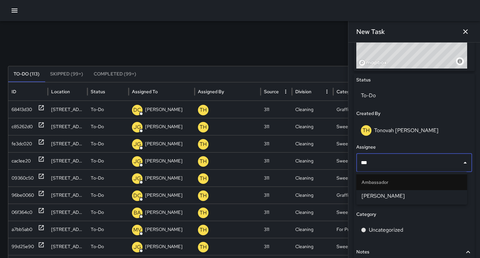
type input "****"
click at [387, 191] on li "[PERSON_NAME]" at bounding box center [411, 196] width 111 height 12
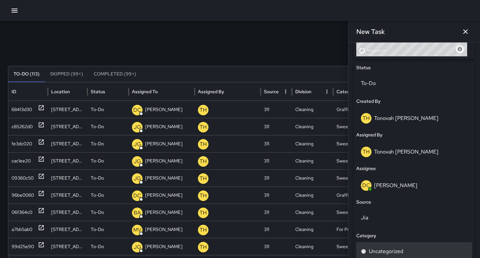
scroll to position [343, 0]
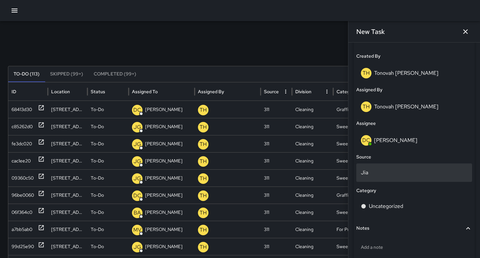
click at [373, 170] on p "Jia" at bounding box center [414, 173] width 106 height 8
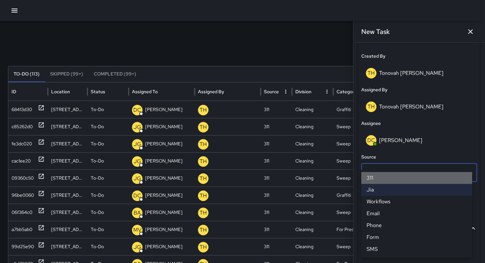
click at [376, 175] on li "311" at bounding box center [416, 178] width 111 height 12
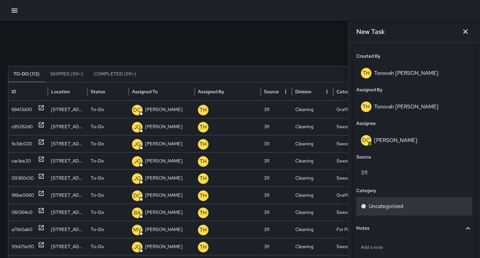
click at [366, 203] on div "Uncategorized" at bounding box center [414, 206] width 106 height 8
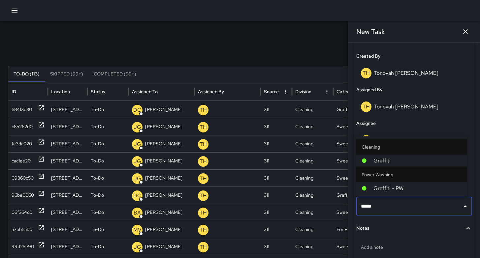
type input "******"
click at [373, 165] on li "Graffiti" at bounding box center [411, 161] width 111 height 12
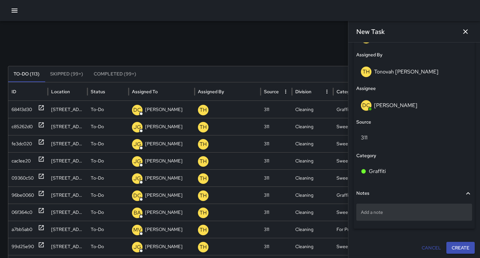
scroll to position [379, 0]
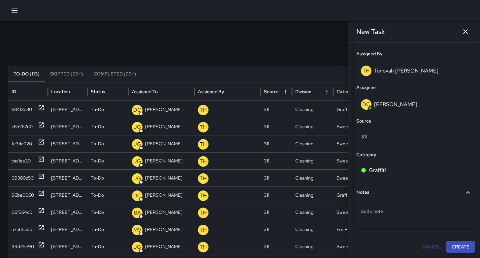
click at [459, 251] on button "Create" at bounding box center [460, 247] width 28 height 12
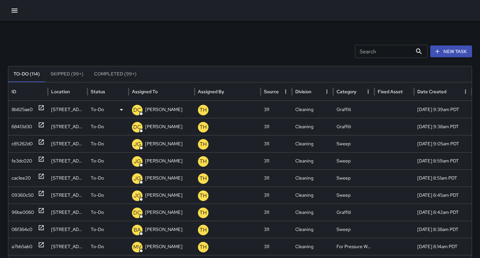
click at [18, 109] on div "8b825ae0" at bounding box center [22, 109] width 21 height 17
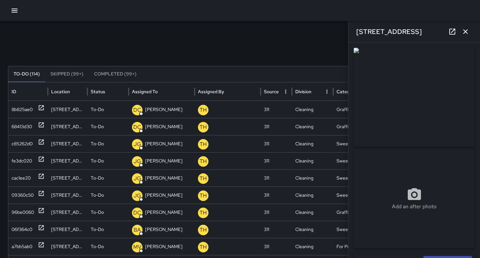
scroll to position [138, 0]
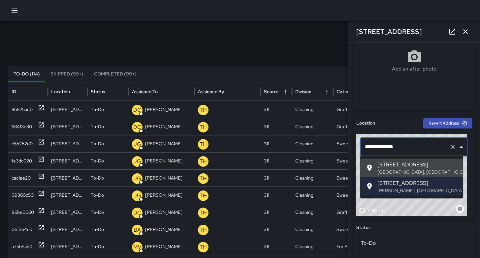
click at [372, 149] on input "**********" at bounding box center [404, 147] width 83 height 13
click at [374, 150] on input "**********" at bounding box center [404, 147] width 83 height 13
click at [373, 148] on input "**********" at bounding box center [404, 147] width 83 height 13
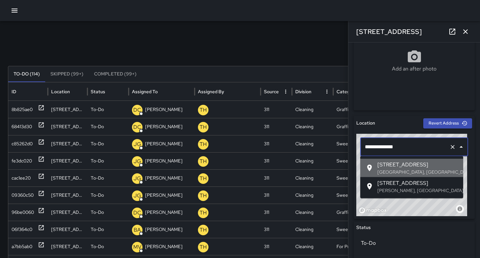
click at [384, 169] on p "San Francisco, CA, USA" at bounding box center [417, 172] width 80 height 7
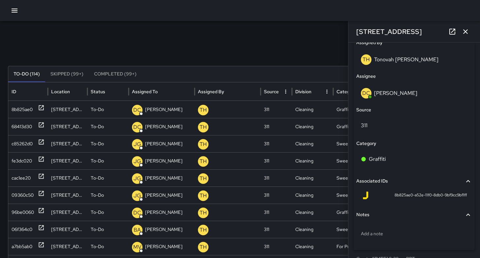
scroll to position [402, 0]
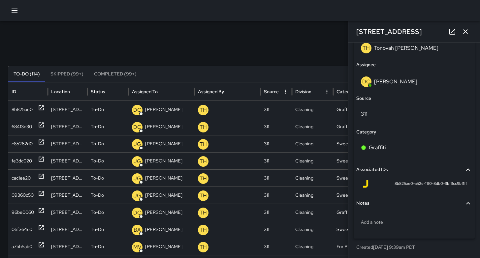
type input "**********"
click at [465, 37] on button "button" at bounding box center [465, 31] width 13 height 13
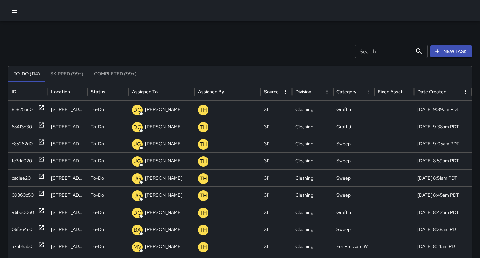
click at [451, 52] on button "New Task" at bounding box center [451, 52] width 42 height 12
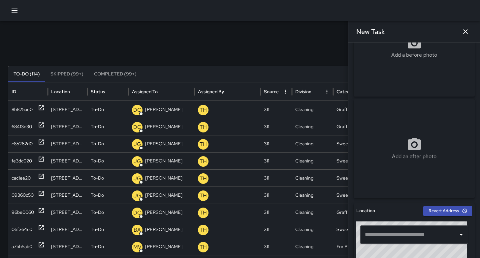
scroll to position [128, 0]
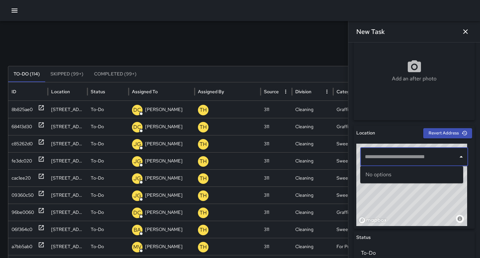
click at [377, 155] on input "text" at bounding box center [409, 157] width 92 height 13
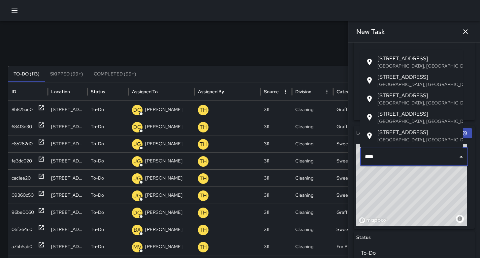
click at [407, 112] on span "[STREET_ADDRESS]" at bounding box center [417, 114] width 80 height 8
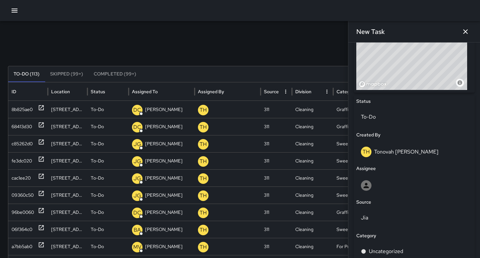
scroll to position [325, 0]
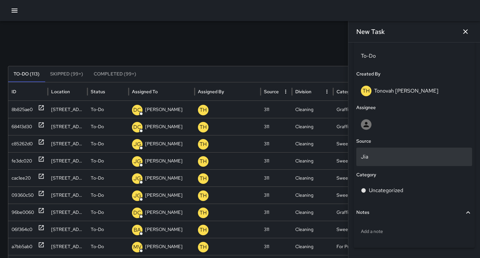
type input "**********"
click at [377, 161] on p "Jia" at bounding box center [414, 157] width 106 height 8
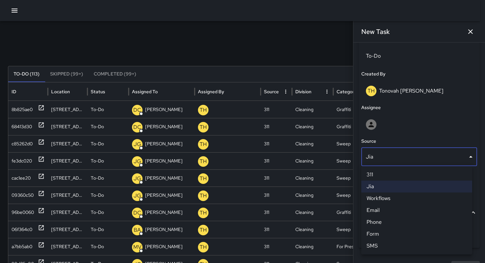
click at [376, 173] on li "311" at bounding box center [416, 175] width 111 height 12
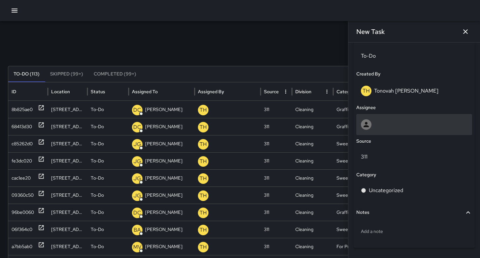
click at [382, 125] on div at bounding box center [414, 124] width 106 height 11
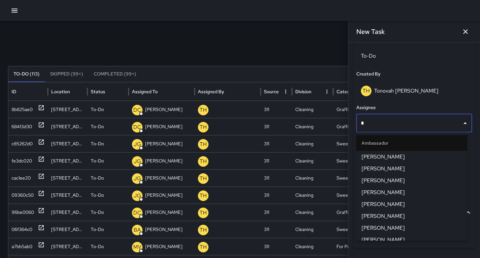
type input "**"
click at [402, 151] on li "Supervisor" at bounding box center [411, 143] width 111 height 16
click at [401, 154] on span "[PERSON_NAME]" at bounding box center [411, 157] width 100 height 8
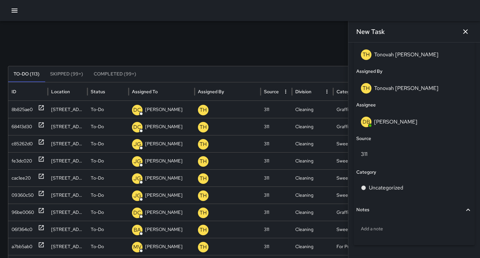
scroll to position [379, 0]
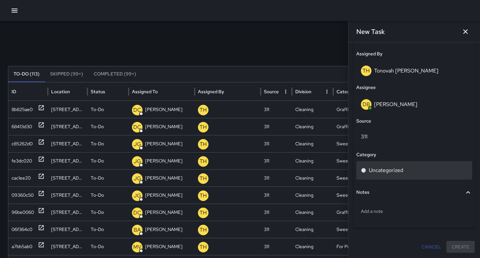
click at [392, 175] on div "Uncategorized" at bounding box center [414, 170] width 116 height 18
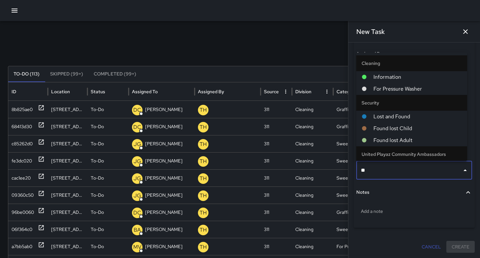
type input "***"
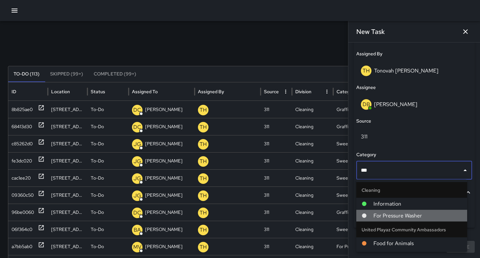
click at [389, 212] on span "For Pressure Washer" at bounding box center [417, 216] width 88 height 8
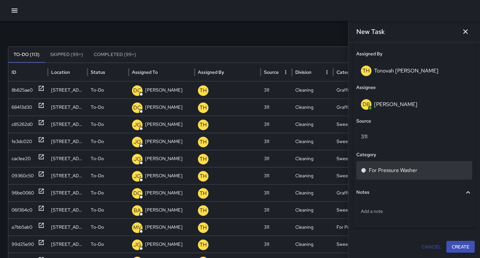
scroll to position [58, 0]
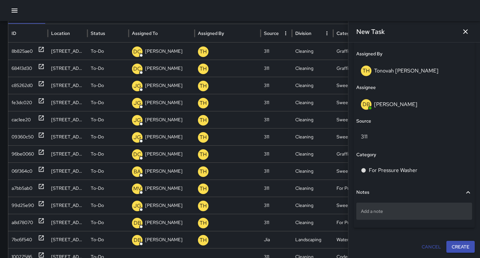
click at [375, 214] on p "Add a note" at bounding box center [414, 211] width 106 height 7
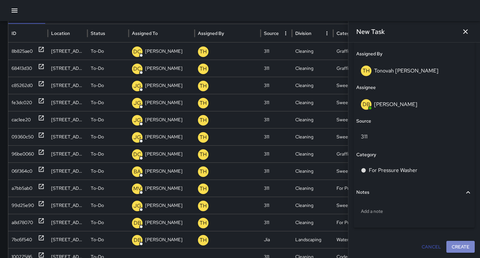
click at [446, 242] on button "Create" at bounding box center [460, 247] width 28 height 12
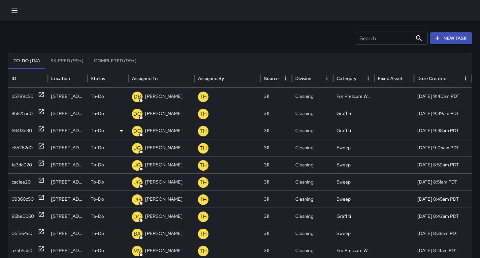
scroll to position [0, 0]
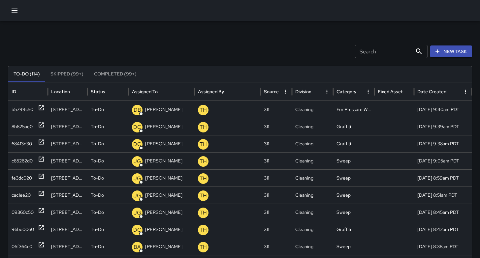
click at [389, 56] on input "Search" at bounding box center [383, 51] width 57 height 13
type input "*"
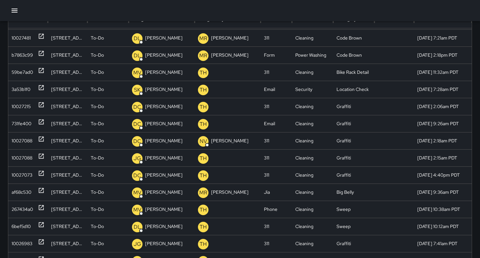
scroll to position [801, 0]
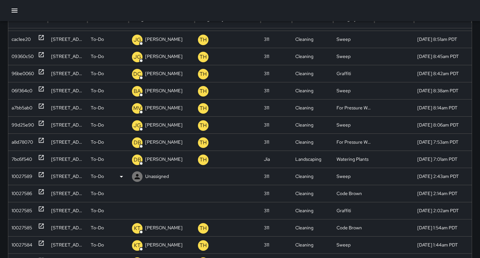
click at [26, 179] on div "10027589" at bounding box center [22, 176] width 21 height 17
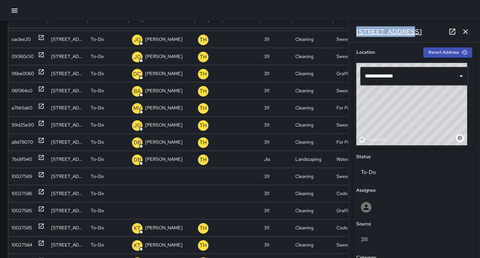
drag, startPoint x: 403, startPoint y: 31, endPoint x: 356, endPoint y: 28, distance: 47.2
click at [356, 28] on div "[STREET_ADDRESS]" at bounding box center [414, 31] width 132 height 21
click at [467, 34] on icon "button" at bounding box center [465, 32] width 8 height 8
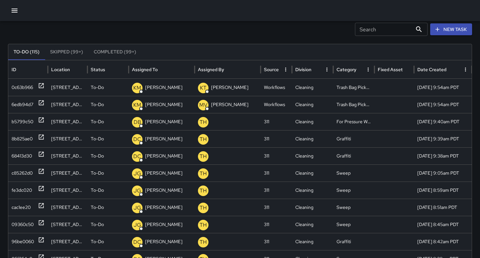
scroll to position [0, 0]
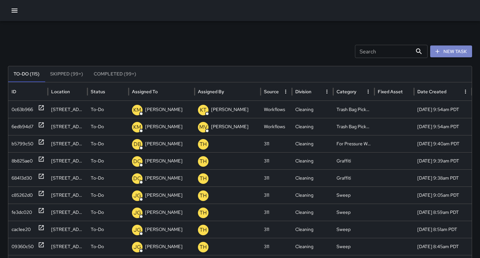
click at [461, 56] on button "New Task" at bounding box center [451, 52] width 42 height 12
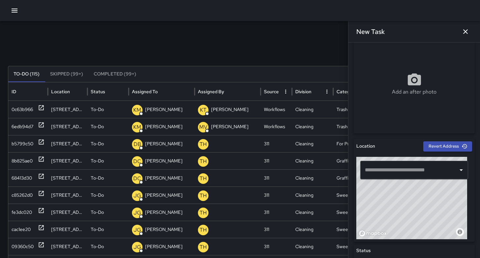
scroll to position [142, 0]
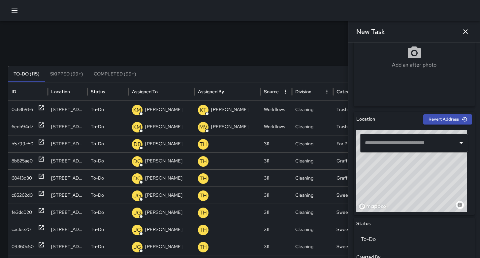
click at [400, 140] on input "text" at bounding box center [409, 143] width 92 height 13
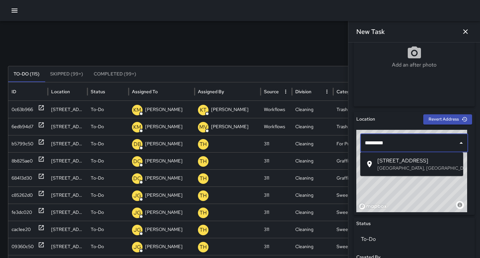
click at [419, 157] on span "[STREET_ADDRESS]" at bounding box center [417, 161] width 80 height 8
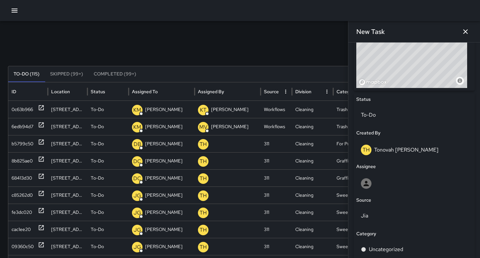
scroll to position [345, 0]
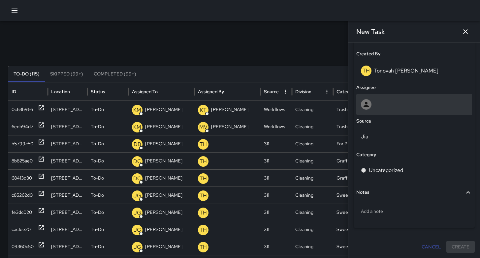
type input "**********"
click at [388, 101] on div at bounding box center [414, 104] width 106 height 11
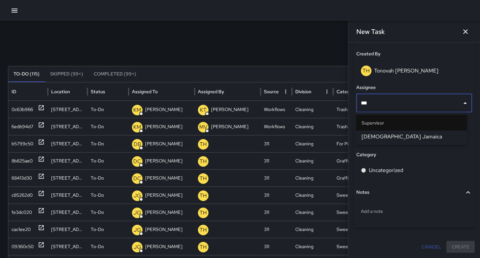
type input "****"
click at [383, 129] on li "Supervisor" at bounding box center [411, 123] width 111 height 16
click at [381, 135] on span "[DEMOGRAPHIC_DATA] Jamaica" at bounding box center [411, 137] width 100 height 8
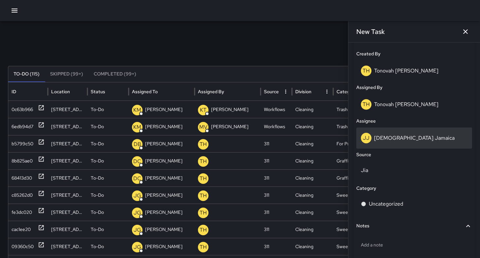
click at [380, 138] on p "[DEMOGRAPHIC_DATA] Jamaica" at bounding box center [414, 138] width 80 height 7
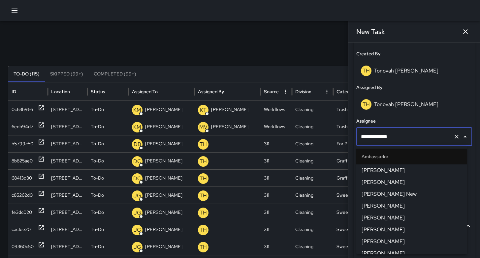
scroll to position [387, 0]
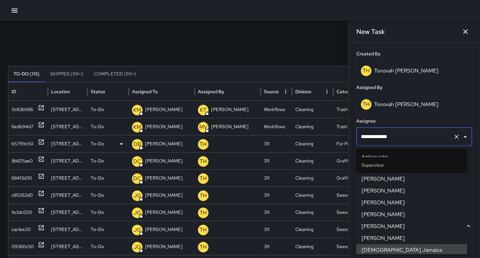
drag, startPoint x: 397, startPoint y: 138, endPoint x: 346, endPoint y: 136, distance: 51.2
click at [346, 136] on div "Search Search New Task To-Do (115) Skipped (99+) Completed (99+) ID Location St…" at bounding box center [240, 208] width 480 height 374
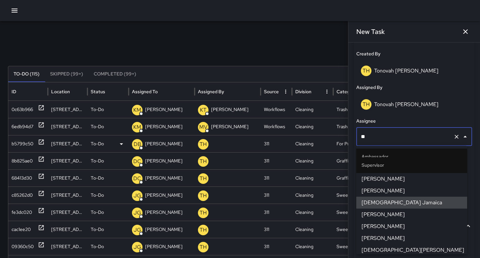
scroll to position [0, 0]
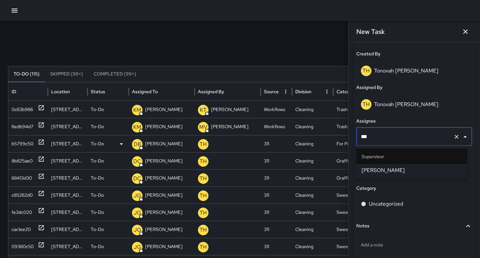
type input "****"
click at [364, 167] on span "[PERSON_NAME]" at bounding box center [411, 171] width 100 height 8
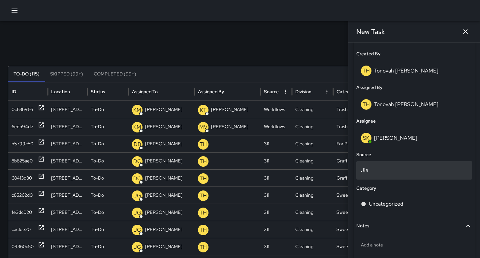
click at [381, 171] on p "Jia" at bounding box center [414, 171] width 106 height 8
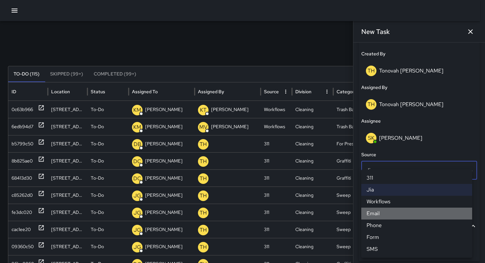
click at [381, 216] on li "Email" at bounding box center [416, 214] width 111 height 12
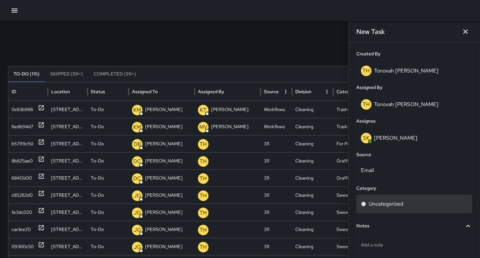
scroll to position [379, 0]
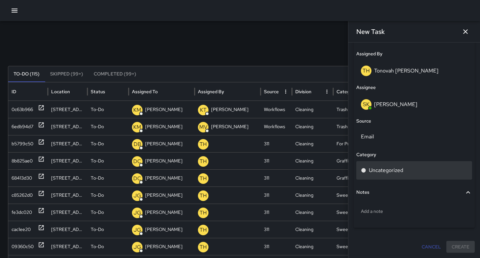
click at [388, 169] on p "Uncategorized" at bounding box center [386, 171] width 34 height 8
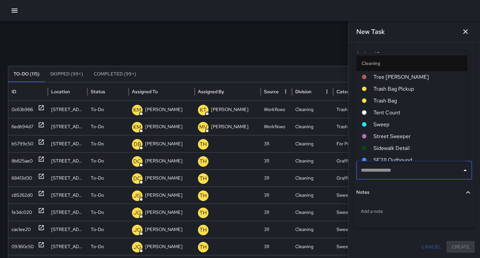
type input "*"
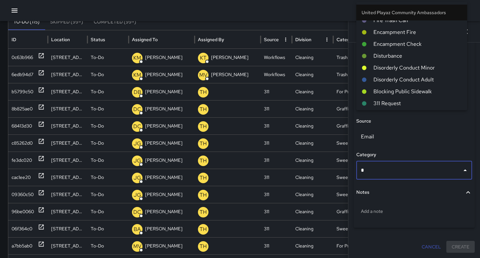
scroll to position [137, 0]
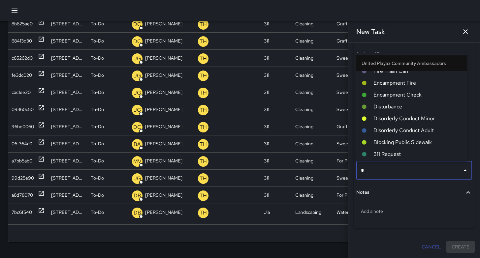
click at [399, 96] on span "Encampment Check" at bounding box center [417, 95] width 88 height 8
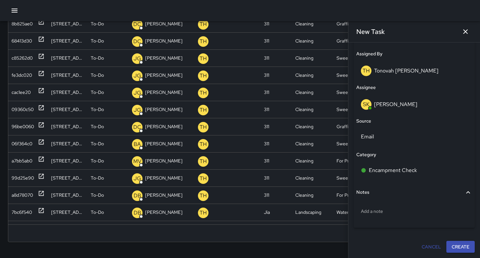
click at [449, 245] on button "Create" at bounding box center [460, 247] width 28 height 12
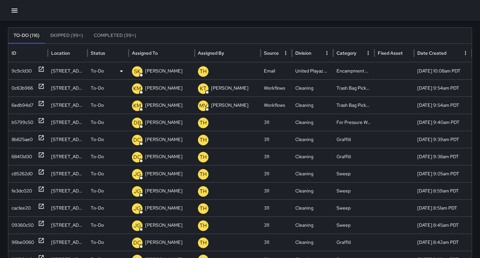
scroll to position [0, 0]
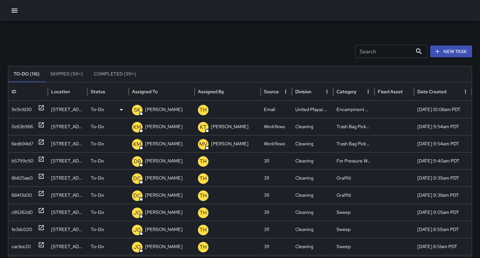
click at [19, 113] on div "9c9c1d30" at bounding box center [22, 109] width 20 height 17
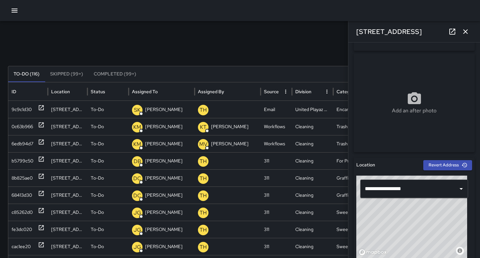
scroll to position [133, 0]
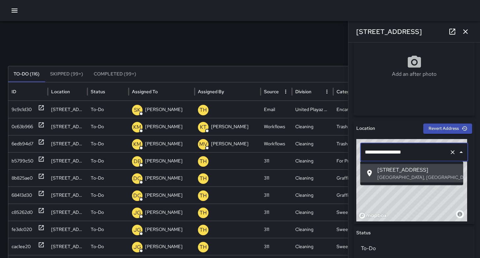
click at [387, 152] on input "**********" at bounding box center [404, 152] width 83 height 13
drag, startPoint x: 424, startPoint y: 155, endPoint x: 348, endPoint y: 143, distance: 77.4
click at [348, 143] on div "Search Search New Task To-Do (116) Skipped (99+) Completed (99+) ID Location St…" at bounding box center [240, 208] width 480 height 374
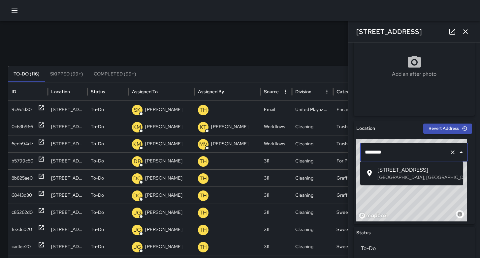
click at [370, 167] on li "50 Grace Street San Francisco, CA, USA" at bounding box center [411, 173] width 103 height 18
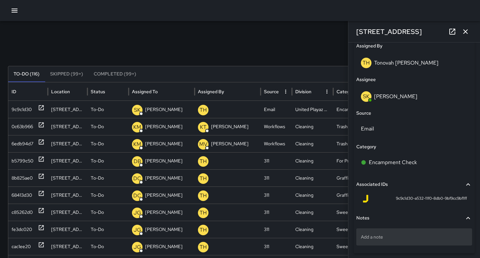
scroll to position [402, 0]
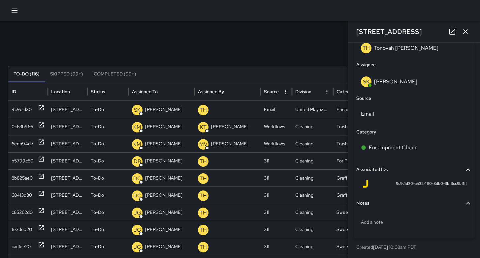
type input "**********"
click at [466, 34] on icon "button" at bounding box center [465, 32] width 8 height 8
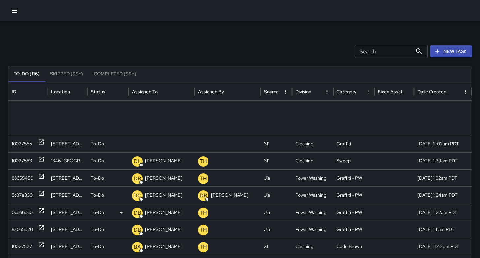
scroll to position [333, 0]
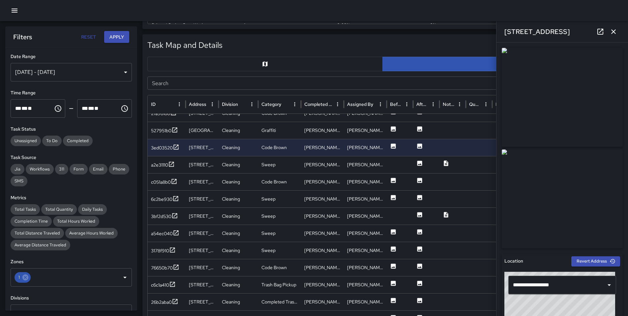
scroll to position [72, 0]
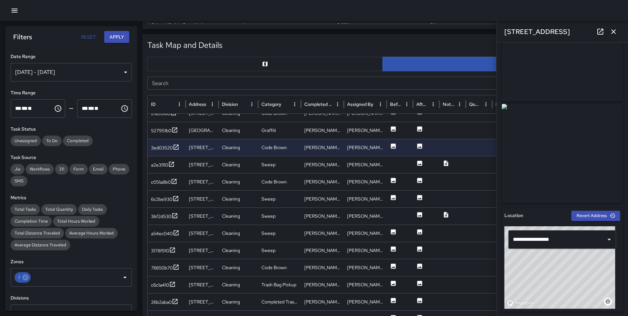
scroll to position [126, 0]
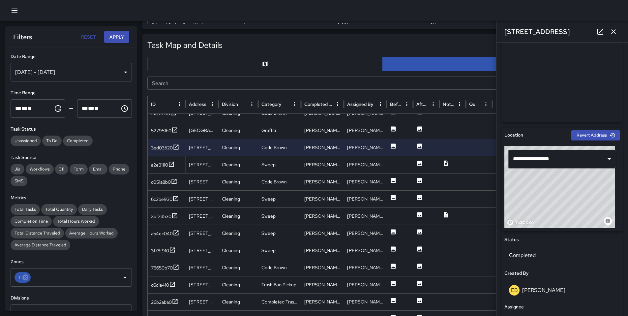
click at [158, 166] on div "a2e31110" at bounding box center [159, 165] width 17 height 7
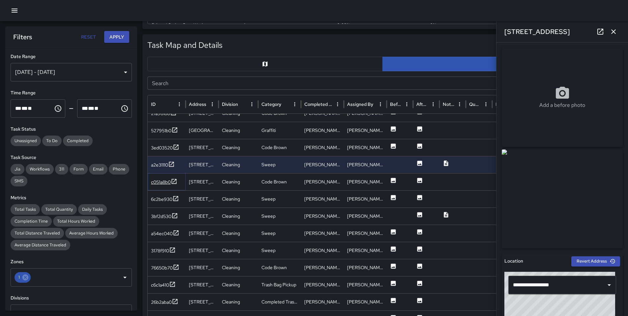
click at [165, 182] on div "c051a8b0" at bounding box center [161, 182] width 20 height 7
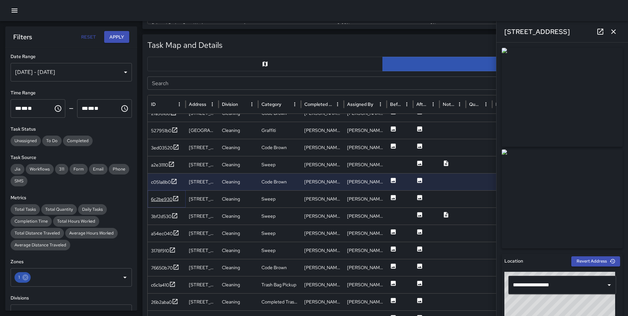
click at [158, 196] on div "6c2be930" at bounding box center [161, 199] width 21 height 7
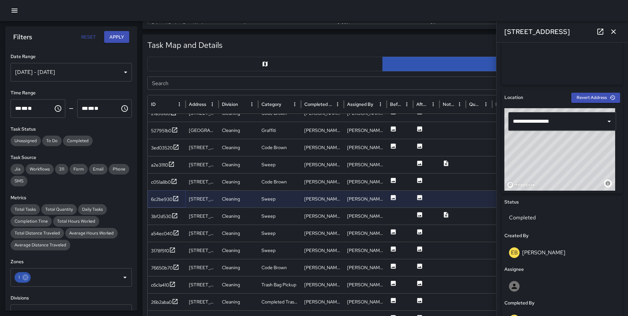
scroll to position [329, 0]
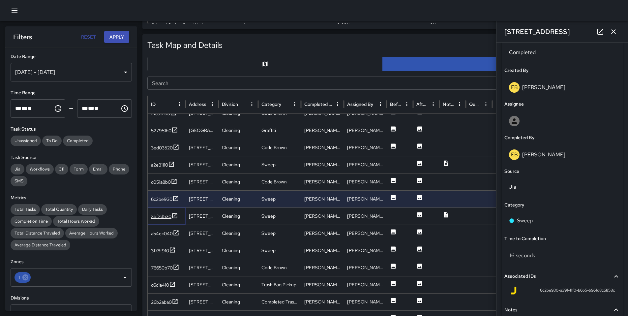
click at [164, 220] on div "3bf2d530" at bounding box center [164, 216] width 27 height 8
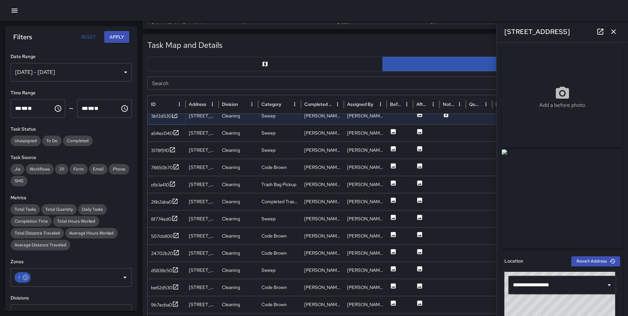
scroll to position [164, 0]
click at [161, 137] on div "a54ec040" at bounding box center [162, 133] width 22 height 7
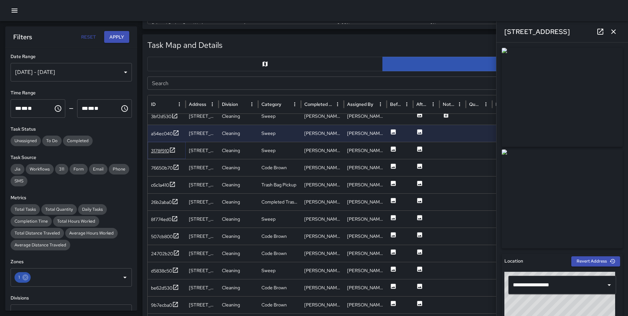
click at [160, 150] on div "3178f910" at bounding box center [160, 150] width 18 height 7
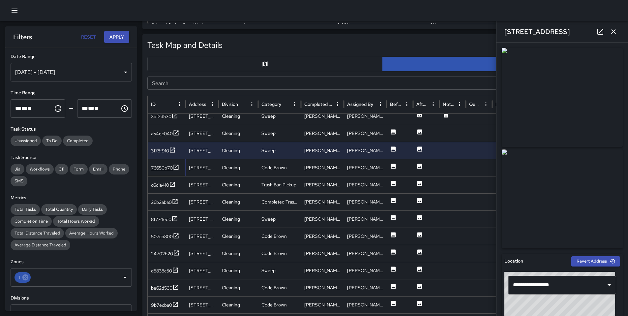
click at [163, 167] on div "76650b70" at bounding box center [162, 168] width 22 height 7
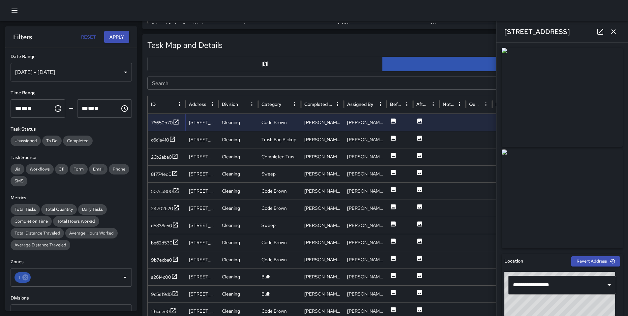
scroll to position [206, 0]
click at [163, 144] on div "c6c1a410" at bounding box center [167, 139] width 38 height 17
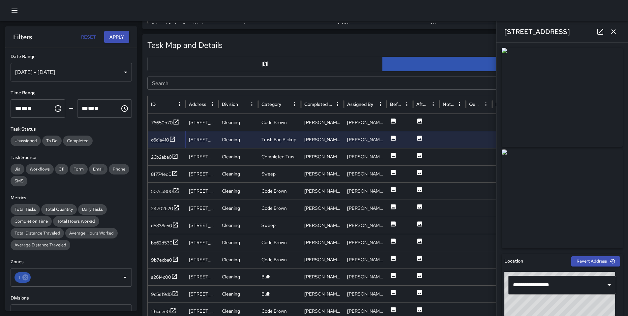
click at [160, 142] on div "c6c1a410" at bounding box center [160, 140] width 18 height 7
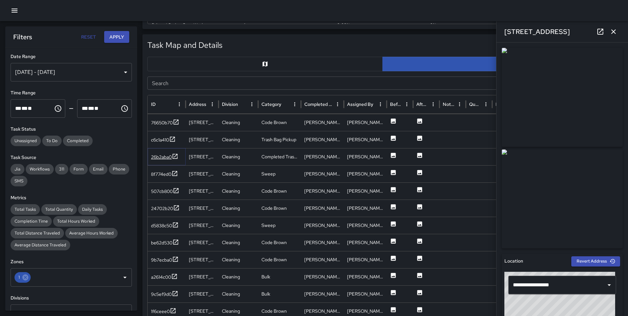
click at [165, 159] on div "26b2aba0" at bounding box center [161, 157] width 21 height 7
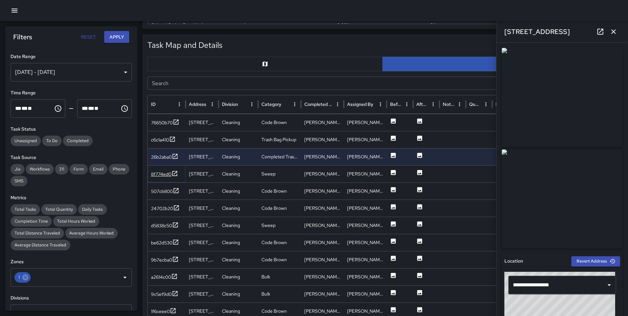
click at [160, 175] on div "8f774ed0" at bounding box center [161, 174] width 20 height 7
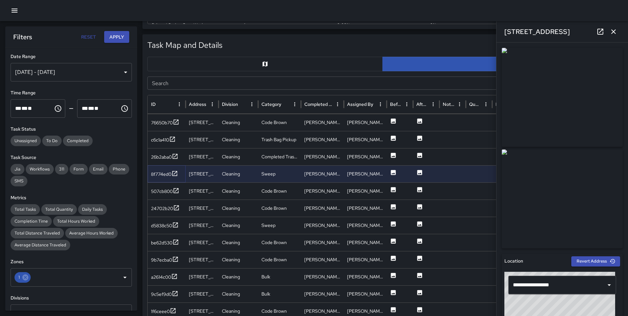
scroll to position [228, 0]
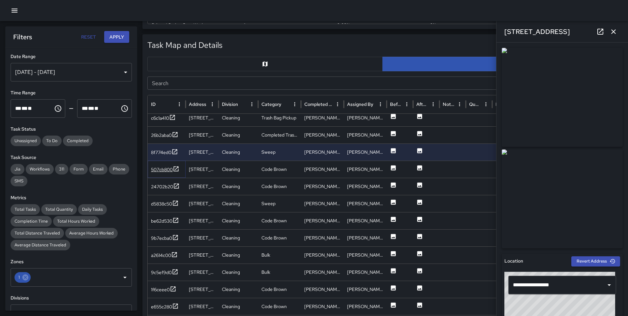
click at [169, 170] on div "507cb800" at bounding box center [162, 169] width 22 height 7
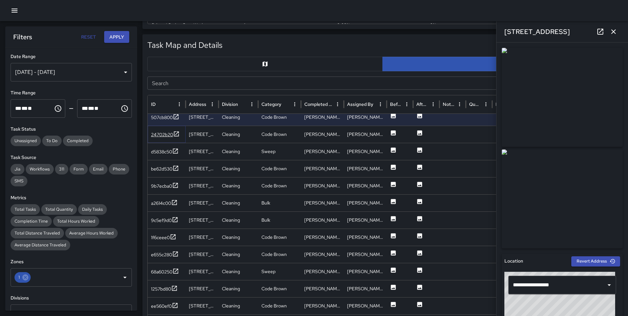
click at [161, 137] on div "24702b20" at bounding box center [162, 134] width 22 height 7
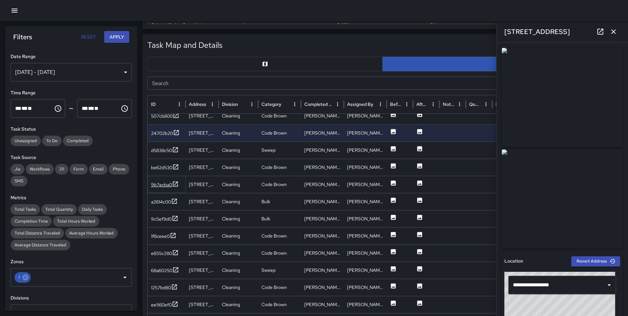
click at [167, 184] on div "9b7ecba0" at bounding box center [161, 184] width 21 height 7
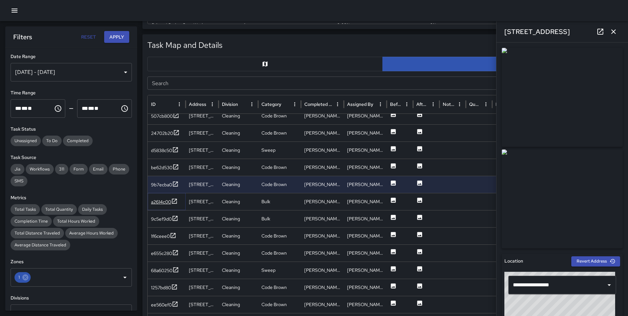
click at [161, 200] on div "a2614c00" at bounding box center [161, 201] width 20 height 7
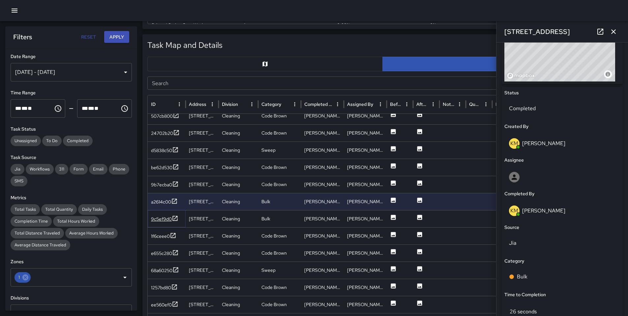
click at [168, 215] on div "9c5ef9d0" at bounding box center [164, 219] width 27 height 8
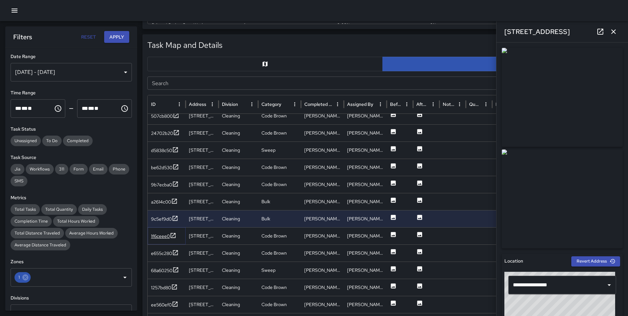
click at [159, 236] on div "1f6ceee0" at bounding box center [160, 236] width 19 height 7
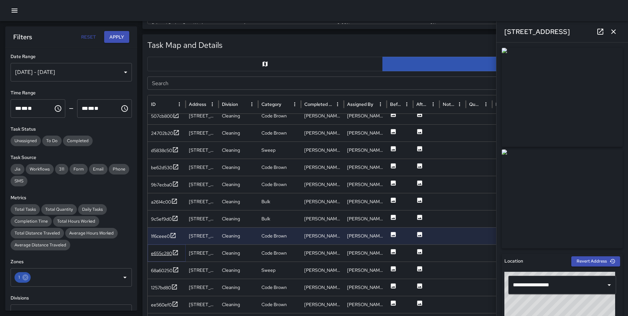
click at [162, 251] on div "e655c280" at bounding box center [161, 253] width 21 height 7
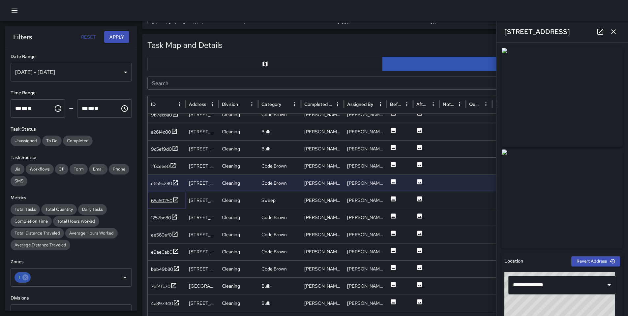
click at [162, 199] on div "68a60250" at bounding box center [161, 200] width 21 height 7
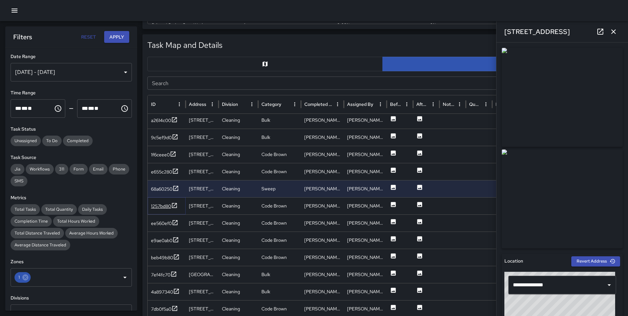
click at [157, 205] on div "1257bd80" at bounding box center [161, 206] width 20 height 7
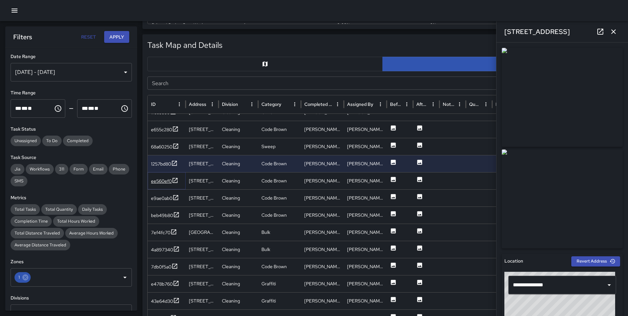
click at [165, 183] on div "ee560ef0" at bounding box center [161, 181] width 21 height 7
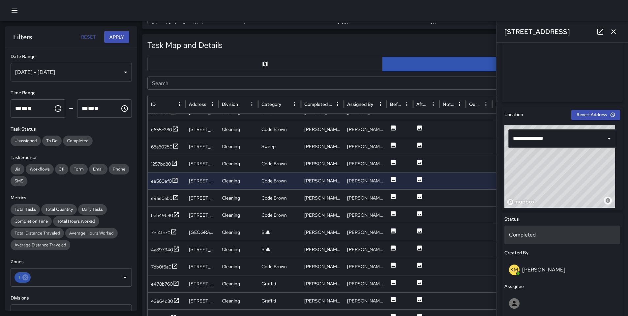
click at [533, 233] on p "Completed" at bounding box center [562, 235] width 106 height 8
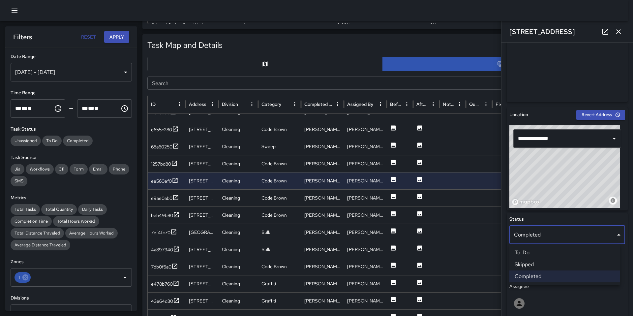
click at [539, 262] on li "Skipped" at bounding box center [564, 264] width 111 height 12
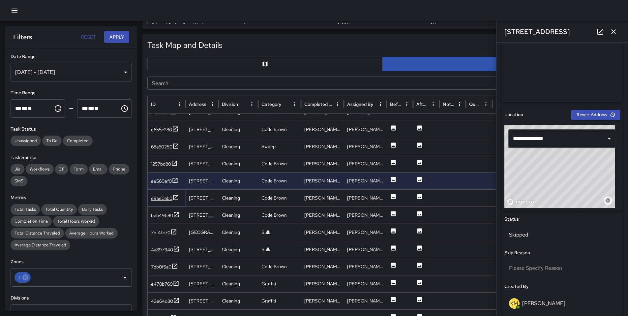
click at [157, 197] on div "e9ae0ab0" at bounding box center [161, 198] width 21 height 7
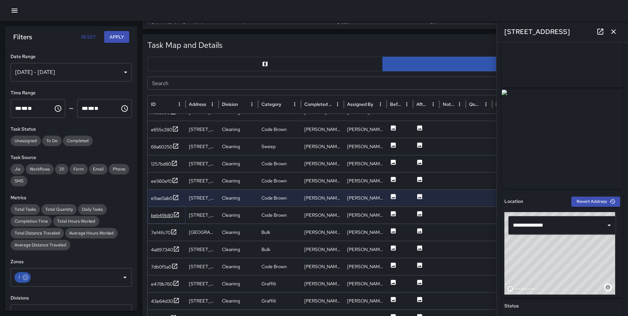
click at [166, 215] on div "beb49b80" at bounding box center [162, 215] width 22 height 7
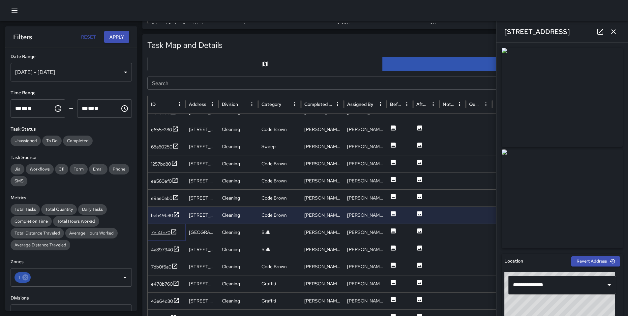
click at [154, 234] on div "7ef4fc70" at bounding box center [160, 232] width 19 height 7
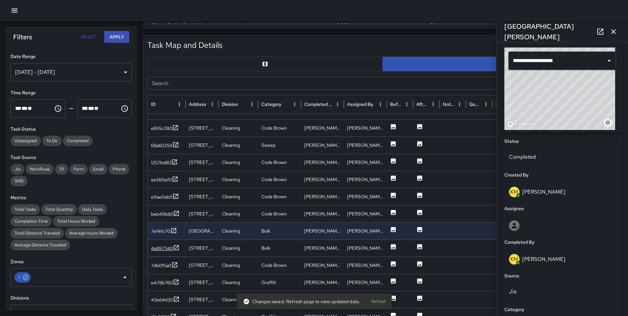
click at [163, 250] on div "4a897340" at bounding box center [162, 248] width 22 height 7
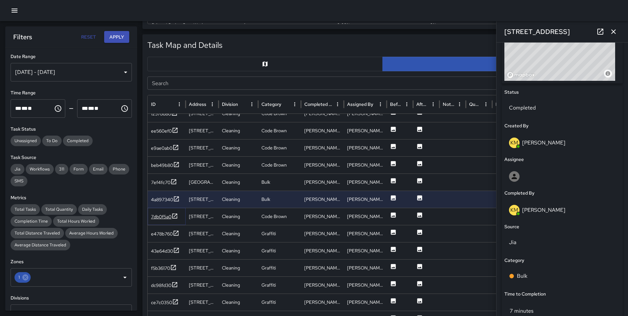
click at [164, 217] on div "7db0f5a0" at bounding box center [161, 216] width 20 height 7
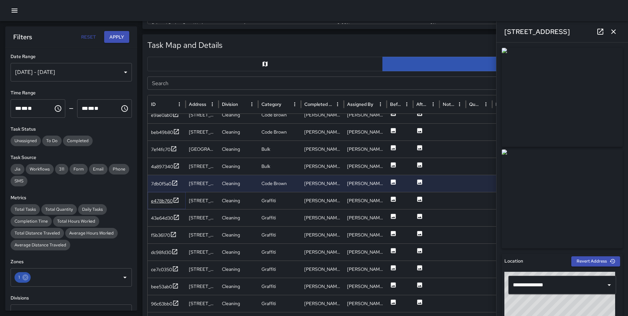
click at [153, 198] on div "e478b760" at bounding box center [162, 200] width 22 height 7
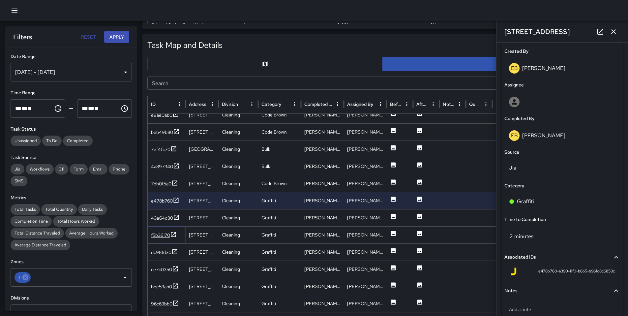
click at [162, 234] on div "f5b36170" at bounding box center [160, 235] width 19 height 7
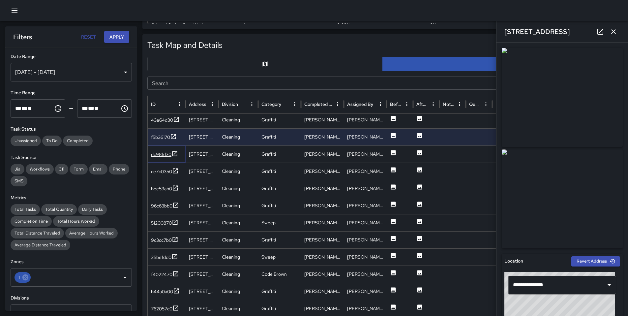
click at [161, 154] on div "dc98fd30" at bounding box center [161, 154] width 20 height 7
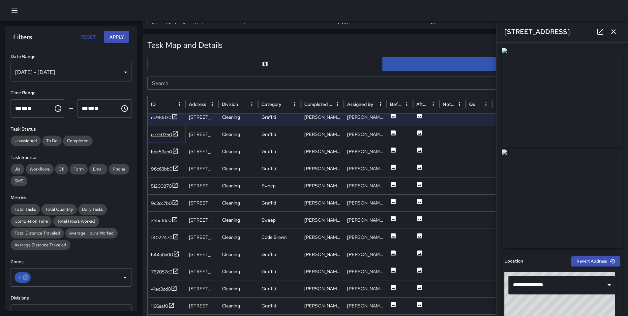
click at [161, 135] on div "ce7c0350" at bounding box center [161, 134] width 21 height 7
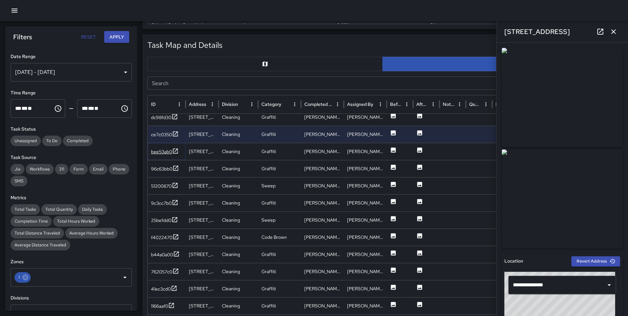
click at [158, 153] on div "bee53ab0" at bounding box center [161, 151] width 21 height 7
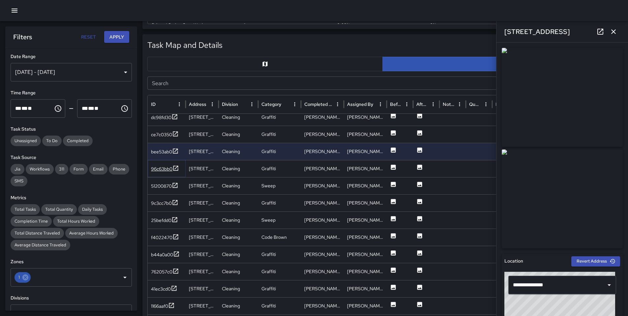
click at [166, 170] on div "96c63bb0" at bounding box center [161, 169] width 21 height 7
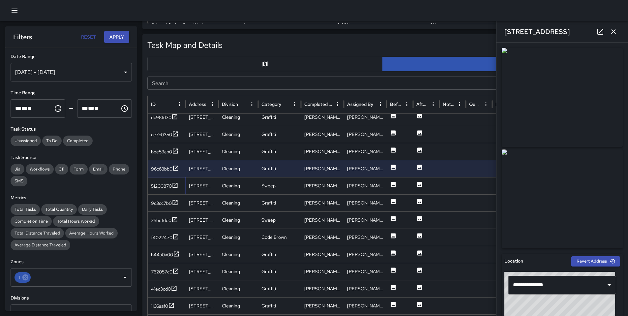
click at [167, 184] on div "51200870" at bounding box center [161, 186] width 21 height 7
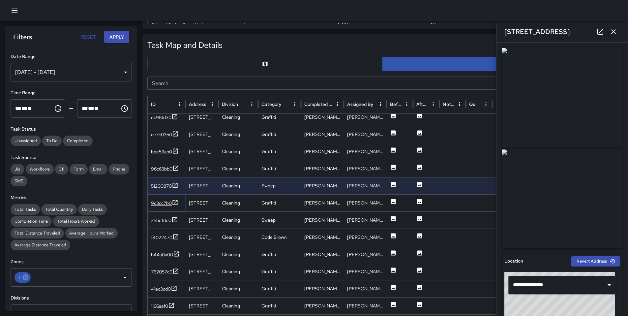
click at [165, 206] on div "9c3cc7b0" at bounding box center [161, 203] width 21 height 7
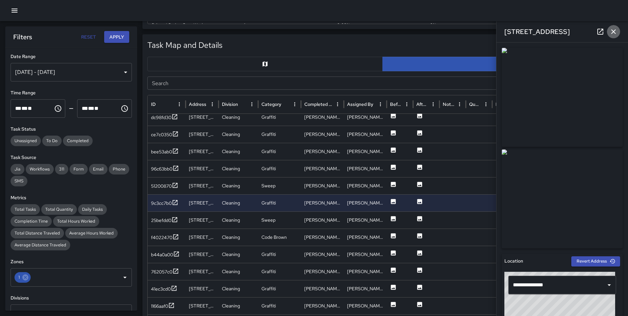
click at [617, 32] on icon "button" at bounding box center [614, 32] width 8 height 8
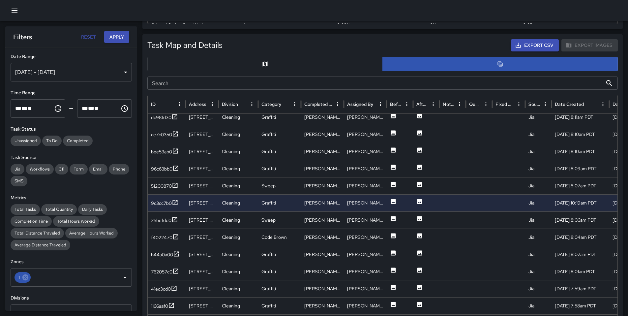
click at [173, 85] on input "Search" at bounding box center [374, 82] width 455 height 13
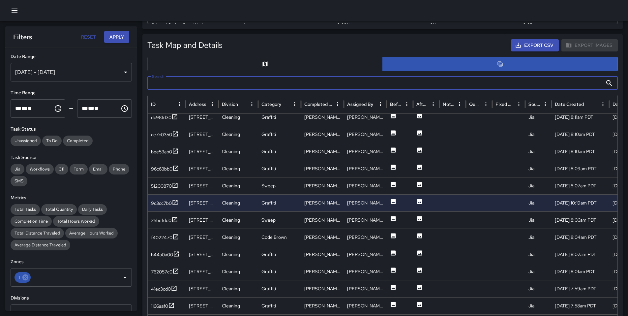
click at [220, 88] on input "Search" at bounding box center [374, 82] width 455 height 13
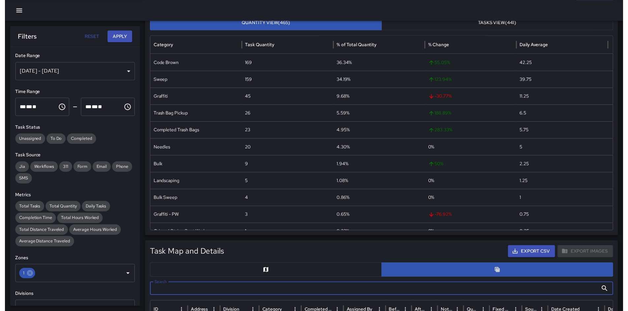
scroll to position [0, 0]
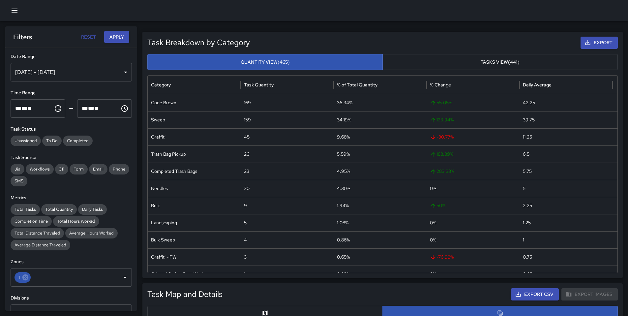
click at [14, 12] on icon "button" at bounding box center [15, 11] width 6 height 4
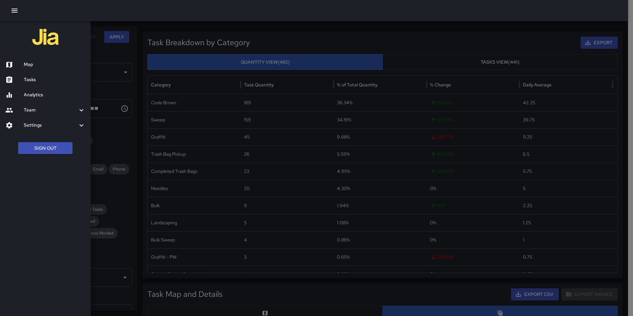
click at [46, 77] on h6 "Tasks" at bounding box center [55, 79] width 62 height 7
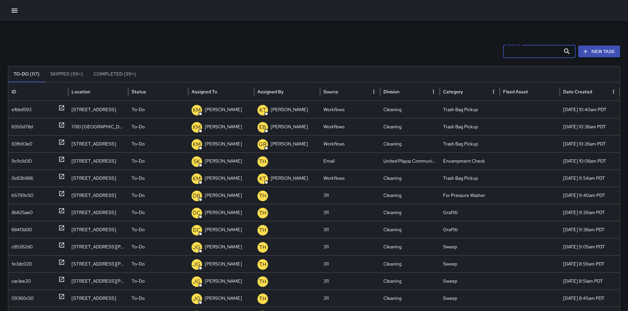
click at [518, 55] on input "Search" at bounding box center [531, 51] width 57 height 13
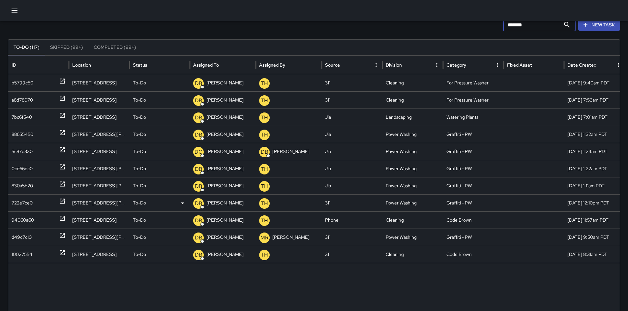
scroll to position [39, 0]
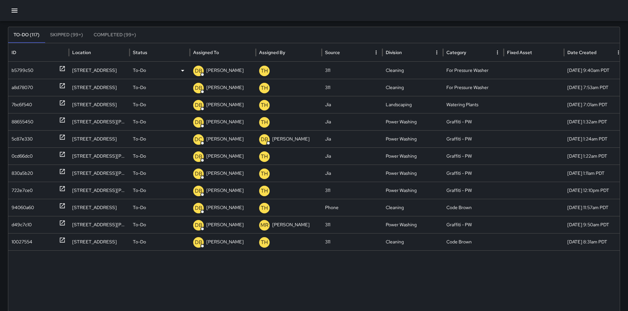
type input "*******"
click at [25, 71] on div "b5799c50" at bounding box center [23, 70] width 22 height 17
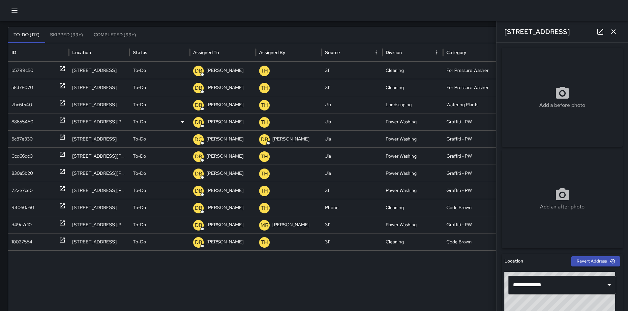
click at [23, 124] on div "88655450" at bounding box center [23, 121] width 22 height 17
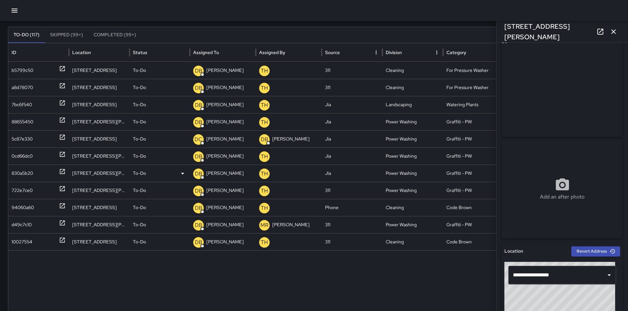
scroll to position [11, 0]
click at [23, 155] on div "0cd66dc0" at bounding box center [22, 156] width 21 height 17
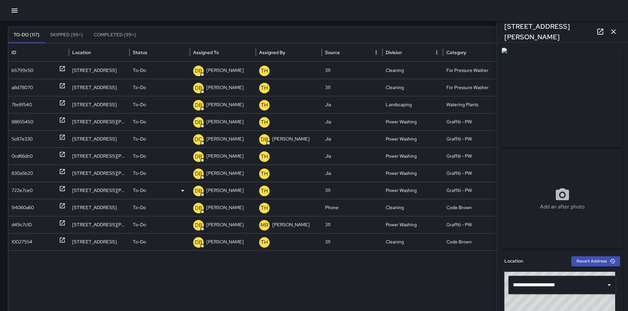
click at [18, 189] on div "722e7ce0" at bounding box center [22, 190] width 21 height 17
click at [611, 35] on icon "button" at bounding box center [614, 32] width 8 height 8
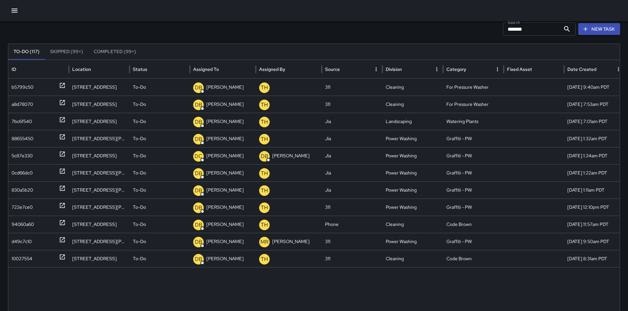
scroll to position [0, 0]
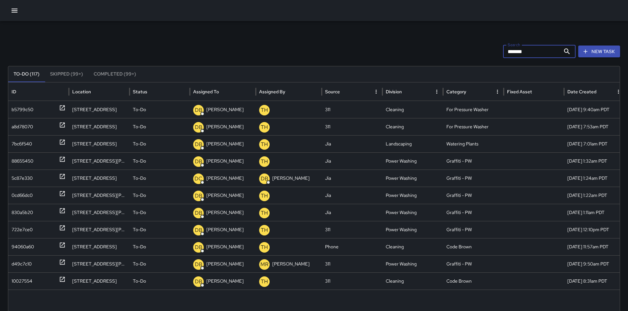
click at [545, 56] on input "*******" at bounding box center [531, 51] width 57 height 13
drag, startPoint x: 513, startPoint y: 54, endPoint x: 476, endPoint y: 51, distance: 37.3
click at [476, 51] on div "Search ******* Search New Task" at bounding box center [314, 51] width 612 height 13
click at [378, 46] on div "Search ******* Search New Task" at bounding box center [314, 51] width 612 height 13
drag, startPoint x: 536, startPoint y: 53, endPoint x: 469, endPoint y: 49, distance: 67.4
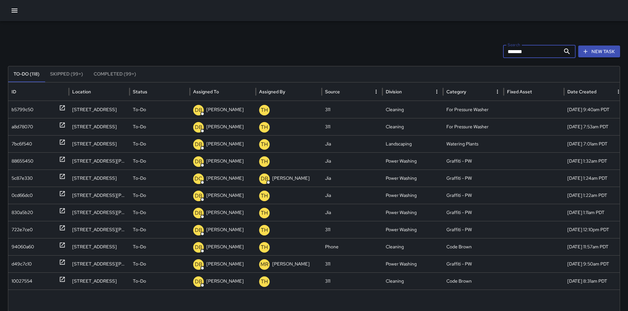
click at [469, 49] on div "Search ******* Search New Task" at bounding box center [314, 51] width 612 height 13
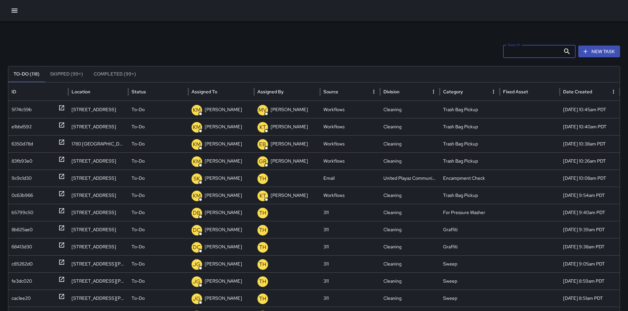
click at [278, 53] on div "Search Search New Task" at bounding box center [314, 51] width 612 height 13
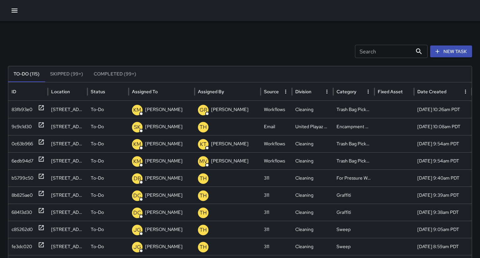
click at [378, 56] on input "Search" at bounding box center [383, 51] width 57 height 13
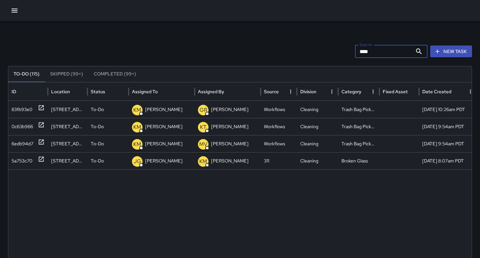
type input "***"
click at [12, 15] on button "button" at bounding box center [14, 10] width 13 height 13
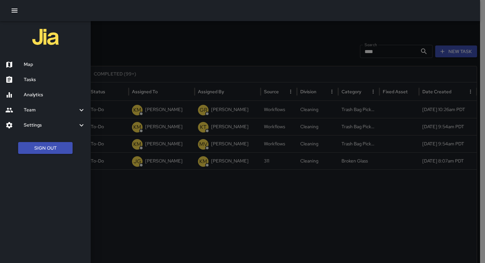
click at [28, 61] on div "Map" at bounding box center [45, 64] width 91 height 15
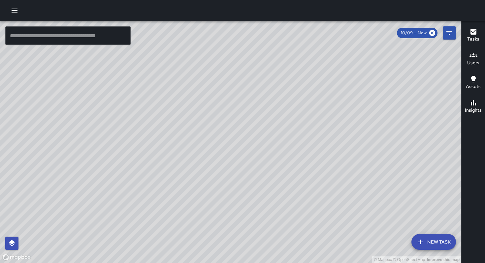
click at [35, 37] on input "text" at bounding box center [67, 35] width 125 height 18
drag, startPoint x: 196, startPoint y: 204, endPoint x: 222, endPoint y: 142, distance: 67.2
click at [222, 141] on div "© Mapbox © OpenStreetMap Improve this map" at bounding box center [230, 142] width 461 height 242
click at [18, 15] on button "button" at bounding box center [14, 10] width 13 height 13
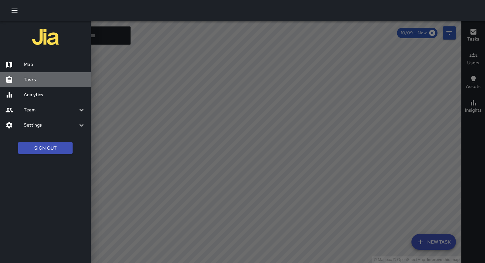
click at [40, 84] on div "Tasks" at bounding box center [45, 79] width 91 height 15
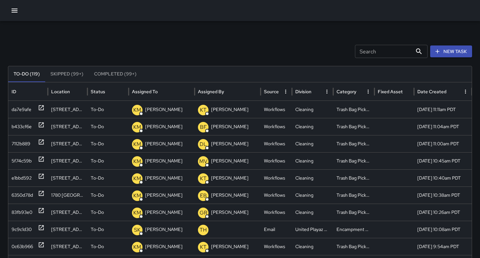
click at [367, 53] on input "Search" at bounding box center [383, 51] width 57 height 13
type input "***"
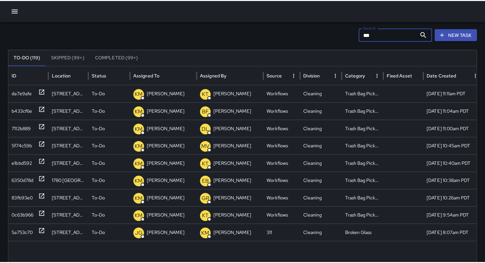
scroll to position [17, 0]
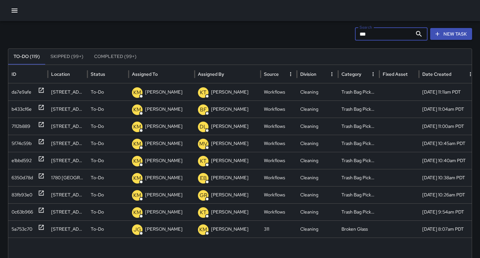
drag, startPoint x: 371, startPoint y: 38, endPoint x: 327, endPoint y: 36, distance: 44.2
click at [327, 36] on div "Search *** Search New Task" at bounding box center [240, 33] width 464 height 13
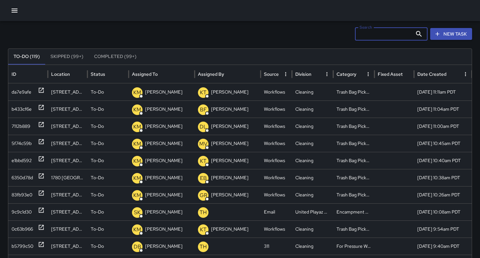
click at [365, 36] on input "Search" at bounding box center [383, 33] width 57 height 13
click at [11, 11] on icon "button" at bounding box center [15, 11] width 8 height 8
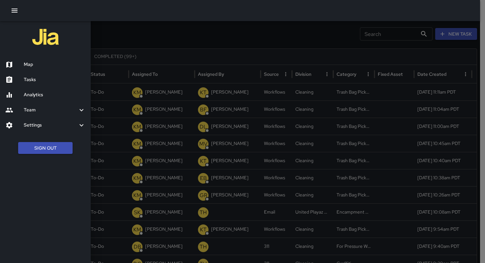
click at [31, 82] on h6 "Tasks" at bounding box center [55, 79] width 62 height 7
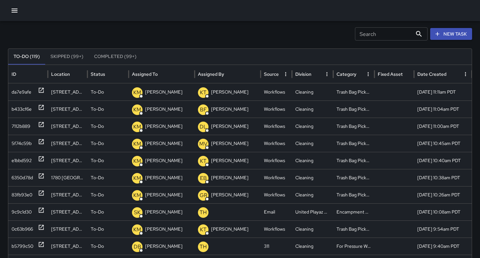
click at [13, 14] on icon "button" at bounding box center [15, 11] width 8 height 8
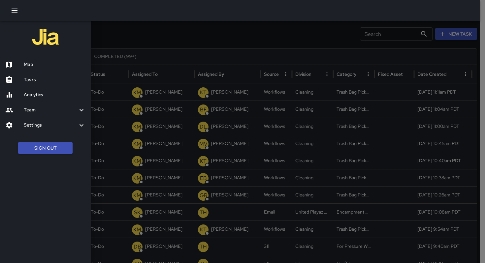
drag, startPoint x: 23, startPoint y: 69, endPoint x: 155, endPoint y: 46, distance: 134.2
click at [23, 69] on div "Map" at bounding box center [45, 64] width 91 height 15
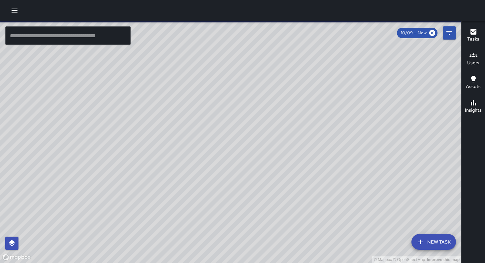
drag, startPoint x: 224, startPoint y: 158, endPoint x: 242, endPoint y: 119, distance: 43.2
click at [242, 119] on div "© Mapbox © OpenStreetMap Improve this map" at bounding box center [230, 142] width 461 height 242
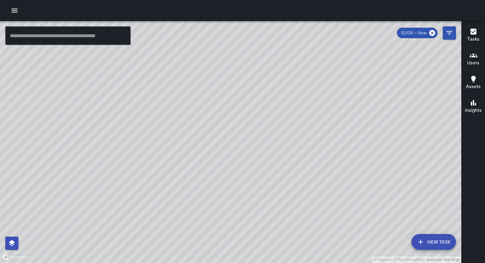
click at [142, 160] on div "© Mapbox © OpenStreetMap Improve this map DL [PERSON_NAME] [STREET_ADDRESS][PER…" at bounding box center [230, 142] width 461 height 242
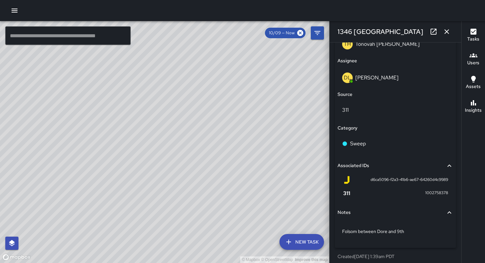
scroll to position [376, 0]
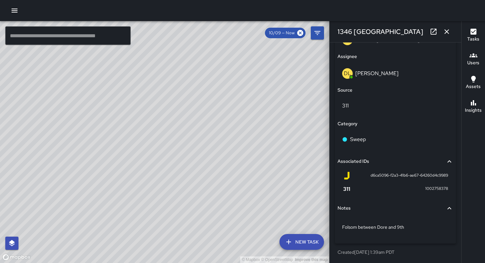
click at [444, 31] on icon "button" at bounding box center [446, 32] width 8 height 8
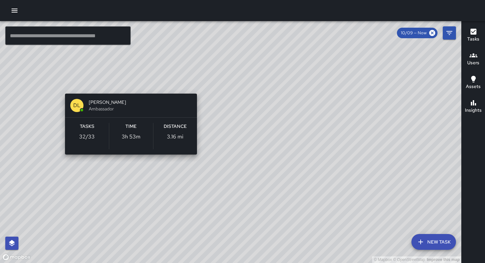
click at [191, 84] on div "© Mapbox © OpenStreetMap Improve this map DL Damariye Lewis Ambassador Tasks 32…" at bounding box center [230, 142] width 461 height 242
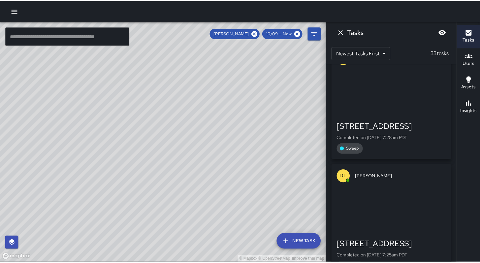
scroll to position [3213, 0]
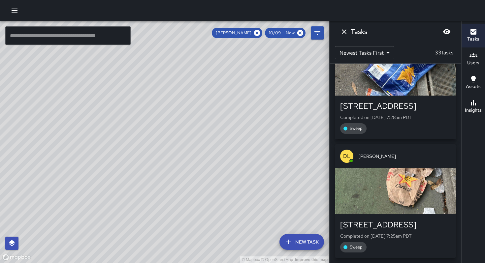
click at [15, 9] on icon "button" at bounding box center [15, 11] width 8 height 8
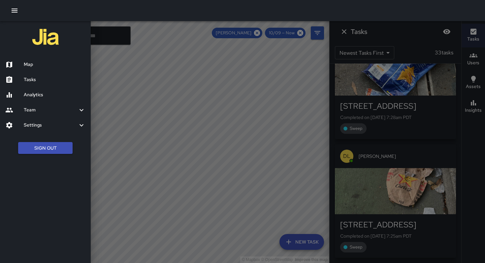
click at [35, 95] on h6 "Analytics" at bounding box center [55, 94] width 62 height 7
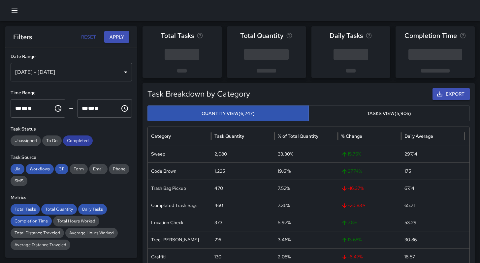
click at [81, 140] on span "Completed" at bounding box center [78, 140] width 30 height 7
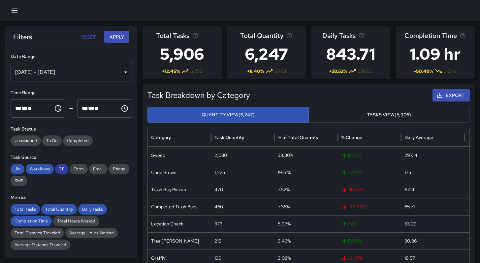
drag, startPoint x: 61, startPoint y: 165, endPoint x: 58, endPoint y: 167, distance: 3.8
click at [61, 165] on div "311" at bounding box center [61, 169] width 13 height 11
click at [44, 169] on span "Workflows" at bounding box center [40, 169] width 28 height 7
click at [42, 169] on span "Workflows" at bounding box center [40, 169] width 28 height 7
click at [17, 168] on span "Jia" at bounding box center [18, 169] width 14 height 7
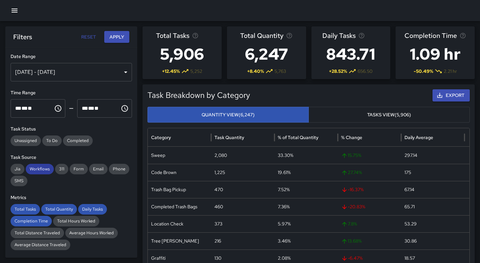
click at [38, 170] on span "Workflows" at bounding box center [40, 169] width 28 height 7
click at [31, 207] on span "Total Tasks" at bounding box center [25, 209] width 29 height 7
drag, startPoint x: 60, startPoint y: 210, endPoint x: 76, endPoint y: 212, distance: 16.2
click at [60, 210] on span "Total Quantity" at bounding box center [59, 209] width 36 height 7
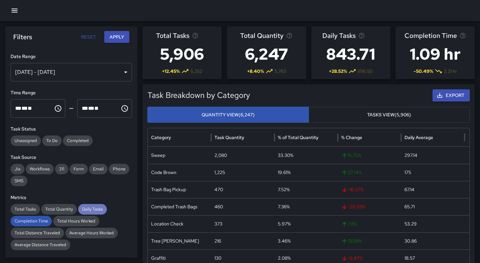
click at [80, 211] on span "Daily Tasks" at bounding box center [92, 209] width 29 height 7
click at [27, 218] on span "Completion Time" at bounding box center [31, 221] width 41 height 7
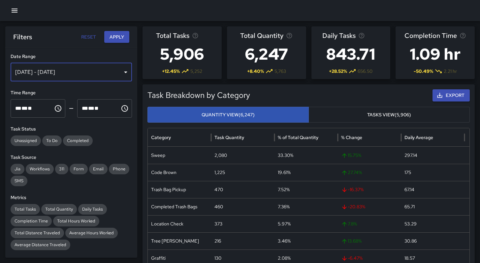
click at [59, 73] on div "[DATE] - [DATE]" at bounding box center [71, 72] width 121 height 18
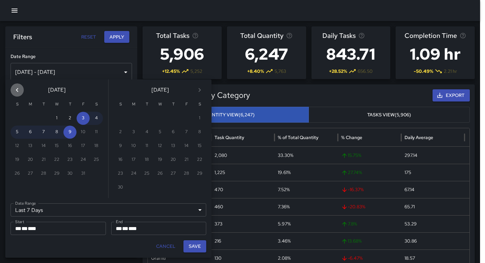
click at [17, 89] on icon "Previous month" at bounding box center [17, 90] width 8 height 8
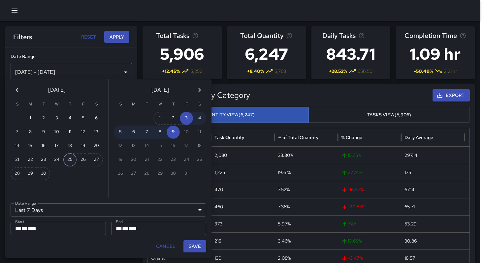
click at [70, 161] on button "25" at bounding box center [69, 159] width 13 height 13
type input "******"
type input "**********"
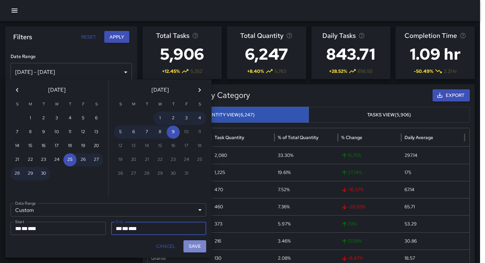
click at [197, 251] on button "Save" at bounding box center [194, 246] width 23 height 12
type input "**********"
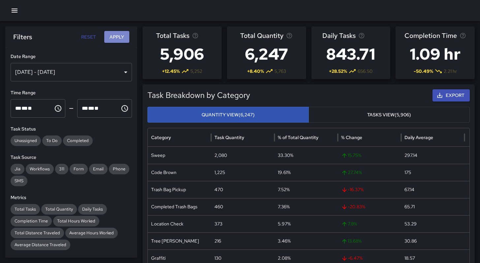
click at [117, 33] on button "Apply" at bounding box center [116, 37] width 25 height 12
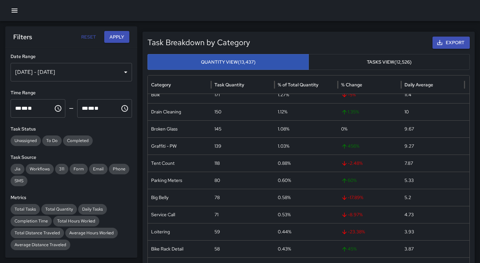
scroll to position [137, 0]
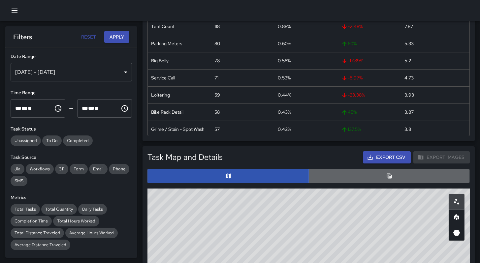
click at [361, 174] on button "button" at bounding box center [388, 176] width 161 height 15
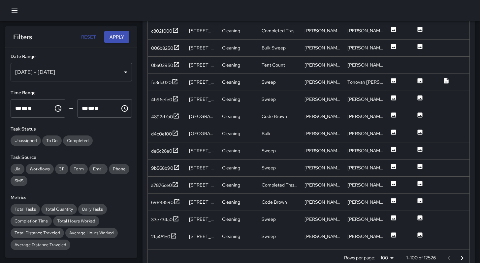
scroll to position [298, 0]
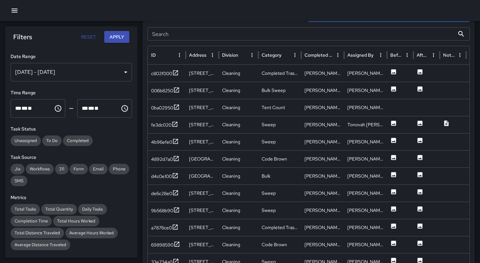
click at [200, 41] on div "Task Map and Details Export CSV Export Images Search Search ID Address Division…" at bounding box center [308, 149] width 322 height 319
click at [199, 39] on input "Search" at bounding box center [300, 33] width 307 height 13
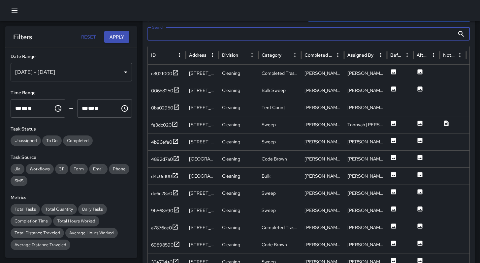
paste input "**********"
type input "**********"
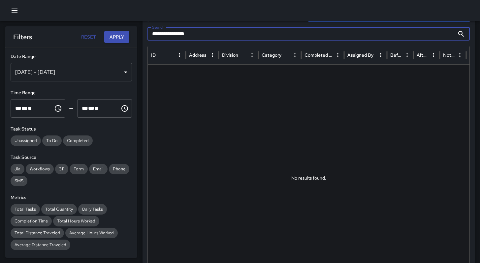
drag, startPoint x: 198, startPoint y: 33, endPoint x: 153, endPoint y: 30, distance: 44.9
click at [153, 30] on input "**********" at bounding box center [300, 33] width 307 height 13
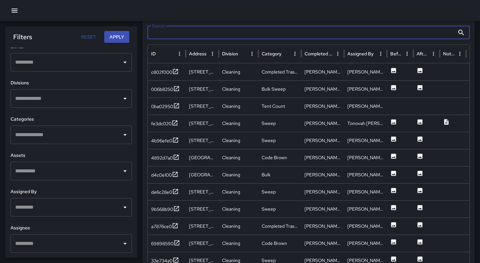
scroll to position [301, 0]
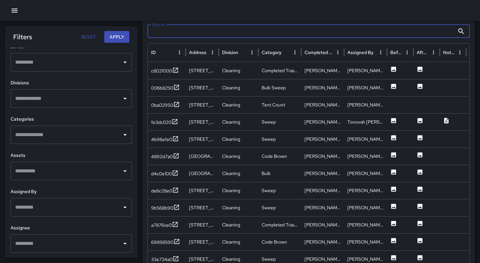
click at [40, 208] on input "text" at bounding box center [67, 207] width 106 height 13
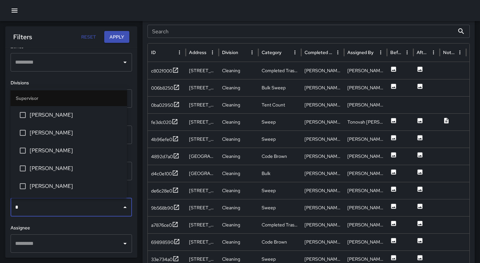
type input "**"
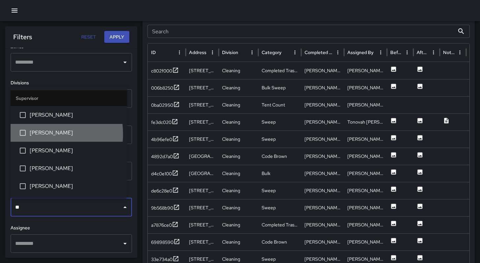
click at [40, 134] on span "[PERSON_NAME]" at bounding box center [76, 133] width 92 height 8
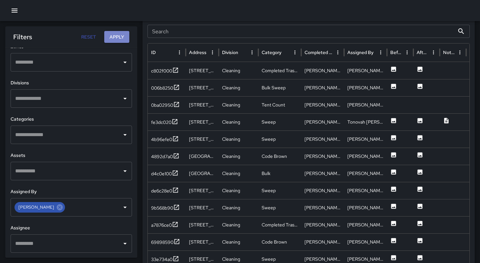
click at [113, 38] on button "Apply" at bounding box center [116, 37] width 25 height 12
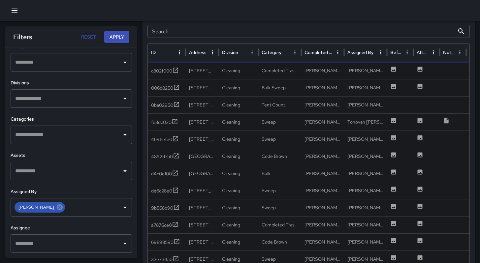
scroll to position [0, 0]
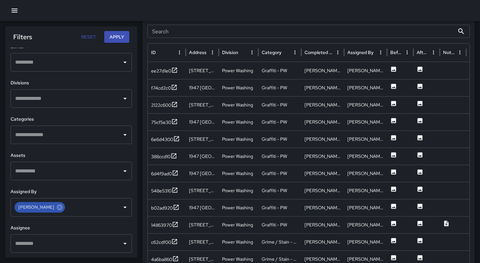
click at [188, 31] on input "Search" at bounding box center [300, 31] width 307 height 13
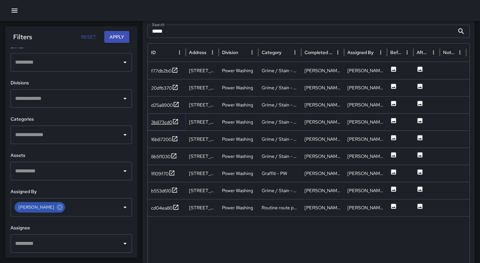
click at [166, 122] on div "3b873cd0" at bounding box center [161, 122] width 21 height 7
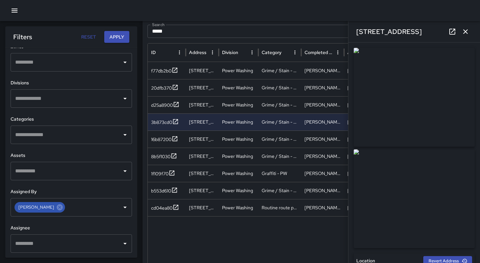
click at [450, 33] on icon at bounding box center [452, 32] width 8 height 8
click at [158, 139] on div "16b87200" at bounding box center [161, 139] width 20 height 7
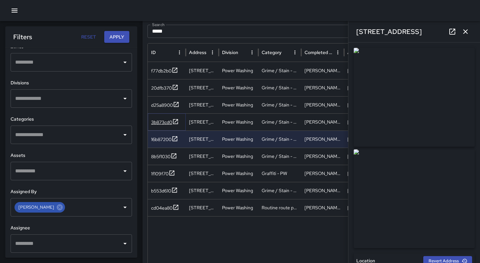
click at [164, 122] on div "3b873cd0" at bounding box center [161, 122] width 21 height 7
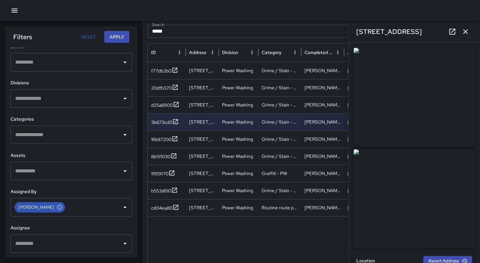
click at [448, 34] on icon at bounding box center [452, 32] width 8 height 8
click at [188, 31] on input "*****" at bounding box center [300, 31] width 307 height 13
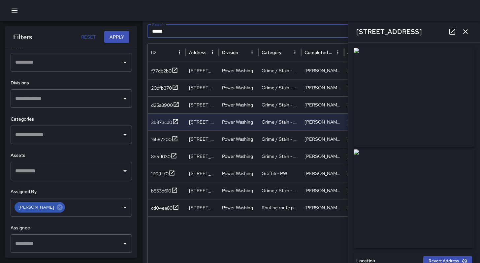
click at [188, 31] on input "*****" at bounding box center [300, 31] width 307 height 13
paste input "**********"
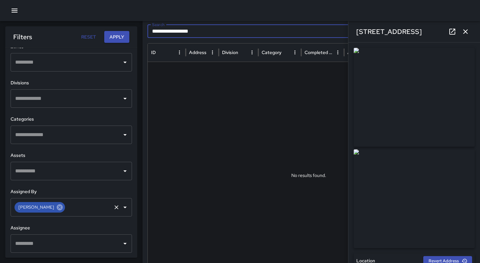
click at [57, 209] on icon at bounding box center [60, 207] width 6 height 6
type input "**********"
click at [471, 36] on div "765 Minna Street" at bounding box center [414, 31] width 132 height 21
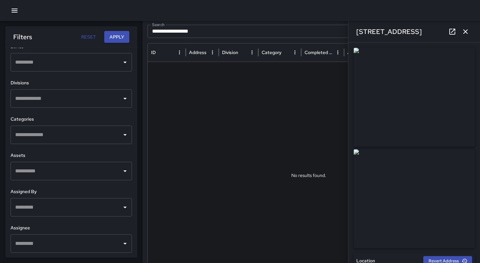
click at [468, 40] on div "765 Minna Street" at bounding box center [414, 31] width 132 height 21
click at [467, 31] on icon "button" at bounding box center [465, 32] width 8 height 8
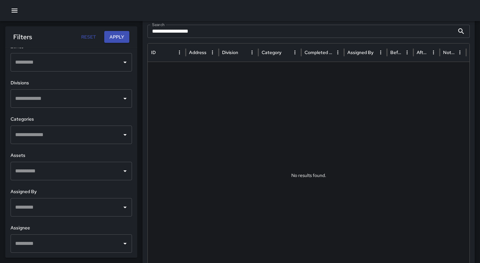
click at [257, 34] on input "**********" at bounding box center [300, 31] width 307 height 13
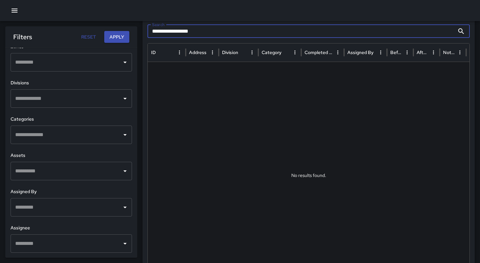
click at [256, 33] on input "**********" at bounding box center [300, 31] width 307 height 13
click at [116, 38] on button "Apply" at bounding box center [116, 37] width 25 height 12
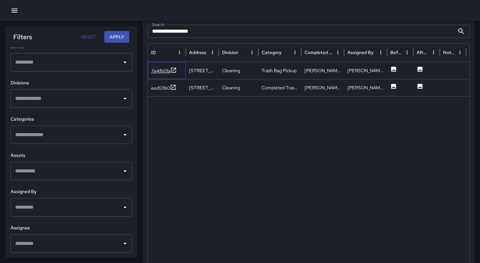
click at [159, 67] on div "7e4fb01a" at bounding box center [167, 70] width 38 height 17
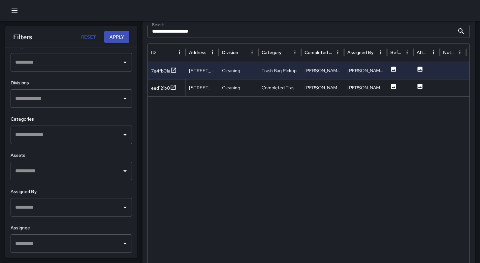
click at [157, 87] on div "eed121b0" at bounding box center [160, 88] width 19 height 7
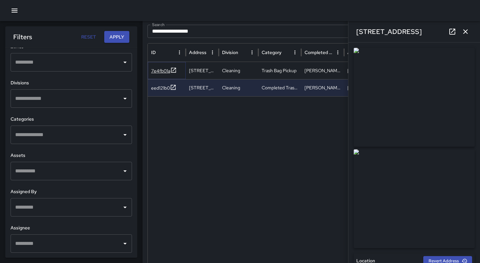
click at [160, 73] on div "7e4fb01a" at bounding box center [160, 71] width 19 height 7
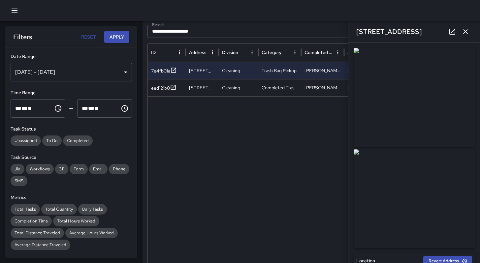
scroll to position [233, 0]
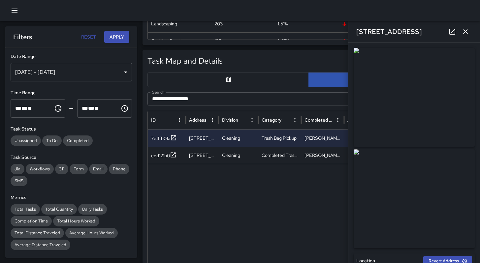
click at [58, 76] on div "Sep 25, 2025 - Oct 09, 2025" at bounding box center [71, 72] width 121 height 18
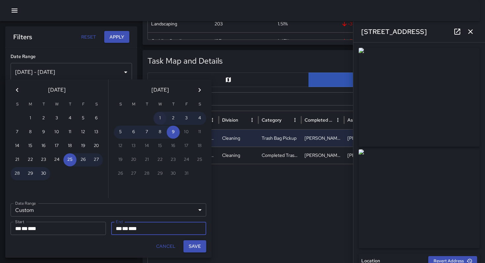
click at [159, 117] on button "1" at bounding box center [159, 118] width 13 height 13
type input "**********"
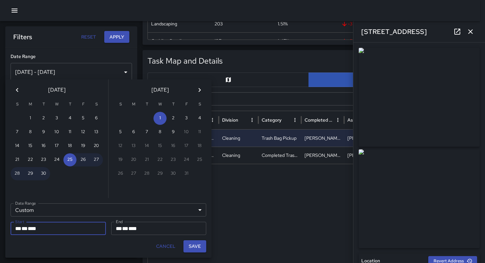
click at [79, 228] on div "** * ** * ****" at bounding box center [58, 228] width 86 height 13
click at [164, 117] on button "1" at bounding box center [159, 118] width 13 height 13
type input "**********"
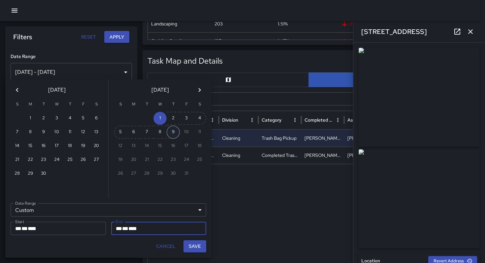
click at [172, 133] on button "9" at bounding box center [173, 132] width 13 height 13
type input "**********"
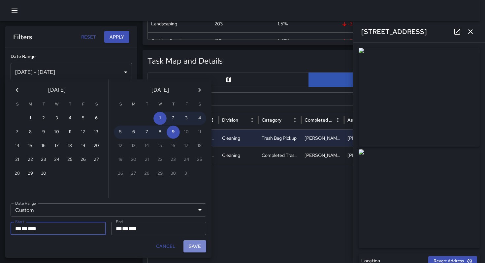
click at [194, 248] on button "Save" at bounding box center [194, 246] width 23 height 12
type input "**********"
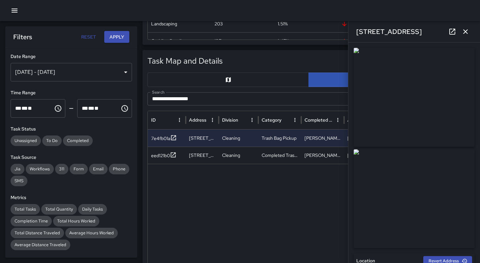
click at [114, 39] on button "Apply" at bounding box center [116, 37] width 25 height 12
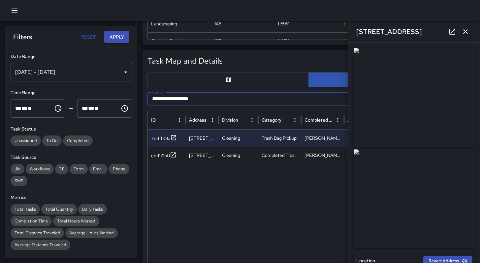
drag, startPoint x: 172, startPoint y: 101, endPoint x: 133, endPoint y: 97, distance: 40.1
click at [133, 97] on body "**********" at bounding box center [240, 181] width 480 height 829
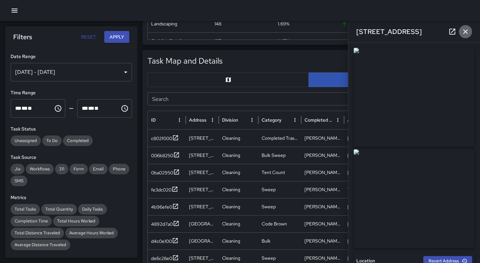
click at [467, 33] on icon "button" at bounding box center [465, 31] width 5 height 5
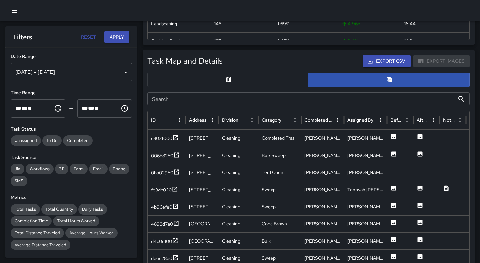
click at [114, 40] on button "Apply" at bounding box center [116, 37] width 25 height 12
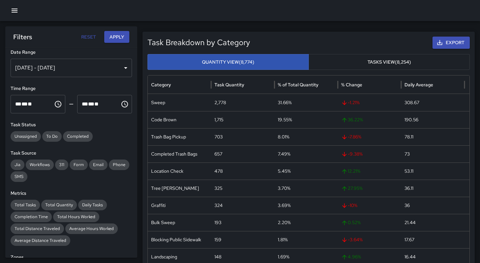
scroll to position [7, 0]
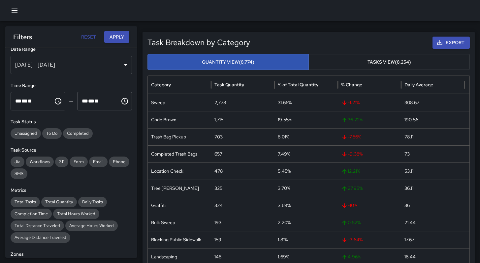
click at [117, 39] on button "Apply" at bounding box center [116, 37] width 25 height 12
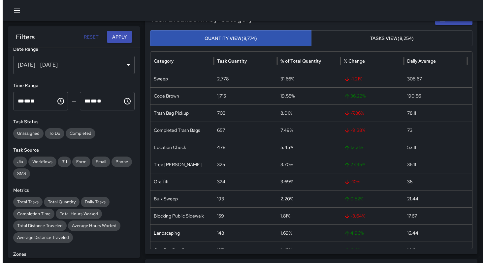
scroll to position [17, 0]
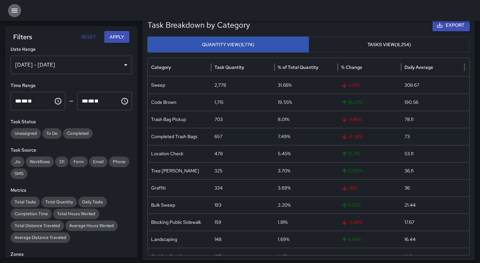
click at [11, 11] on icon "button" at bounding box center [15, 11] width 8 height 8
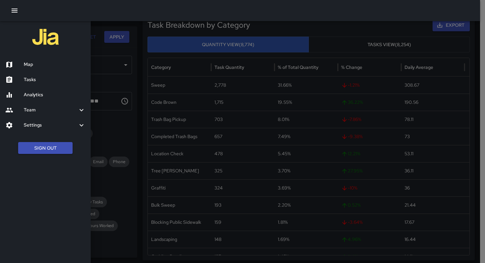
click at [28, 65] on h6 "Map" at bounding box center [55, 64] width 62 height 7
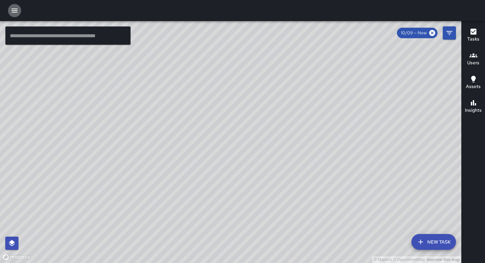
click at [13, 13] on icon "button" at bounding box center [15, 11] width 8 height 8
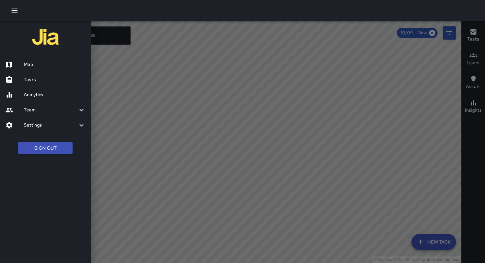
click at [24, 81] on h6 "Tasks" at bounding box center [55, 79] width 62 height 7
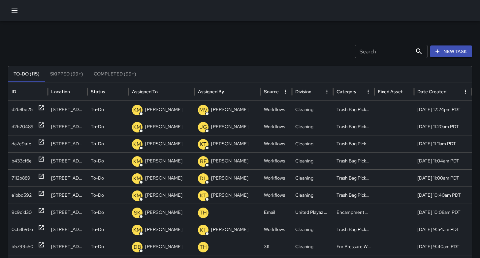
click at [19, 11] on button "button" at bounding box center [14, 10] width 13 height 13
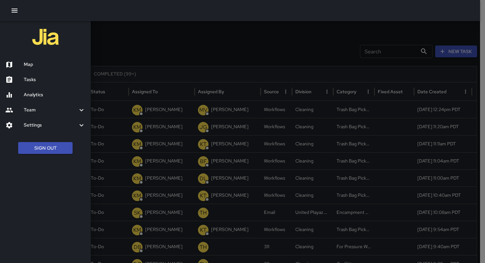
click at [31, 65] on h6 "Map" at bounding box center [55, 64] width 62 height 7
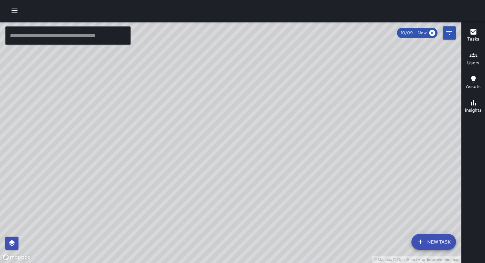
click at [443, 37] on button "Filters" at bounding box center [448, 32] width 13 height 13
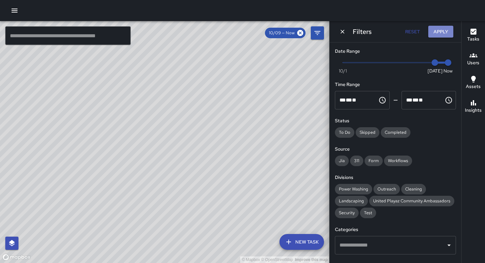
click at [435, 31] on button "Apply" at bounding box center [440, 32] width 25 height 12
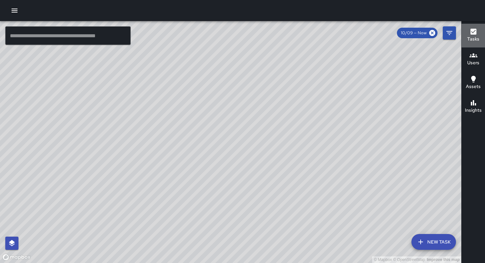
click at [469, 36] on h6 "Tasks" at bounding box center [473, 39] width 12 height 7
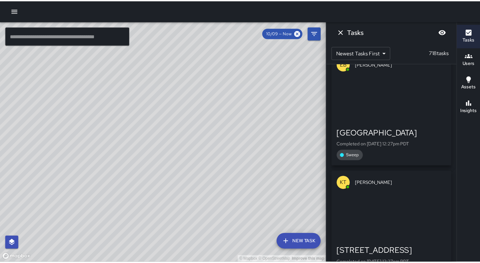
scroll to position [3324, 0]
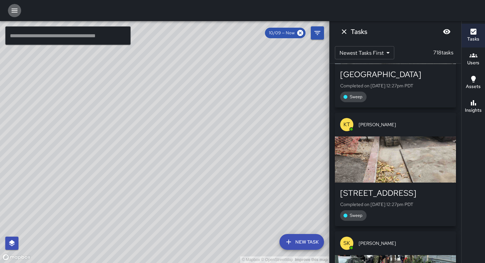
click at [15, 13] on icon "button" at bounding box center [15, 11] width 8 height 8
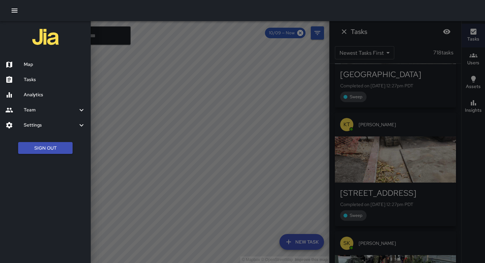
click at [34, 98] on h6 "Analytics" at bounding box center [55, 94] width 62 height 7
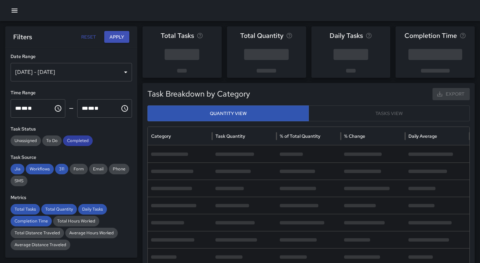
click at [83, 139] on span "Completed" at bounding box center [78, 140] width 30 height 7
click at [48, 168] on span "Workflows" at bounding box center [40, 169] width 28 height 7
click at [19, 169] on span "Jia" at bounding box center [18, 169] width 14 height 7
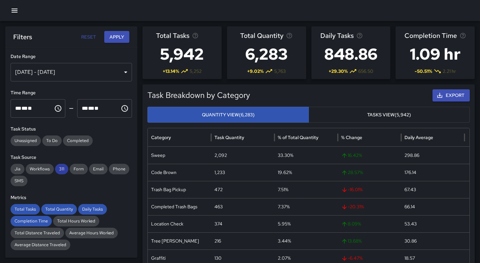
click at [63, 170] on span "311" at bounding box center [61, 169] width 13 height 7
click at [30, 207] on div "Total Tasks" at bounding box center [25, 209] width 29 height 11
click at [57, 209] on span "Total Quantity" at bounding box center [59, 209] width 36 height 7
click at [78, 209] on span "Daily Tasks" at bounding box center [92, 209] width 29 height 7
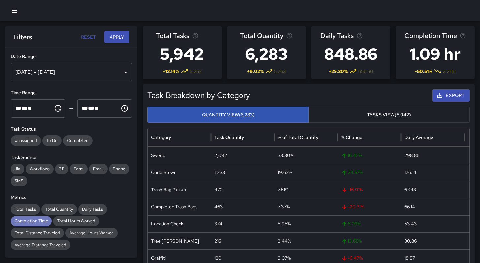
click at [25, 224] on div "Completion Time" at bounding box center [31, 221] width 41 height 11
click at [109, 40] on button "Apply" at bounding box center [116, 37] width 25 height 12
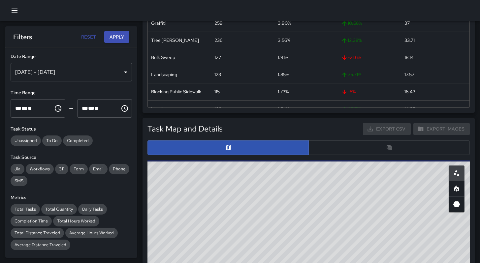
scroll to position [217, 0]
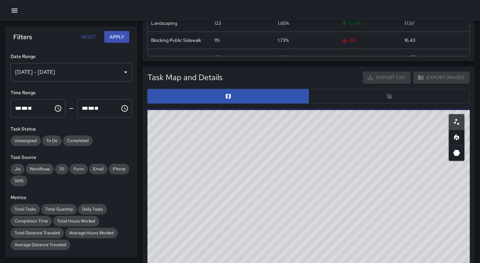
click at [340, 99] on div at bounding box center [308, 96] width 322 height 15
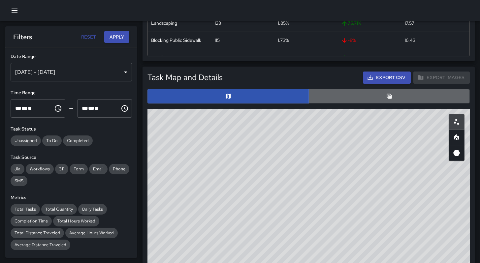
click at [341, 99] on button "button" at bounding box center [388, 96] width 161 height 15
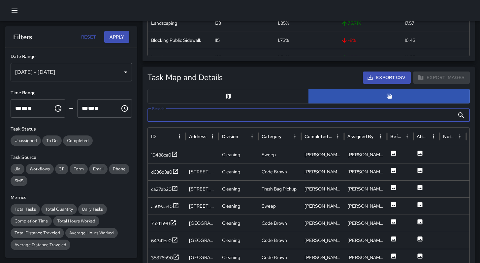
click at [235, 119] on input "Search" at bounding box center [300, 115] width 307 height 13
click at [165, 158] on div "61d39273" at bounding box center [161, 155] width 20 height 7
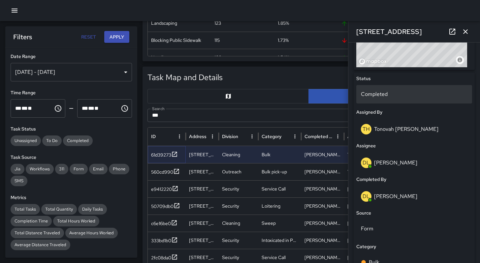
scroll to position [269, 0]
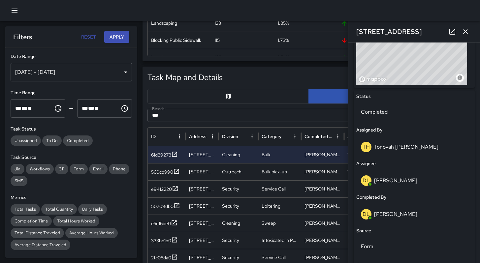
click at [451, 32] on icon at bounding box center [452, 32] width 8 height 8
click at [462, 33] on icon "button" at bounding box center [465, 32] width 8 height 8
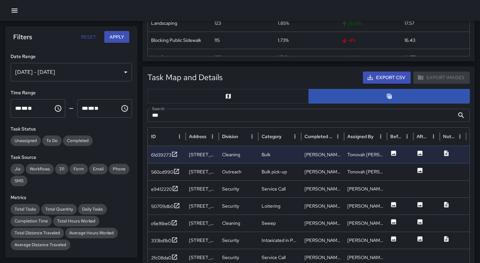
click at [182, 111] on input "***" at bounding box center [300, 115] width 307 height 13
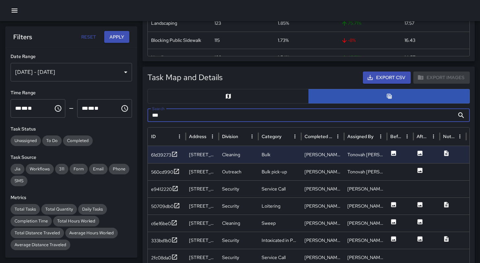
drag, startPoint x: 176, startPoint y: 114, endPoint x: 144, endPoint y: 114, distance: 31.7
click at [144, 114] on div "Task Map and Details Export CSV Export Images Search *** Search ID Address Divi…" at bounding box center [308, 231] width 332 height 329
paste input "********"
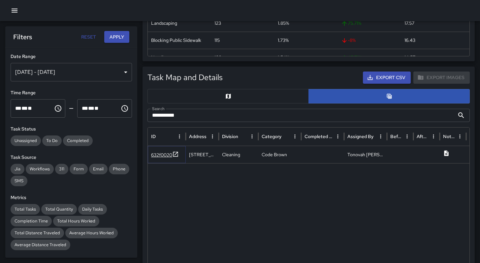
click at [157, 155] on div "632f0020" at bounding box center [161, 155] width 21 height 7
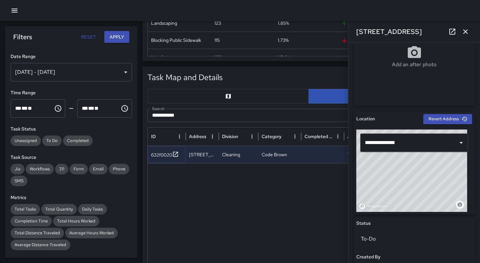
scroll to position [136, 0]
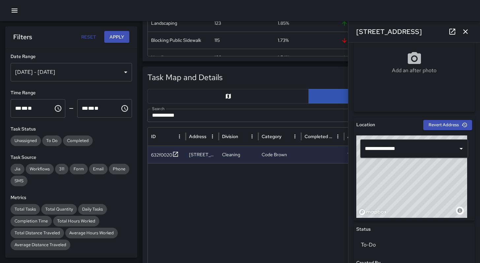
click at [469, 33] on button "button" at bounding box center [465, 31] width 13 height 13
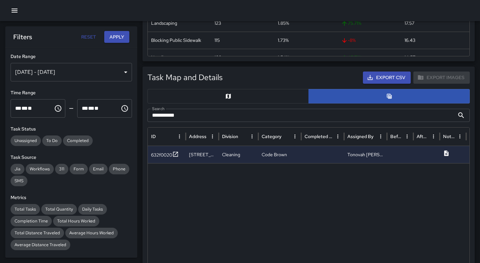
click at [209, 112] on input "**********" at bounding box center [300, 115] width 307 height 13
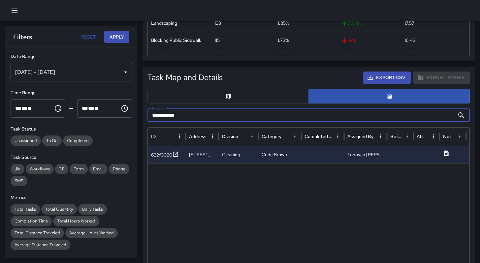
drag, startPoint x: 200, startPoint y: 114, endPoint x: 136, endPoint y: 122, distance: 65.5
click at [136, 122] on body "**********" at bounding box center [240, 197] width 480 height 829
drag, startPoint x: 174, startPoint y: 115, endPoint x: 136, endPoint y: 115, distance: 38.2
click at [136, 115] on body "**********" at bounding box center [240, 197] width 480 height 829
paste input "text"
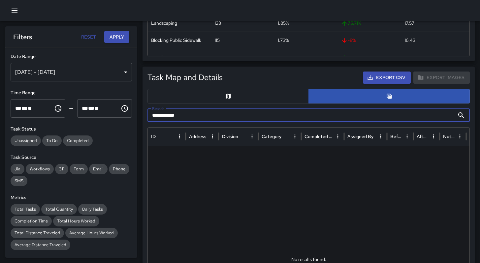
click at [162, 116] on input "**********" at bounding box center [300, 115] width 307 height 13
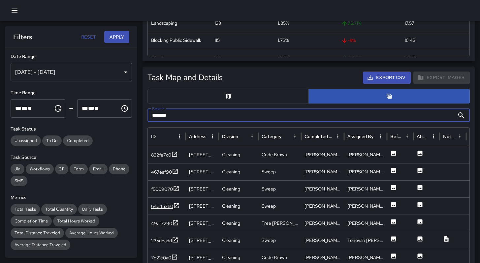
type input "*******"
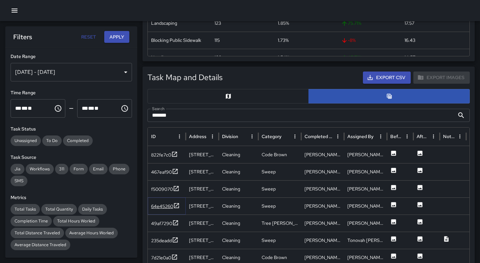
click at [165, 206] on div "64e45260" at bounding box center [162, 206] width 22 height 7
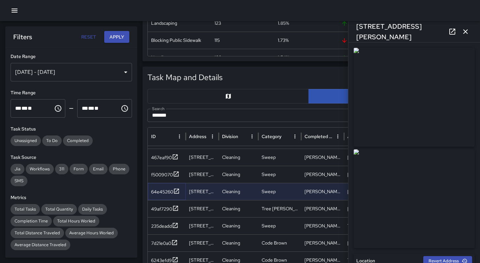
scroll to position [39, 0]
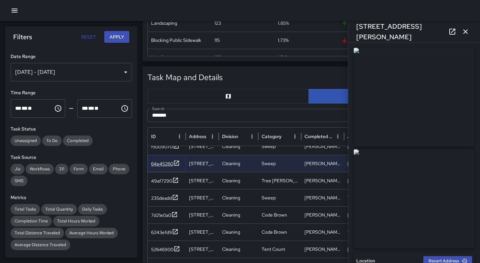
click at [162, 162] on div "64e45260" at bounding box center [162, 164] width 22 height 7
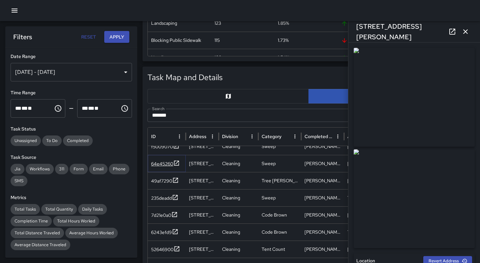
click at [162, 163] on div "64e45260" at bounding box center [162, 164] width 22 height 7
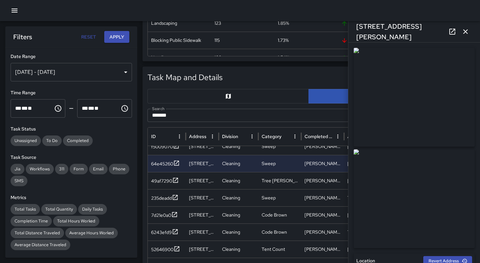
click at [464, 31] on icon "button" at bounding box center [465, 32] width 8 height 8
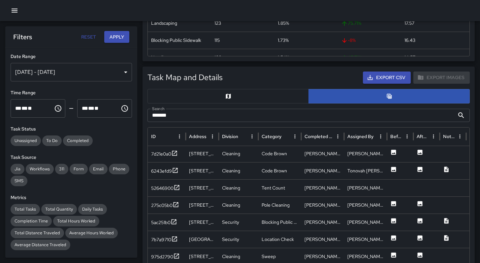
scroll to position [149, 0]
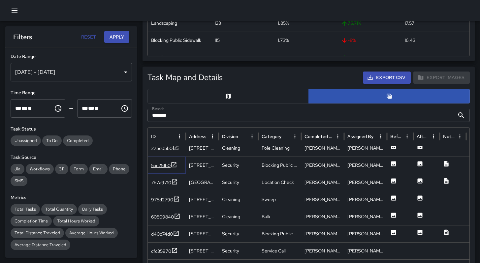
click at [162, 168] on div "5ac251b0" at bounding box center [160, 165] width 19 height 7
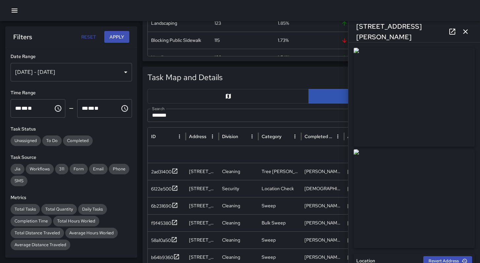
scroll to position [336, 0]
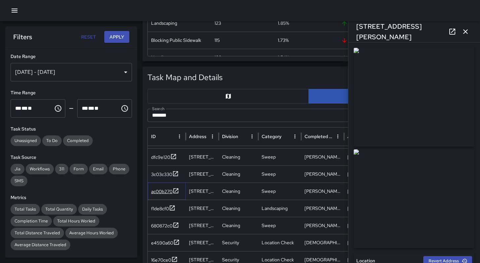
click at [170, 193] on div "ac00b270" at bounding box center [161, 191] width 21 height 7
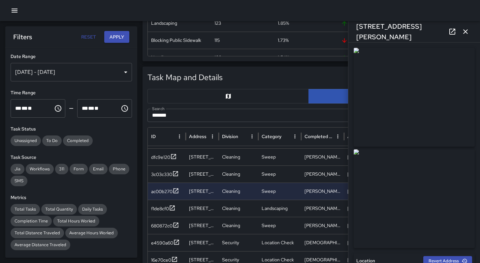
click at [119, 71] on div "Oct 03, 2025 - Oct 09, 2025" at bounding box center [71, 72] width 121 height 18
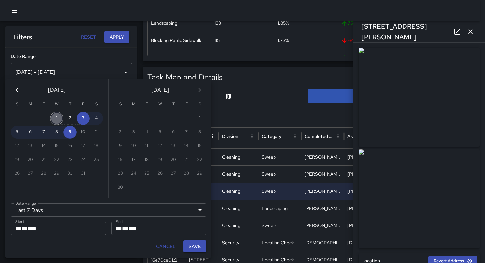
click at [57, 116] on button "1" at bounding box center [56, 118] width 13 height 13
type input "******"
type input "**********"
click at [190, 245] on button "Save" at bounding box center [194, 246] width 23 height 12
type input "**********"
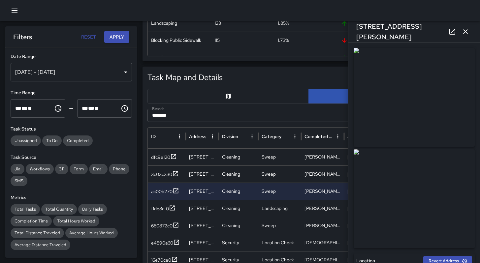
click at [467, 33] on icon "button" at bounding box center [465, 32] width 8 height 8
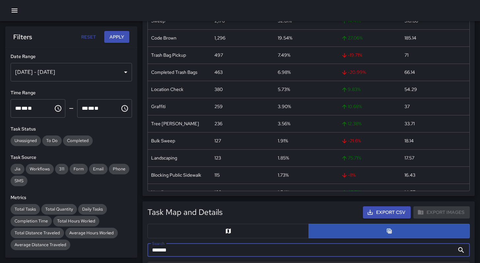
click at [180, 251] on input "*******" at bounding box center [300, 250] width 307 height 13
type input "*"
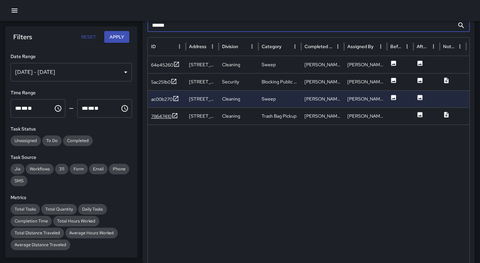
type input "******"
click at [162, 114] on div "78647410" at bounding box center [161, 116] width 20 height 7
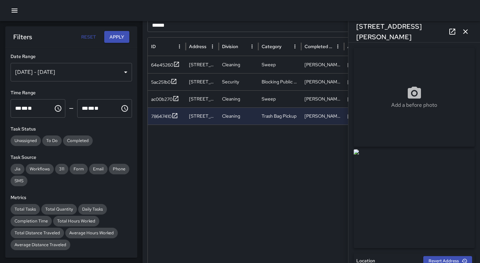
click at [450, 33] on icon at bounding box center [452, 32] width 8 height 8
click at [464, 33] on icon "button" at bounding box center [465, 31] width 5 height 5
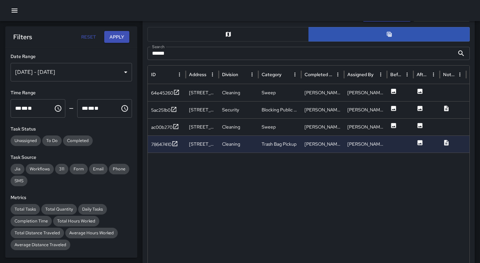
scroll to position [242, 0]
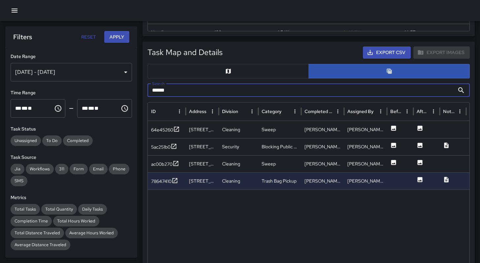
drag, startPoint x: 172, startPoint y: 86, endPoint x: 127, endPoint y: 80, distance: 46.3
click at [127, 80] on body "Task Breakdown by Category Export Quantity View (6,633) Tasks View (6,288) Cate…" at bounding box center [240, 172] width 480 height 829
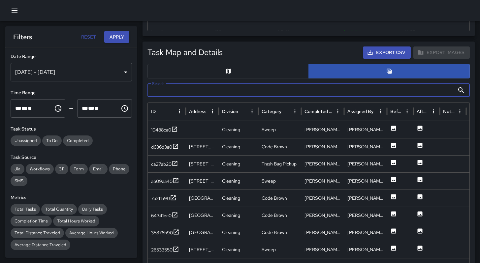
click at [162, 88] on input "Search" at bounding box center [300, 90] width 307 height 13
paste input "**********"
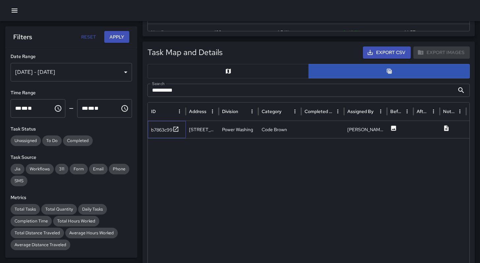
click at [160, 121] on div "b7863c99" at bounding box center [167, 129] width 38 height 17
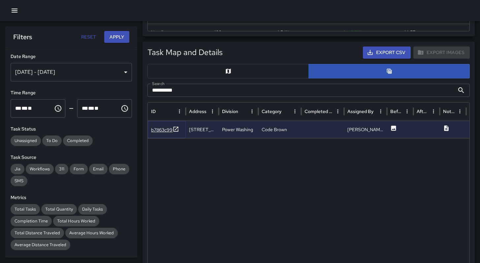
click at [166, 128] on div "b7863c99" at bounding box center [161, 130] width 21 height 7
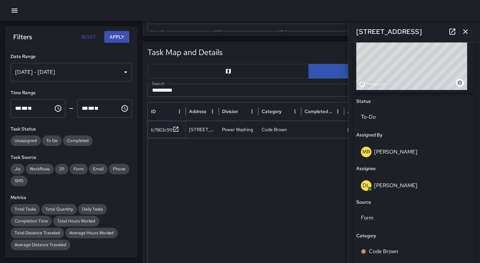
scroll to position [362, 0]
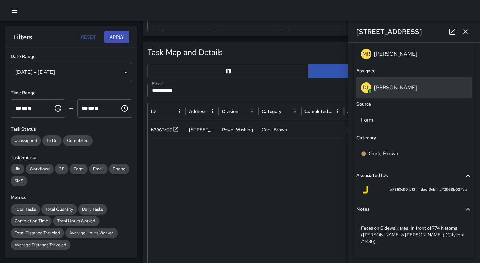
click at [388, 92] on div "DL Damariye Lewis" at bounding box center [414, 87] width 106 height 11
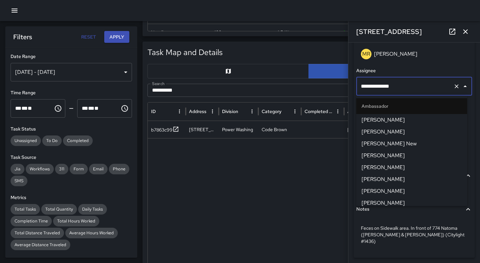
scroll to position [252, 0]
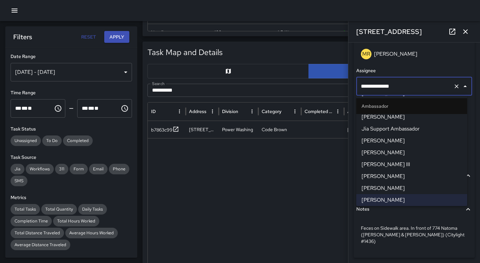
click at [270, 200] on div at bounding box center [440, 243] width 585 height 210
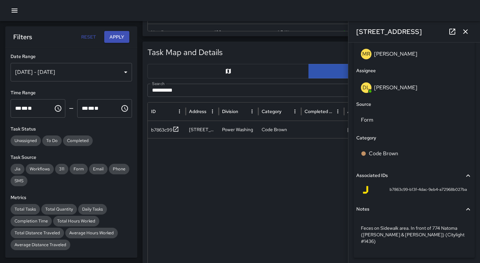
click at [467, 31] on icon "button" at bounding box center [465, 32] width 8 height 8
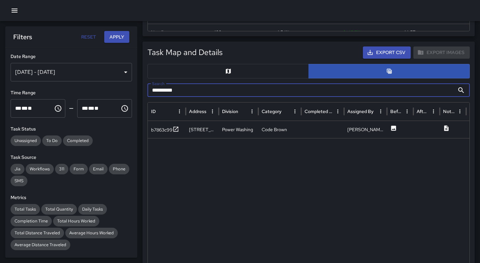
drag, startPoint x: 202, startPoint y: 90, endPoint x: 146, endPoint y: 90, distance: 56.4
click at [145, 89] on div "**********" at bounding box center [308, 206] width 332 height 329
paste input "**********"
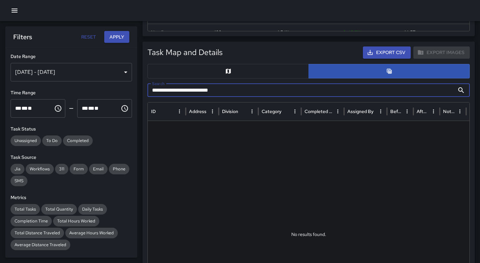
drag, startPoint x: 224, startPoint y: 87, endPoint x: 189, endPoint y: 88, distance: 35.0
click at [189, 88] on input "**********" at bounding box center [300, 90] width 307 height 13
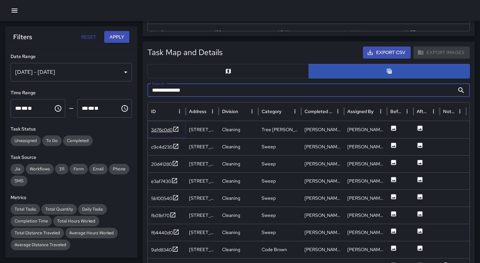
click at [155, 129] on div "3d76c0d0" at bounding box center [161, 130] width 21 height 7
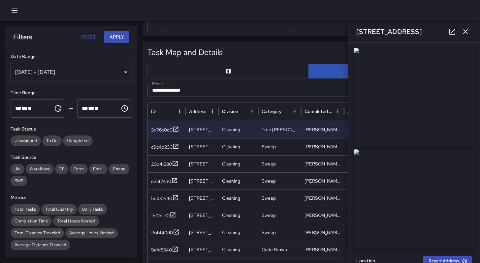
click at [465, 35] on icon "button" at bounding box center [465, 32] width 8 height 8
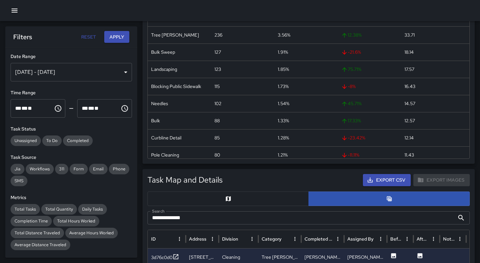
scroll to position [191, 0]
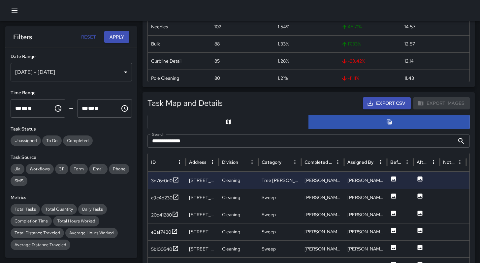
click at [201, 139] on input "**********" at bounding box center [300, 141] width 307 height 13
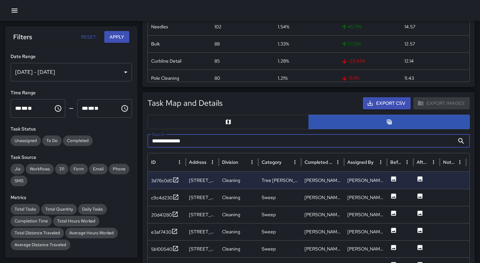
drag, startPoint x: 201, startPoint y: 139, endPoint x: 144, endPoint y: 138, distance: 56.4
click at [144, 138] on div "**********" at bounding box center [308, 256] width 332 height 329
paste input "****"
type input "**********"
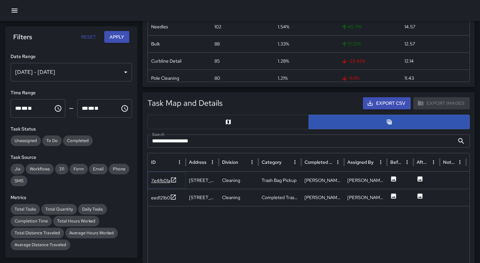
click at [159, 181] on div "7e4fb01a" at bounding box center [160, 180] width 19 height 7
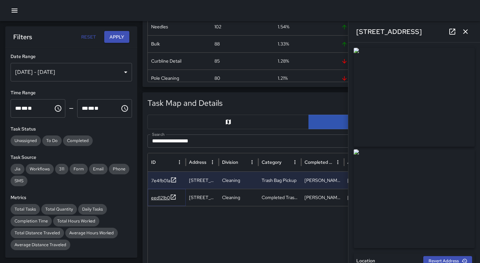
click at [162, 200] on div "eed121b0" at bounding box center [160, 198] width 19 height 7
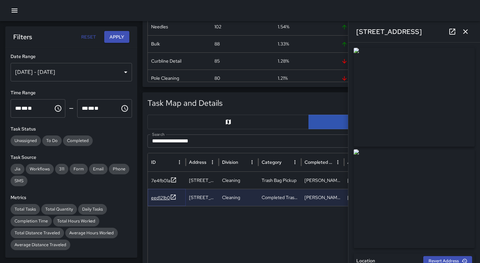
type input "**********"
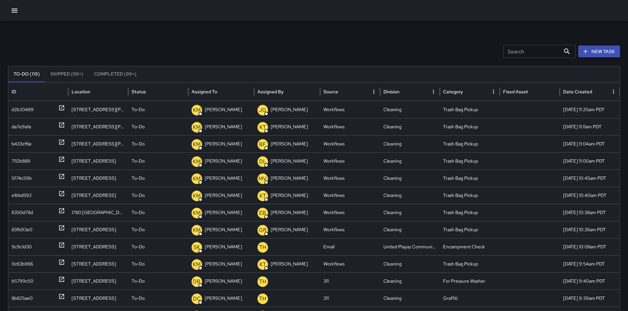
click at [514, 52] on input "Search" at bounding box center [531, 51] width 57 height 13
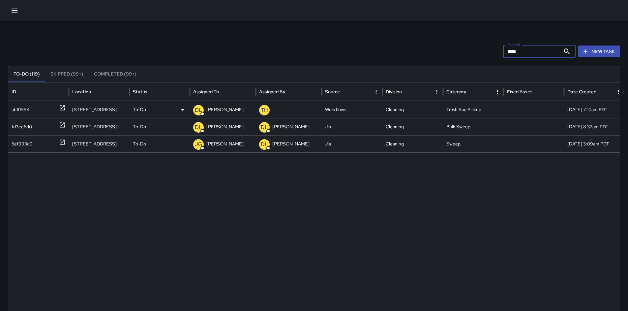
type input "****"
click at [25, 107] on div "ab1f1994" at bounding box center [21, 109] width 18 height 17
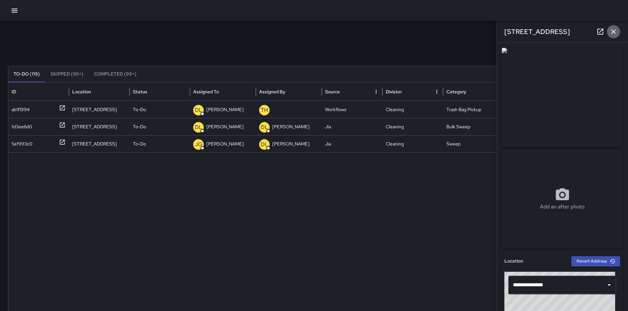
click at [614, 34] on icon "button" at bounding box center [614, 32] width 8 height 8
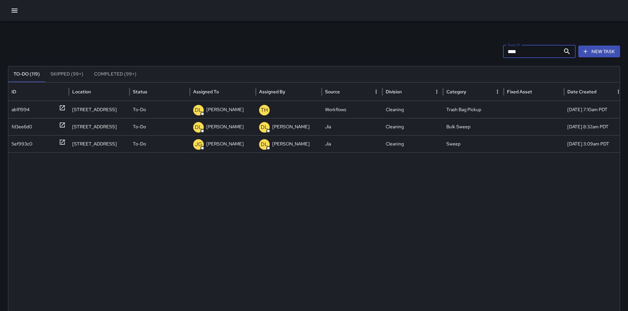
drag, startPoint x: 524, startPoint y: 53, endPoint x: 483, endPoint y: 52, distance: 40.2
click at [484, 52] on div "Search **** Search New Task" at bounding box center [314, 51] width 612 height 13
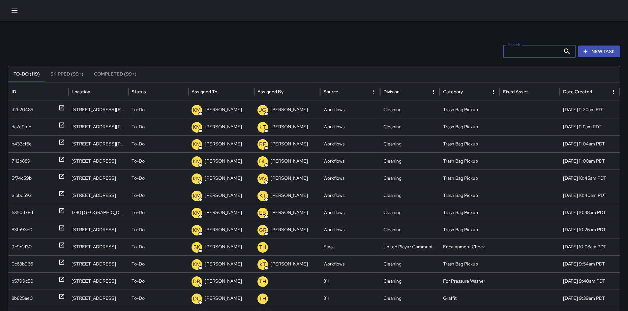
click at [15, 13] on icon "button" at bounding box center [15, 11] width 8 height 8
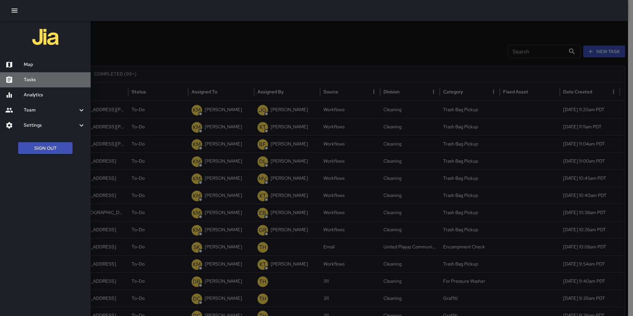
click at [26, 78] on h6 "Tasks" at bounding box center [55, 79] width 62 height 7
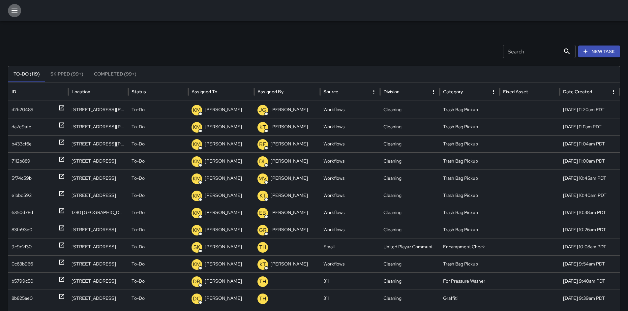
click at [12, 7] on icon "button" at bounding box center [15, 11] width 8 height 8
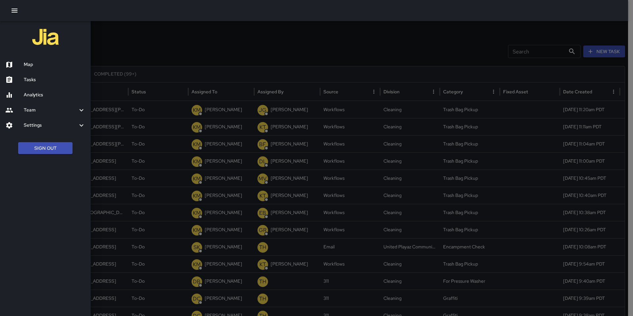
click at [31, 83] on h6 "Tasks" at bounding box center [55, 79] width 62 height 7
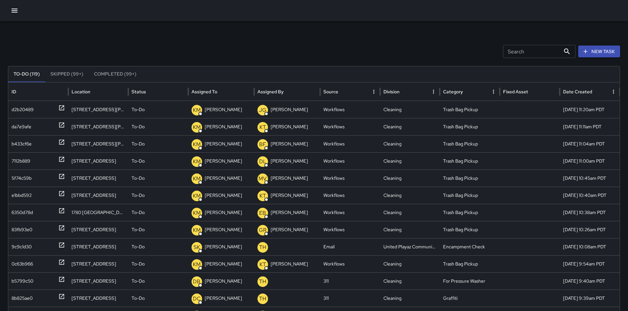
click at [530, 51] on input "Search" at bounding box center [531, 51] width 57 height 13
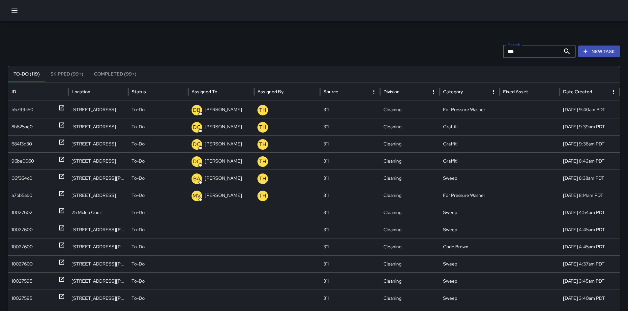
type input "***"
click at [19, 11] on button "button" at bounding box center [14, 10] width 13 height 13
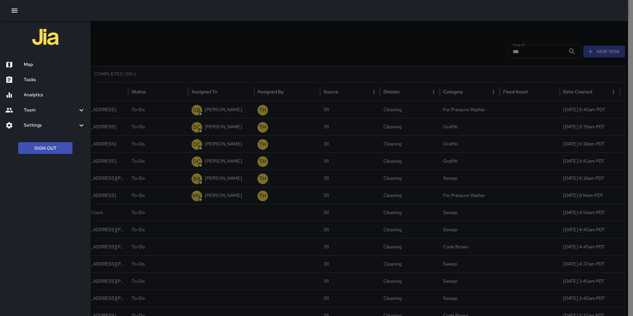
click at [46, 99] on div "Analytics" at bounding box center [45, 94] width 91 height 15
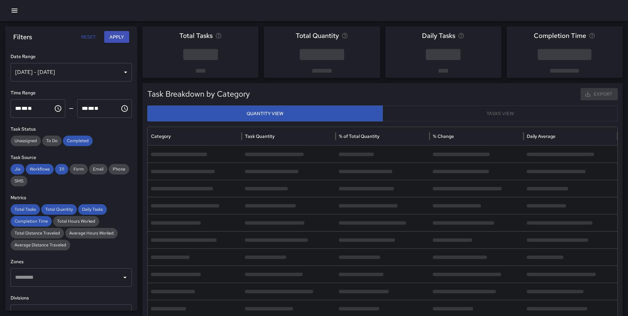
click at [78, 147] on div "**********" at bounding box center [71, 179] width 132 height 263
click at [77, 145] on div "Completed" at bounding box center [78, 141] width 30 height 11
click at [60, 171] on span "311" at bounding box center [61, 169] width 13 height 7
click at [46, 169] on span "Workflows" at bounding box center [40, 169] width 28 height 7
click at [24, 169] on span "Jia" at bounding box center [18, 169] width 14 height 7
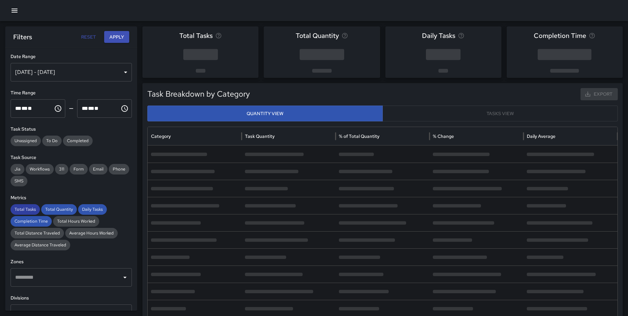
click at [29, 210] on span "Total Tasks" at bounding box center [25, 209] width 29 height 7
click at [58, 212] on span "Total Quantity" at bounding box center [59, 209] width 36 height 7
click at [88, 208] on span "Daily Tasks" at bounding box center [92, 209] width 29 height 7
click at [45, 221] on span "Completion Time" at bounding box center [31, 221] width 41 height 7
click at [51, 75] on div "[DATE] - [DATE]" at bounding box center [71, 72] width 121 height 18
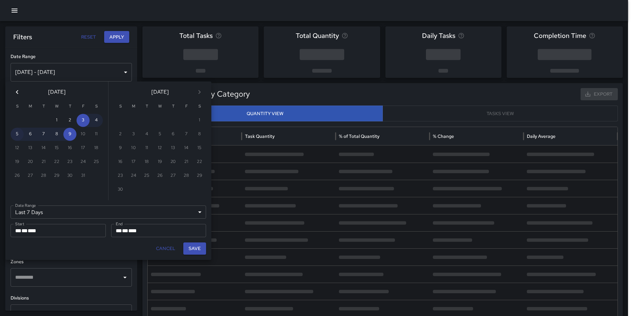
click at [15, 136] on button "5" at bounding box center [17, 134] width 13 height 13
type input "******"
type input "**********"
click at [71, 137] on button "9" at bounding box center [69, 134] width 13 height 13
click at [190, 249] on button "Save" at bounding box center [194, 248] width 23 height 12
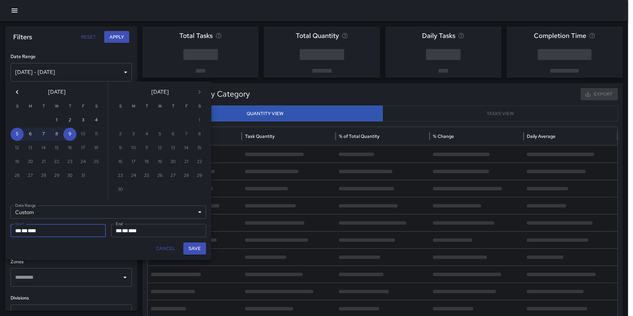
type input "**********"
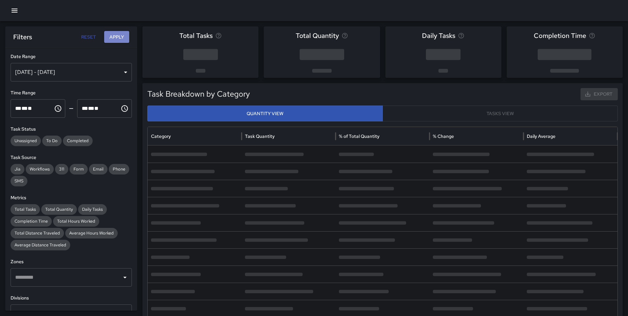
click at [109, 35] on button "Apply" at bounding box center [116, 37] width 25 height 12
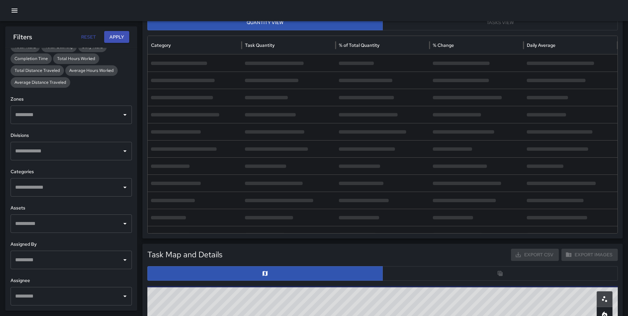
scroll to position [132, 0]
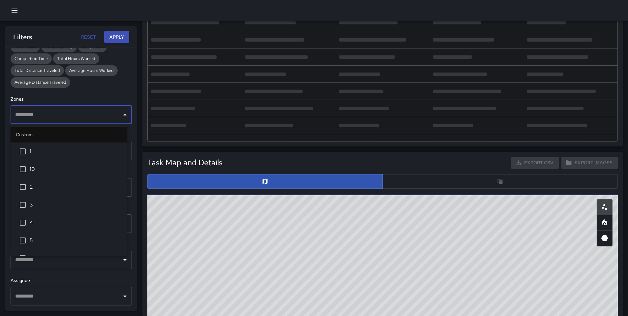
click at [63, 118] on input "text" at bounding box center [67, 114] width 106 height 13
click at [54, 154] on span "1" at bounding box center [76, 151] width 92 height 8
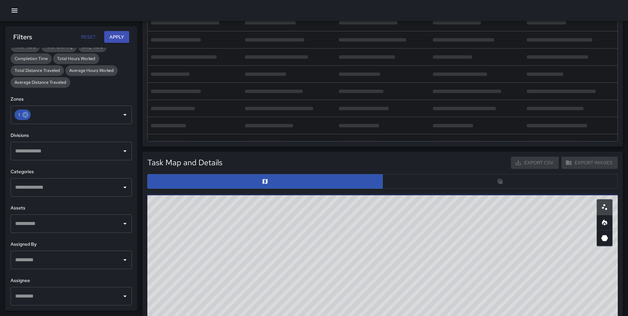
click at [396, 183] on div at bounding box center [382, 181] width 471 height 15
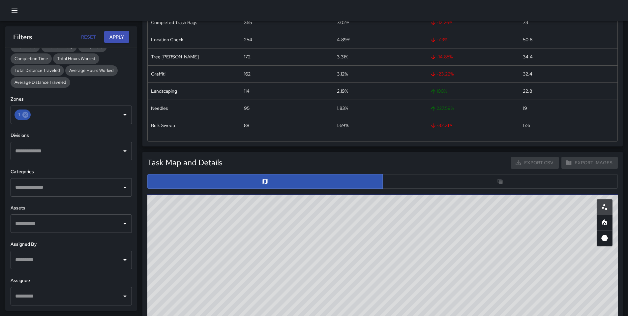
click at [396, 183] on div at bounding box center [382, 181] width 471 height 15
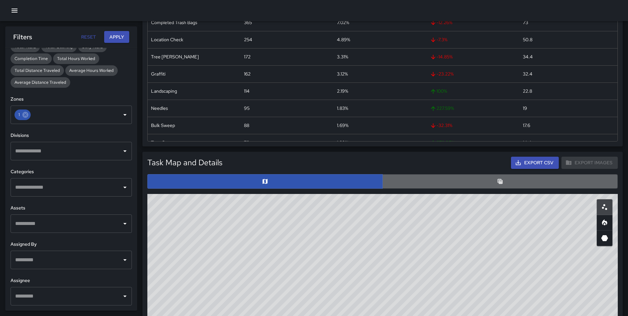
click at [406, 180] on button "button" at bounding box center [499, 181] width 235 height 15
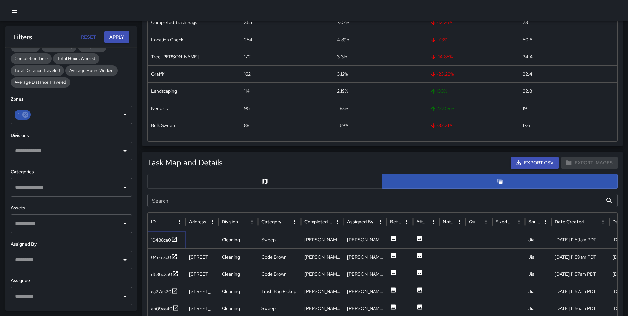
click at [160, 239] on div "10488ca0" at bounding box center [161, 240] width 20 height 7
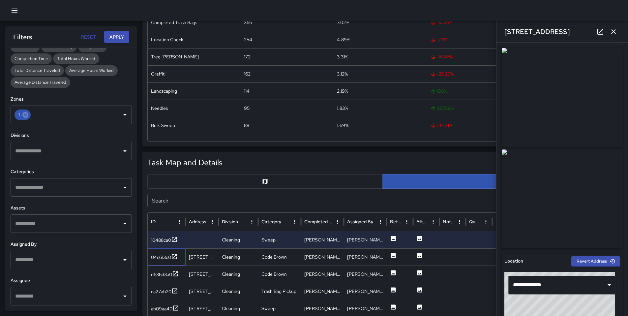
click at [155, 261] on div "04c613c0" at bounding box center [167, 256] width 38 height 17
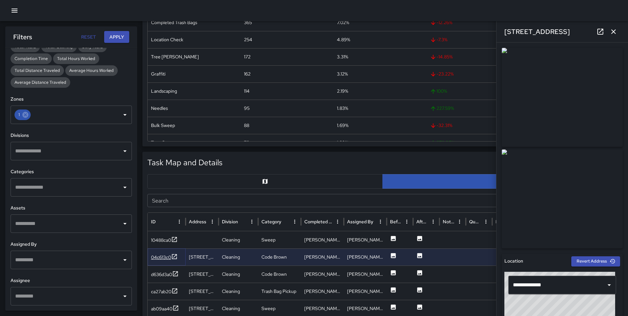
click at [156, 260] on div "04c613c0" at bounding box center [164, 257] width 27 height 8
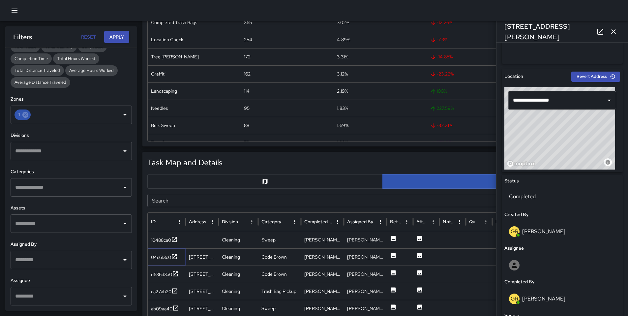
scroll to position [187, 0]
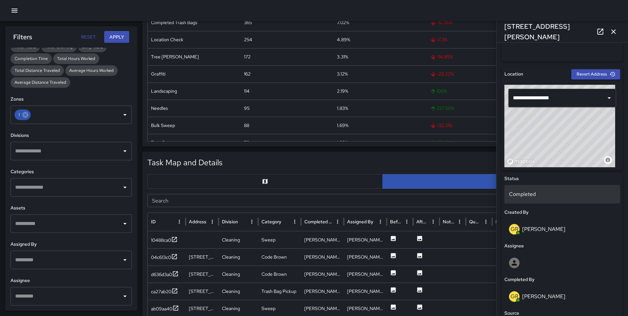
click at [530, 197] on p "Completed" at bounding box center [562, 194] width 106 height 8
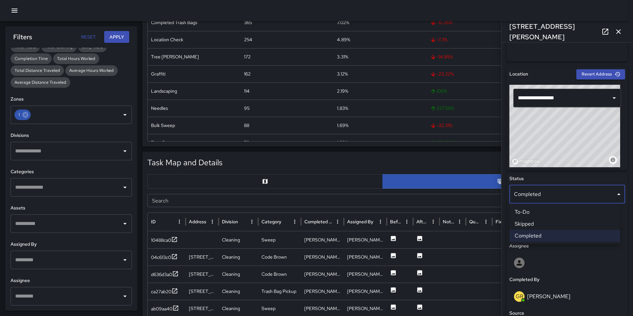
click at [533, 222] on li "Skipped" at bounding box center [564, 224] width 111 height 12
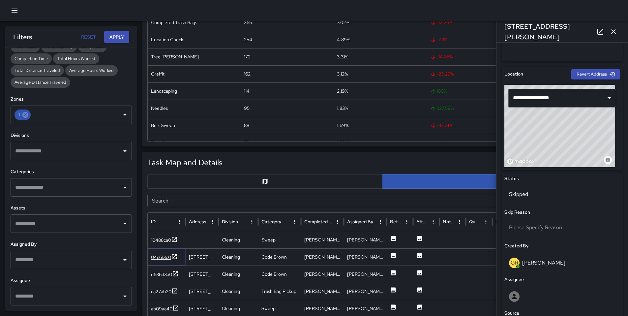
click at [159, 255] on div "04c613c0" at bounding box center [161, 257] width 20 height 7
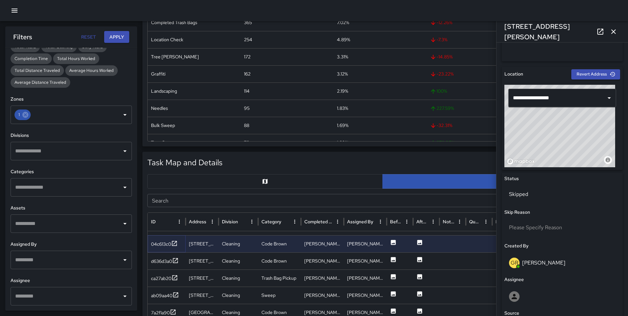
scroll to position [14, 0]
click at [609, 31] on button "button" at bounding box center [613, 31] width 13 height 13
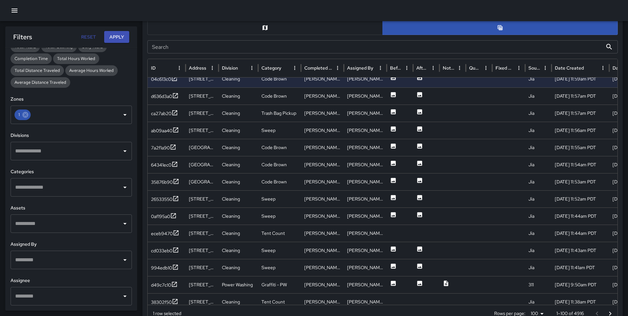
scroll to position [286, 0]
click at [163, 97] on div "d636d3a0" at bounding box center [161, 95] width 21 height 7
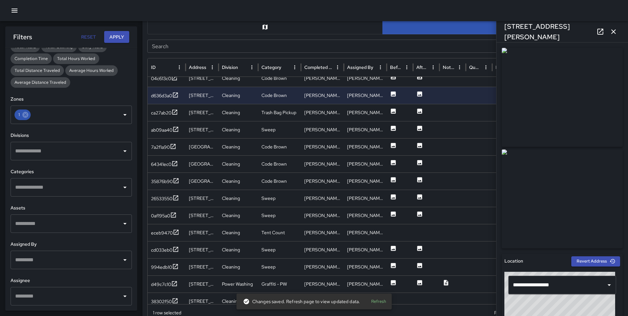
click at [610, 32] on icon "button" at bounding box center [614, 32] width 8 height 8
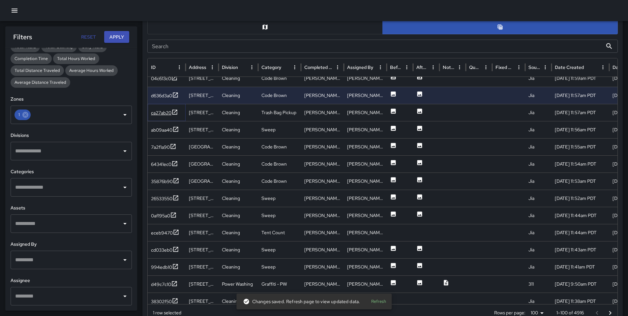
click at [154, 114] on div "ca27ab20" at bounding box center [161, 112] width 20 height 7
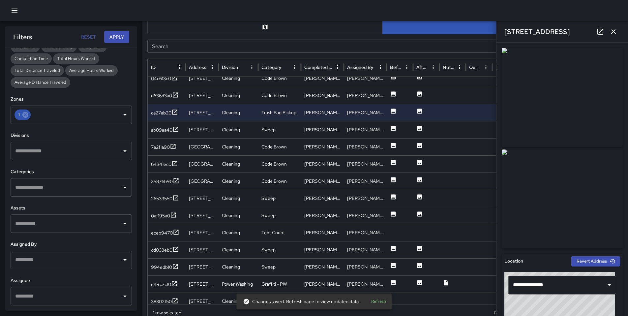
click at [611, 35] on icon "button" at bounding box center [614, 32] width 8 height 8
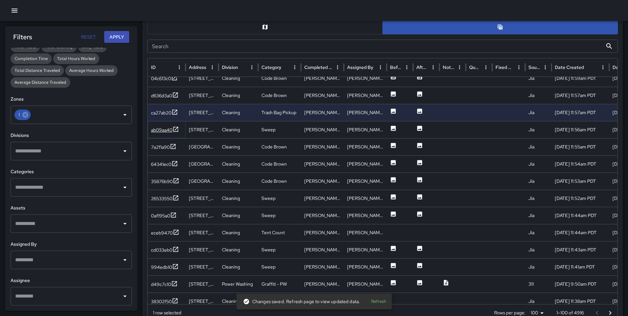
click at [171, 133] on div "ab09aa40" at bounding box center [161, 130] width 21 height 7
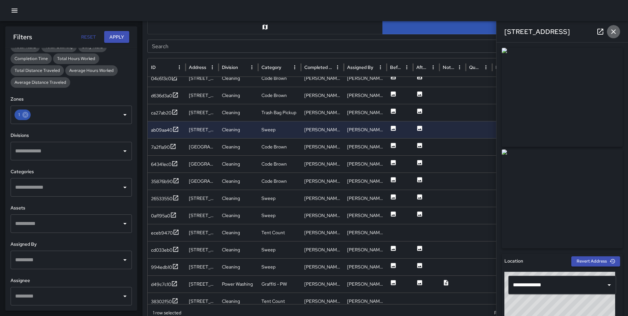
click at [613, 33] on icon "button" at bounding box center [614, 32] width 8 height 8
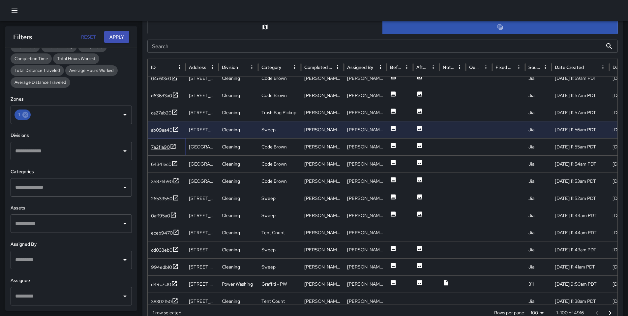
click at [168, 149] on div "7a2f1a90" at bounding box center [160, 147] width 19 height 7
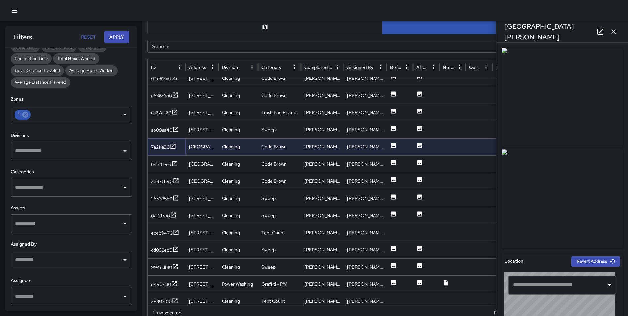
type input "**********"
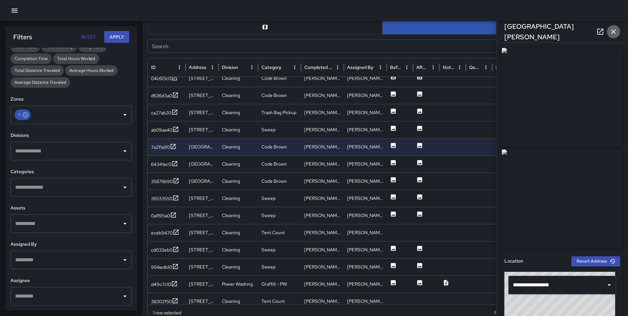
click at [614, 32] on icon "button" at bounding box center [614, 32] width 8 height 8
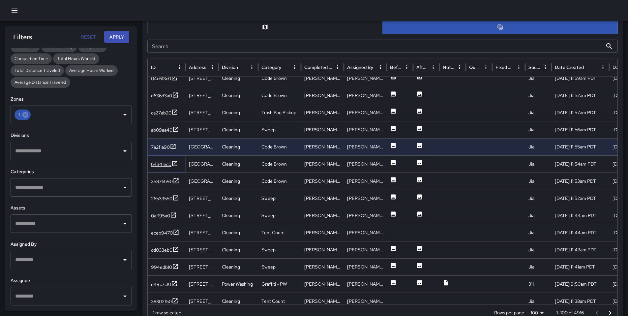
click at [169, 168] on div "64341ec0" at bounding box center [164, 164] width 27 height 8
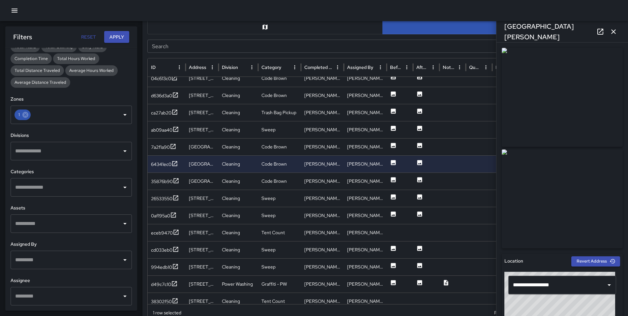
click at [614, 31] on icon "button" at bounding box center [614, 32] width 8 height 8
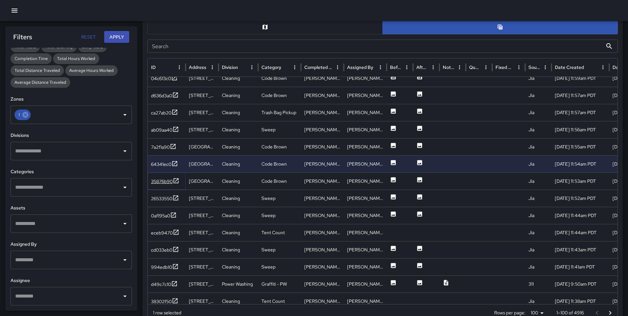
click at [159, 184] on div "35876b90" at bounding box center [162, 181] width 22 height 7
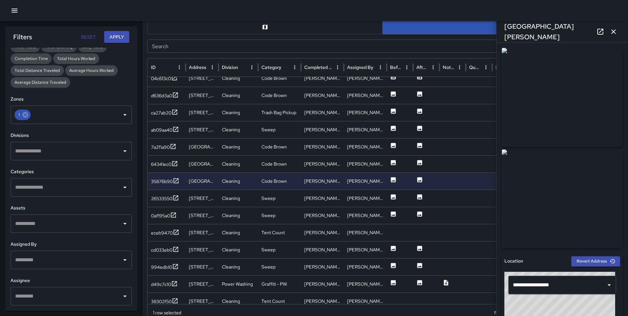
click at [613, 36] on button "button" at bounding box center [613, 31] width 13 height 13
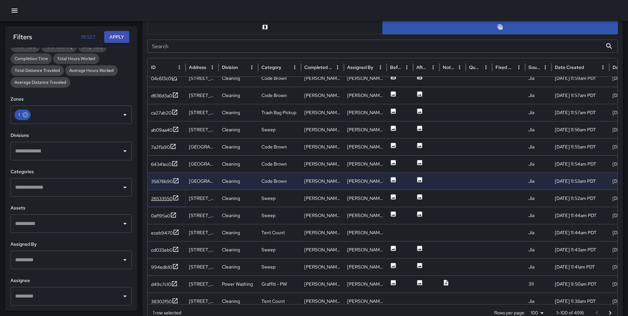
click at [164, 199] on div "26533550" at bounding box center [161, 198] width 21 height 7
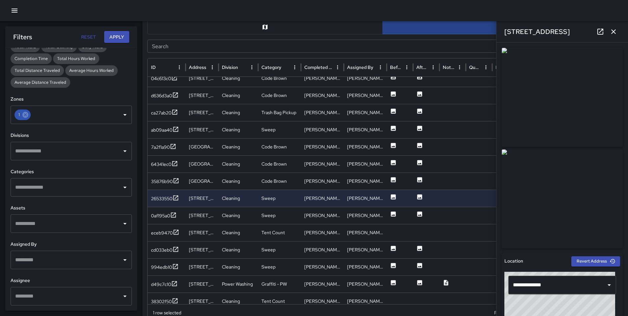
click at [616, 30] on icon "button" at bounding box center [614, 32] width 8 height 8
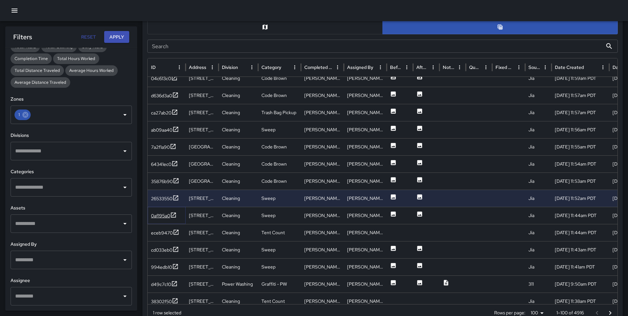
click at [164, 218] on div "0af195a0" at bounding box center [160, 215] width 19 height 7
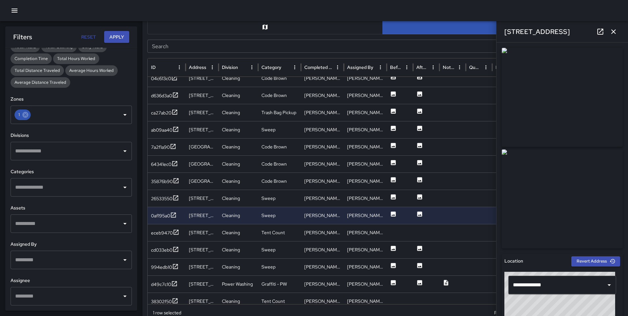
click at [613, 34] on icon "button" at bounding box center [614, 32] width 8 height 8
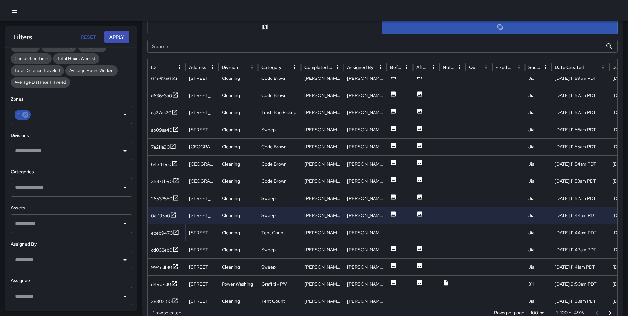
click at [168, 236] on div "eceb9470" at bounding box center [165, 233] width 28 height 8
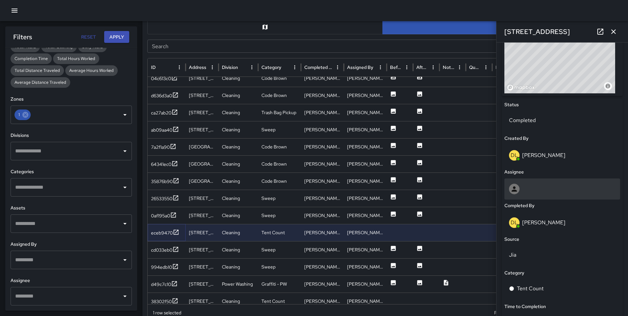
scroll to position [262, 0]
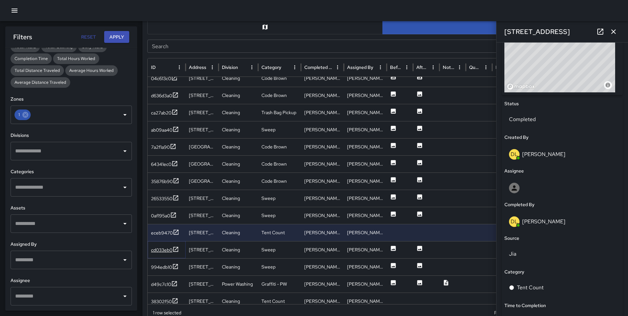
click at [157, 248] on div "cd033eb0" at bounding box center [161, 250] width 21 height 7
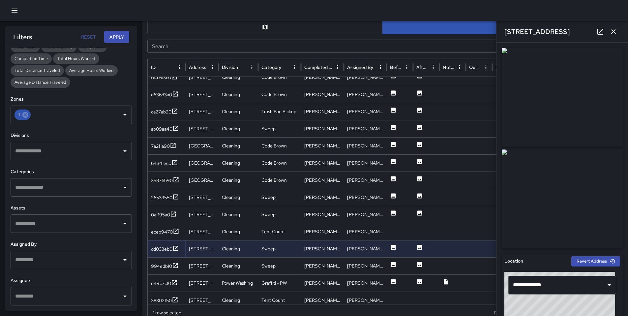
scroll to position [26, 0]
click at [155, 265] on div "994edb10" at bounding box center [161, 265] width 21 height 7
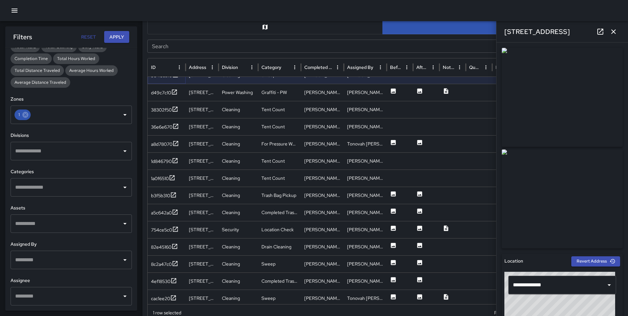
scroll to position [0, 0]
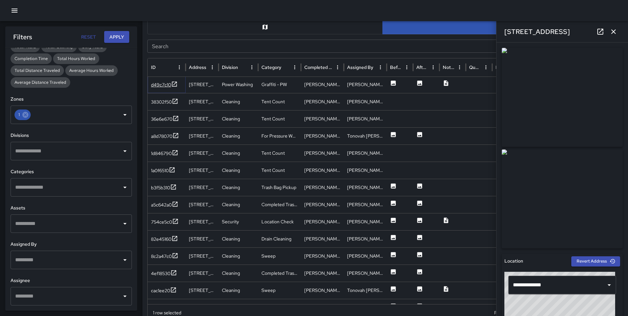
click at [160, 86] on div "d49c7c10" at bounding box center [161, 84] width 20 height 7
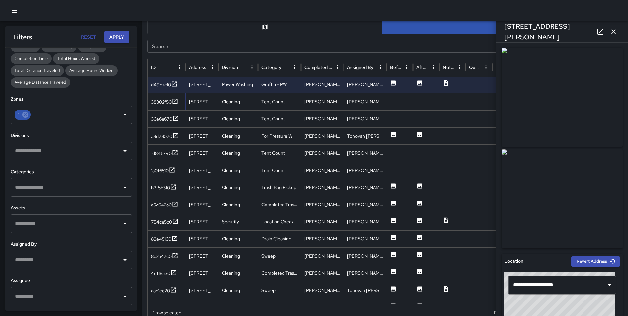
click at [162, 99] on div "38302f50" at bounding box center [161, 102] width 21 height 7
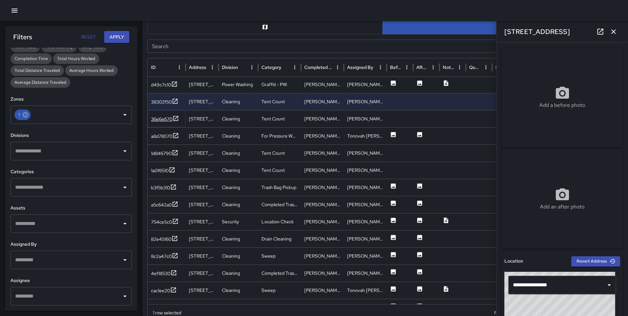
click at [168, 121] on div "36e6e670" at bounding box center [161, 119] width 21 height 7
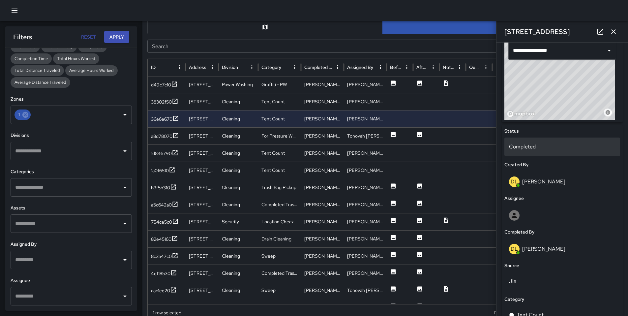
click at [533, 145] on p "Completed" at bounding box center [562, 147] width 106 height 8
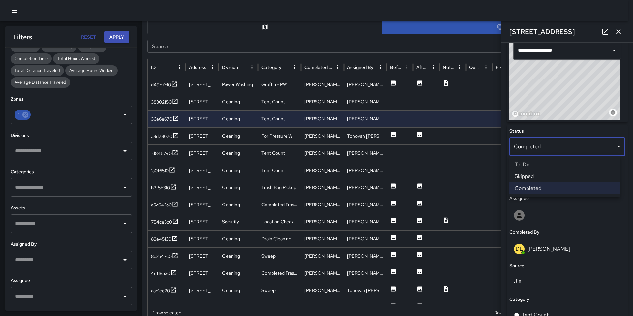
click at [532, 177] on li "Skipped" at bounding box center [564, 176] width 111 height 12
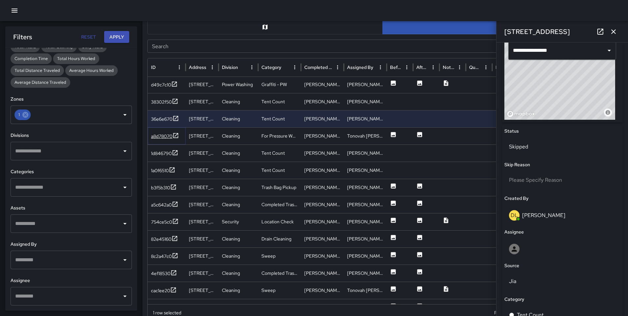
click at [158, 136] on div "a8d78070" at bounding box center [161, 136] width 21 height 7
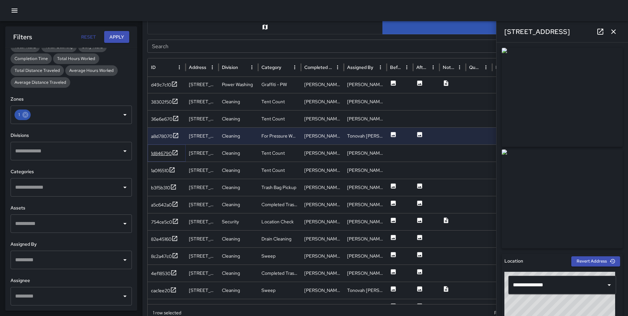
click at [155, 156] on div "1d846790" at bounding box center [161, 153] width 21 height 7
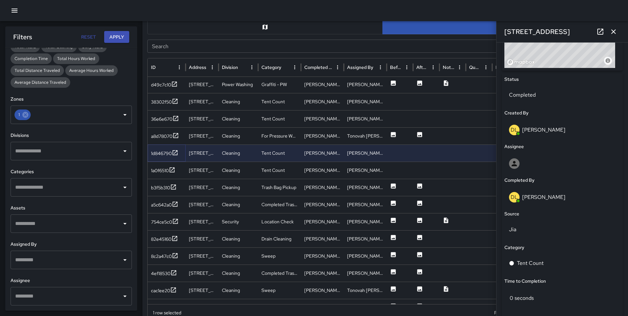
scroll to position [280, 0]
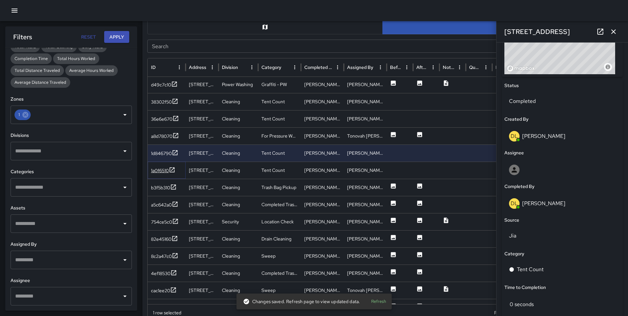
click at [158, 173] on div "1a0f6510" at bounding box center [160, 170] width 18 height 7
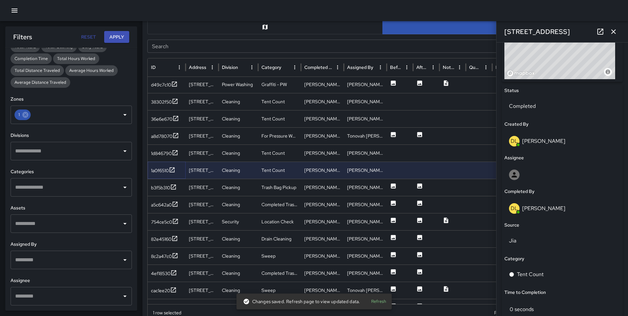
scroll to position [277, 0]
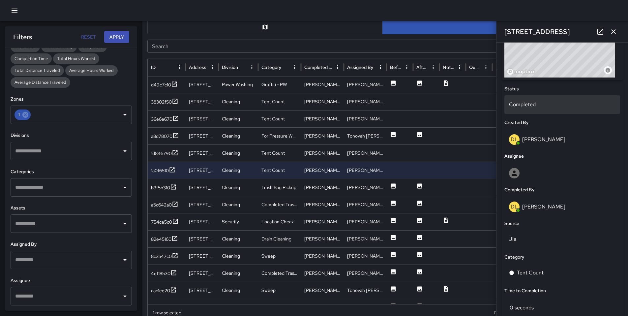
click at [528, 105] on p "Completed" at bounding box center [562, 105] width 106 height 8
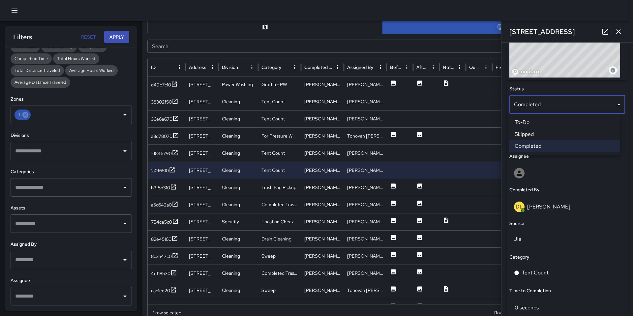
click at [536, 129] on li "Skipped" at bounding box center [564, 134] width 111 height 12
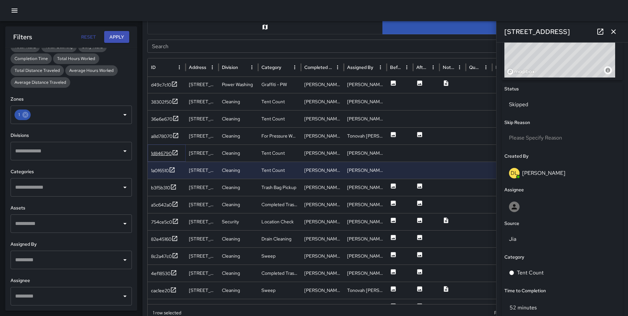
click at [166, 155] on div "1d846790" at bounding box center [161, 153] width 21 height 7
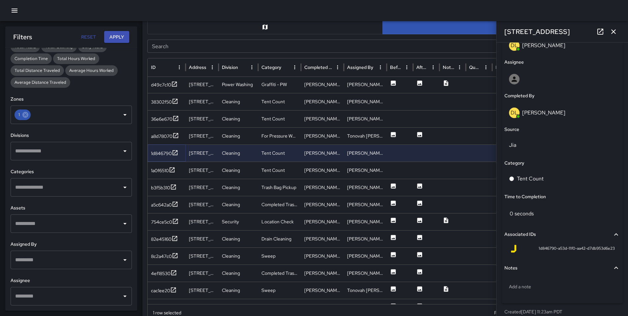
scroll to position [387, 0]
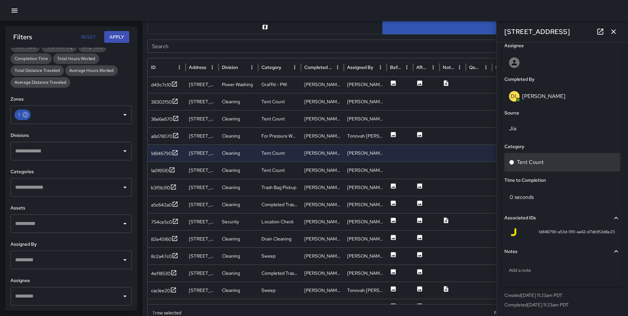
click at [542, 167] on div "Tent Count" at bounding box center [562, 162] width 116 height 18
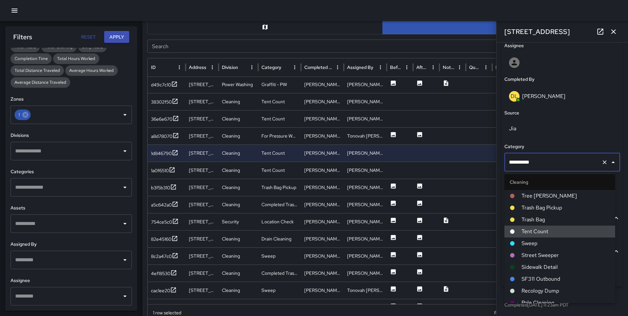
click at [542, 167] on input "**********" at bounding box center [552, 162] width 91 height 13
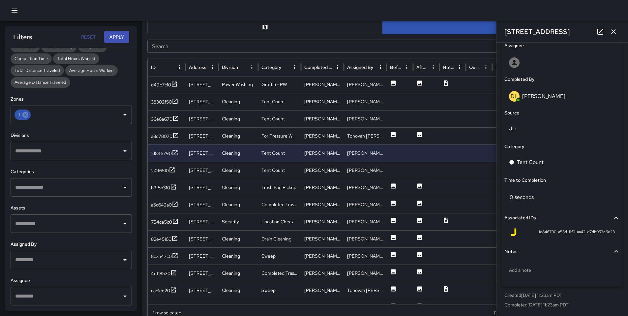
click at [545, 147] on div "Category" at bounding box center [562, 146] width 116 height 7
drag, startPoint x: 615, startPoint y: 35, endPoint x: 609, endPoint y: 31, distance: 7.4
click at [615, 35] on icon "button" at bounding box center [614, 32] width 8 height 8
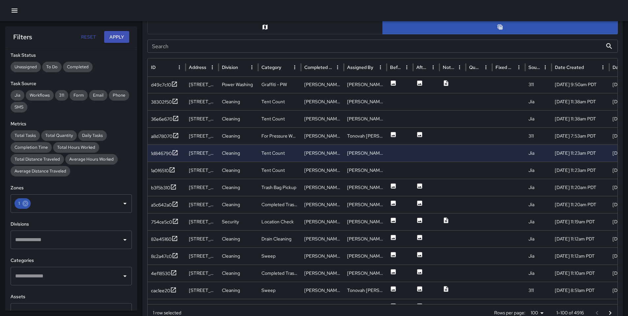
scroll to position [61, 0]
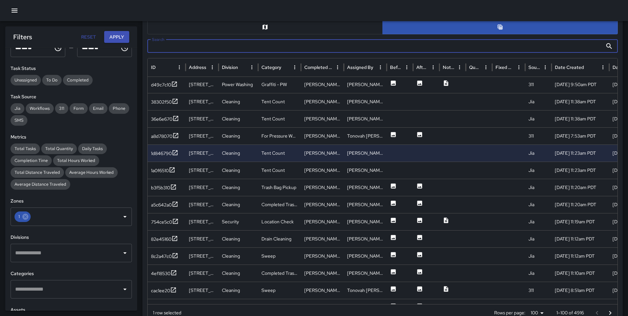
click at [161, 47] on input "Search" at bounding box center [374, 46] width 455 height 13
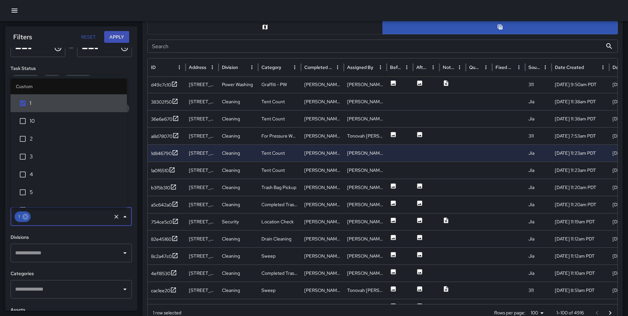
click at [32, 218] on input "text" at bounding box center [71, 216] width 79 height 13
click at [26, 218] on icon at bounding box center [25, 217] width 6 height 6
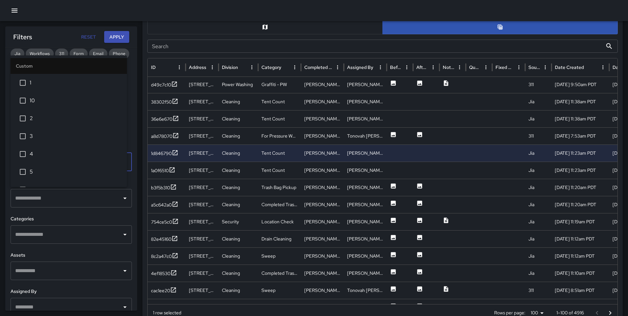
scroll to position [116, 0]
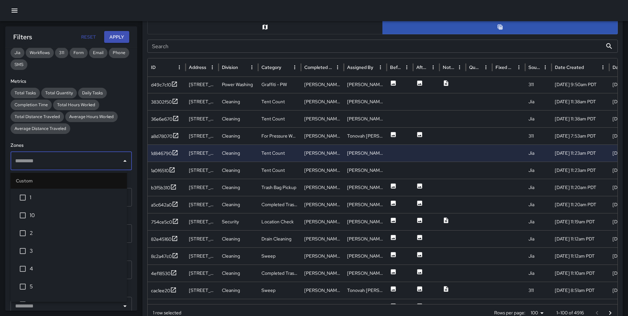
click at [43, 145] on h6 "Zones" at bounding box center [71, 145] width 121 height 7
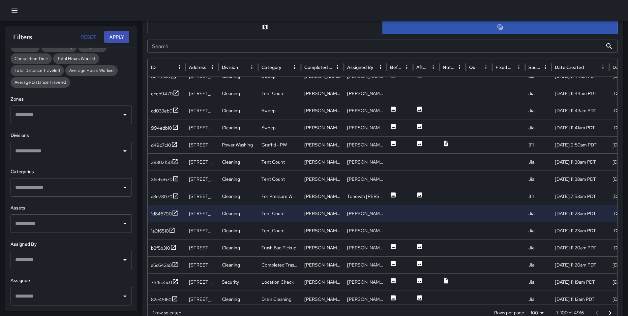
scroll to position [152, 0]
click at [162, 227] on div "1a0f6510" at bounding box center [160, 230] width 18 height 7
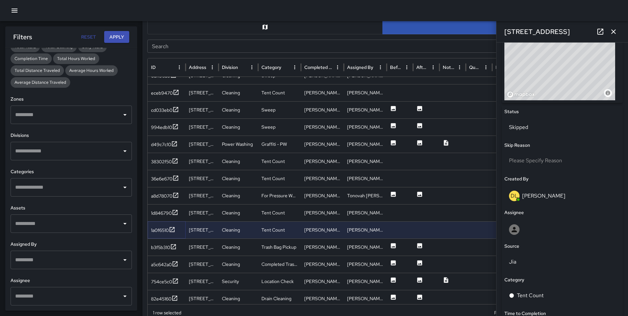
scroll to position [387, 0]
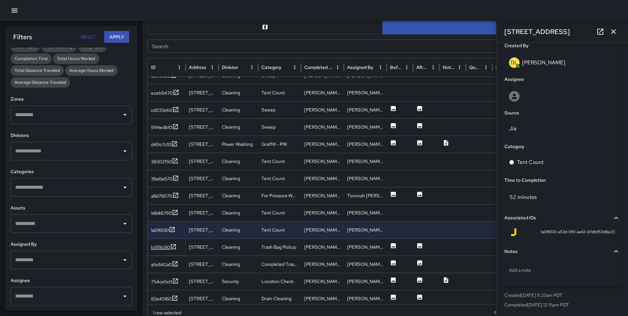
click at [167, 249] on div "b3f5b310" at bounding box center [160, 247] width 19 height 7
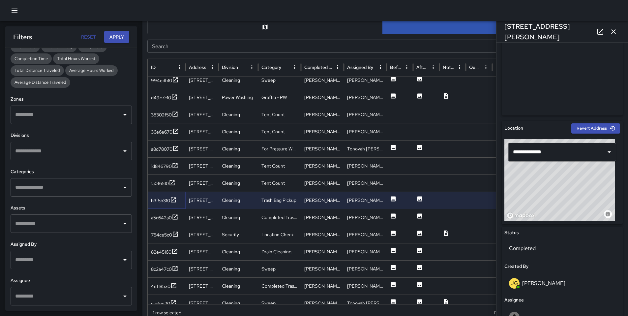
scroll to position [197, 0]
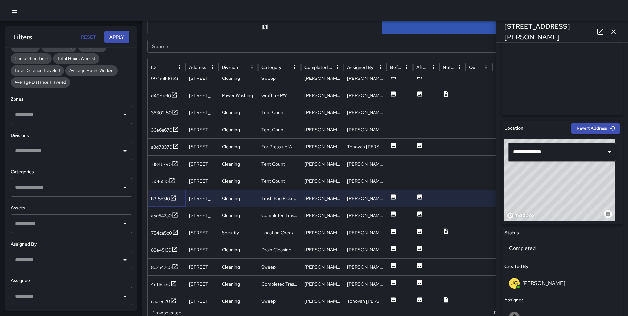
click at [160, 200] on div "b3f5b310" at bounding box center [160, 198] width 19 height 7
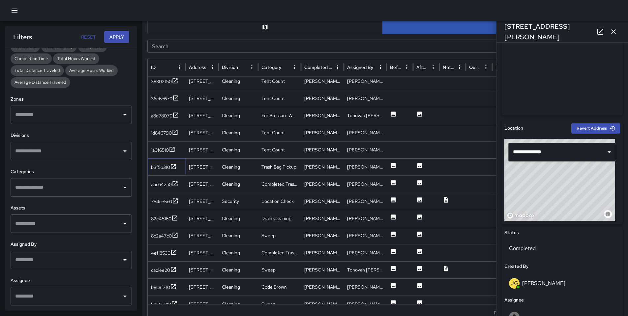
scroll to position [237, 0]
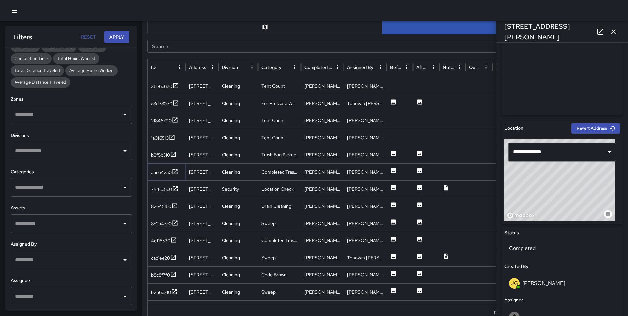
click at [159, 171] on div "a5c642a0" at bounding box center [161, 172] width 21 height 7
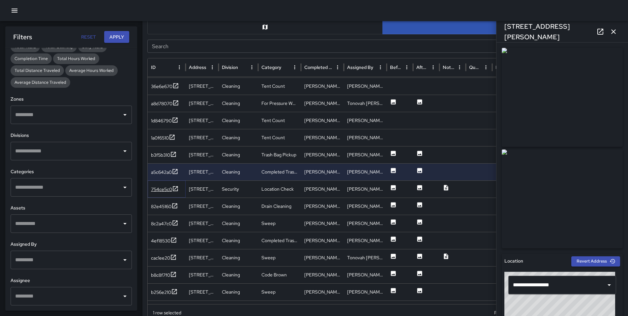
click at [157, 189] on div "754ce5c0" at bounding box center [161, 189] width 21 height 7
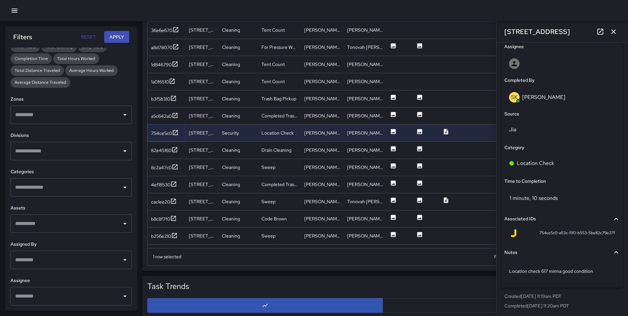
scroll to position [386, 0]
click at [152, 148] on div "82e45160" at bounding box center [161, 150] width 20 height 7
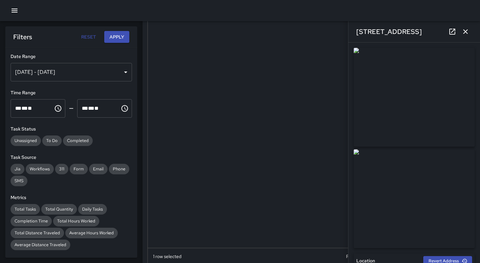
scroll to position [162, 0]
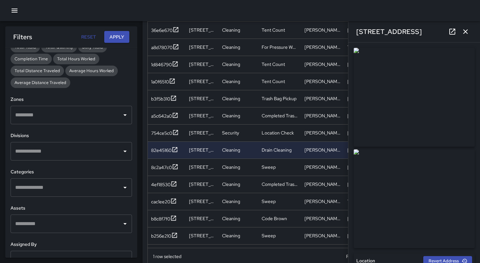
drag, startPoint x: 468, startPoint y: 33, endPoint x: 464, endPoint y: 33, distance: 4.7
click at [468, 32] on icon "button" at bounding box center [465, 32] width 8 height 8
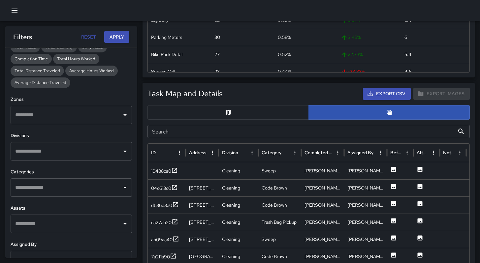
scroll to position [200, 0]
click at [167, 135] on input "Search" at bounding box center [300, 131] width 307 height 13
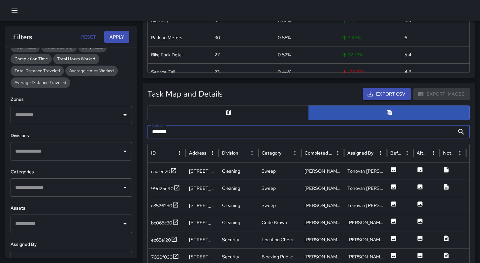
click at [159, 133] on input "*******" at bounding box center [300, 131] width 307 height 13
type input "*******"
click at [157, 171] on div "cac1ee20" at bounding box center [160, 171] width 19 height 7
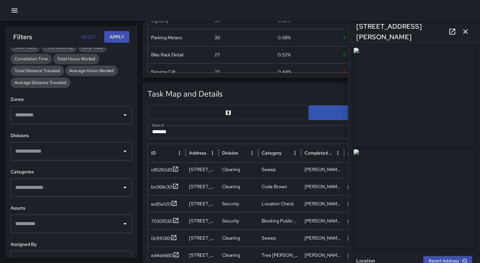
scroll to position [38, 0]
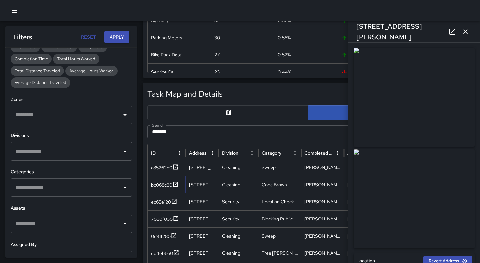
click at [162, 186] on div "bc068c30" at bounding box center [161, 185] width 21 height 7
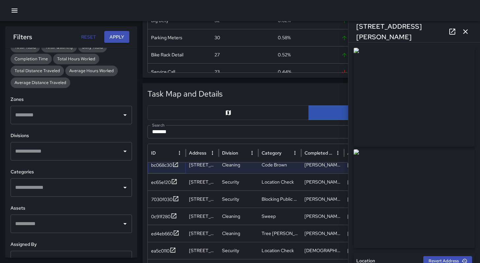
scroll to position [53, 0]
click at [166, 202] on div "7030f030" at bounding box center [161, 199] width 21 height 7
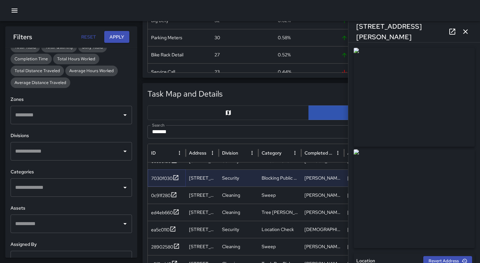
scroll to position [0, 0]
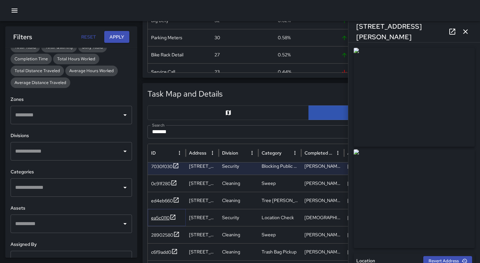
click at [163, 220] on div "ea5c0110" at bounding box center [160, 218] width 18 height 7
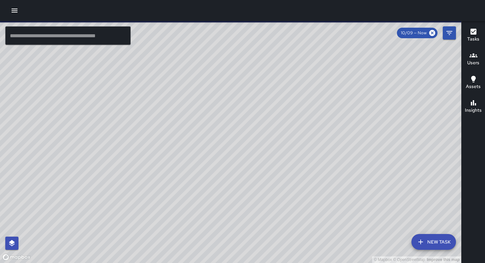
click at [17, 12] on icon "button" at bounding box center [15, 11] width 6 height 4
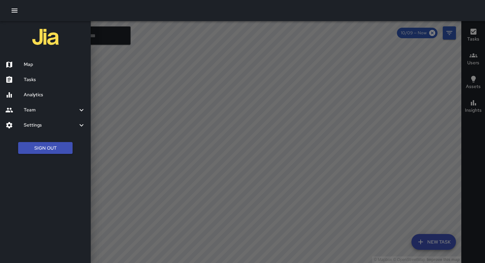
click at [35, 78] on h6 "Tasks" at bounding box center [55, 79] width 62 height 7
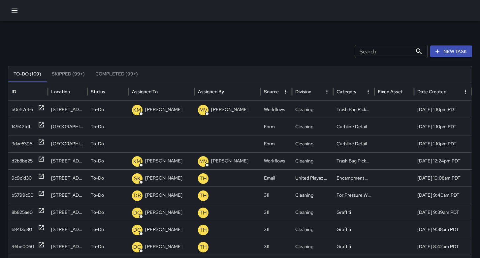
click at [451, 51] on button "New Task" at bounding box center [451, 52] width 42 height 12
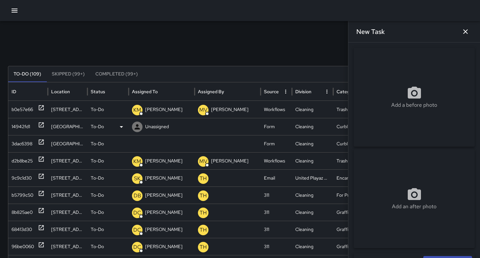
click at [11, 127] on div "14942fd1" at bounding box center [28, 126] width 40 height 17
click at [16, 128] on div "14942fd1" at bounding box center [21, 126] width 18 height 17
click at [19, 129] on div "14942fd1" at bounding box center [21, 126] width 18 height 17
click at [20, 128] on div "14942fd1" at bounding box center [21, 126] width 18 height 17
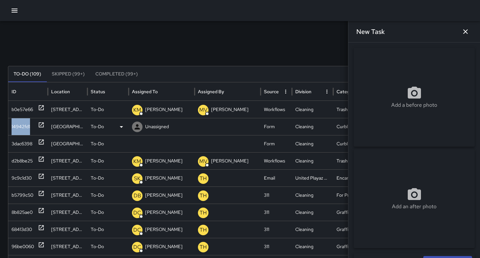
click at [20, 128] on div "14942fd1" at bounding box center [21, 126] width 18 height 17
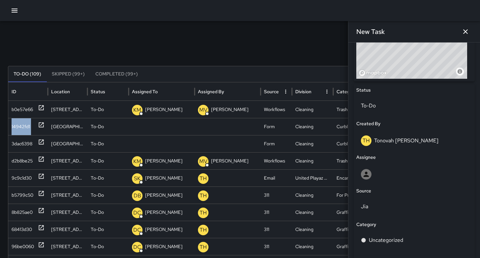
scroll to position [345, 0]
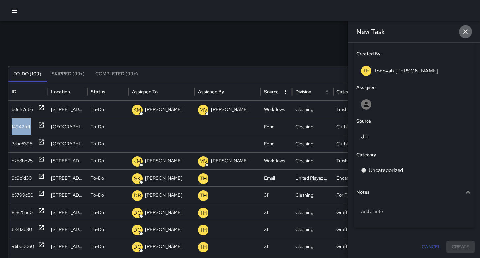
click at [466, 31] on icon "button" at bounding box center [465, 31] width 5 height 5
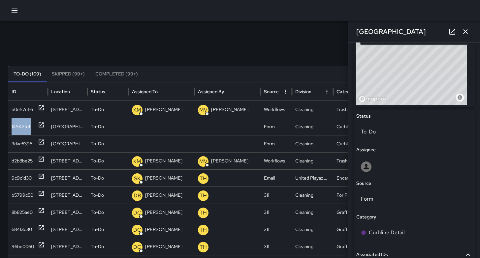
scroll to position [271, 0]
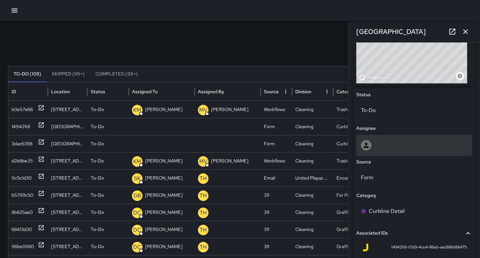
click at [381, 149] on div at bounding box center [414, 145] width 106 height 11
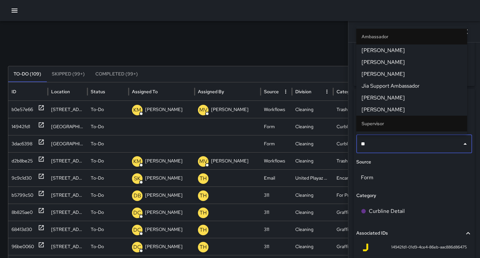
type input "***"
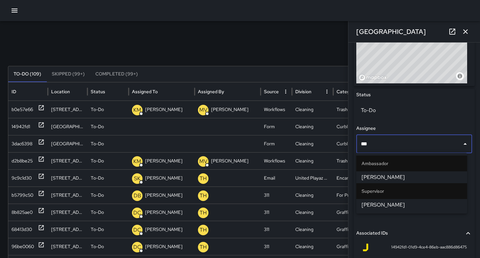
click at [385, 179] on span "[PERSON_NAME]" at bounding box center [411, 177] width 100 height 8
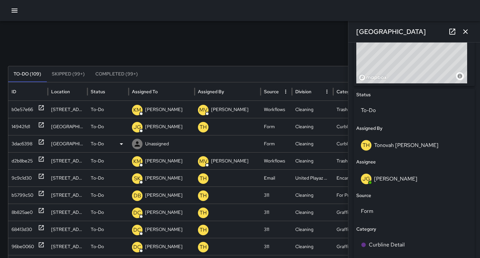
click at [21, 144] on div "3dac6398" at bounding box center [22, 144] width 21 height 17
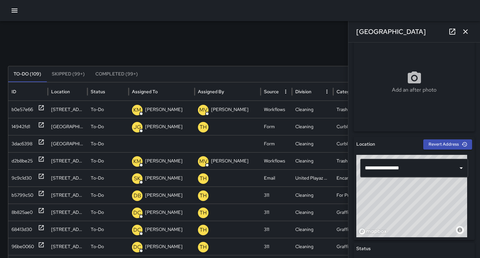
scroll to position [233, 0]
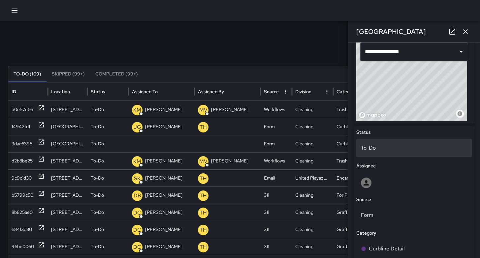
click at [378, 148] on p "To-Do" at bounding box center [414, 148] width 106 height 8
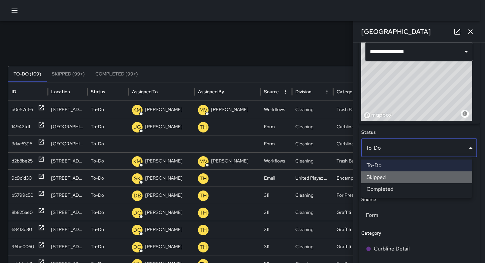
click at [385, 177] on li "Skipped" at bounding box center [416, 177] width 111 height 12
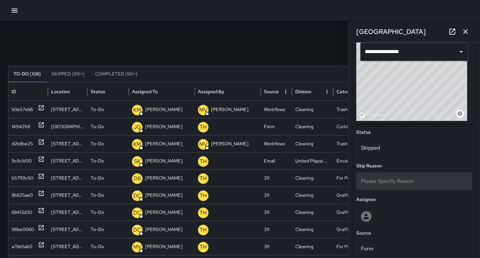
click at [384, 180] on span "Please Specify Reason" at bounding box center [387, 181] width 53 height 7
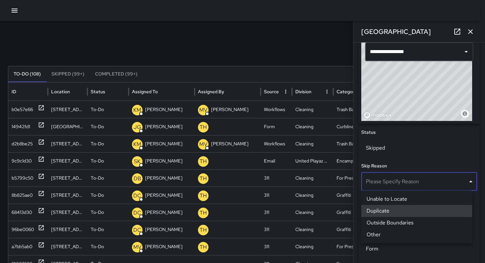
click at [380, 209] on li "Duplicate" at bounding box center [416, 211] width 111 height 12
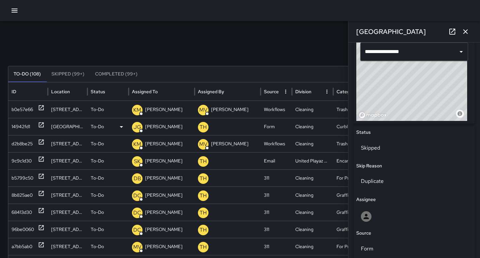
click at [20, 127] on div "14942fd1" at bounding box center [21, 126] width 18 height 17
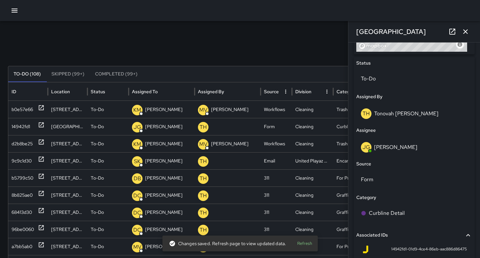
scroll to position [368, 0]
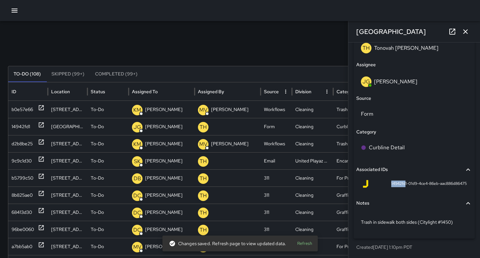
drag, startPoint x: 399, startPoint y: 184, endPoint x: 387, endPoint y: 186, distance: 12.4
click at [379, 183] on div "14942fd1-01d9-4ce4-86eb-aac886d86475" at bounding box center [413, 184] width 105 height 8
drag, startPoint x: 387, startPoint y: 191, endPoint x: 396, endPoint y: 187, distance: 9.7
click at [388, 191] on div "14942fd1-01d9-4ce4-86eb-aac886d86475" at bounding box center [414, 185] width 116 height 16
drag, startPoint x: 400, startPoint y: 183, endPoint x: 383, endPoint y: 181, distance: 16.6
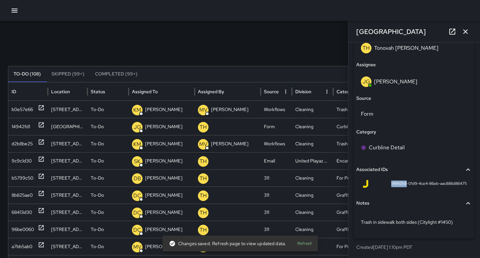
click at [383, 181] on div "14942fd1-01d9-4ce4-86eb-aac886d86475" at bounding box center [413, 184] width 105 height 8
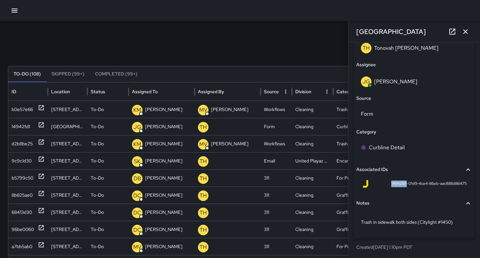
copy span "14942fd1"
click at [465, 32] on icon "button" at bounding box center [465, 31] width 5 height 5
